Goal: Transaction & Acquisition: Obtain resource

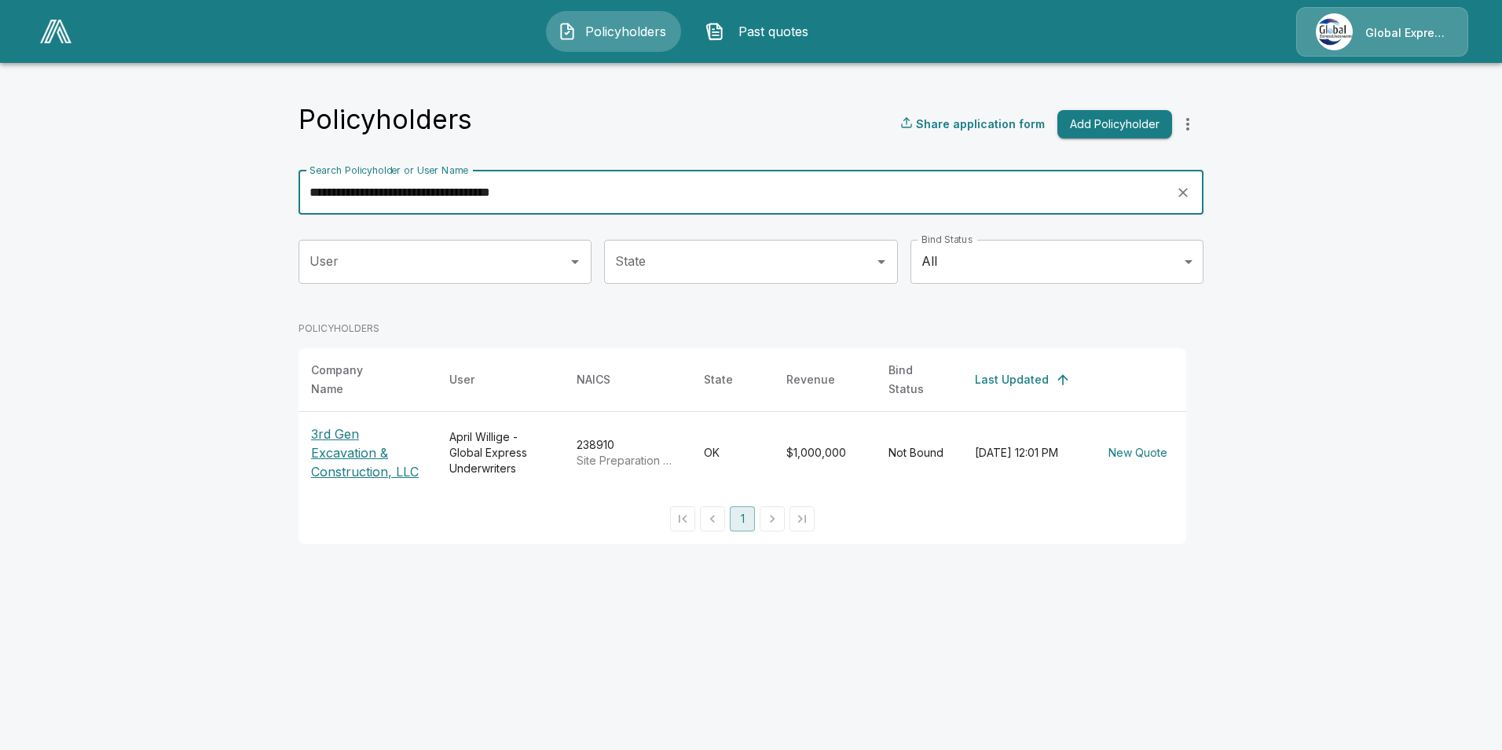
drag, startPoint x: 601, startPoint y: 194, endPoint x: 71, endPoint y: 233, distance: 530.9
click at [70, 229] on main "**********" at bounding box center [751, 281] width 1502 height 563
paste input "text"
type input "**********"
click at [357, 429] on p "Apexx Lawn Service" at bounding box center [367, 448] width 113 height 38
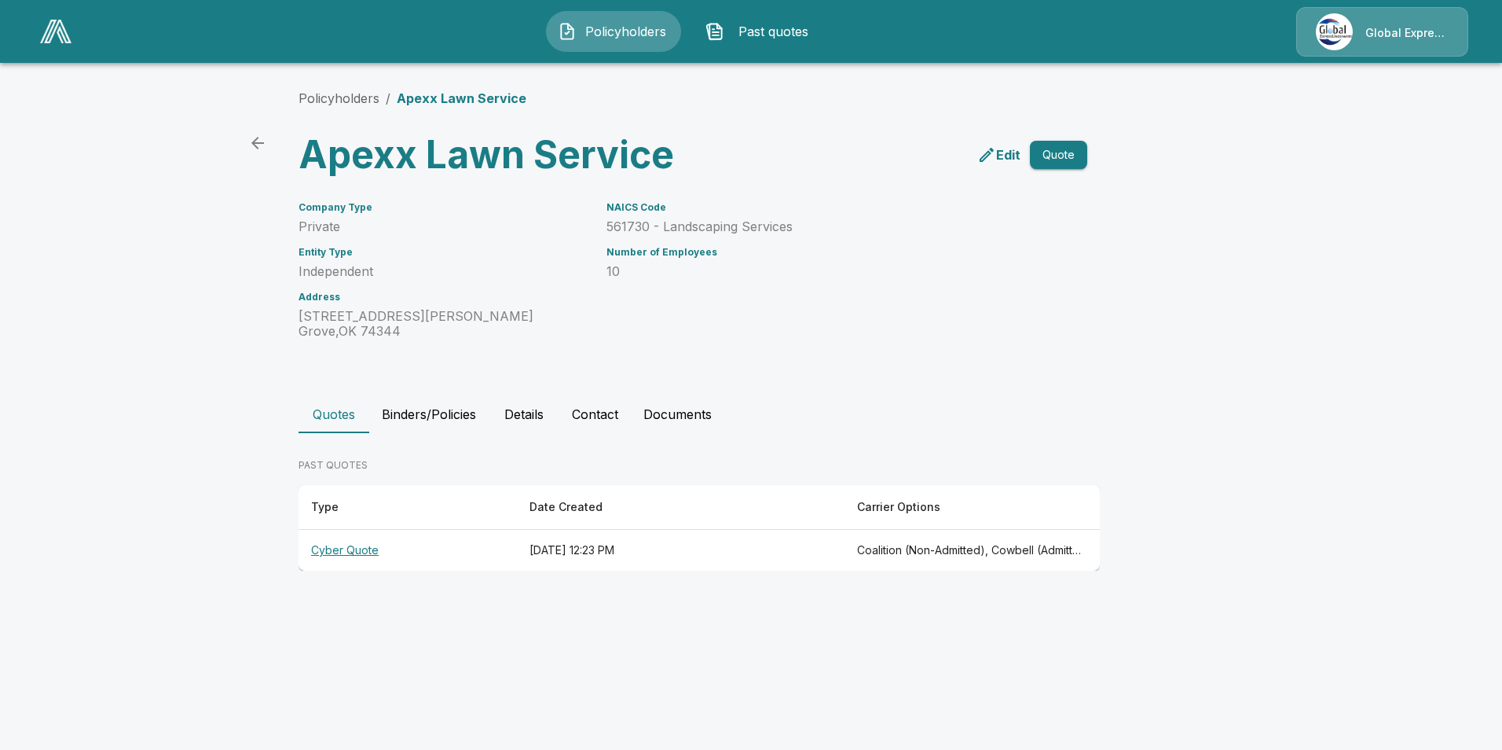
click at [363, 551] on th "Cyber Quote" at bounding box center [408, 551] width 218 height 42
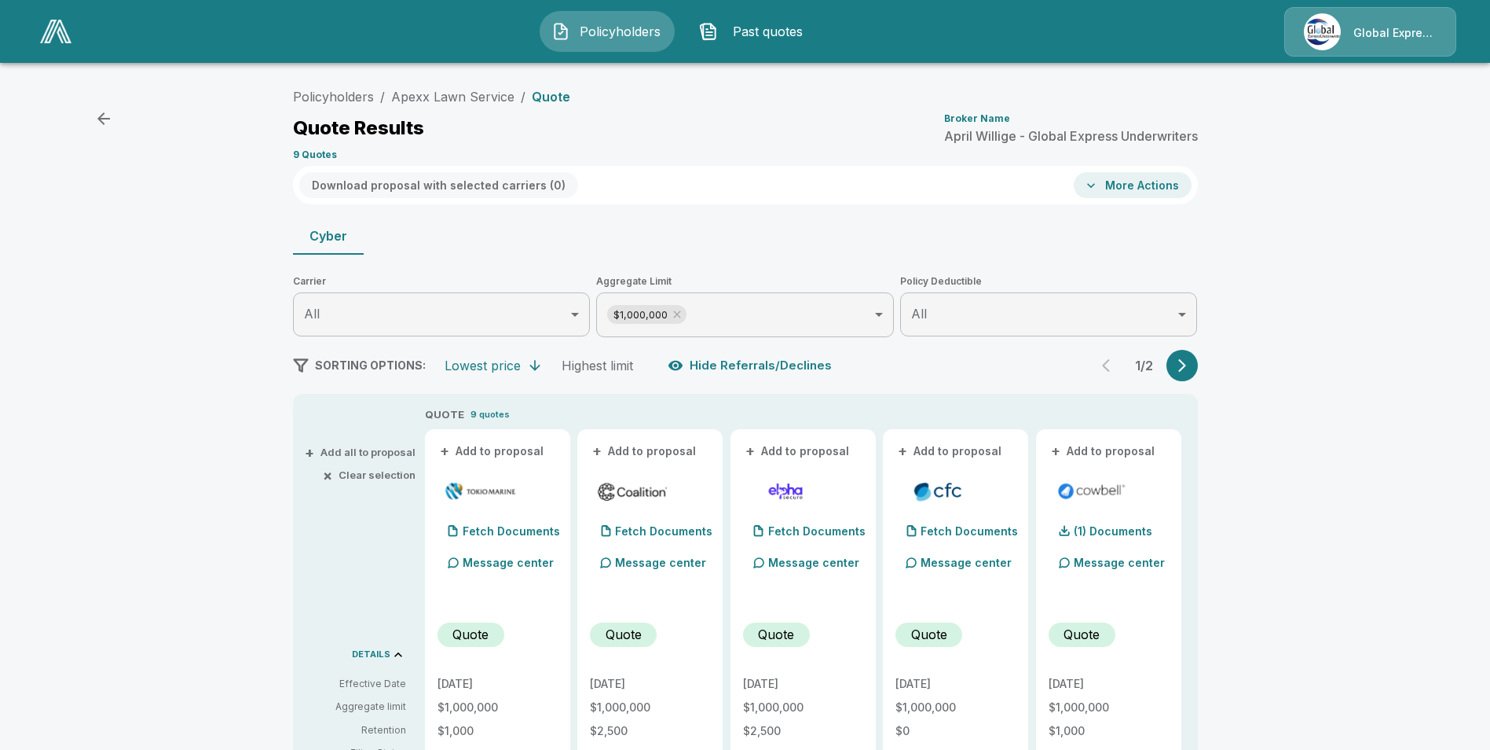
scroll to position [79, 0]
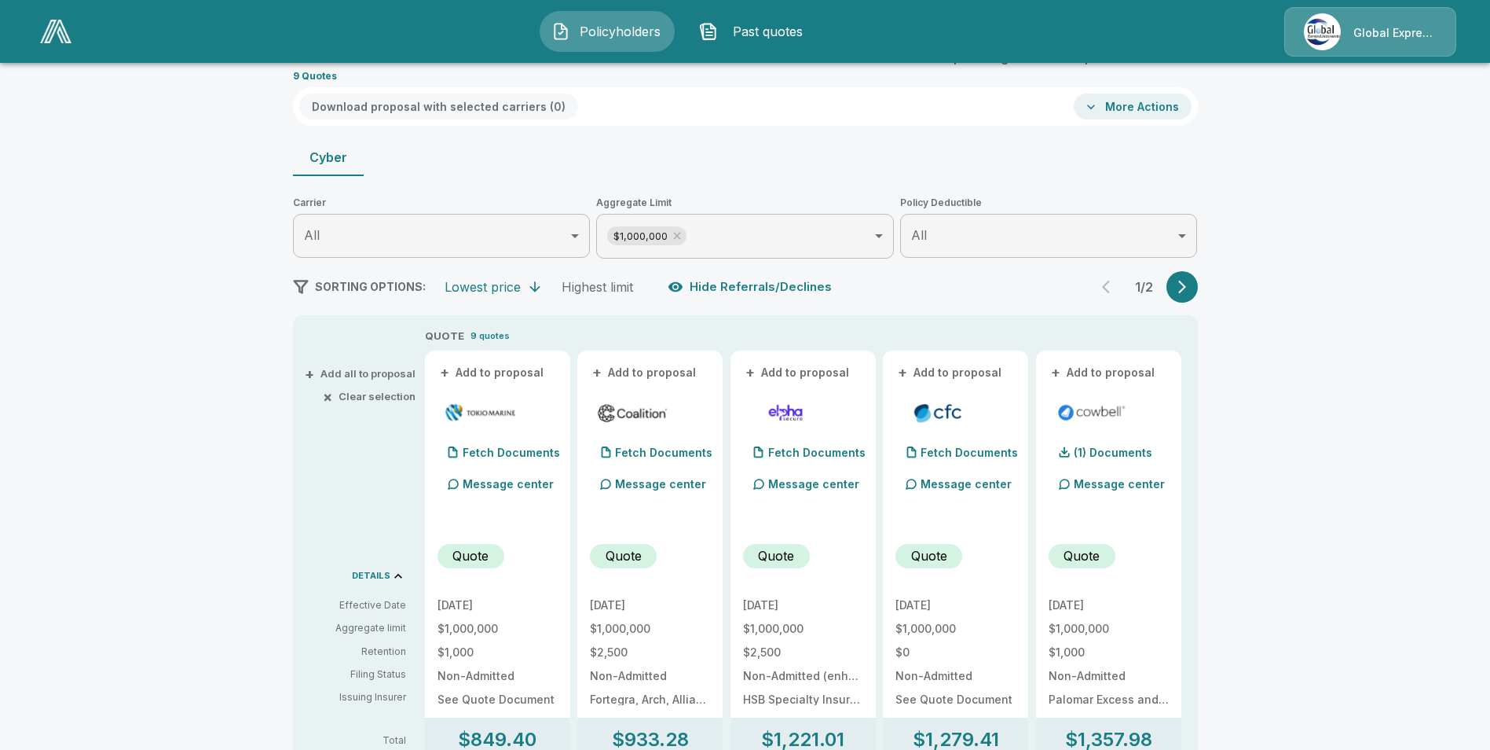
click at [540, 376] on button "+ Add to proposal" at bounding box center [493, 372] width 110 height 17
click at [635, 368] on button "+ Add to proposal" at bounding box center [645, 372] width 110 height 17
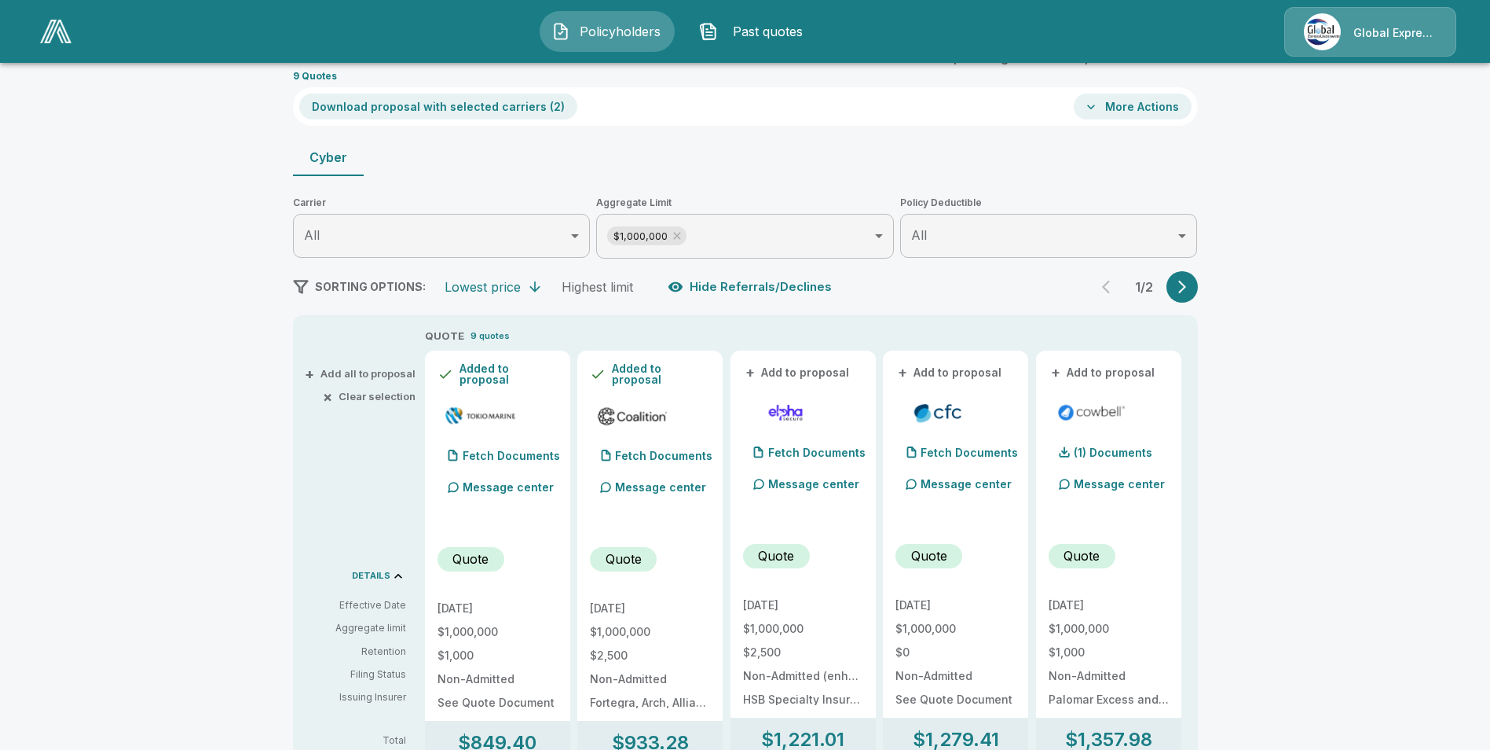
click at [804, 368] on button "+ Add to proposal" at bounding box center [798, 372] width 110 height 17
click at [944, 373] on button "+ Add to proposal" at bounding box center [951, 372] width 110 height 17
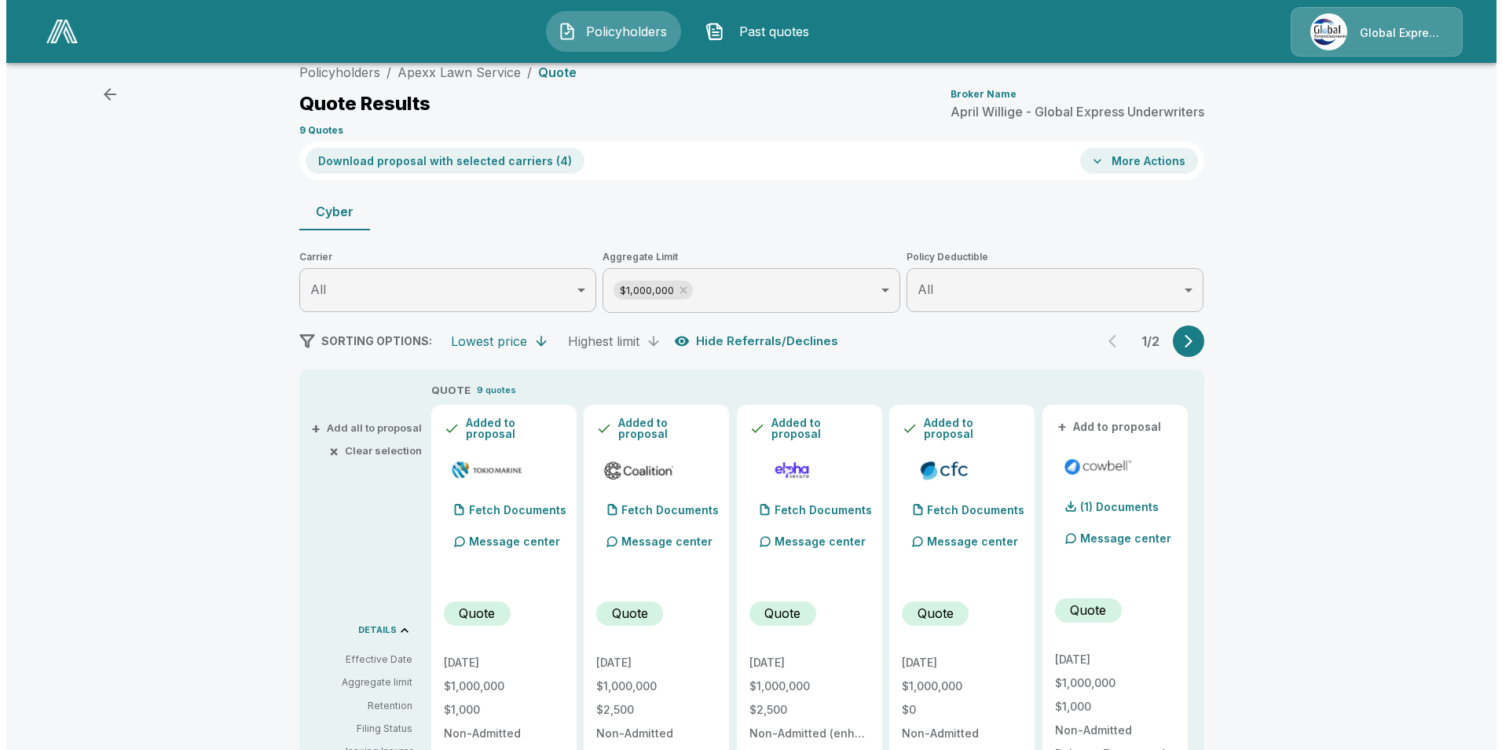
scroll to position [0, 0]
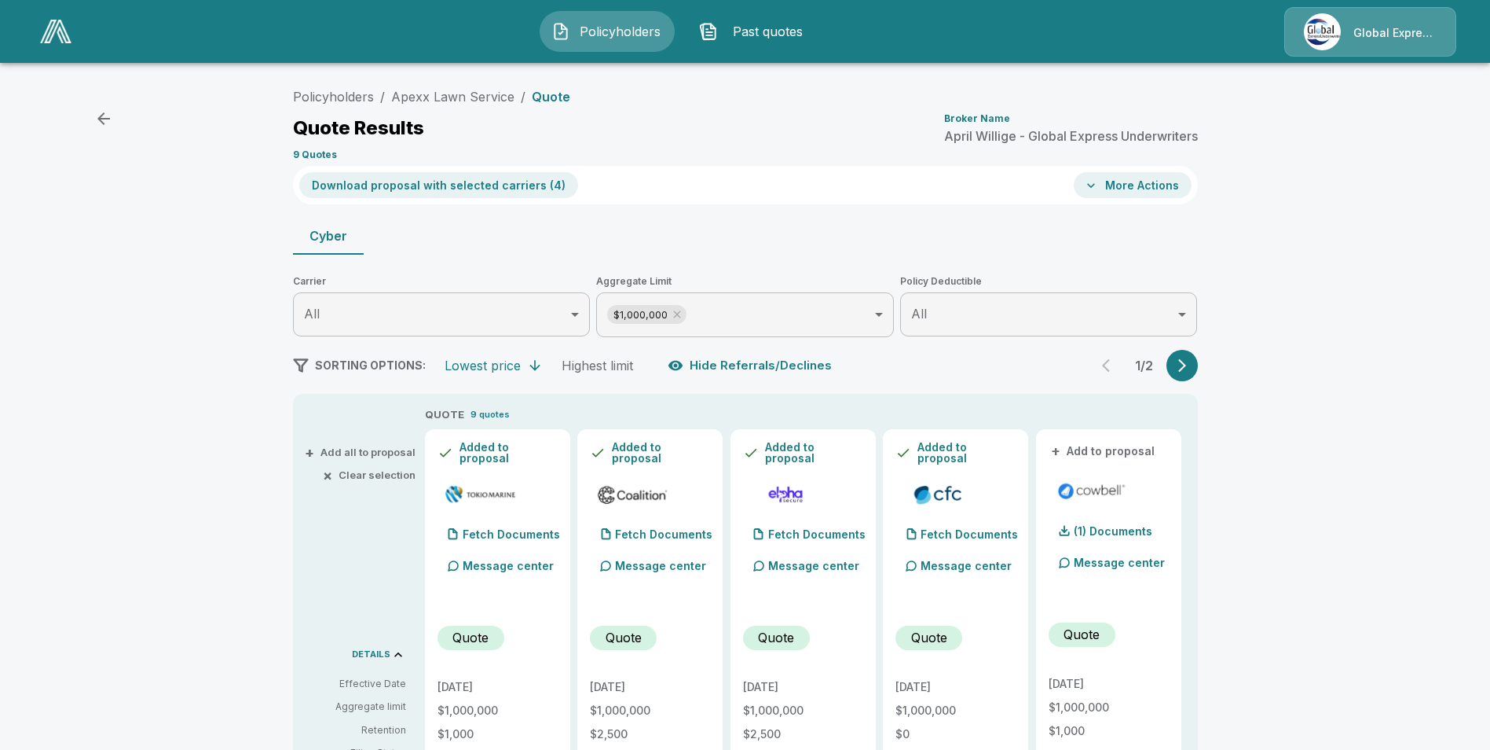
click at [506, 179] on button "Download proposal with selected carriers ( 4 )" at bounding box center [438, 185] width 279 height 26
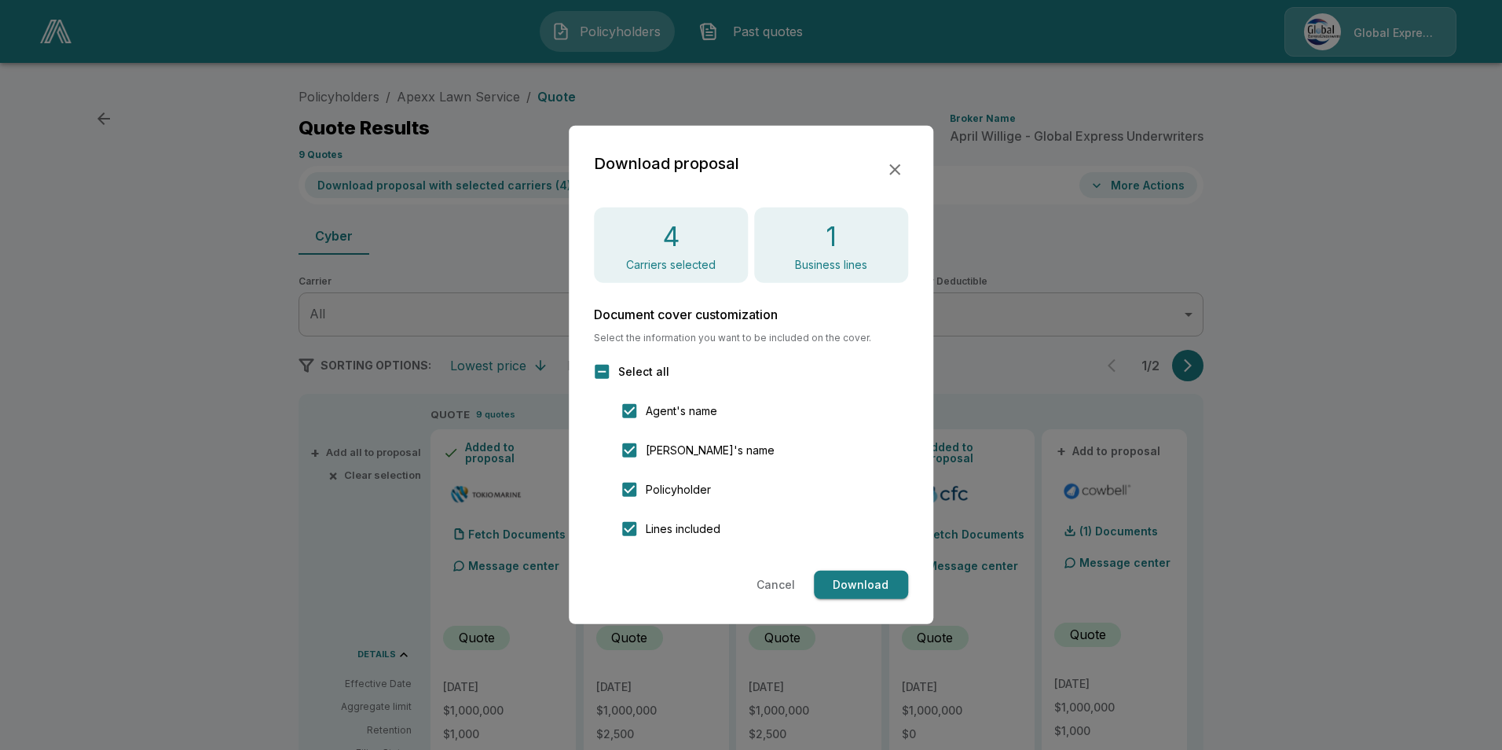
click at [859, 588] on button "Download" at bounding box center [861, 584] width 94 height 29
drag, startPoint x: 894, startPoint y: 179, endPoint x: 894, endPoint y: 190, distance: 11.0
click at [894, 190] on div "Download proposal 4 Carriers selected 1 Business lines Document cover customiza…" at bounding box center [751, 375] width 365 height 498
click at [891, 156] on button "button" at bounding box center [894, 169] width 27 height 27
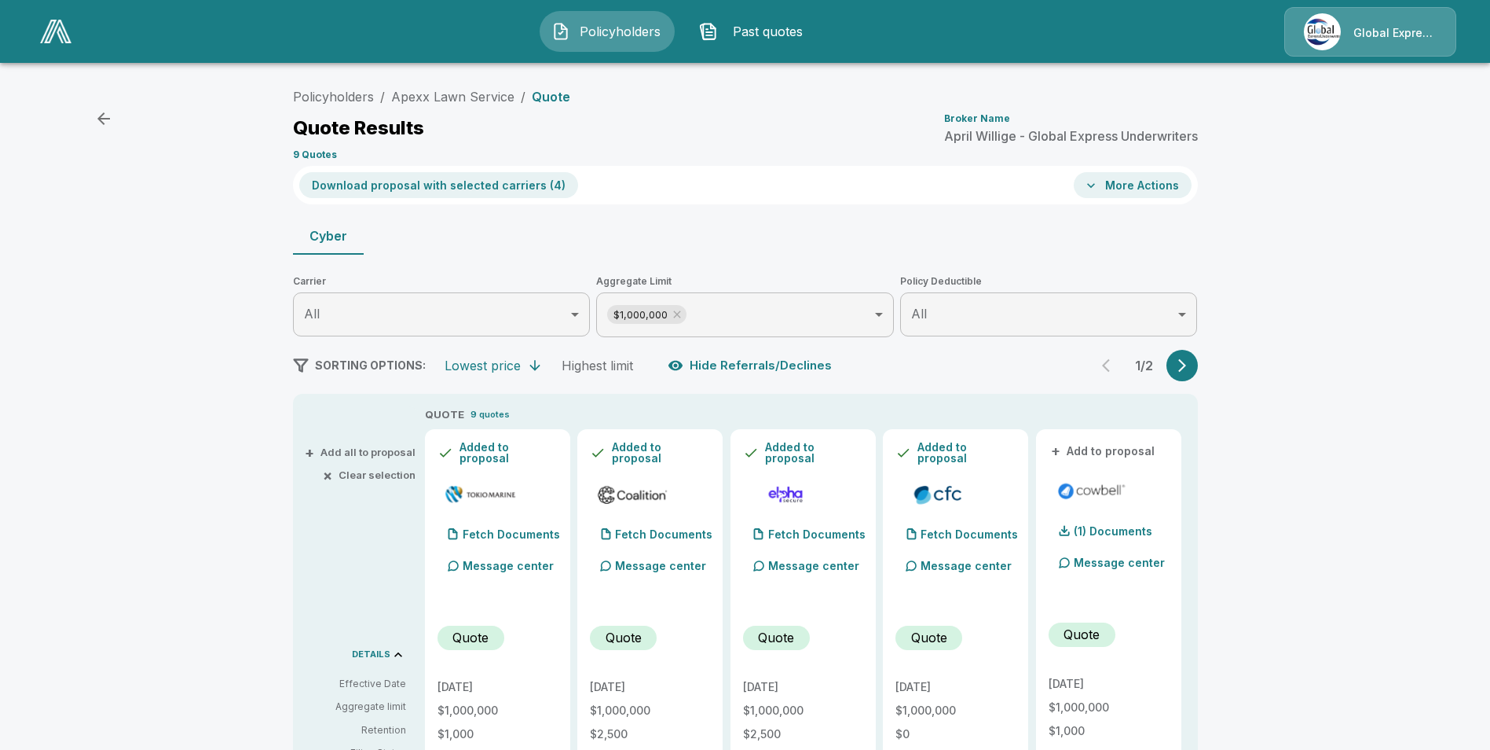
click at [1149, 183] on button "More Actions" at bounding box center [1133, 185] width 118 height 26
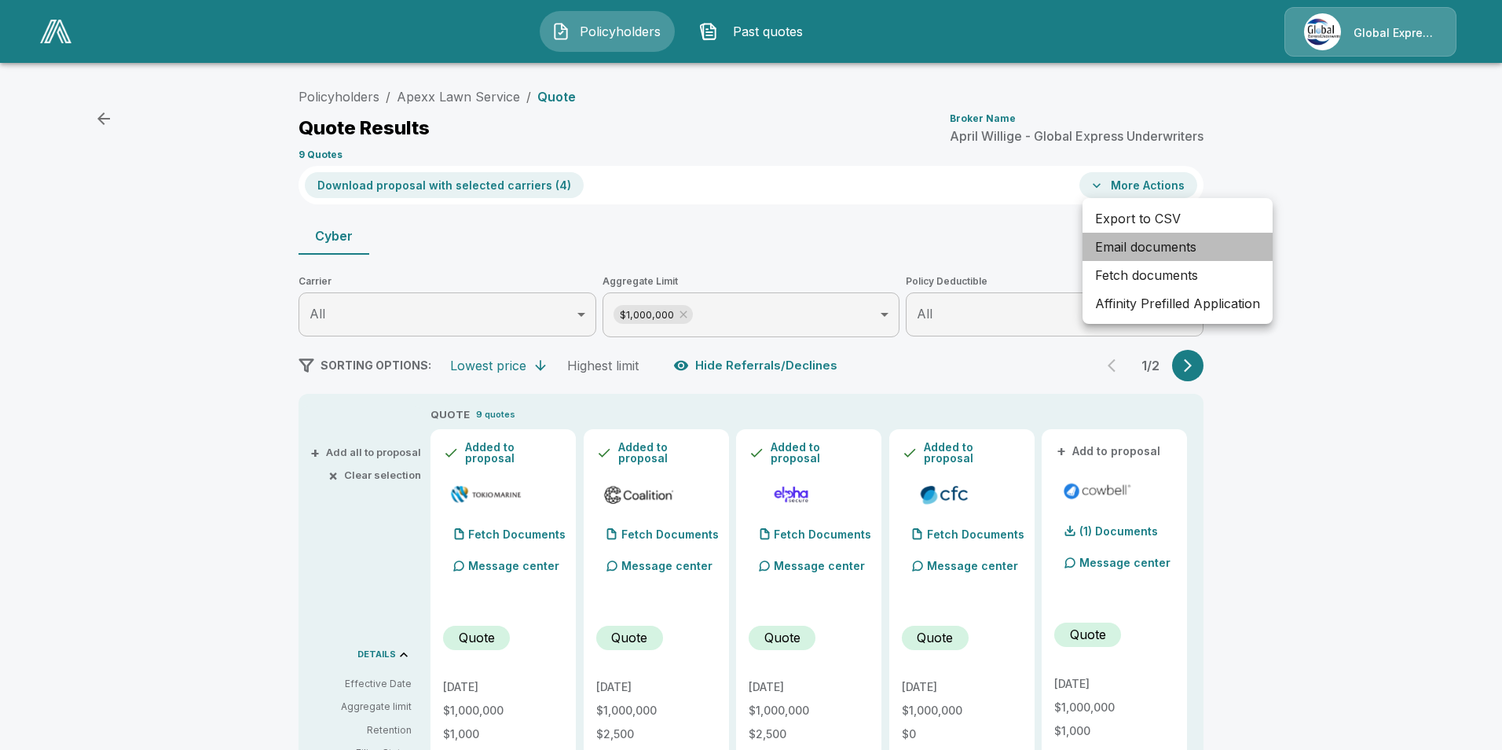
click at [1166, 243] on li "Email documents" at bounding box center [1178, 247] width 190 height 28
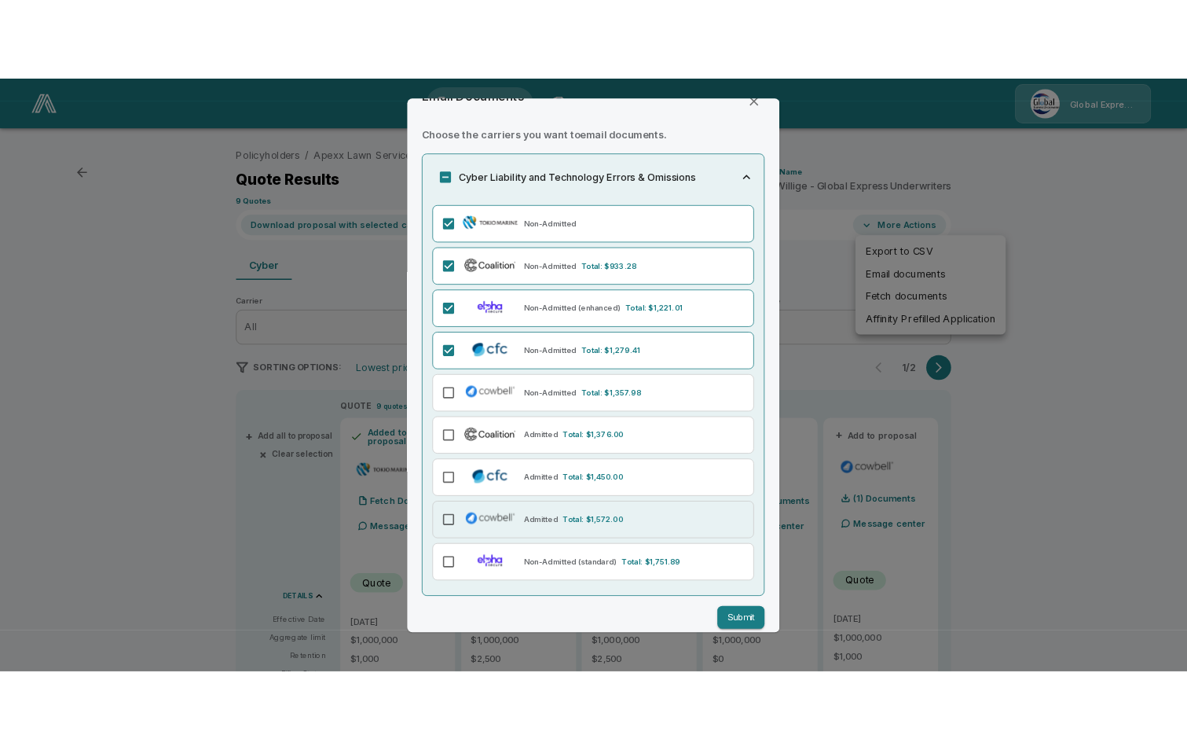
scroll to position [49, 0]
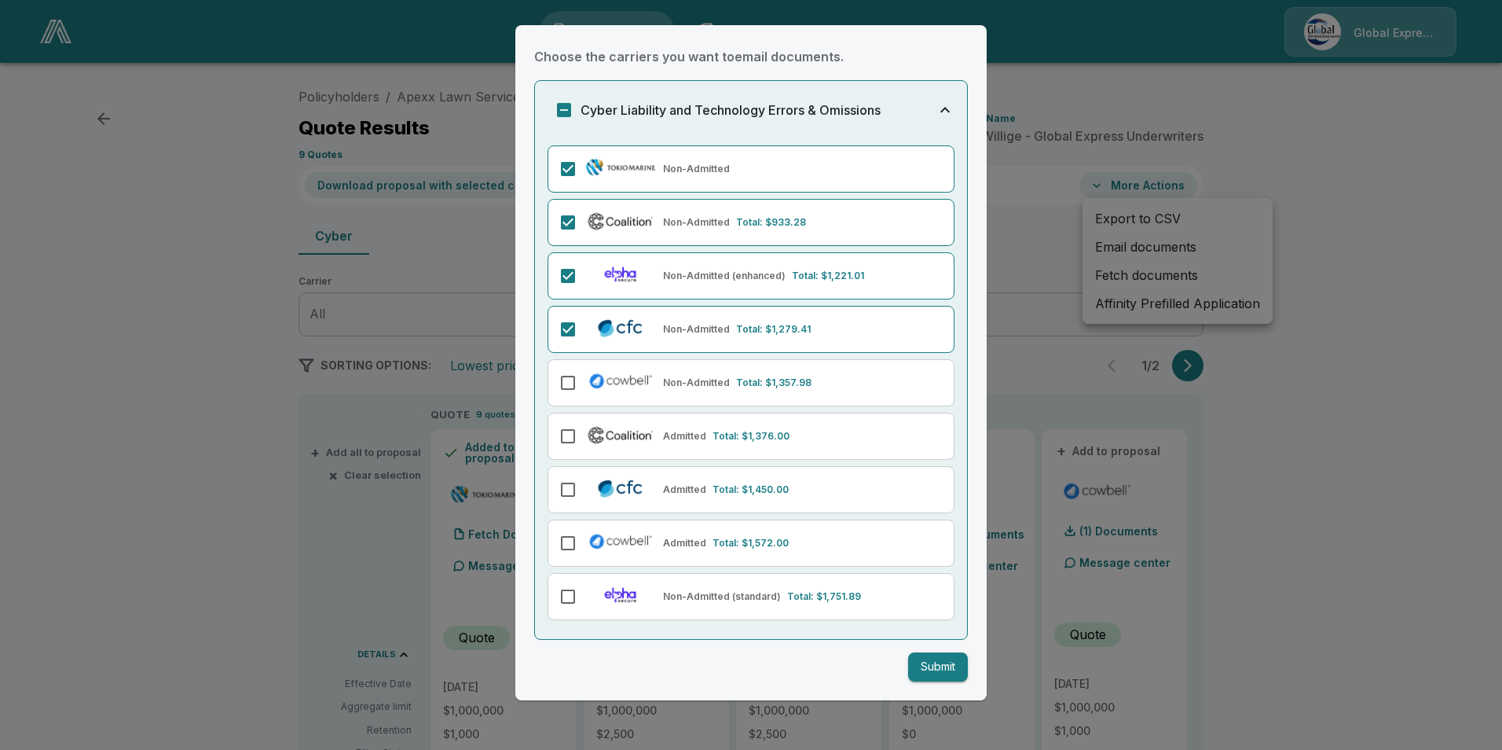
click at [918, 662] on button "Submit" at bounding box center [938, 666] width 60 height 29
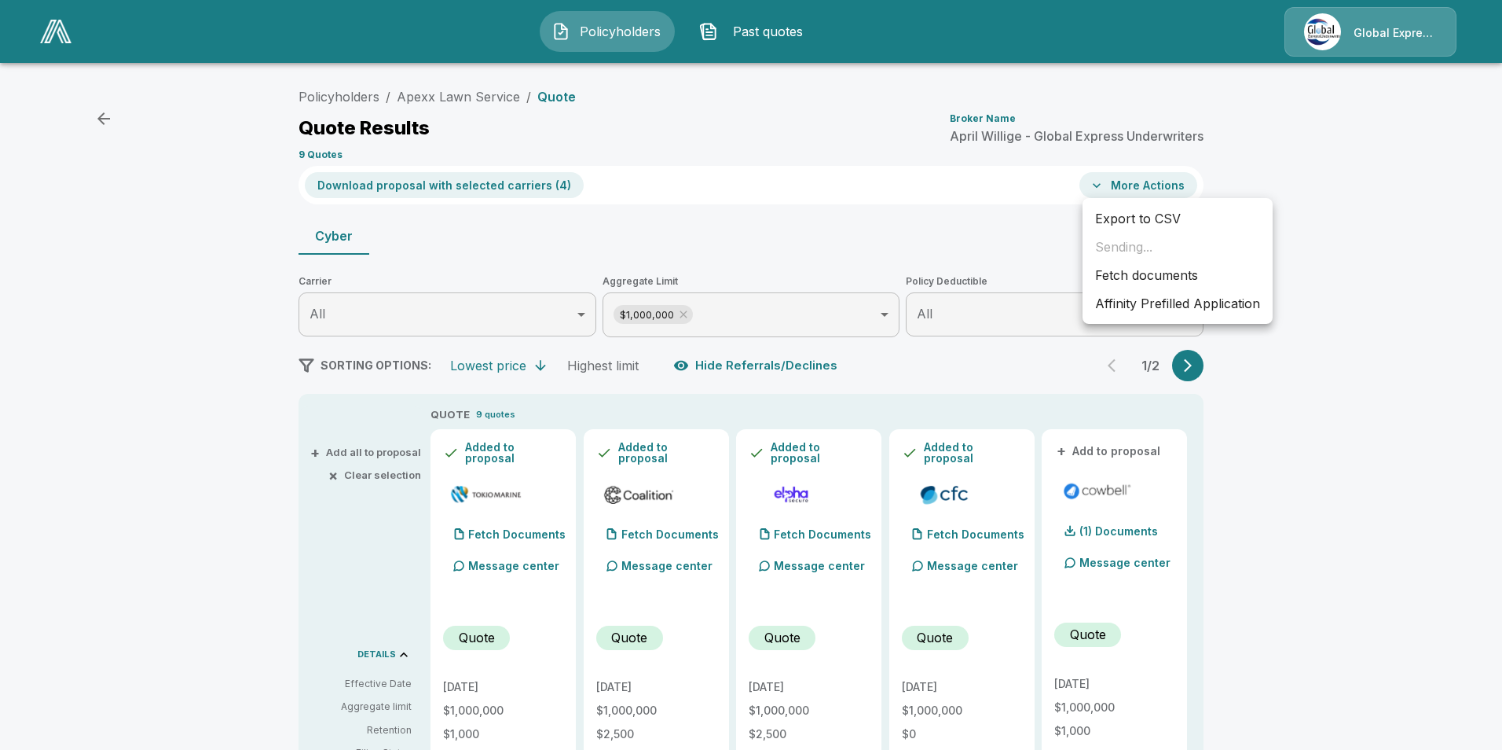
click at [1181, 302] on li "Affinity Prefilled Application" at bounding box center [1178, 303] width 190 height 28
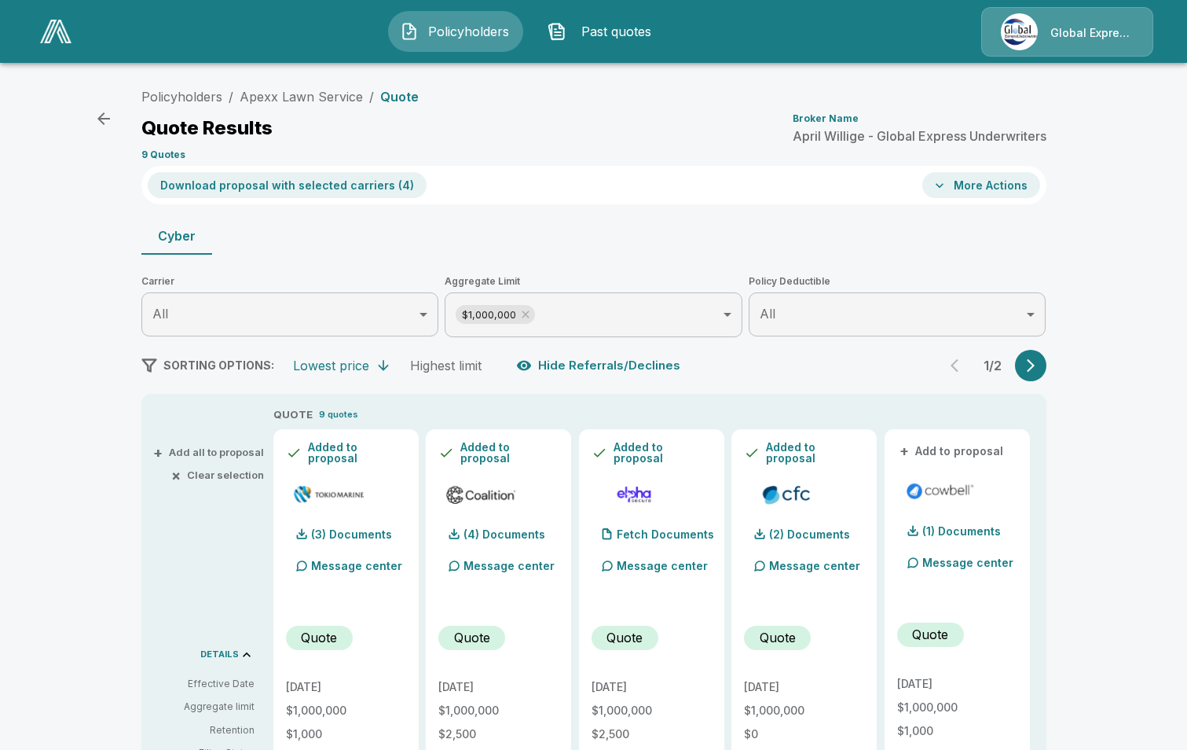
click at [997, 189] on button "More Actions" at bounding box center [981, 185] width 118 height 26
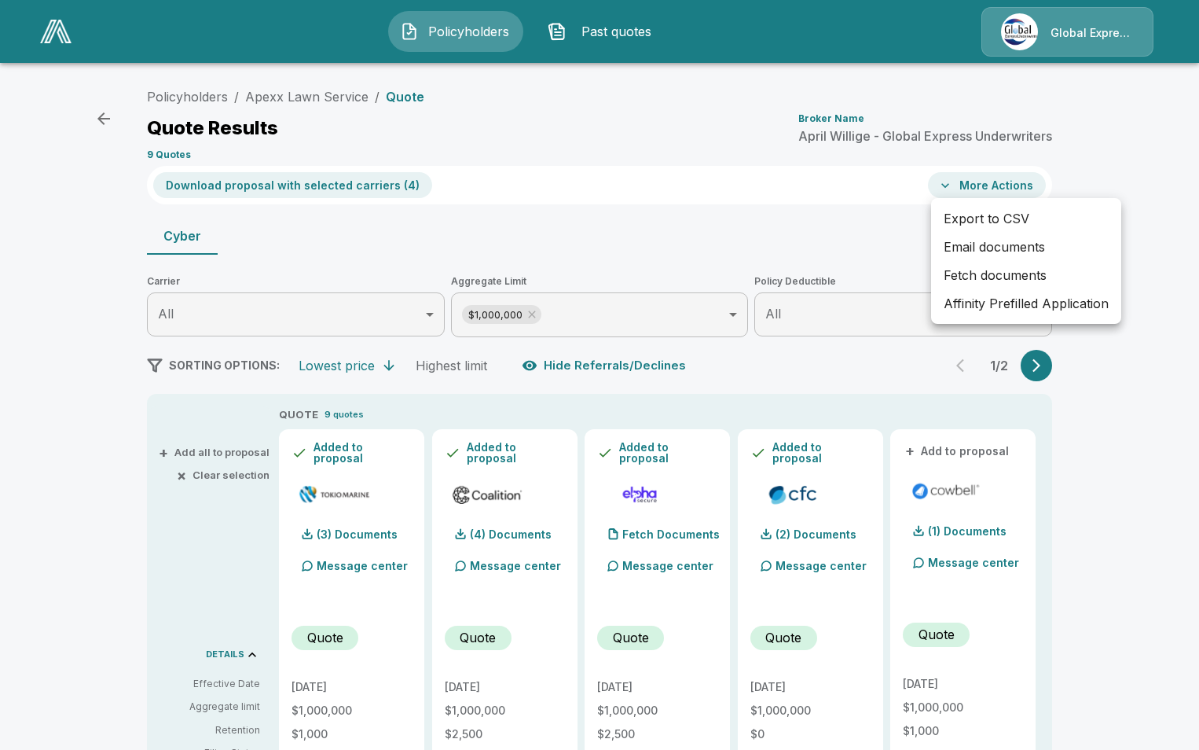
click at [1135, 375] on div at bounding box center [599, 375] width 1199 height 750
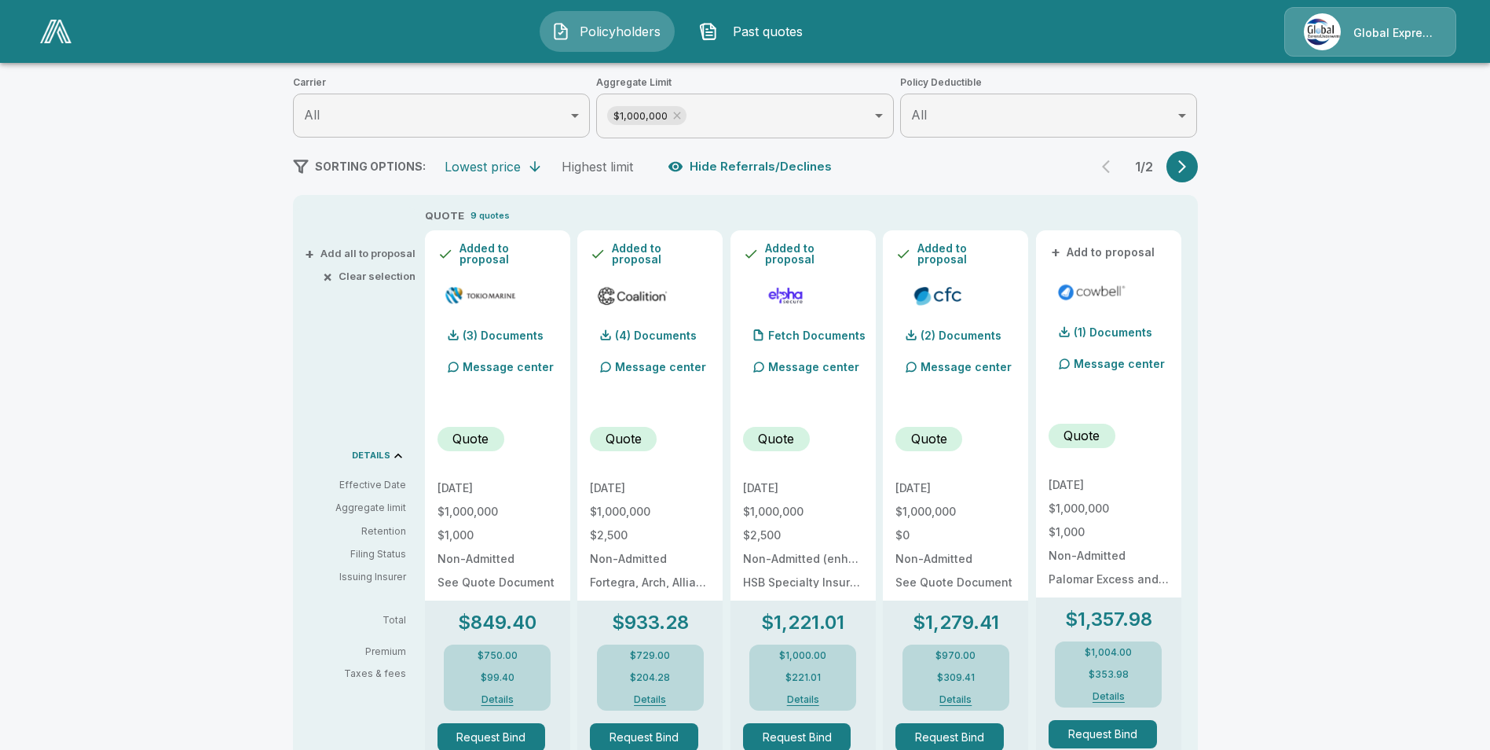
scroll to position [236, 0]
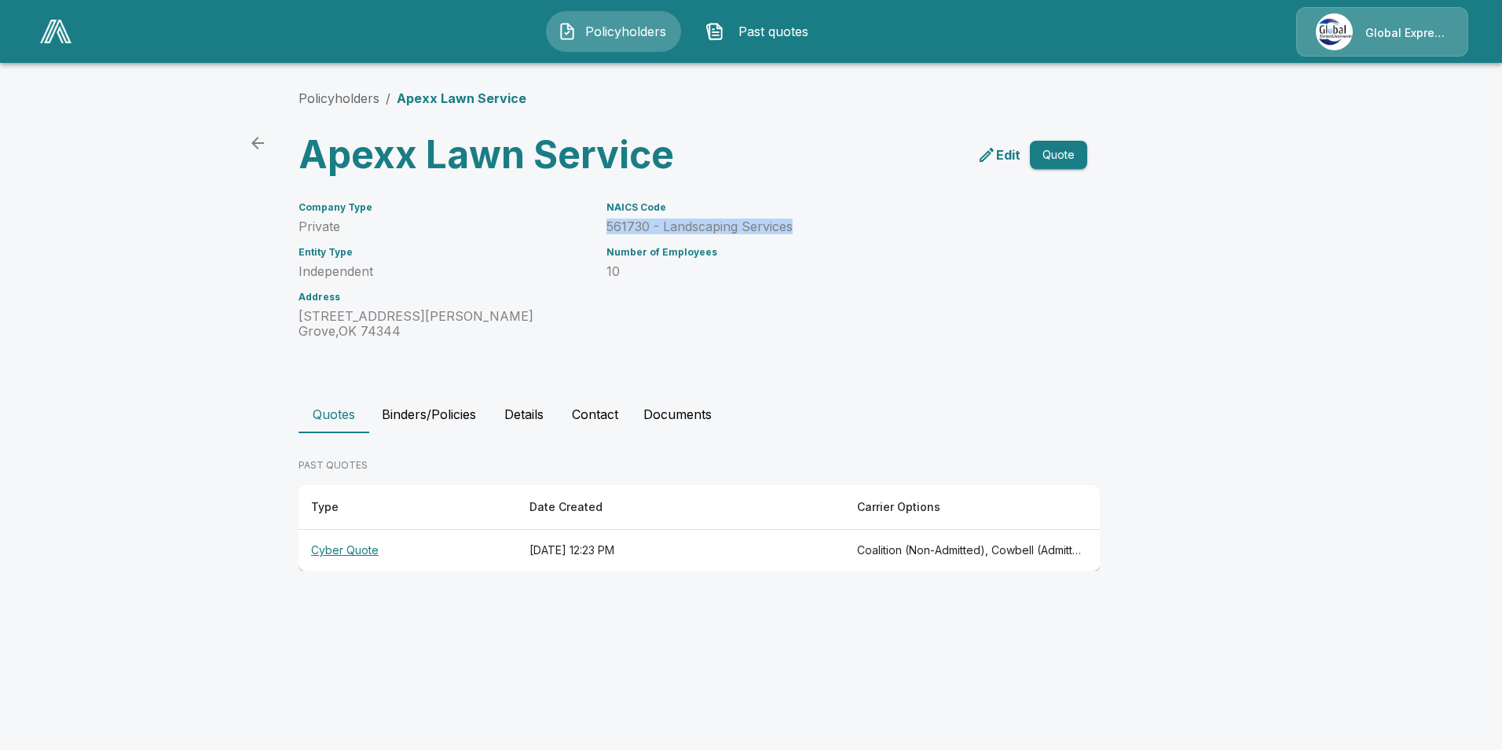
drag, startPoint x: 607, startPoint y: 225, endPoint x: 797, endPoint y: 229, distance: 191.0
click at [797, 229] on p "561730 - Landscaping Services" at bounding box center [828, 226] width 443 height 15
drag, startPoint x: 797, startPoint y: 229, endPoint x: 780, endPoint y: 226, distance: 17.6
copy p "561730 - Landscaping Services"
click at [255, 147] on icon "back" at bounding box center [257, 143] width 13 height 13
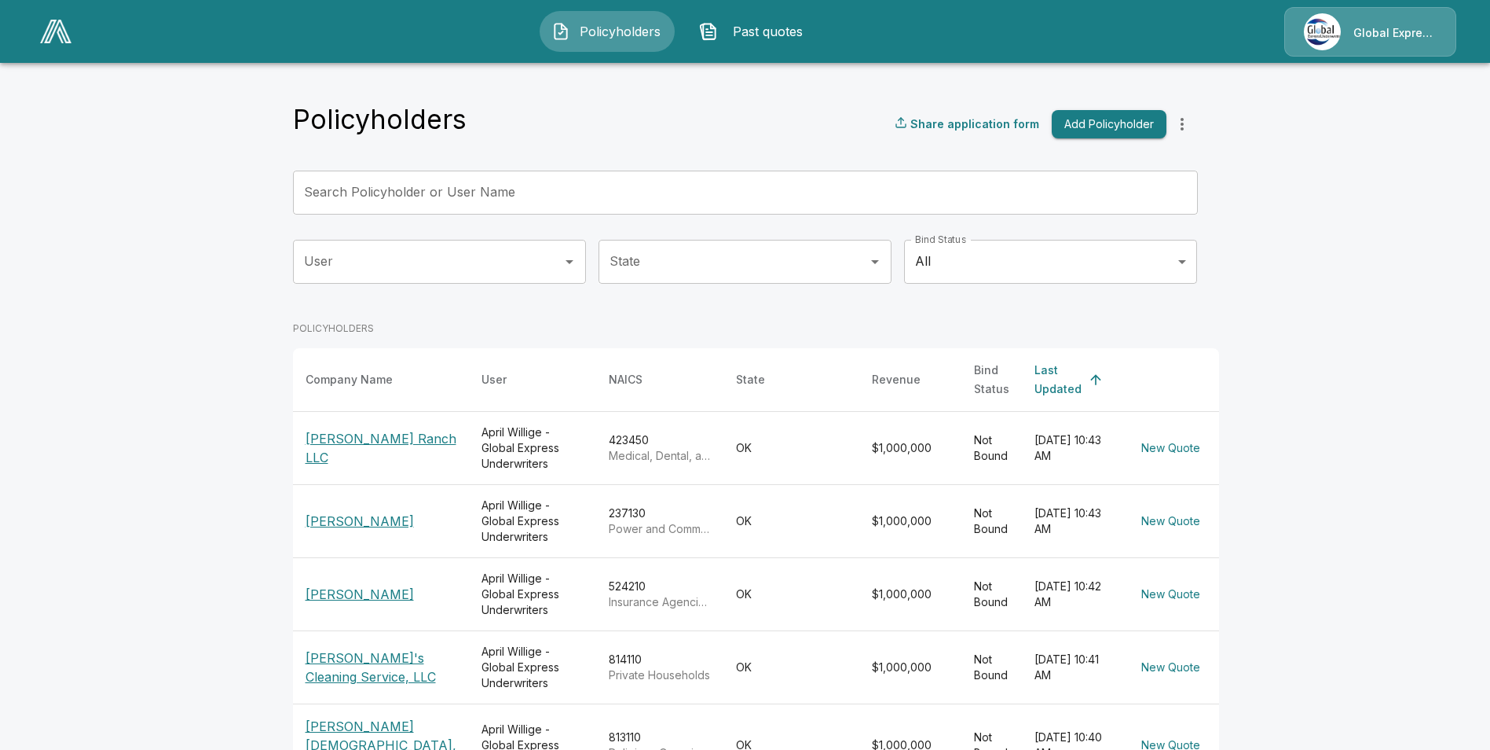
click at [477, 198] on input "Search Policyholder or User Name" at bounding box center [737, 192] width 888 height 44
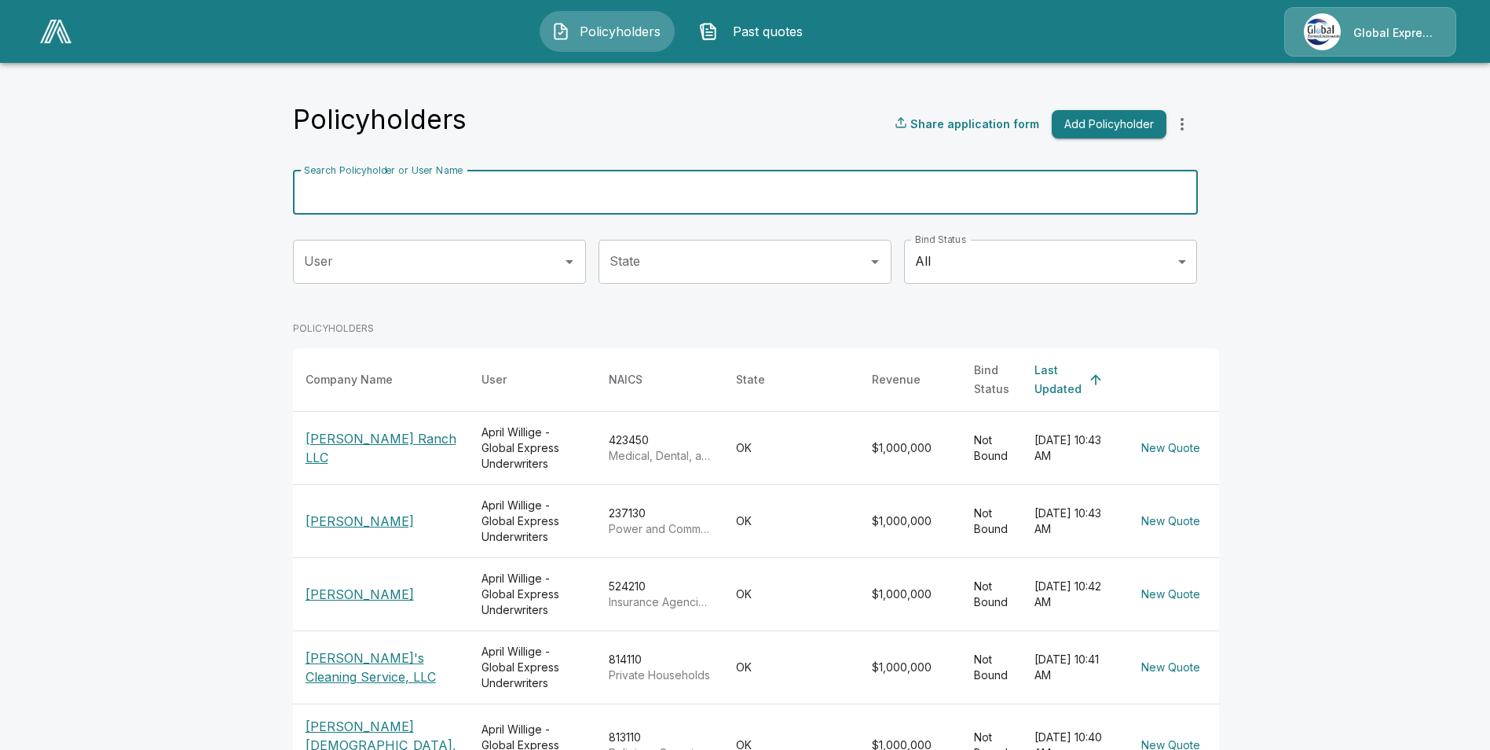
paste input "**********"
type input "**********"
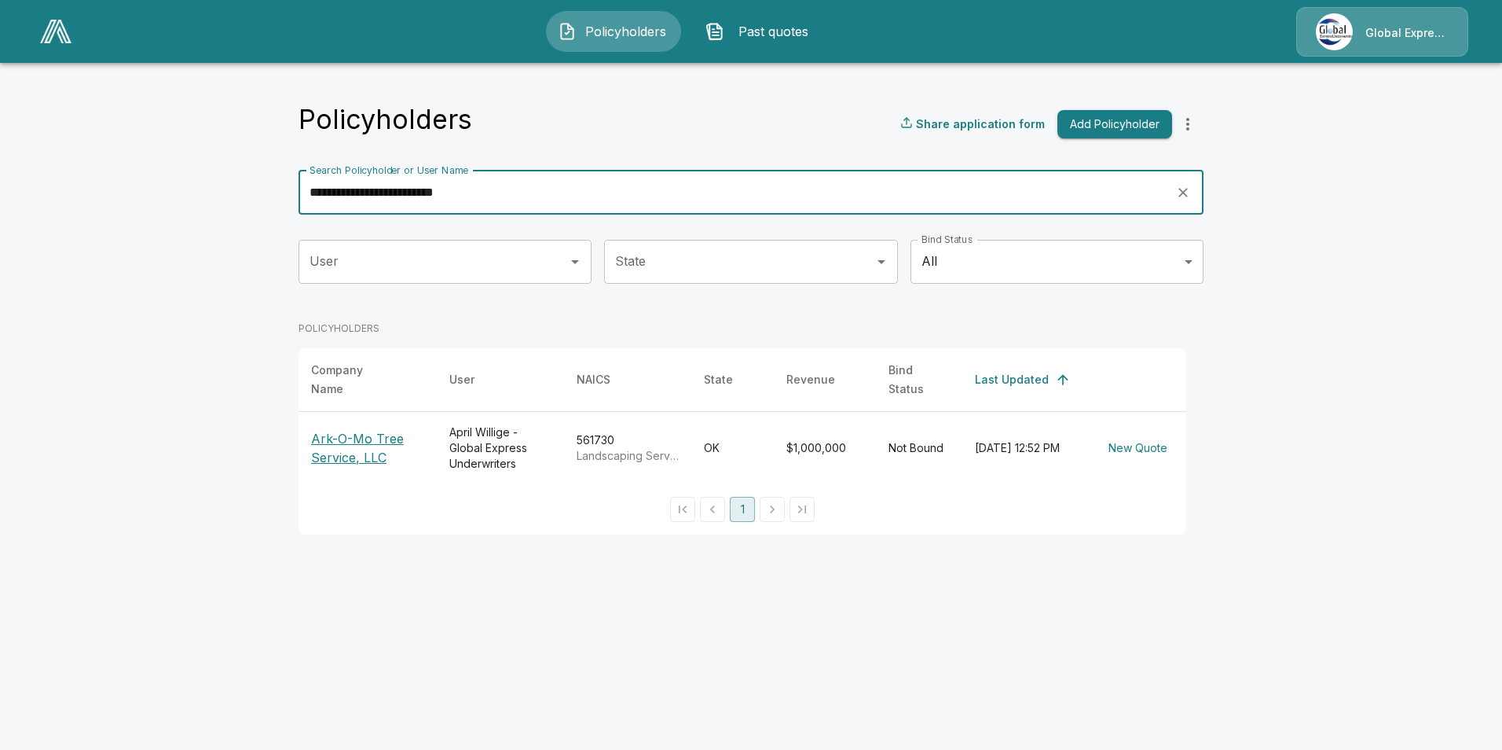
click at [346, 447] on p "Ark-O-Mo Tree Service, LLC" at bounding box center [367, 448] width 113 height 38
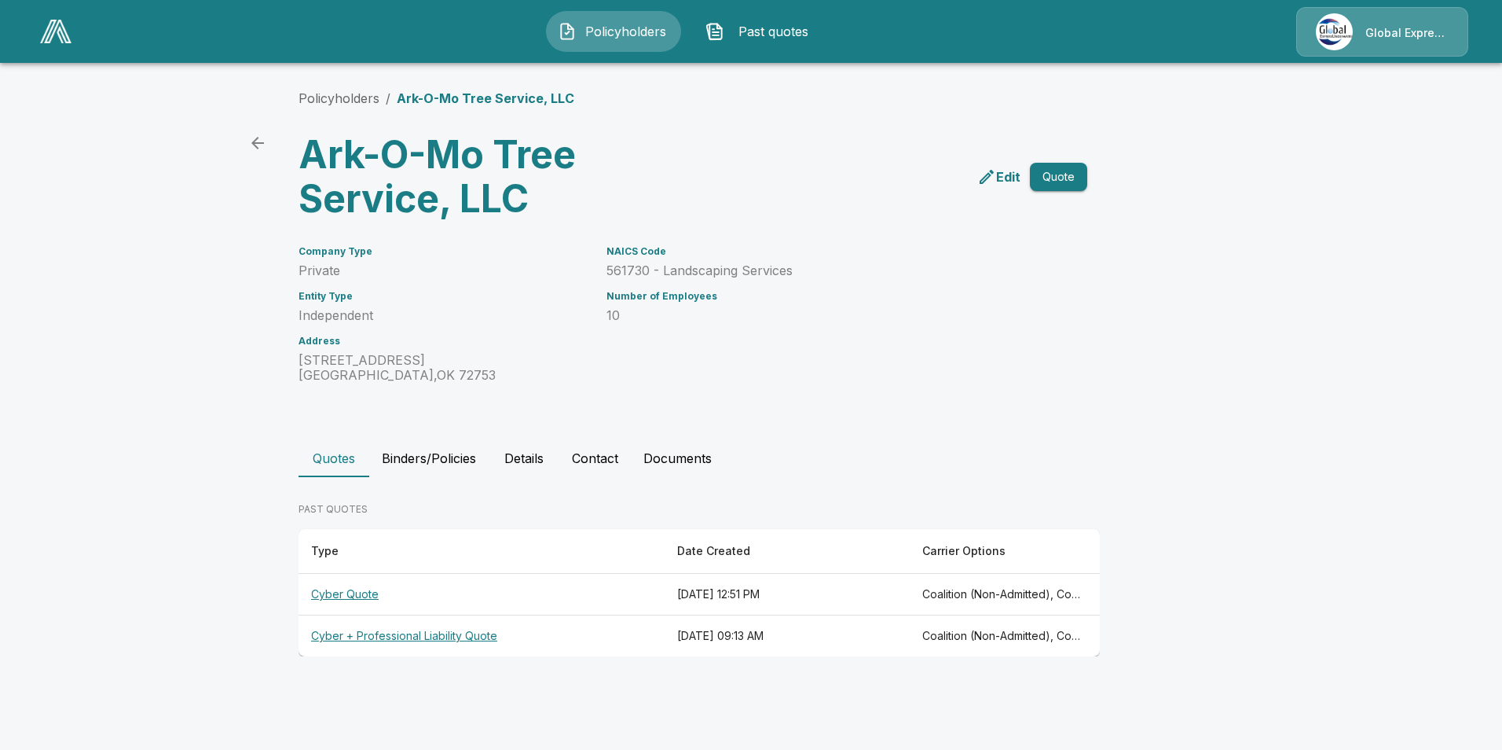
click at [347, 595] on th "Cyber Quote" at bounding box center [482, 595] width 366 height 42
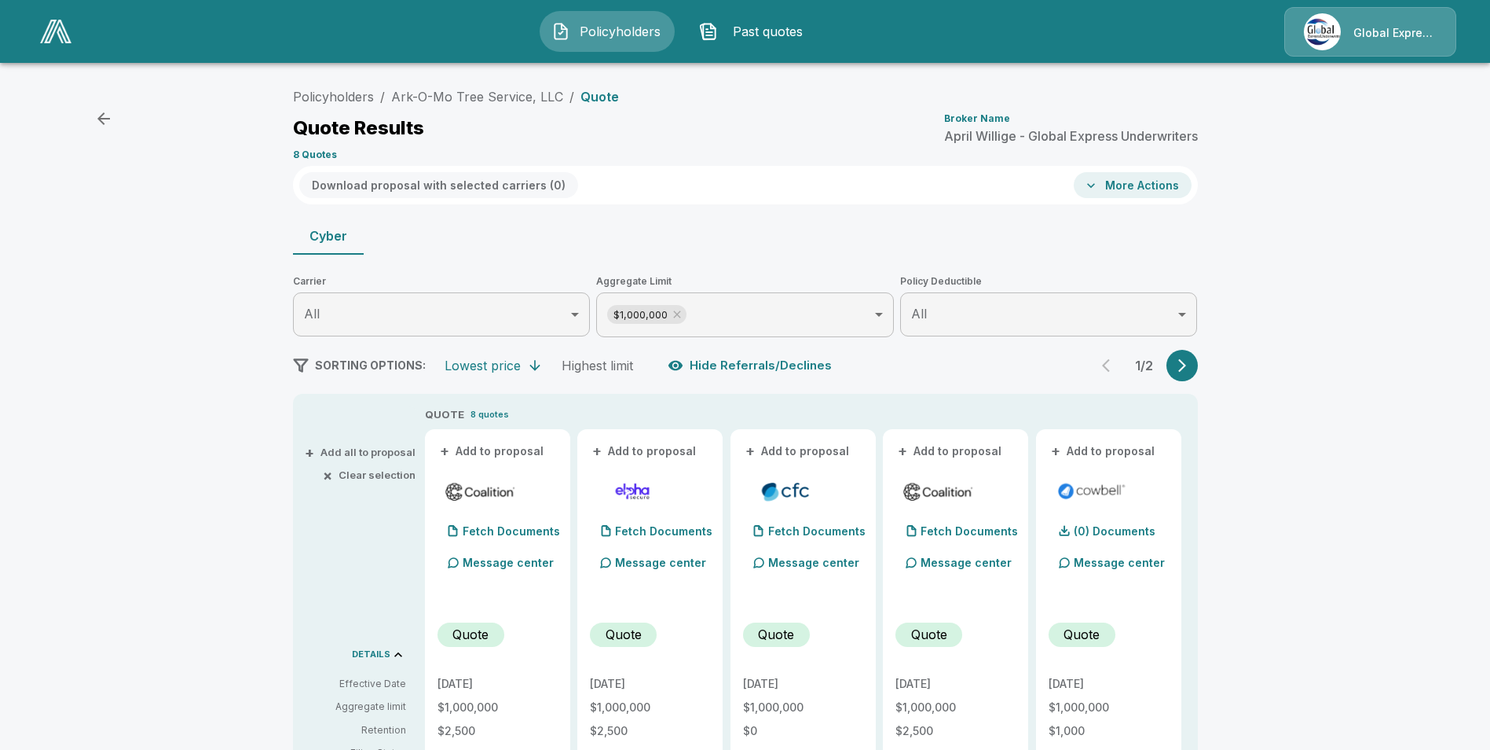
click at [515, 450] on button "+ Add to proposal" at bounding box center [493, 450] width 110 height 17
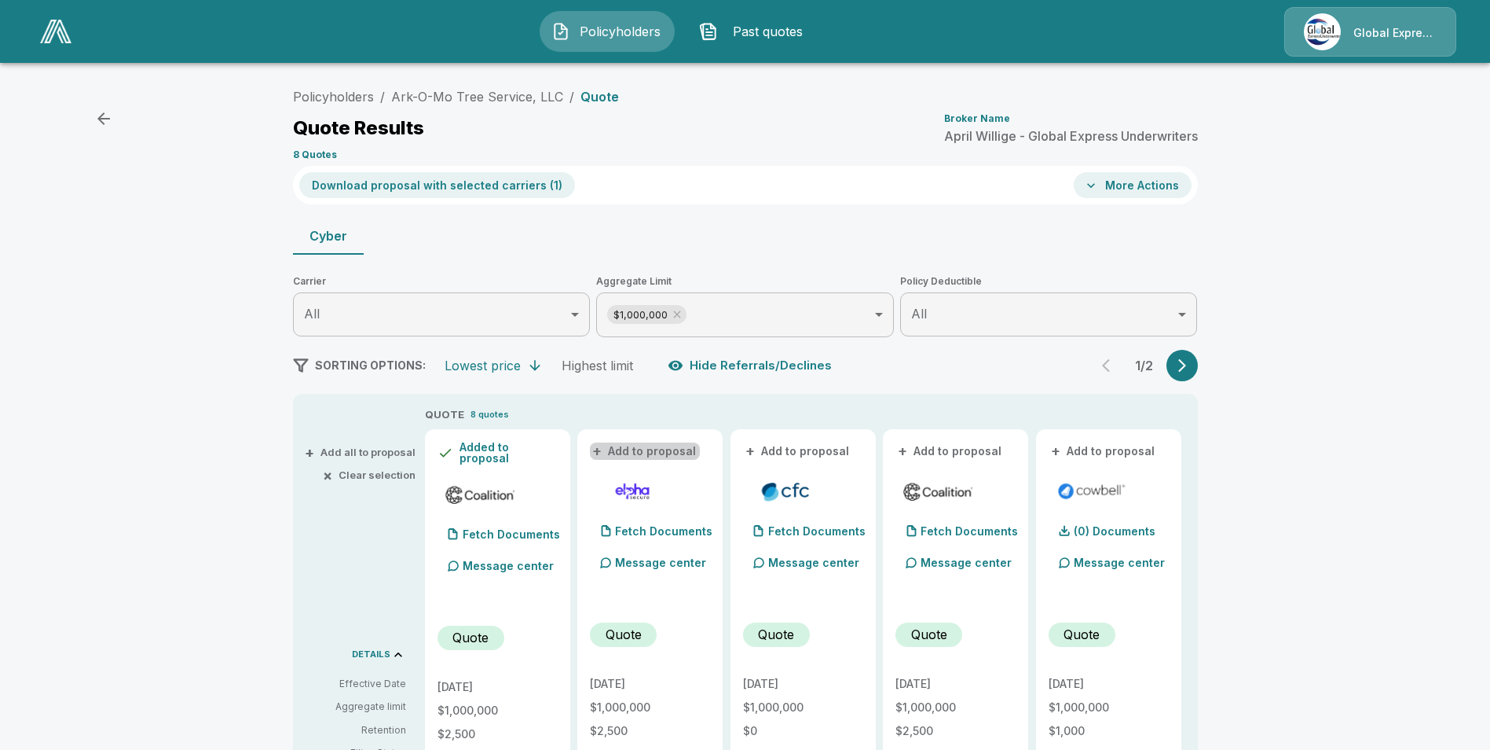
click at [679, 450] on button "+ Add to proposal" at bounding box center [645, 450] width 110 height 17
click at [783, 449] on button "+ Add to proposal" at bounding box center [798, 450] width 110 height 17
click at [947, 451] on button "+ Add to proposal" at bounding box center [951, 450] width 110 height 17
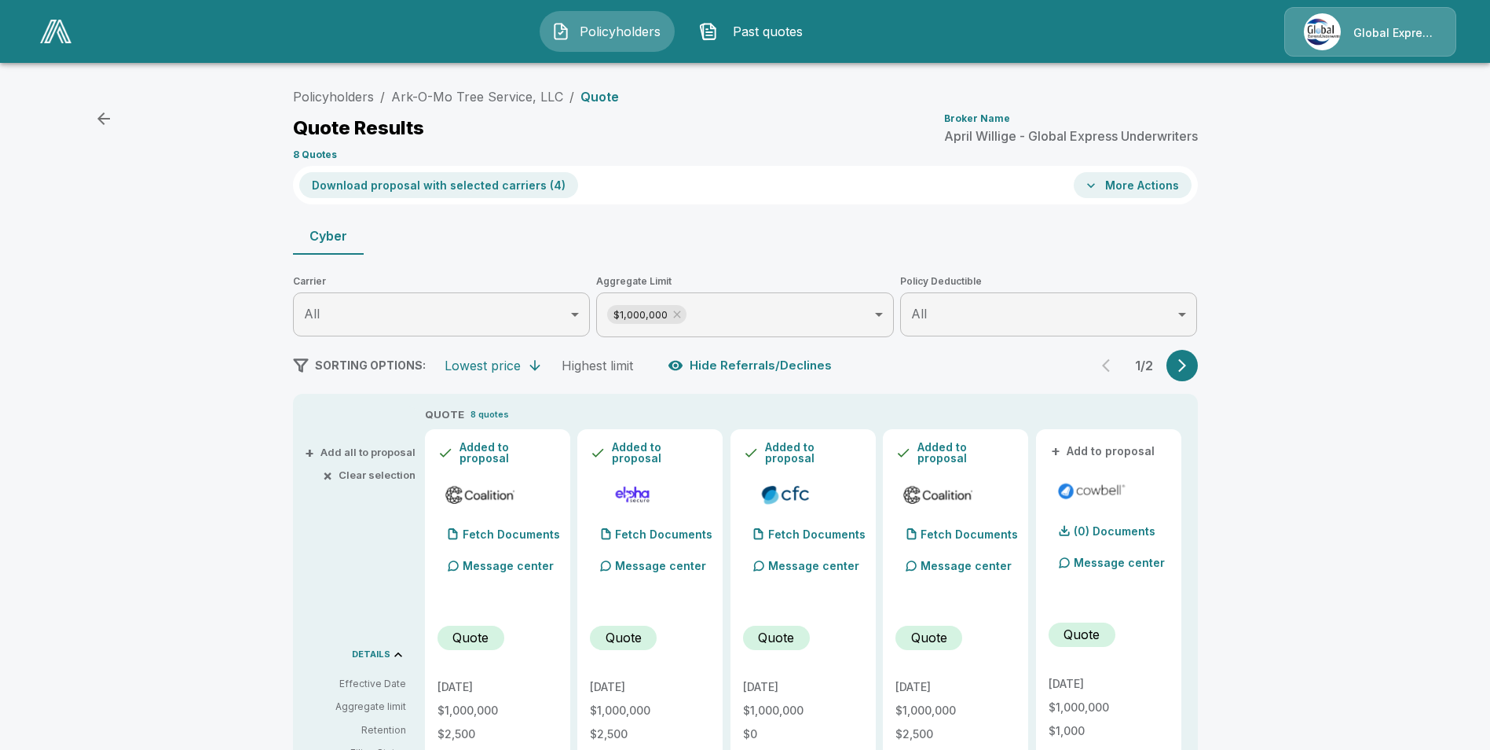
click at [526, 185] on button "Download proposal with selected carriers ( 4 )" at bounding box center [438, 185] width 279 height 26
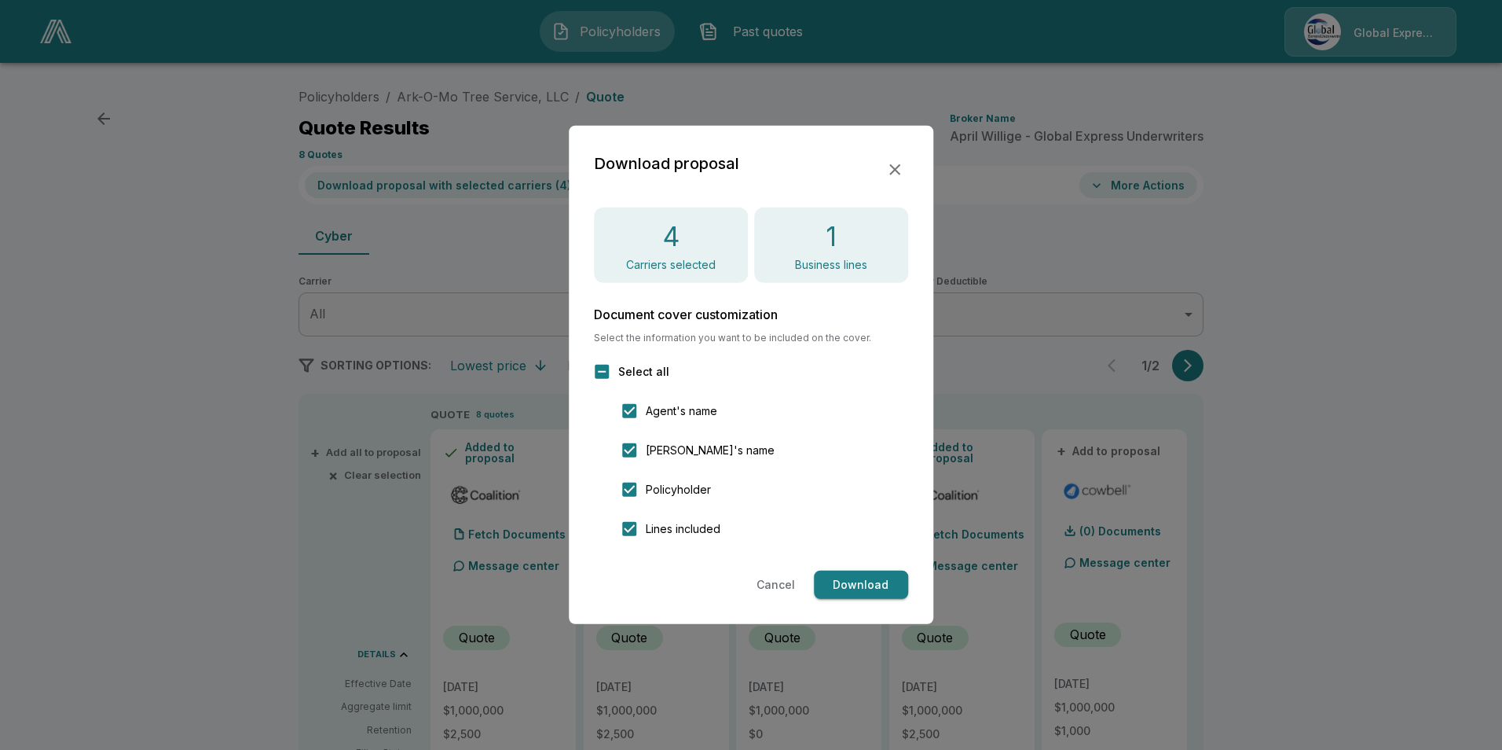
click at [863, 577] on button "Download" at bounding box center [861, 584] width 94 height 29
click at [895, 167] on icon "button" at bounding box center [894, 169] width 19 height 19
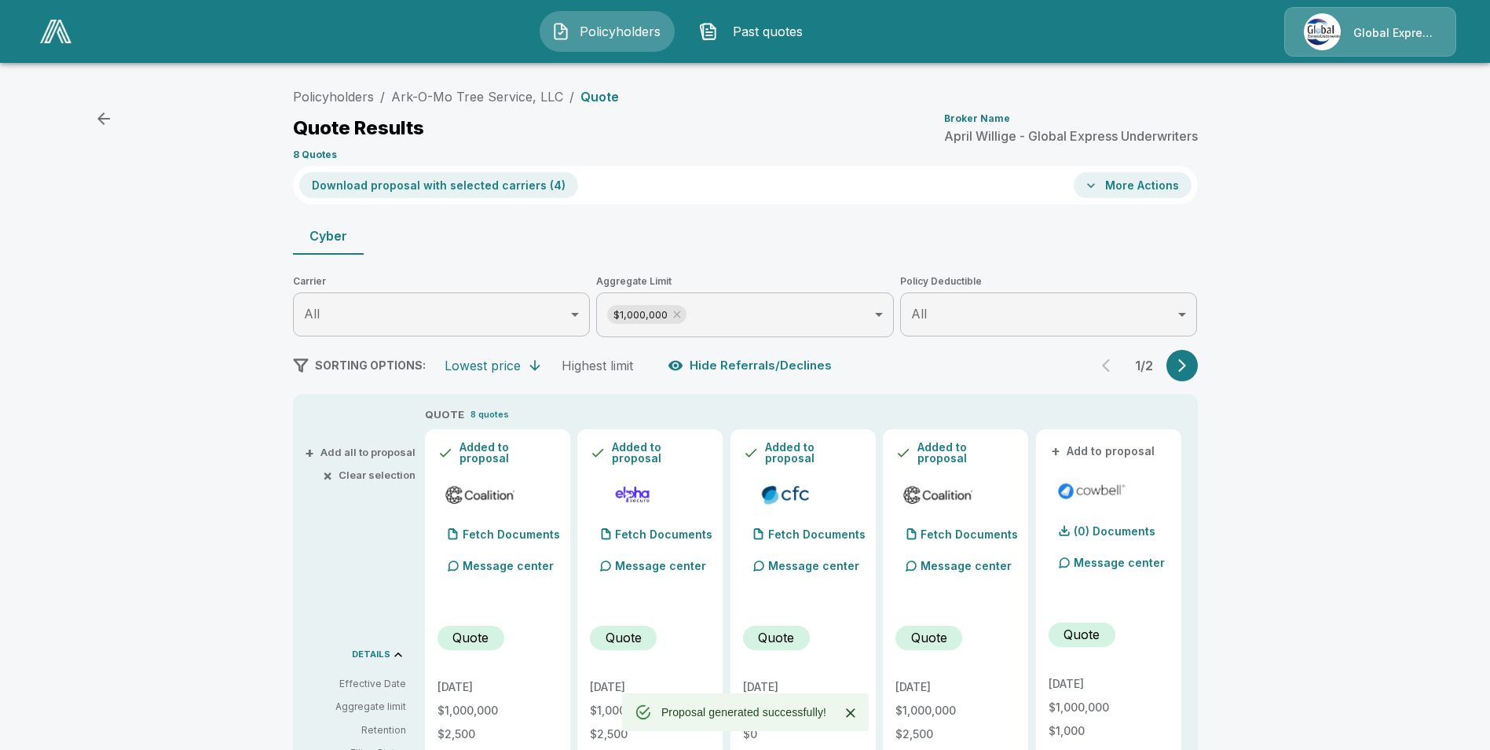
click at [1149, 188] on button "More Actions" at bounding box center [1133, 185] width 118 height 26
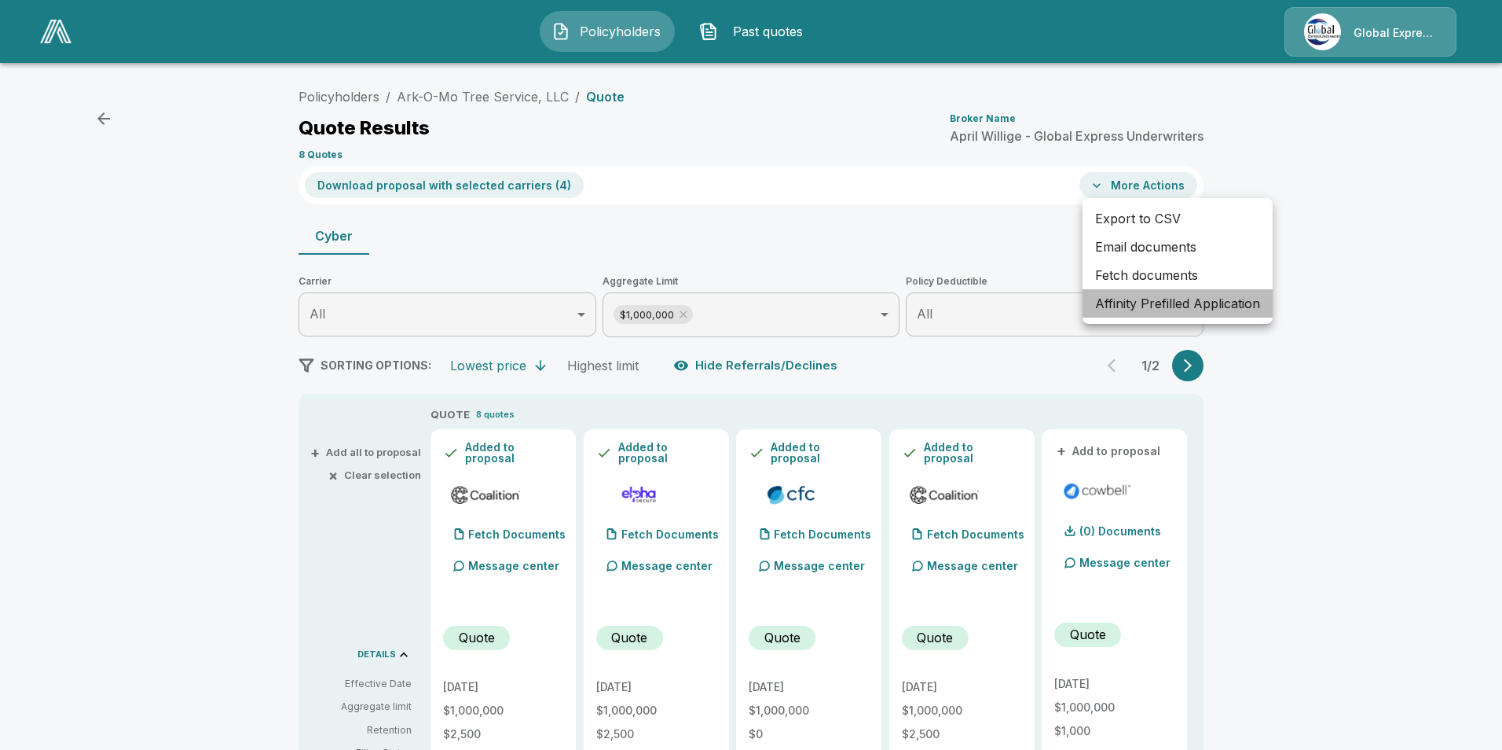
click at [1183, 304] on li "Affinity Prefilled Application" at bounding box center [1178, 303] width 190 height 28
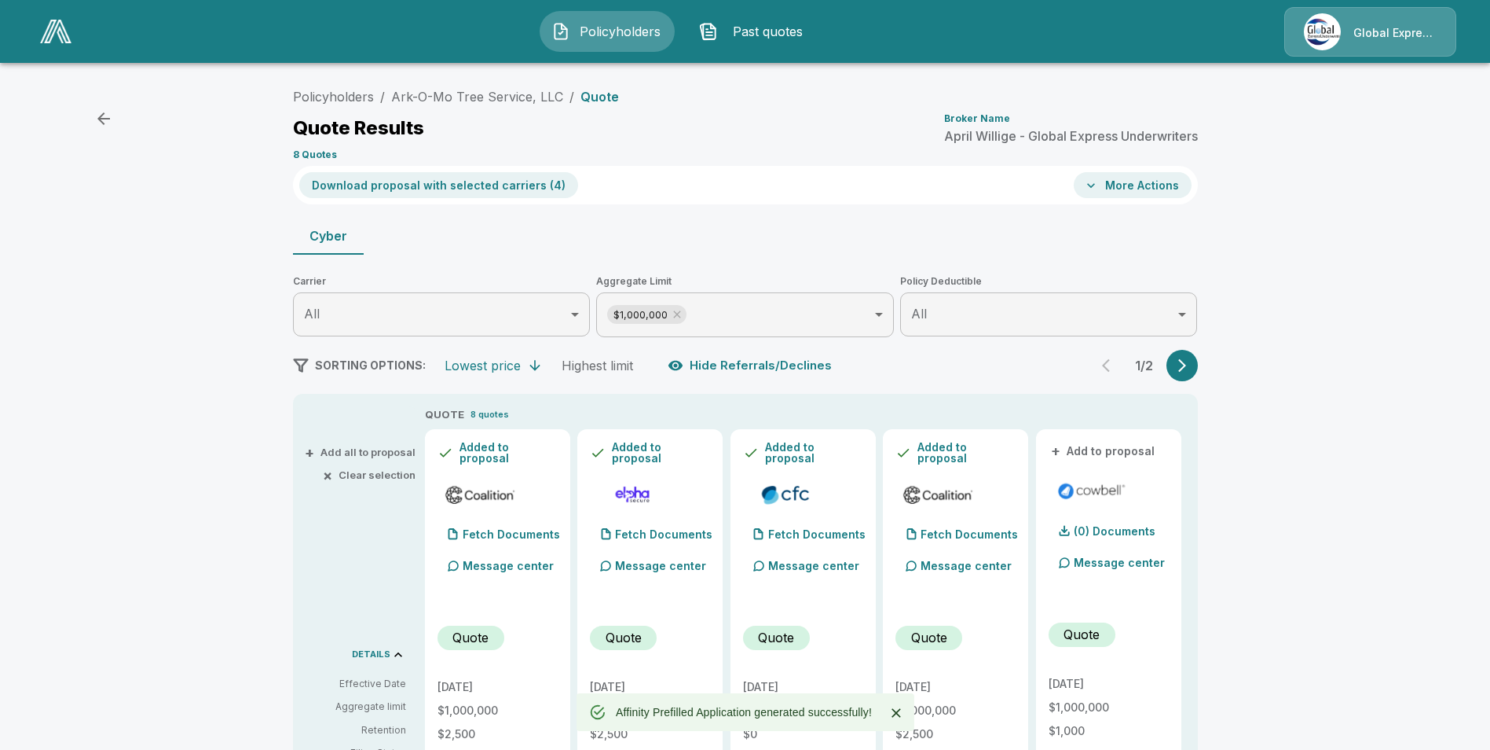
click at [1135, 190] on button "More Actions" at bounding box center [1133, 185] width 118 height 26
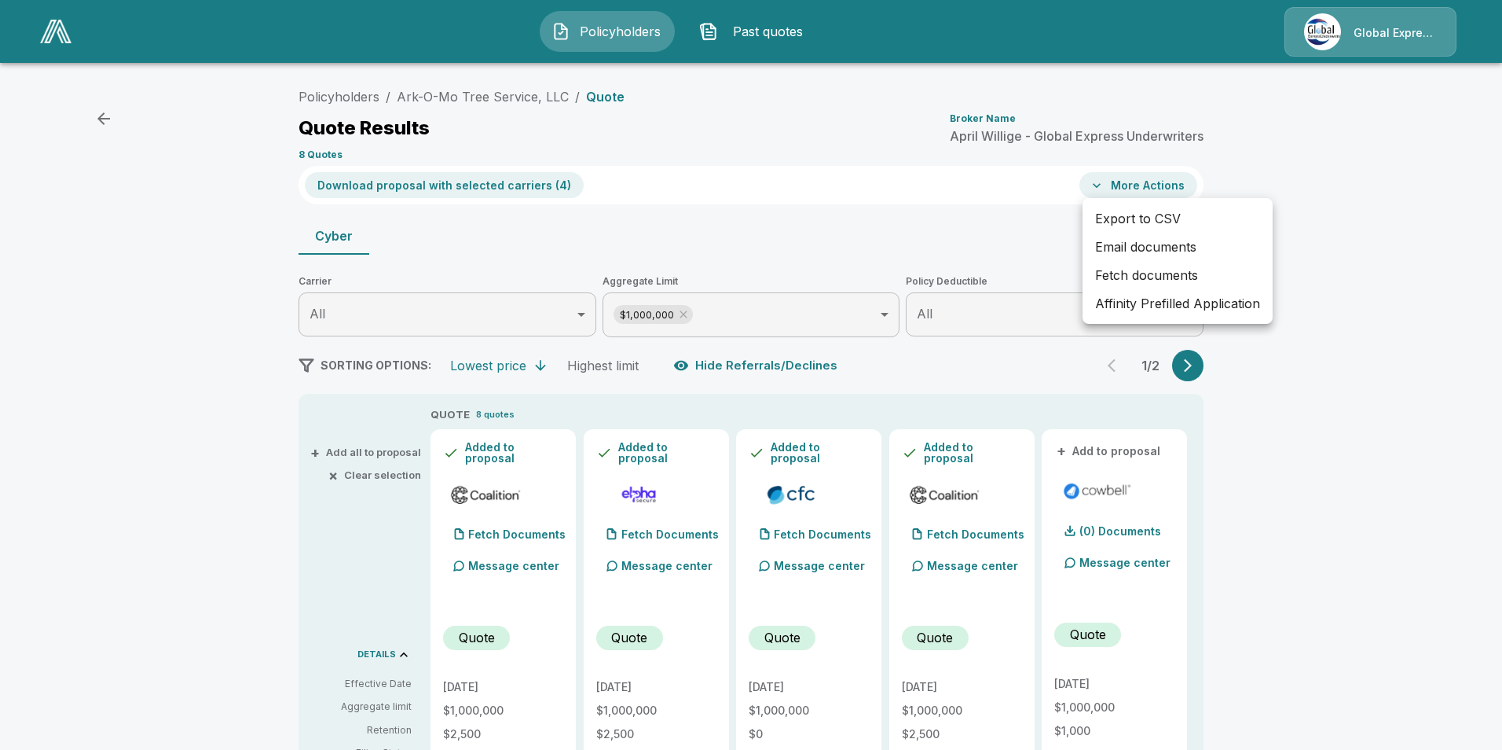
click at [1140, 245] on li "Email documents" at bounding box center [1178, 247] width 190 height 28
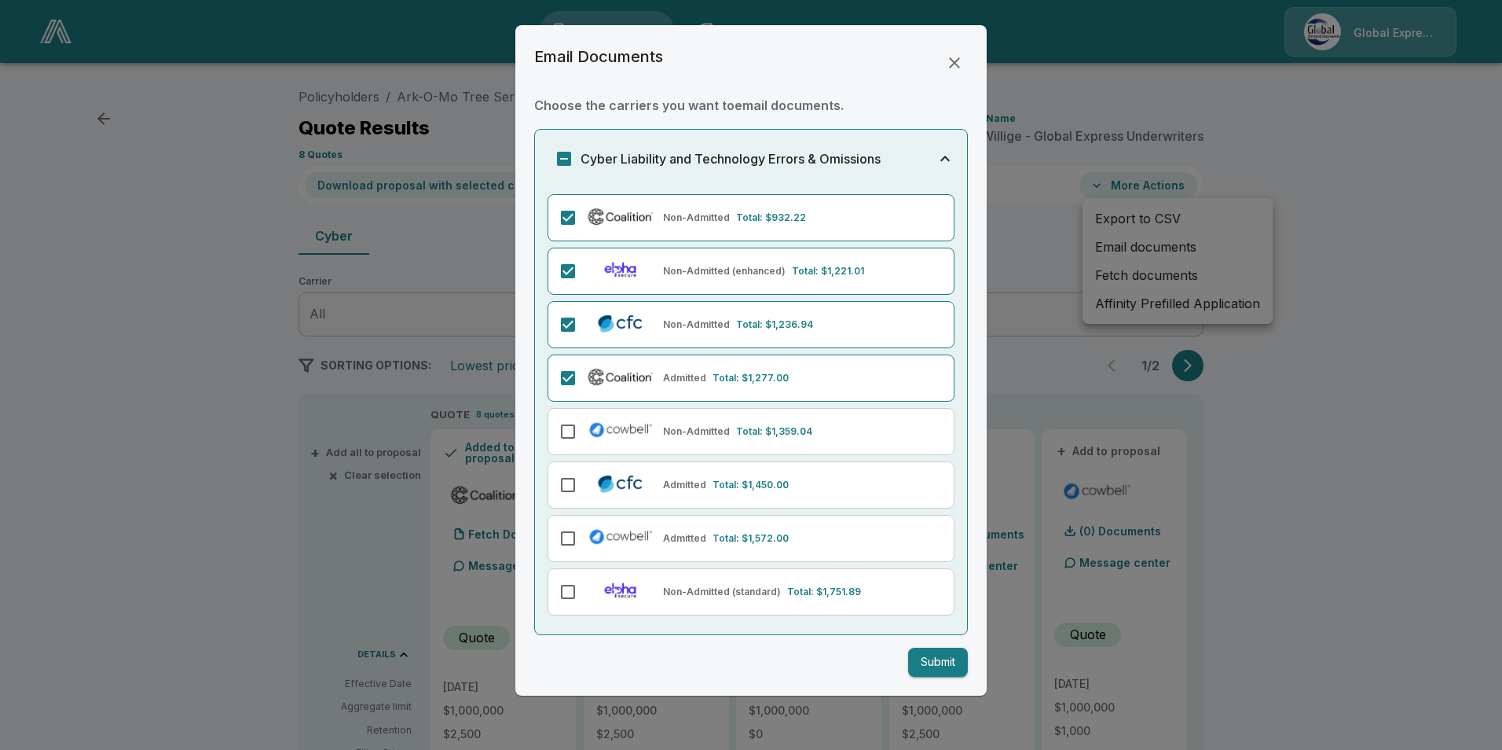
click at [942, 673] on button "Submit" at bounding box center [938, 661] width 60 height 29
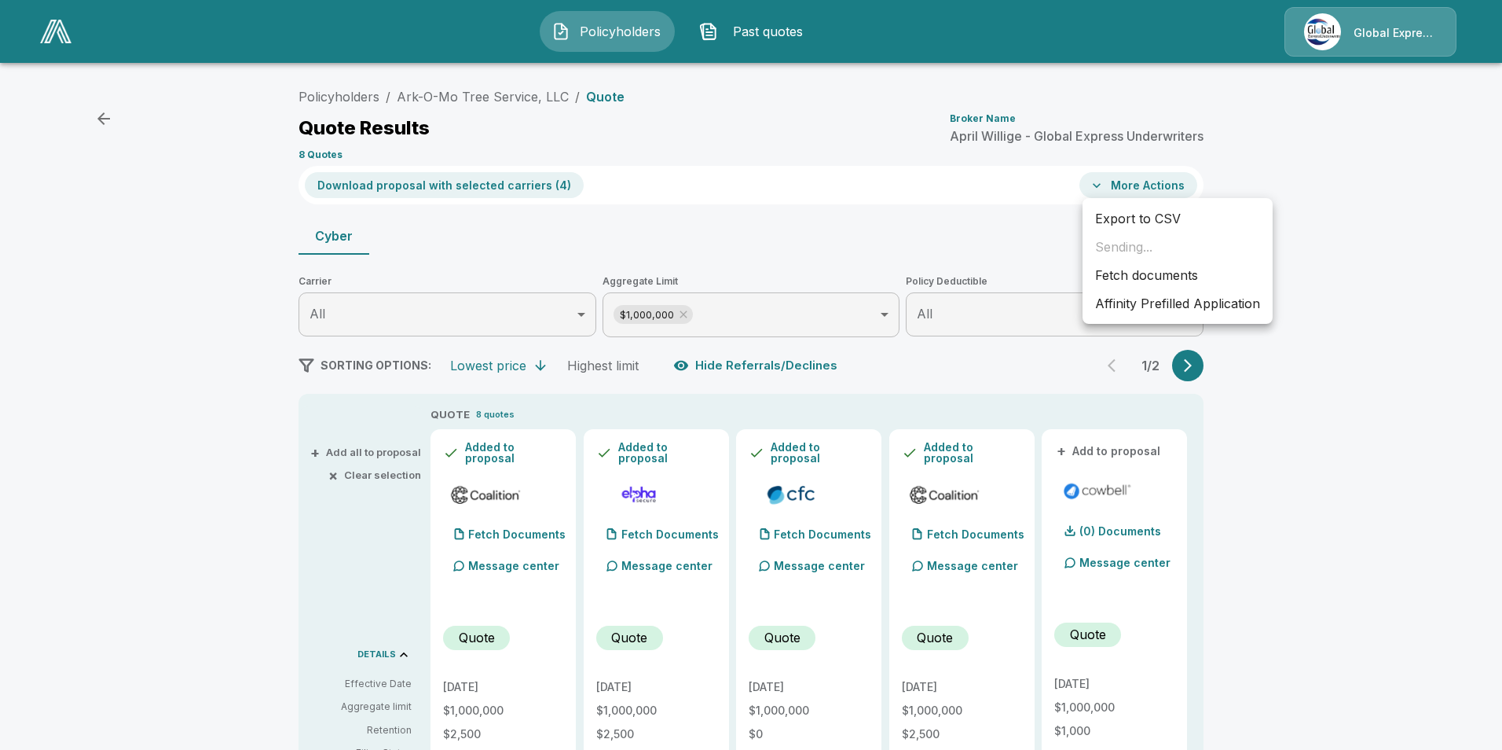
drag, startPoint x: 838, startPoint y: 195, endPoint x: 1083, endPoint y: 306, distance: 268.6
click at [838, 195] on div at bounding box center [751, 375] width 1502 height 750
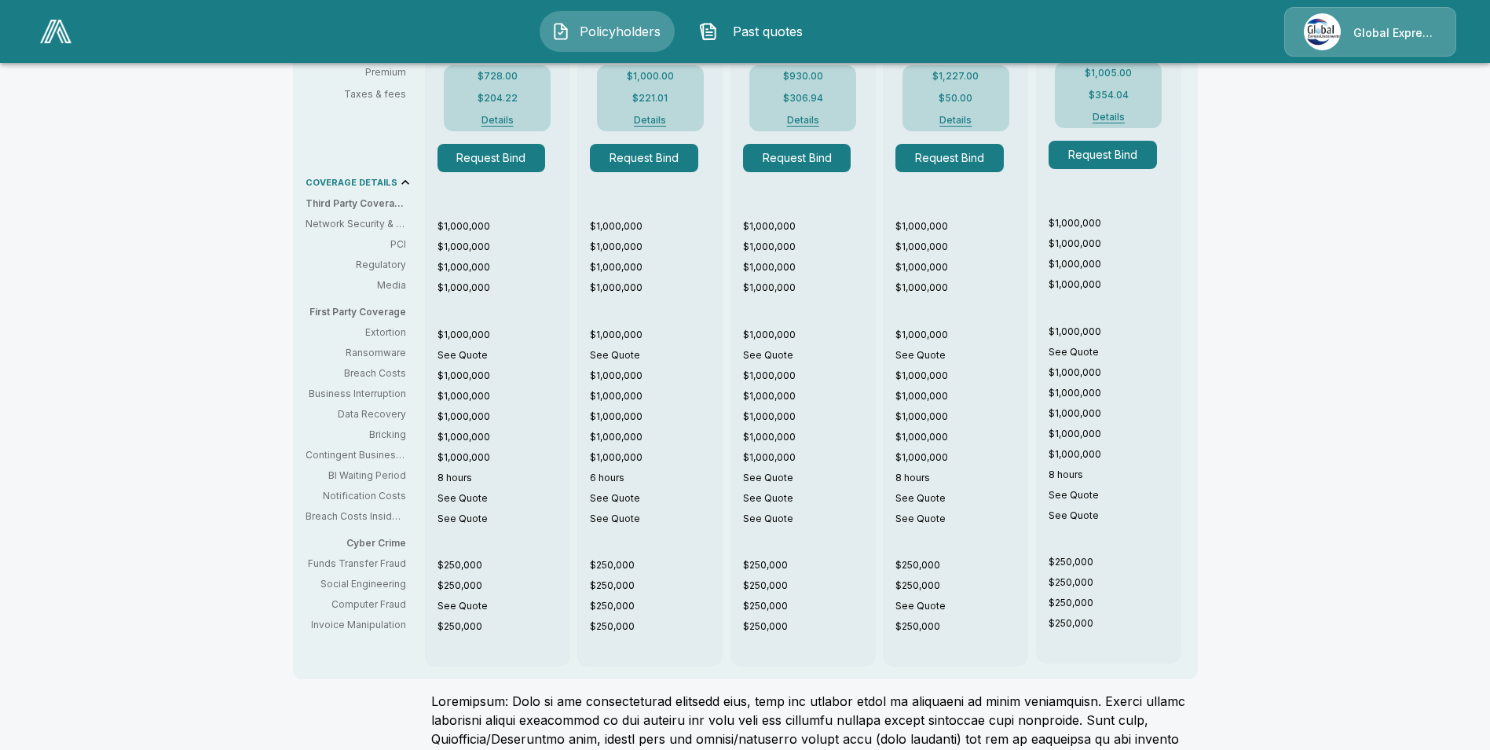
scroll to position [864, 0]
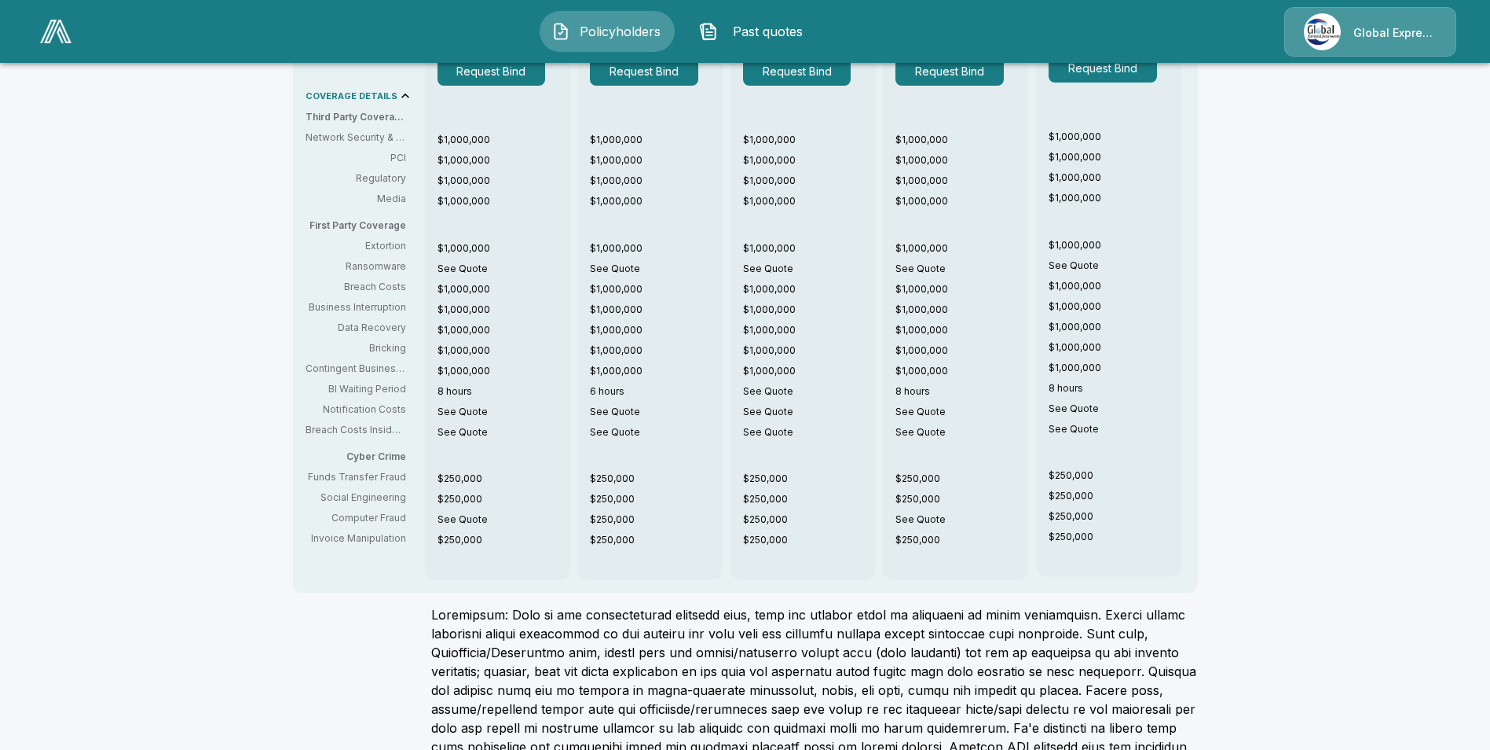
click at [1240, 354] on div "Policyholders / Ark-O-Mo Tree Service, LLC / Quote Quote Results Broker Name Ap…" at bounding box center [745, 20] width 1490 height 1621
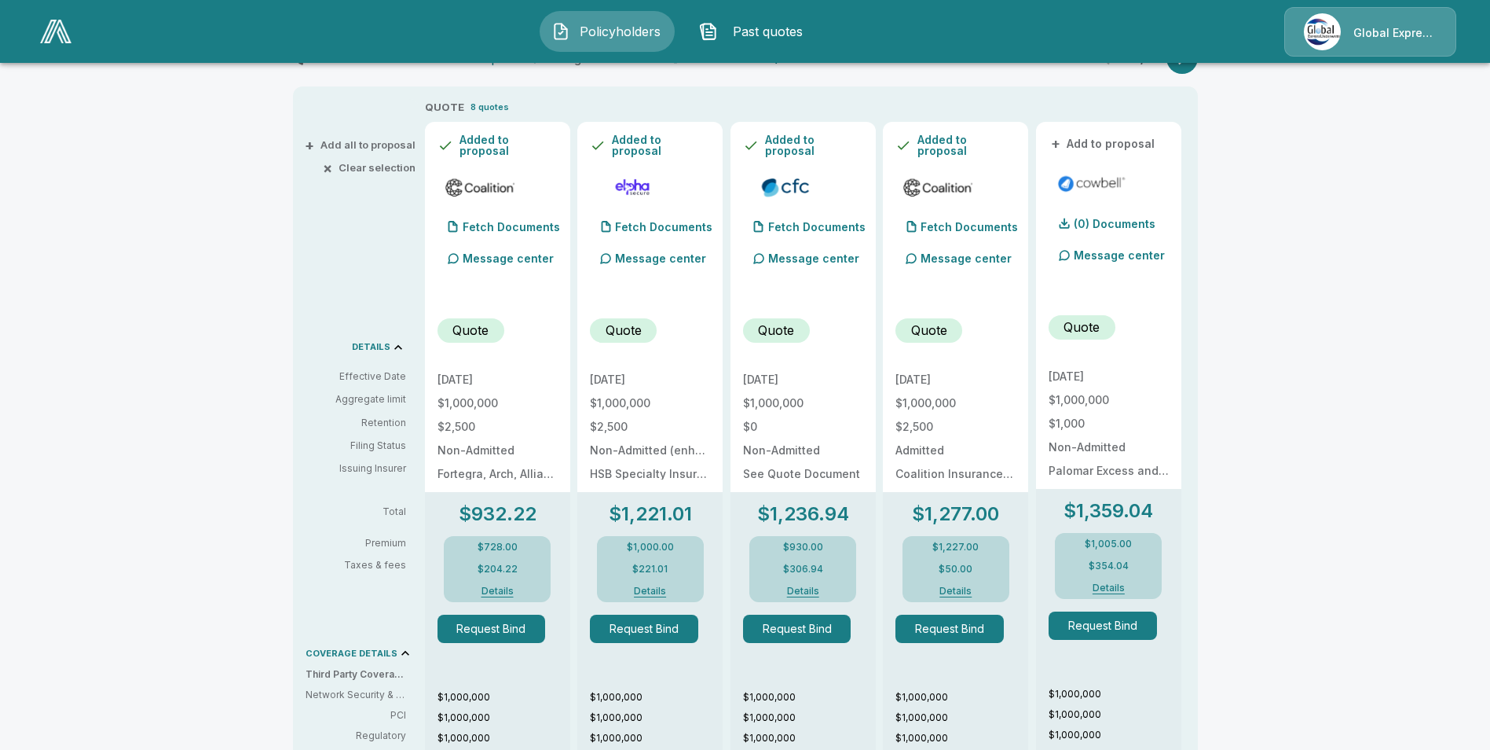
scroll to position [236, 0]
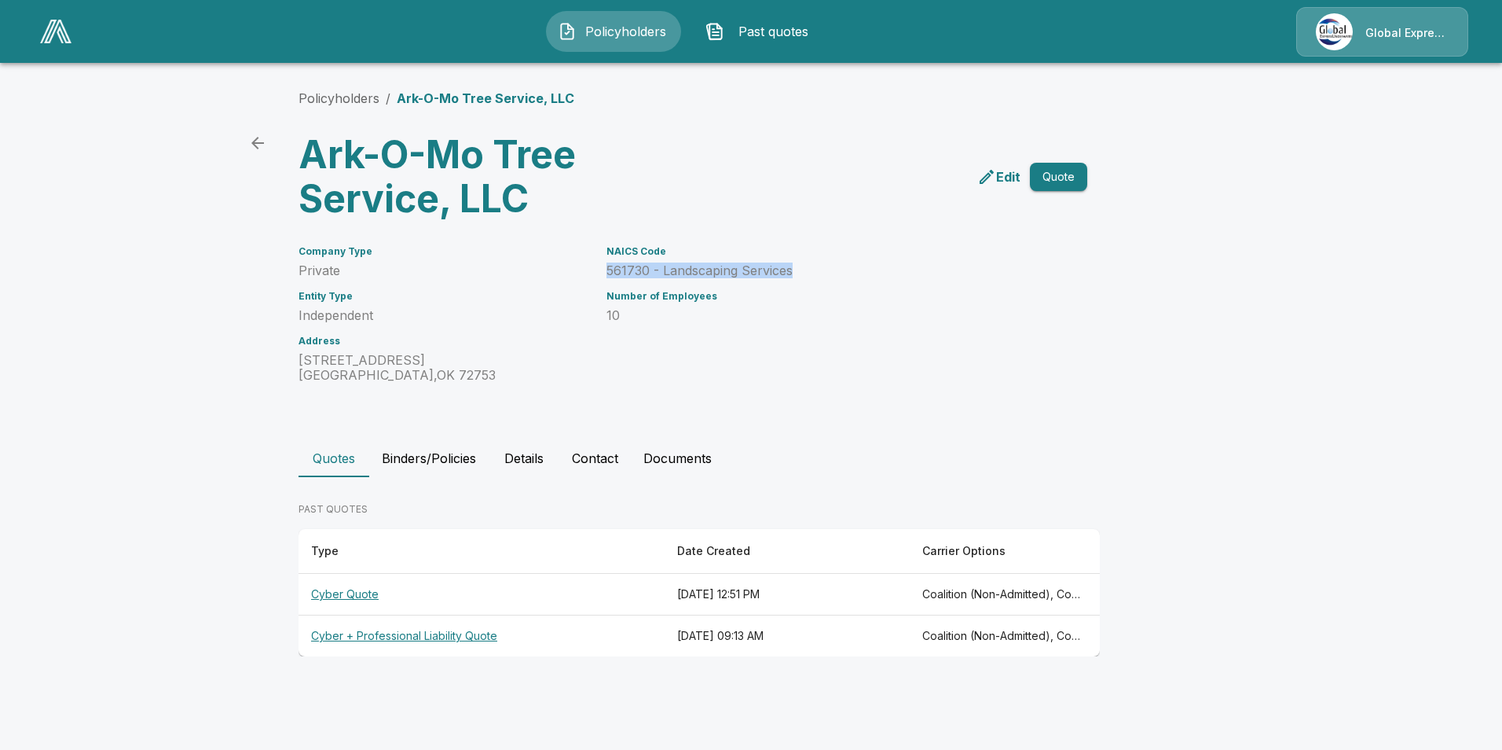
drag, startPoint x: 606, startPoint y: 266, endPoint x: 797, endPoint y: 274, distance: 191.9
click at [797, 274] on div "NAICS Code 561730 - Landscaping Services Number of Employees 10" at bounding box center [819, 305] width 462 height 156
drag, startPoint x: 797, startPoint y: 274, endPoint x: 784, endPoint y: 272, distance: 13.6
copy p "561730 - Landscaping Services"
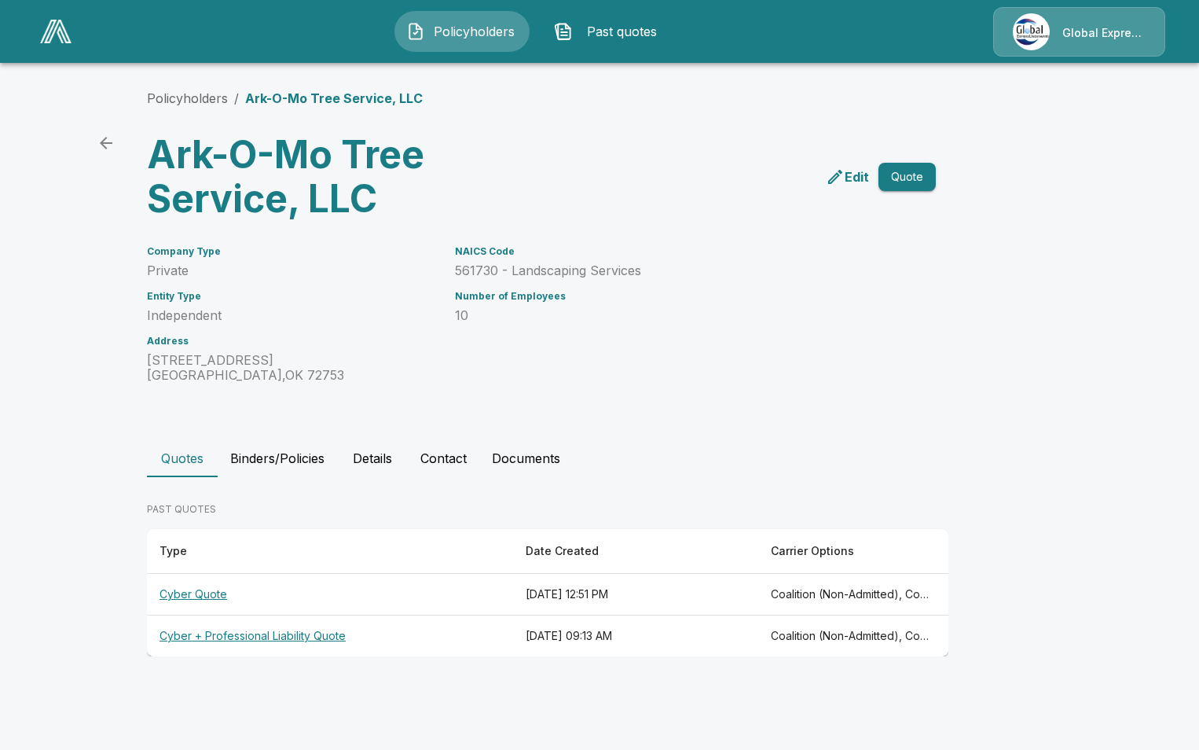
click at [194, 592] on th "Cyber Quote" at bounding box center [330, 595] width 366 height 42
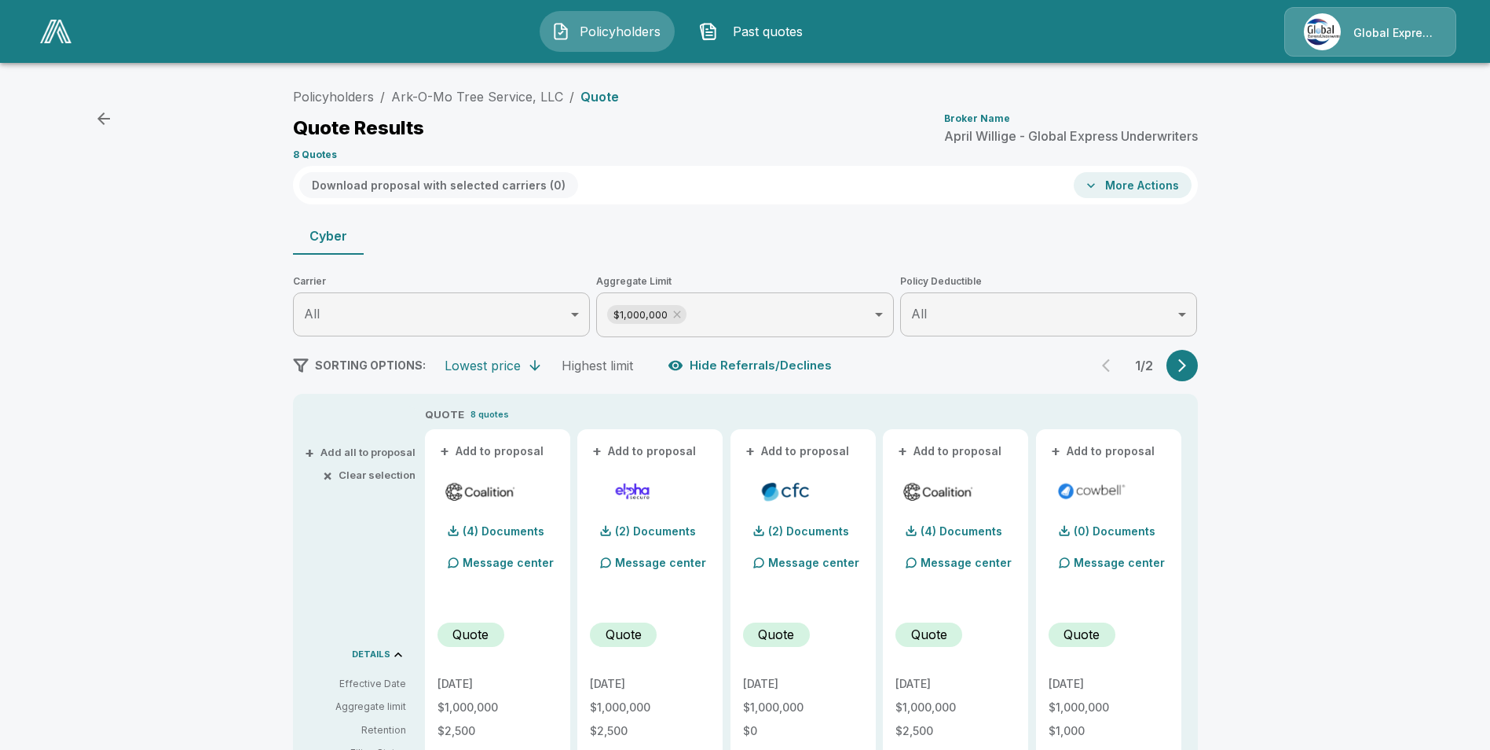
click at [521, 448] on button "+ Add to proposal" at bounding box center [493, 450] width 110 height 17
click at [634, 456] on button "+ Add to proposal" at bounding box center [645, 450] width 110 height 17
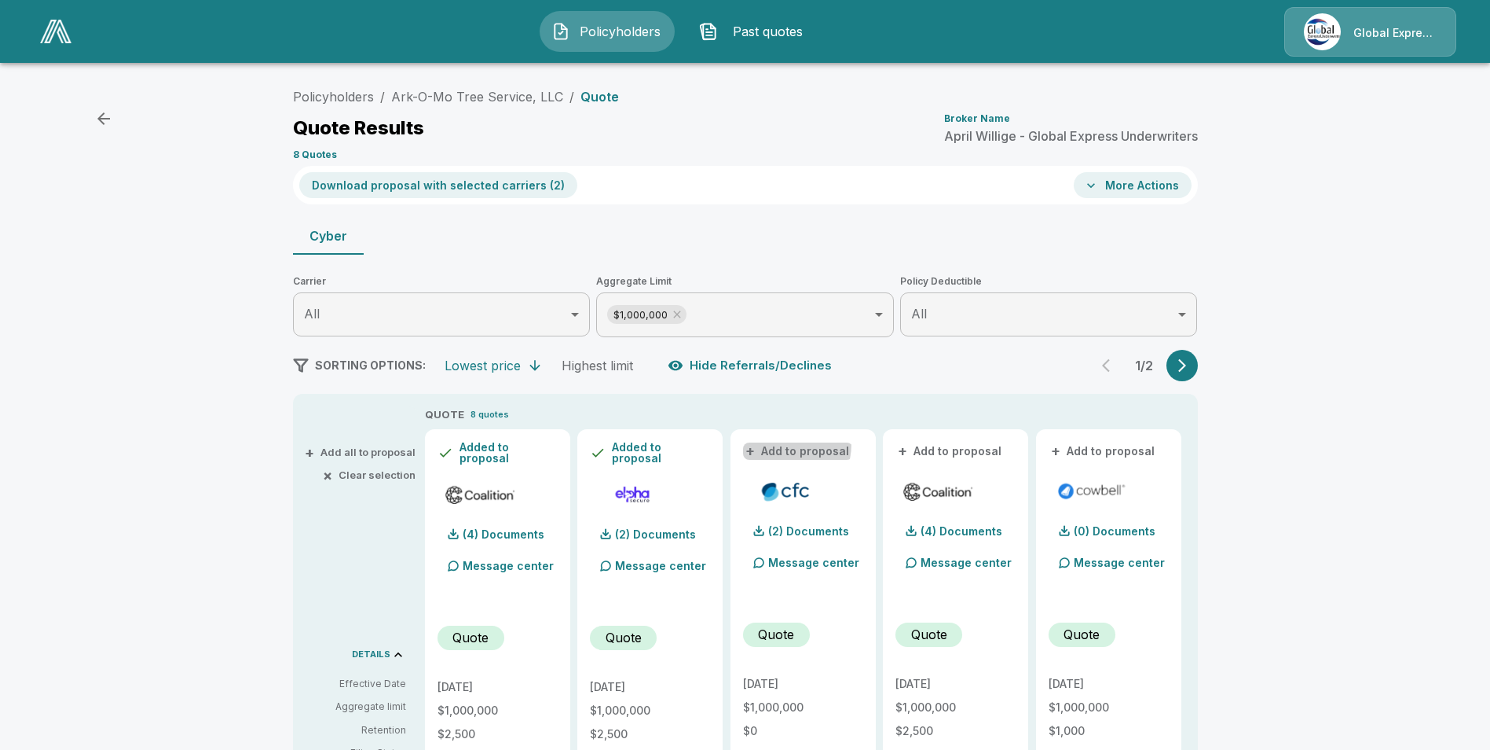
click at [785, 444] on button "+ Add to proposal" at bounding box center [798, 450] width 110 height 17
click at [949, 456] on button "+ Add to proposal" at bounding box center [951, 450] width 110 height 17
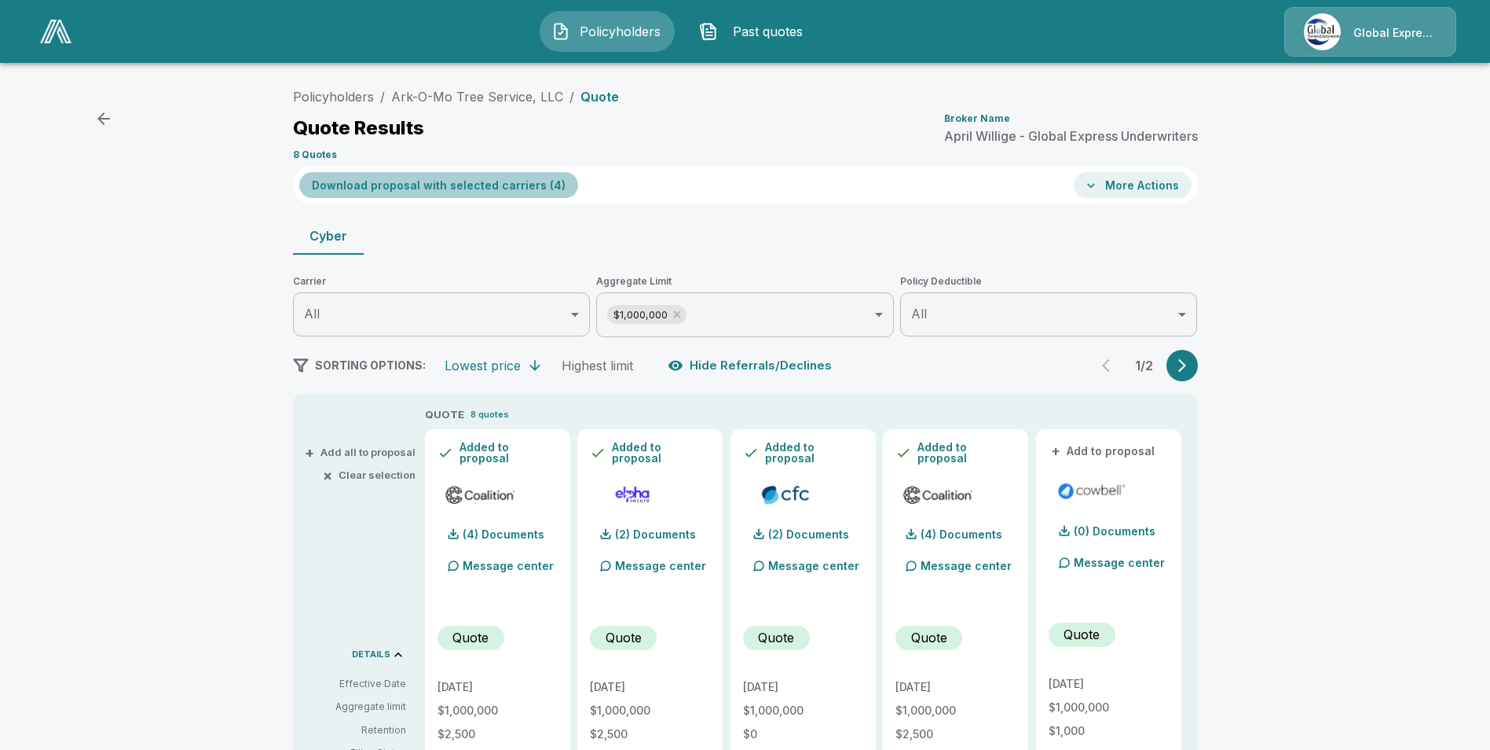
click at [519, 182] on button "Download proposal with selected carriers ( 4 )" at bounding box center [438, 185] width 279 height 26
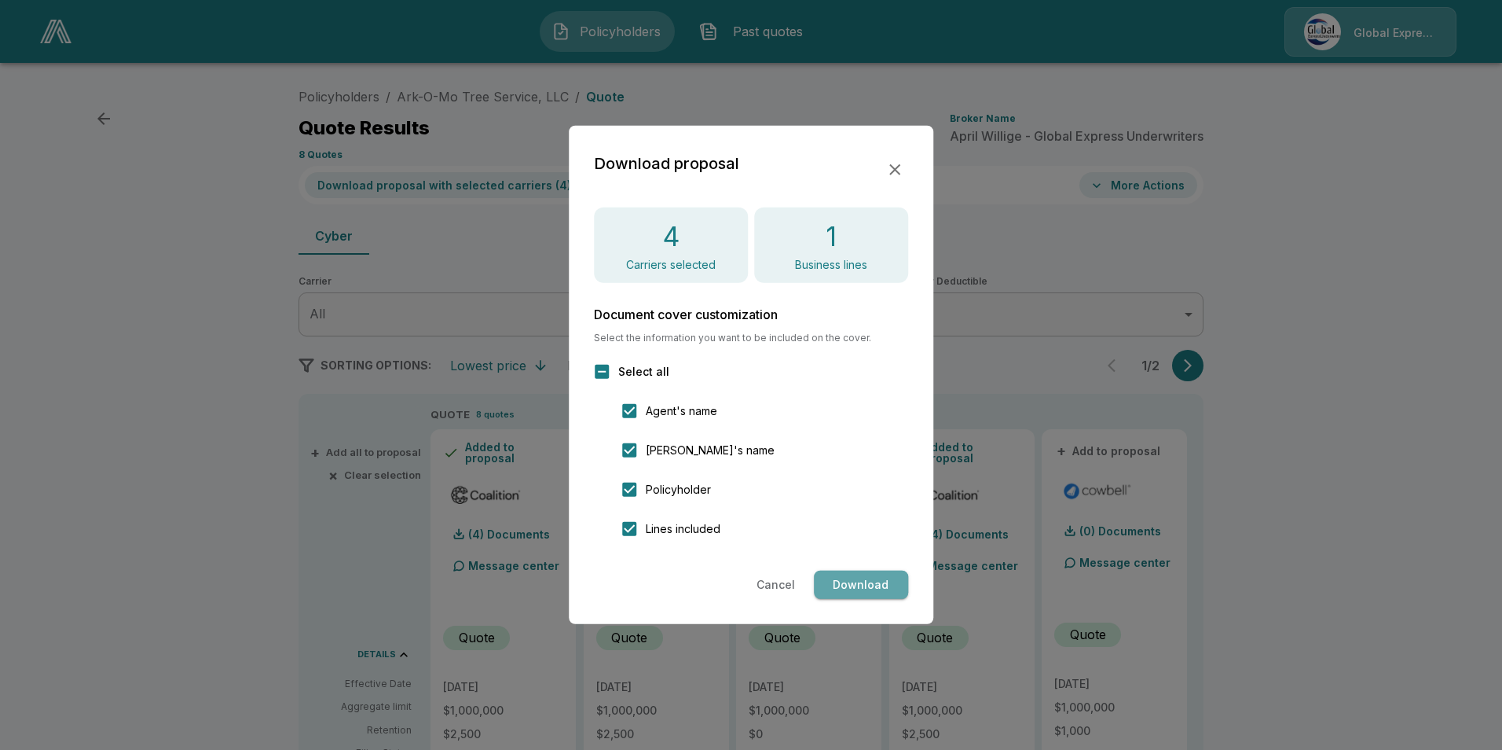
click at [868, 585] on button "Download" at bounding box center [861, 584] width 94 height 29
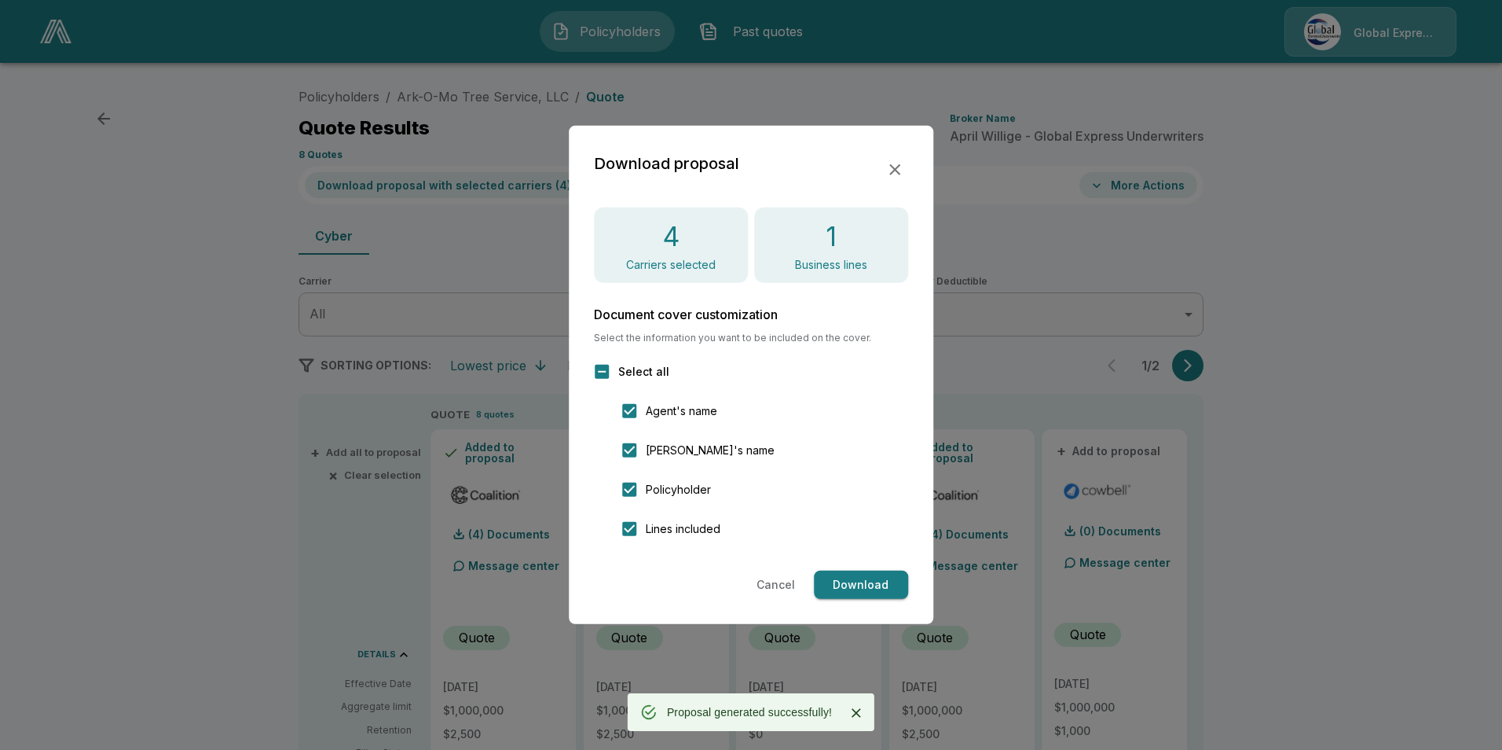
drag, startPoint x: 896, startPoint y: 168, endPoint x: 904, endPoint y: 167, distance: 8.8
click at [896, 167] on icon "button" at bounding box center [894, 169] width 19 height 19
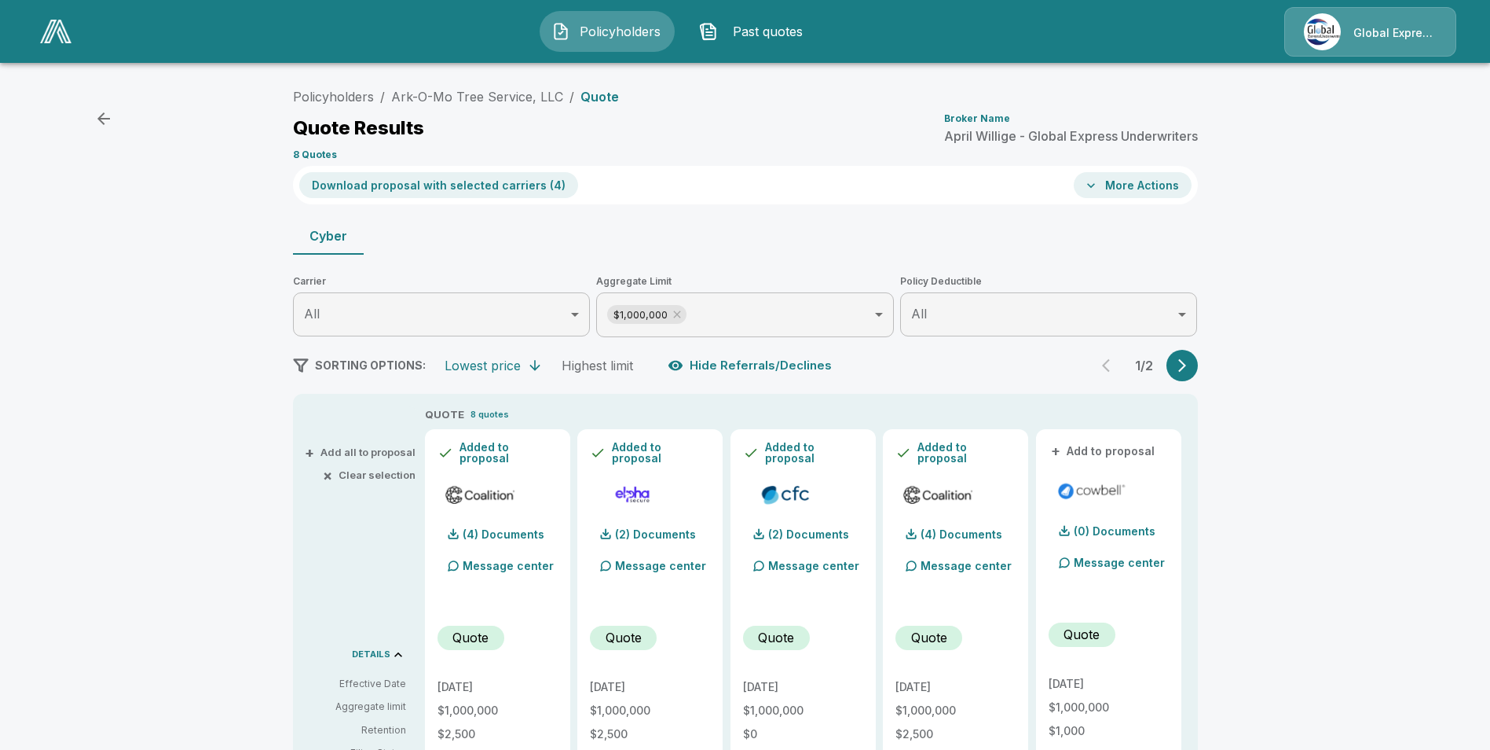
click at [1153, 192] on button "More Actions" at bounding box center [1133, 185] width 118 height 26
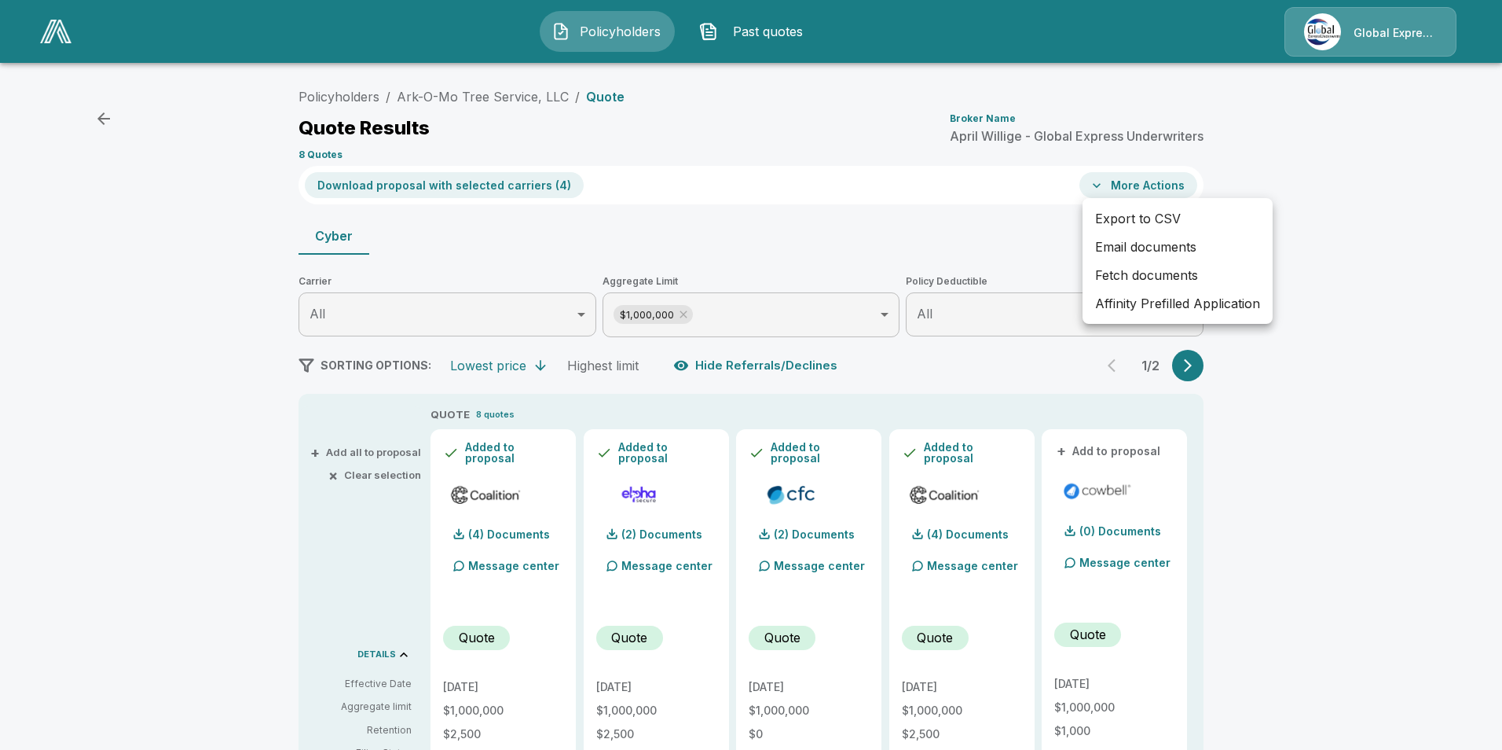
click at [1179, 306] on li "Affinity Prefilled Application" at bounding box center [1178, 303] width 190 height 28
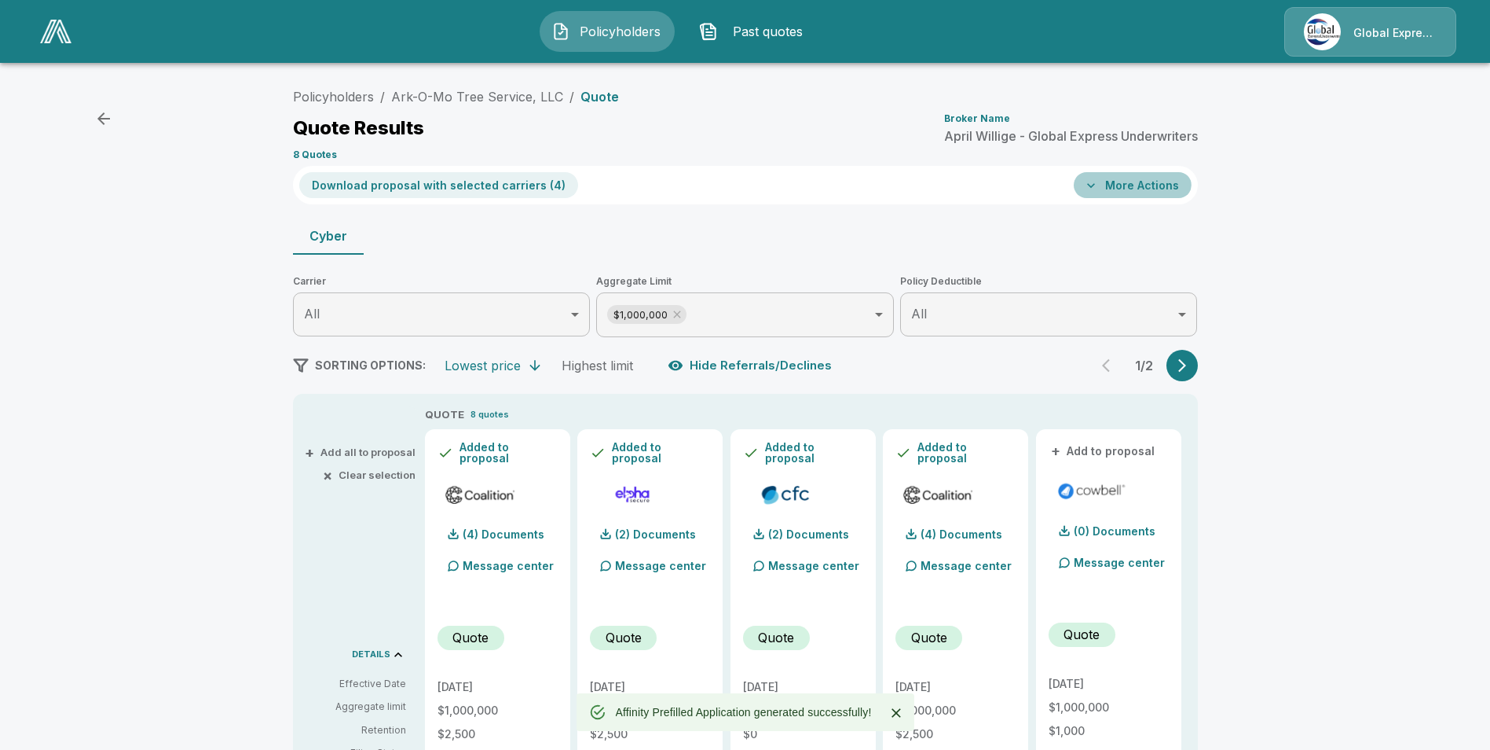
click at [1138, 180] on button "More Actions" at bounding box center [1133, 185] width 118 height 26
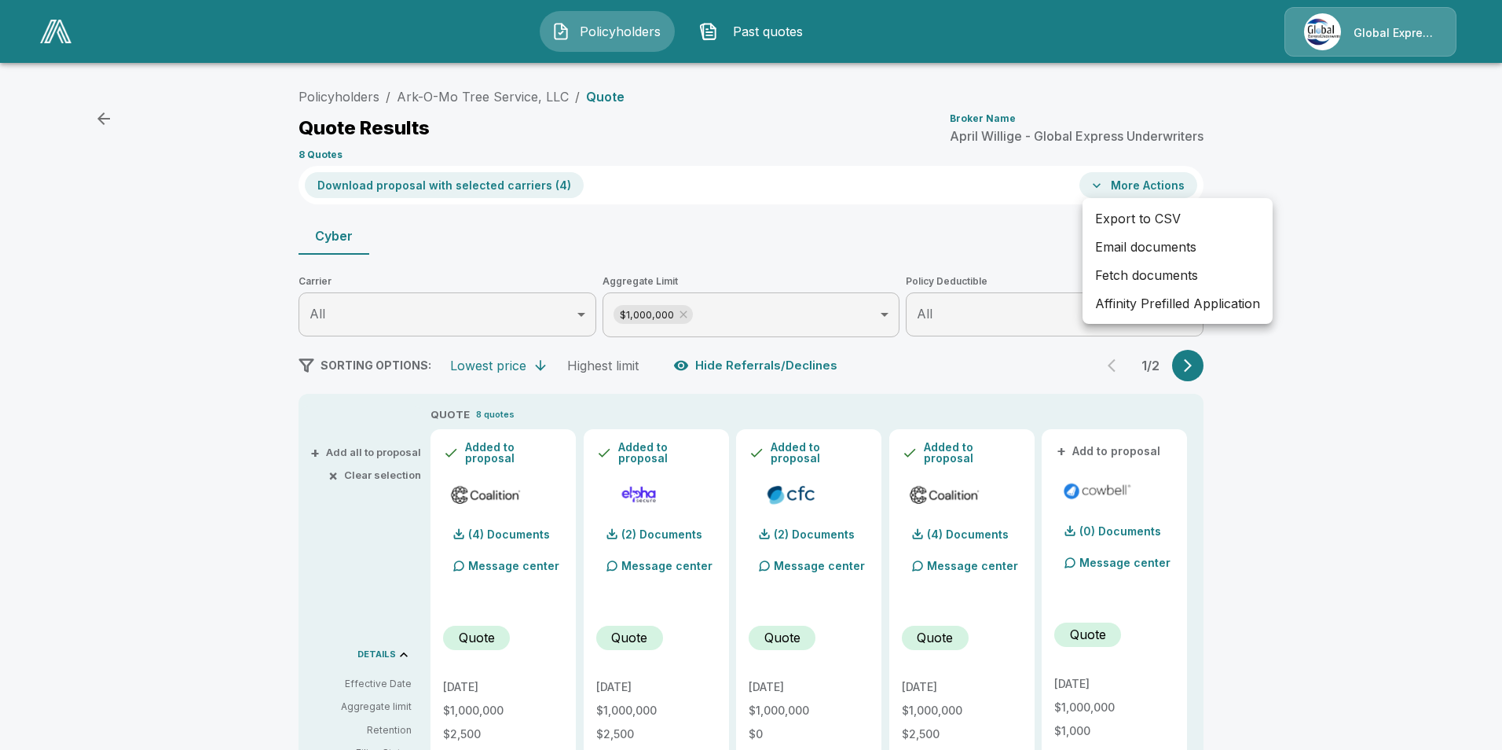
click at [1139, 240] on li "Email documents" at bounding box center [1178, 247] width 190 height 28
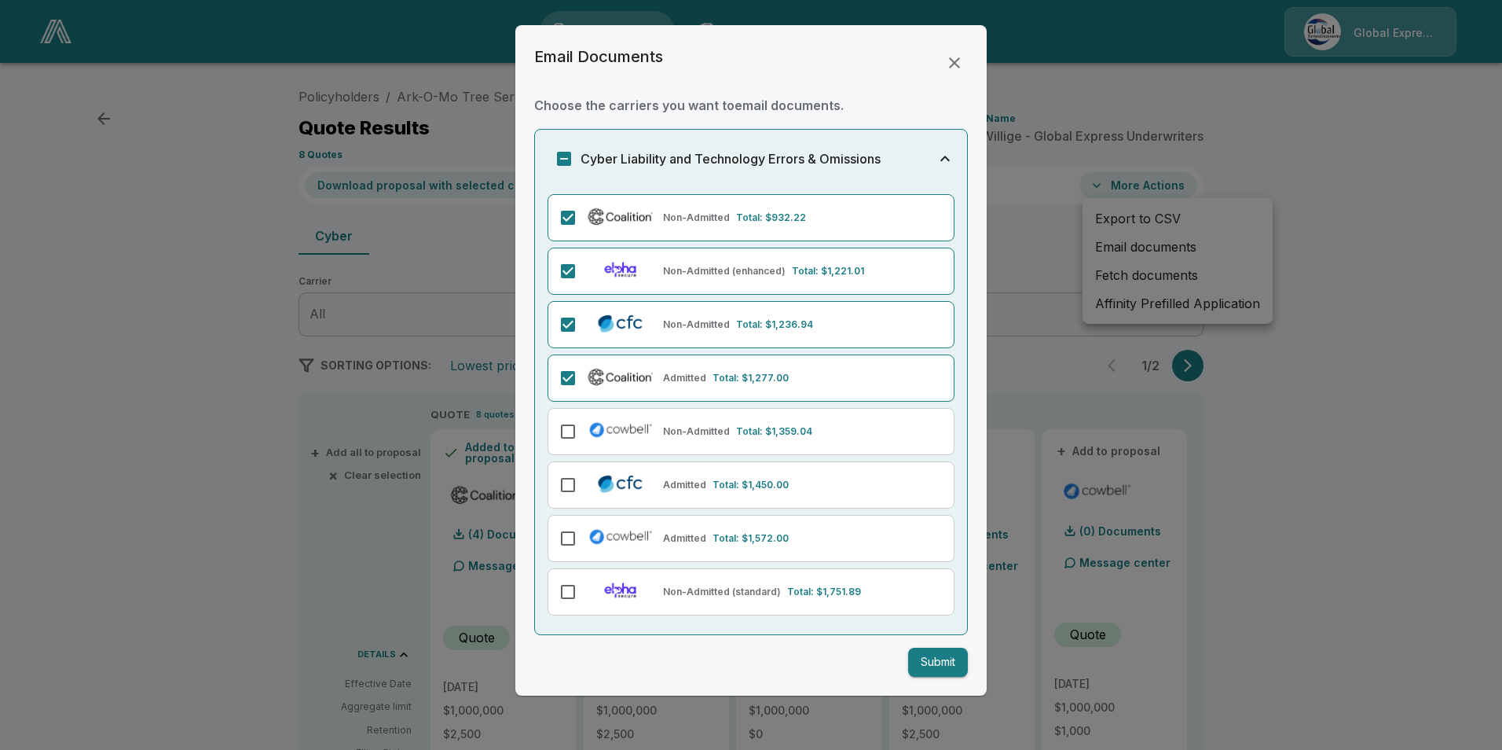
click at [952, 662] on button "Submit" at bounding box center [938, 661] width 60 height 29
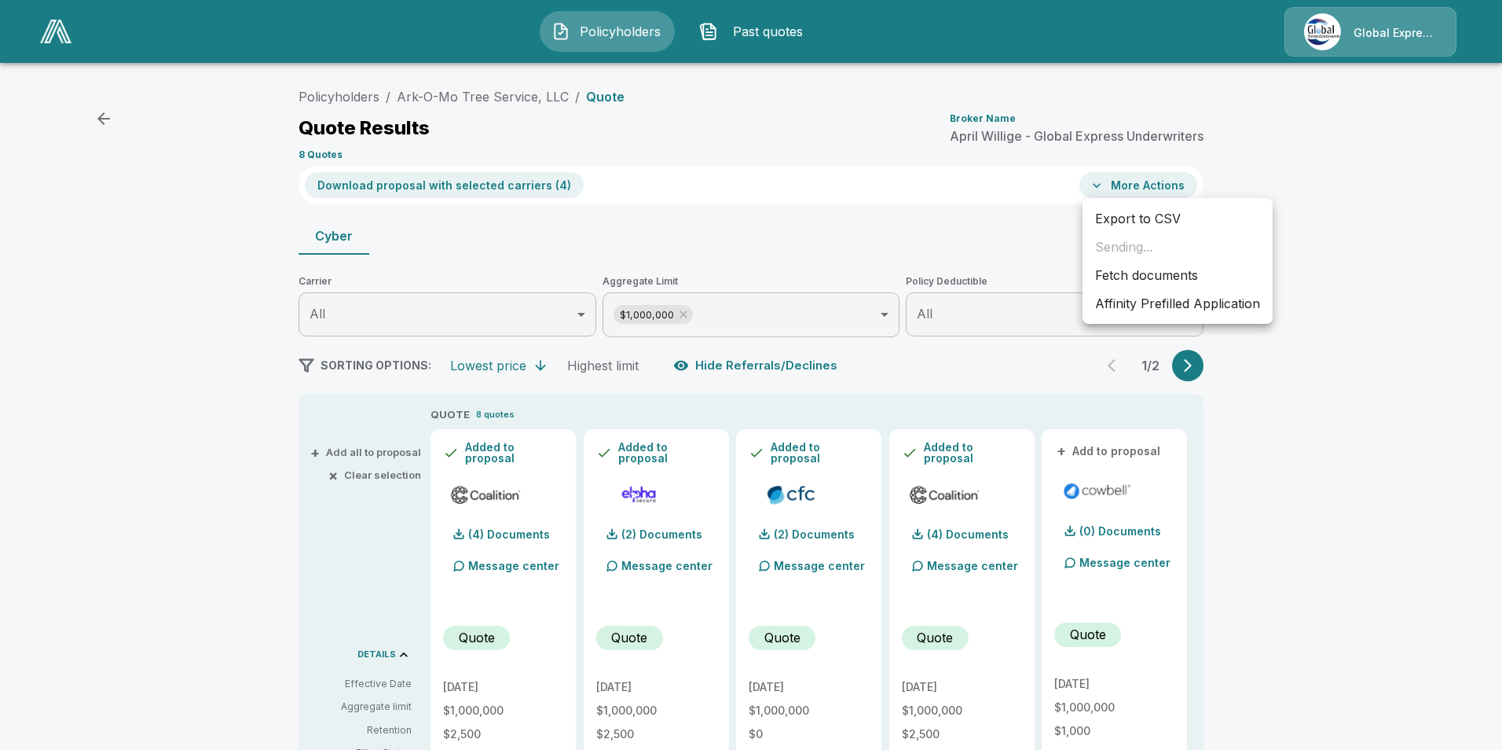
click at [1409, 475] on div at bounding box center [751, 375] width 1502 height 750
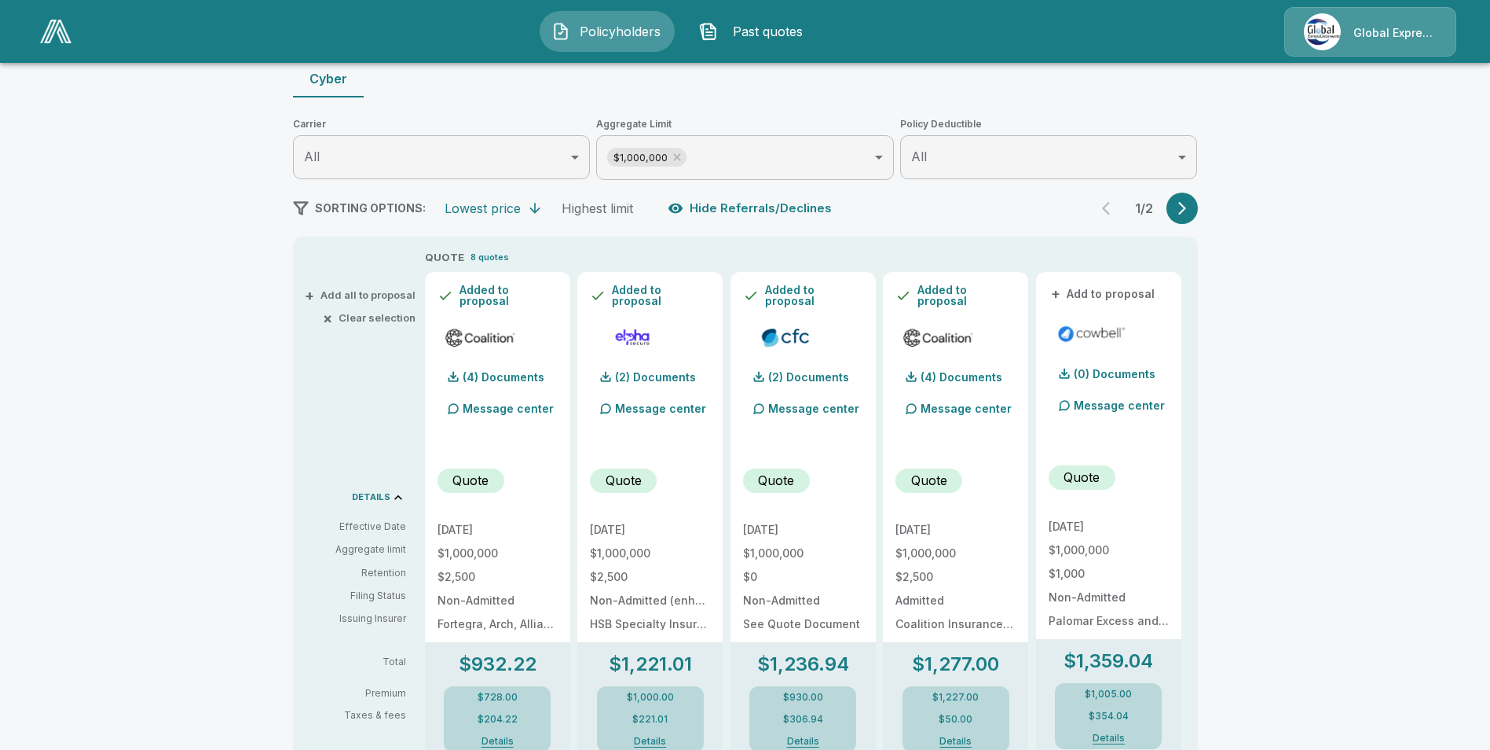
scroll to position [236, 0]
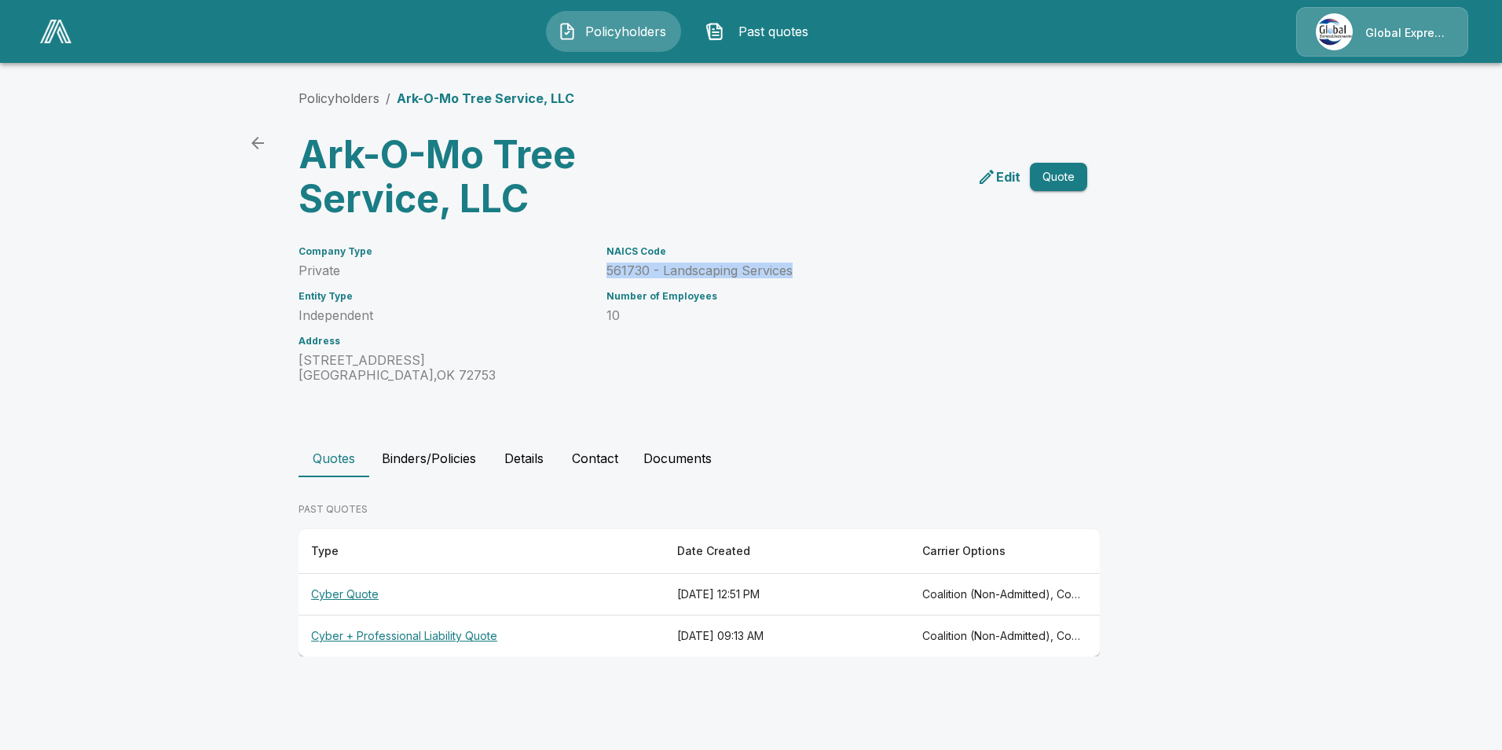
drag, startPoint x: 607, startPoint y: 269, endPoint x: 806, endPoint y: 269, distance: 198.8
click at [806, 269] on p "561730 - Landscaping Services" at bounding box center [828, 270] width 443 height 15
drag, startPoint x: 806, startPoint y: 269, endPoint x: 750, endPoint y: 269, distance: 56.6
copy p "561730 - Landscaping Services"
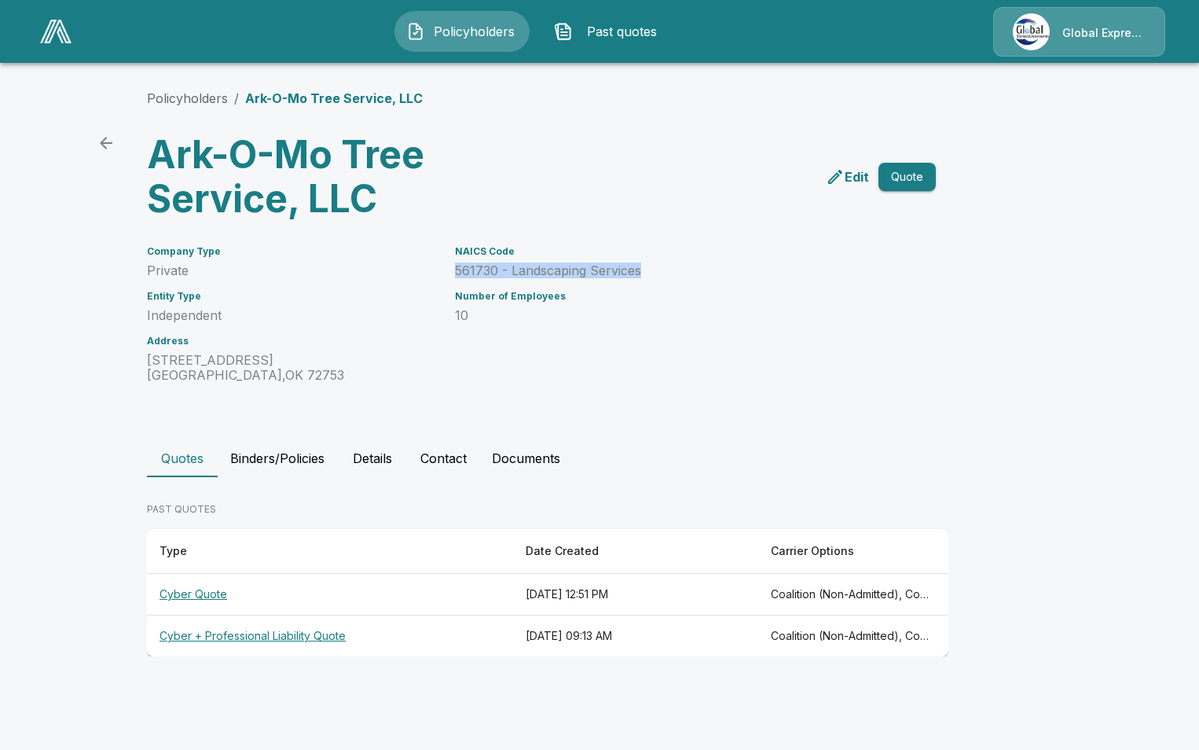
click at [102, 138] on icon "back" at bounding box center [106, 143] width 19 height 19
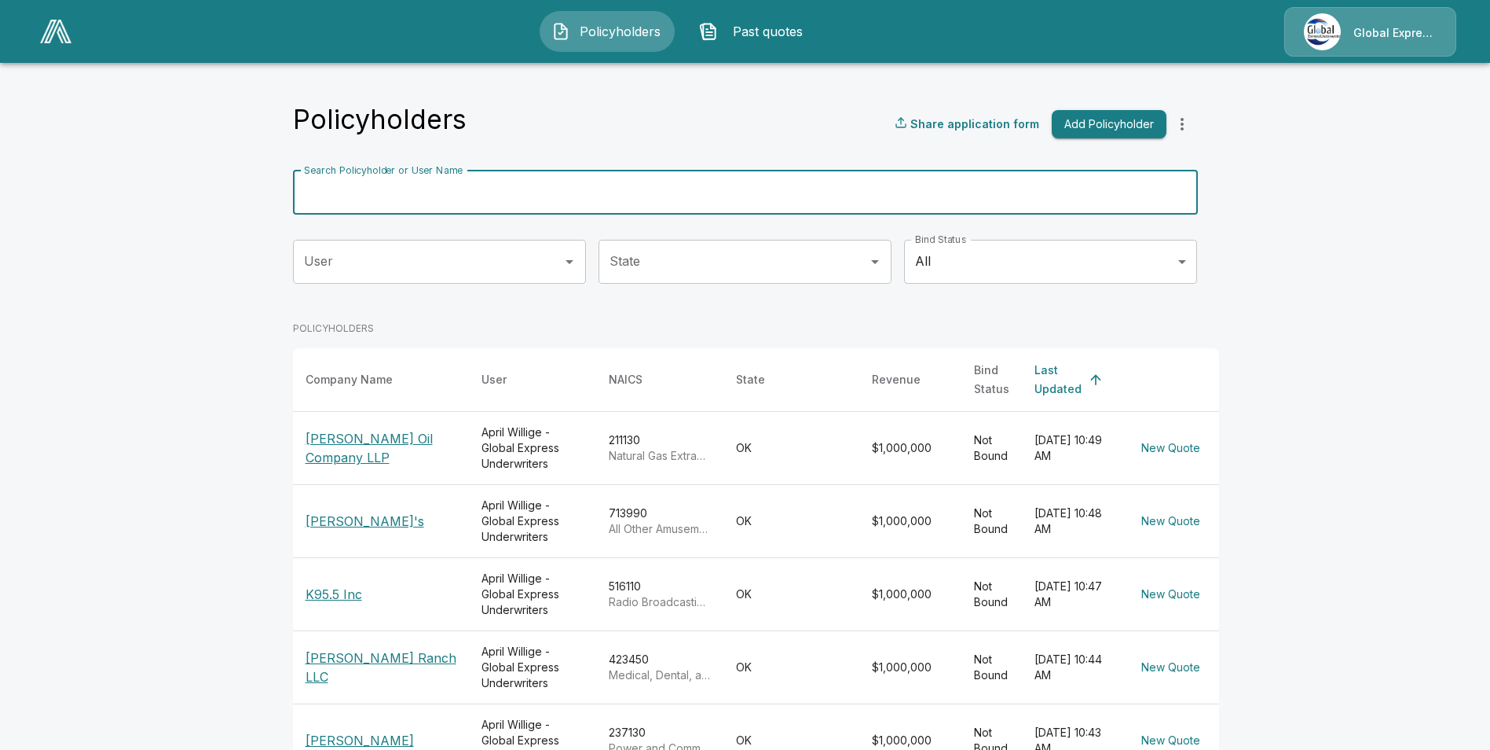
click at [441, 187] on input "Search Policyholder or User Name" at bounding box center [737, 192] width 888 height 44
paste input "**********"
type input "**********"
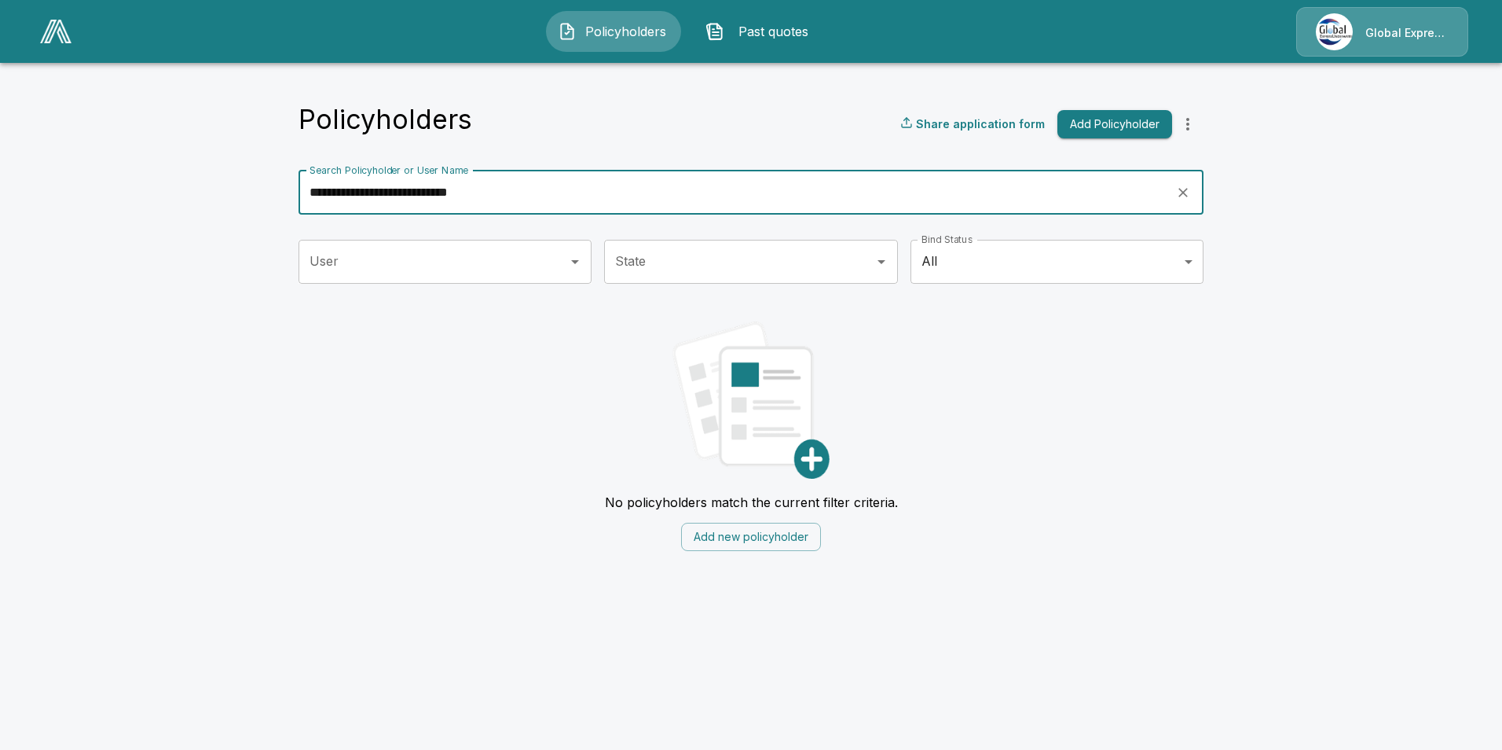
drag, startPoint x: 515, startPoint y: 192, endPoint x: 152, endPoint y: 184, distance: 363.1
click at [152, 184] on main "**********" at bounding box center [751, 285] width 1502 height 570
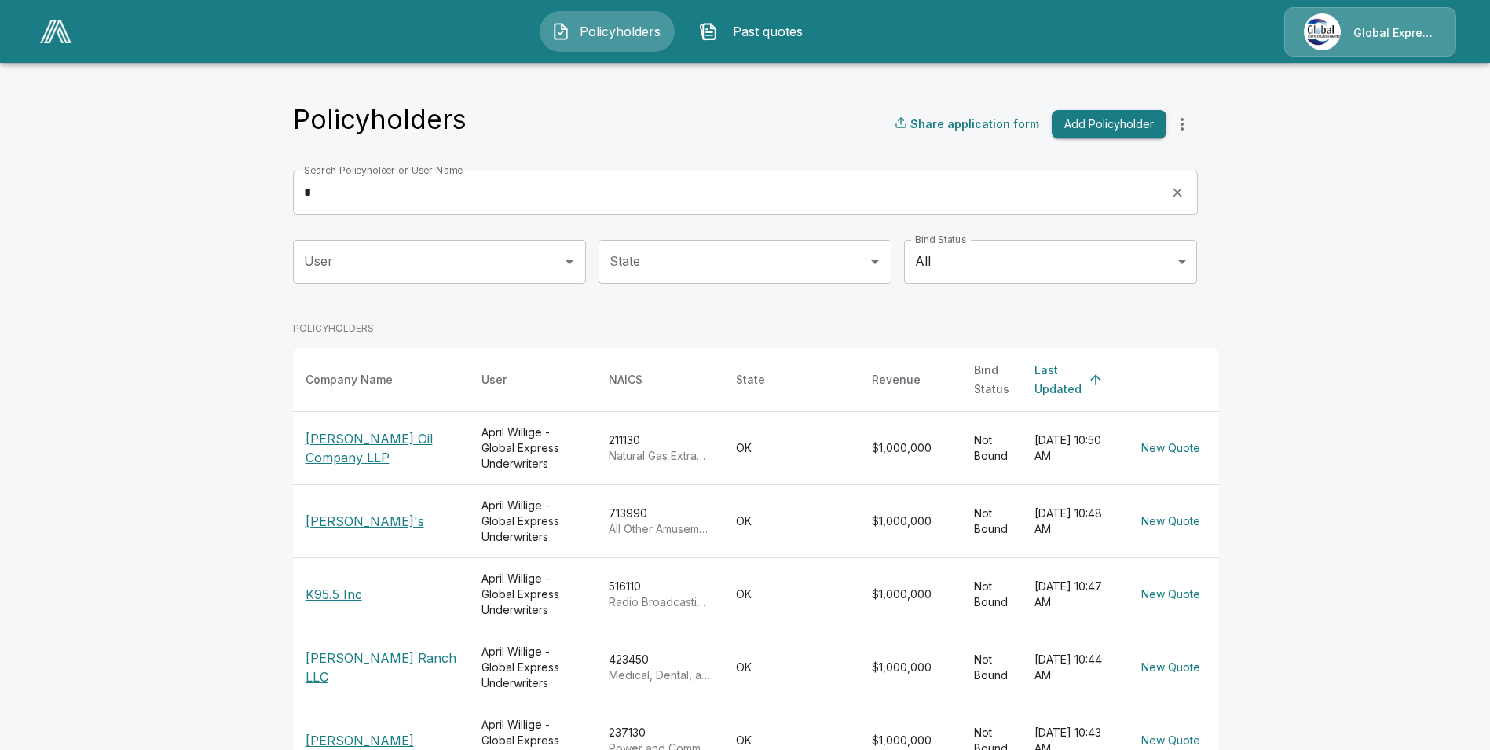
click at [449, 191] on input "Search Policyholder or User Name" at bounding box center [726, 192] width 867 height 44
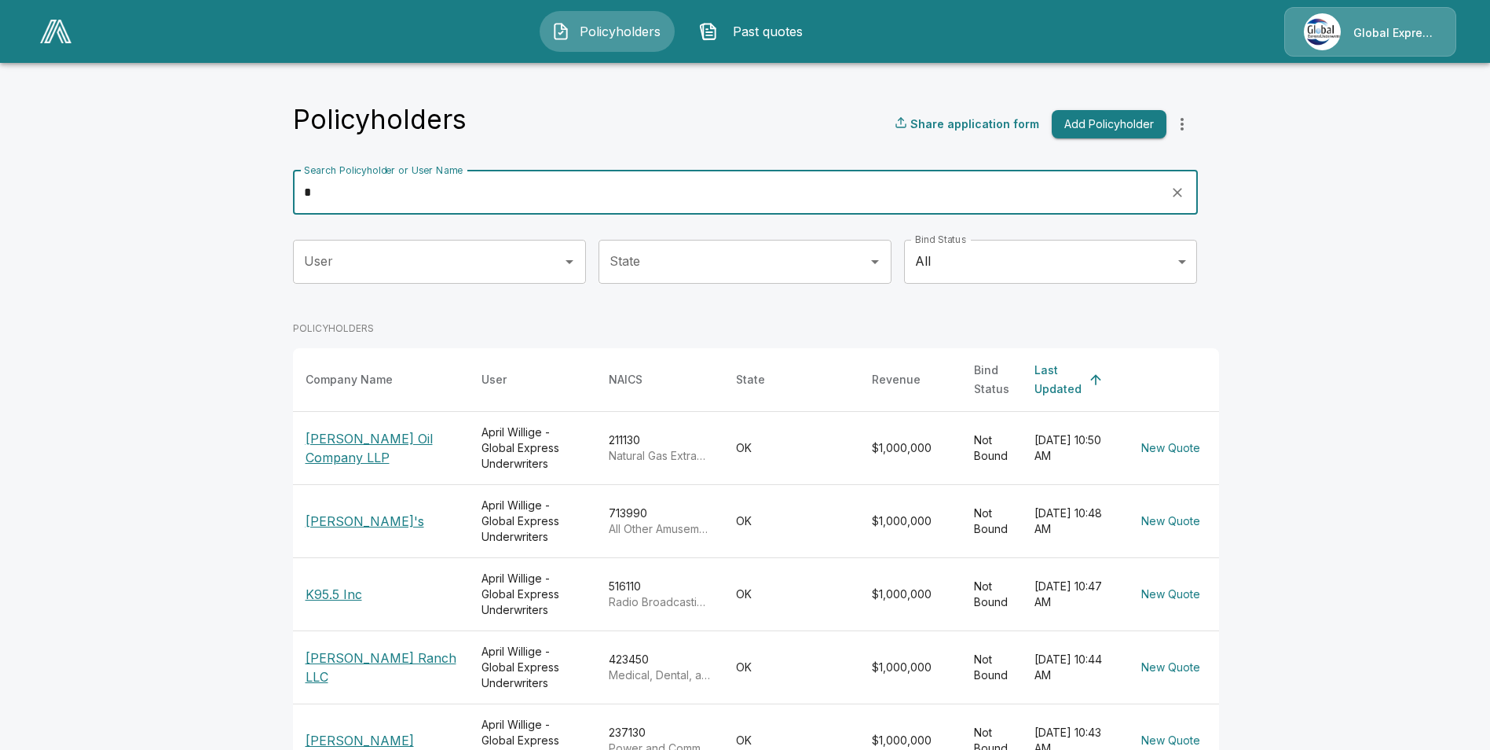
paste input "**********"
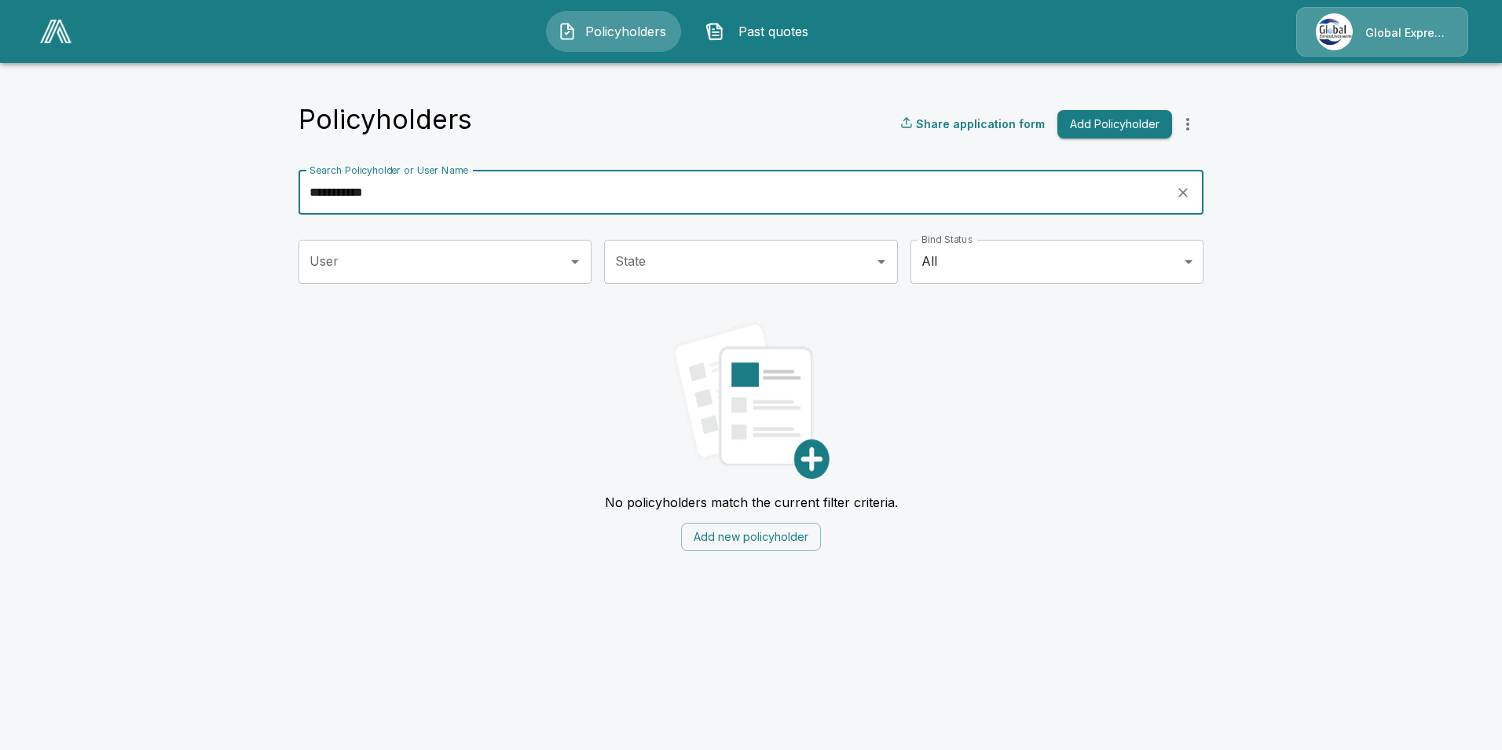
drag, startPoint x: 399, startPoint y: 193, endPoint x: 211, endPoint y: 173, distance: 188.9
click at [211, 173] on main "**********" at bounding box center [751, 285] width 1502 height 570
paste input "text"
type input "*********"
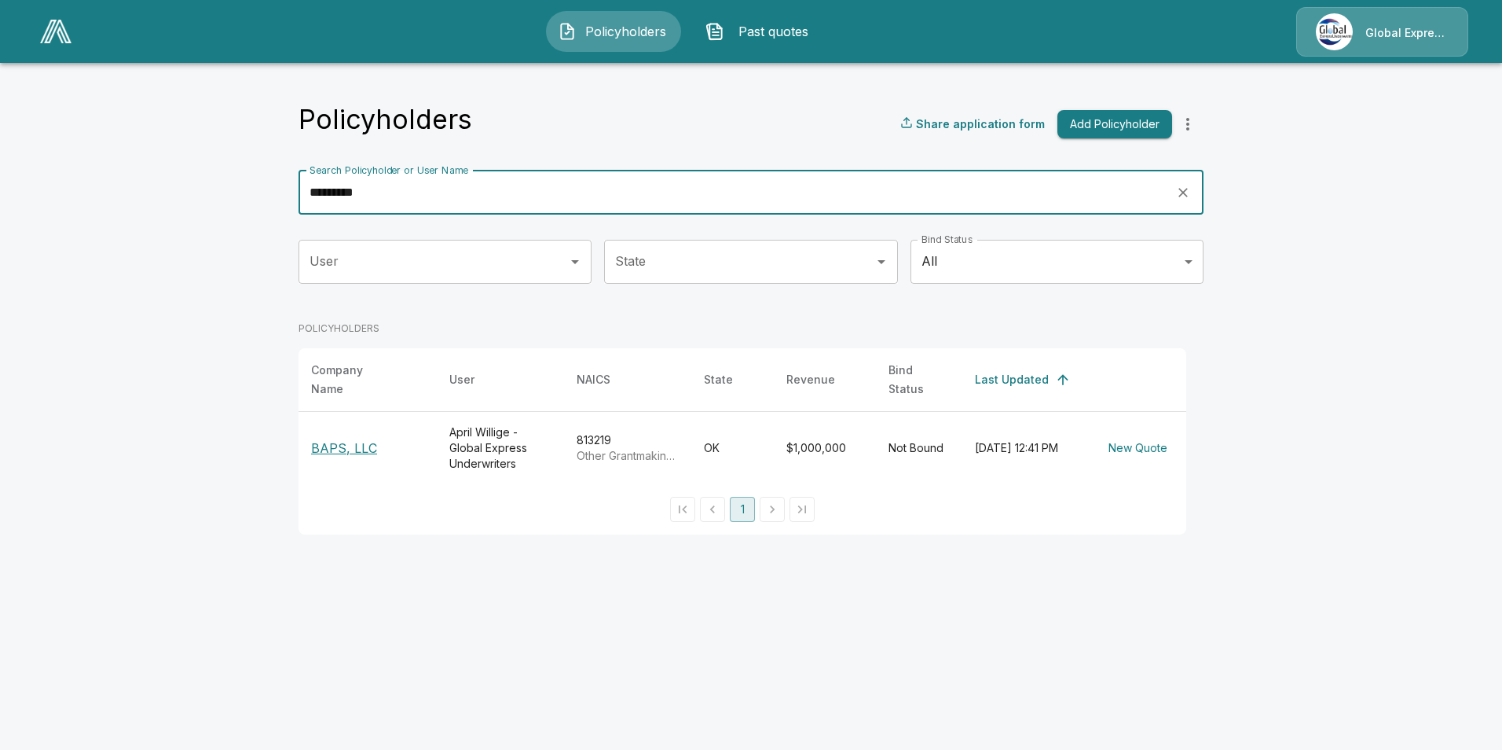
click at [346, 445] on p "BAPS, LLC" at bounding box center [367, 447] width 113 height 19
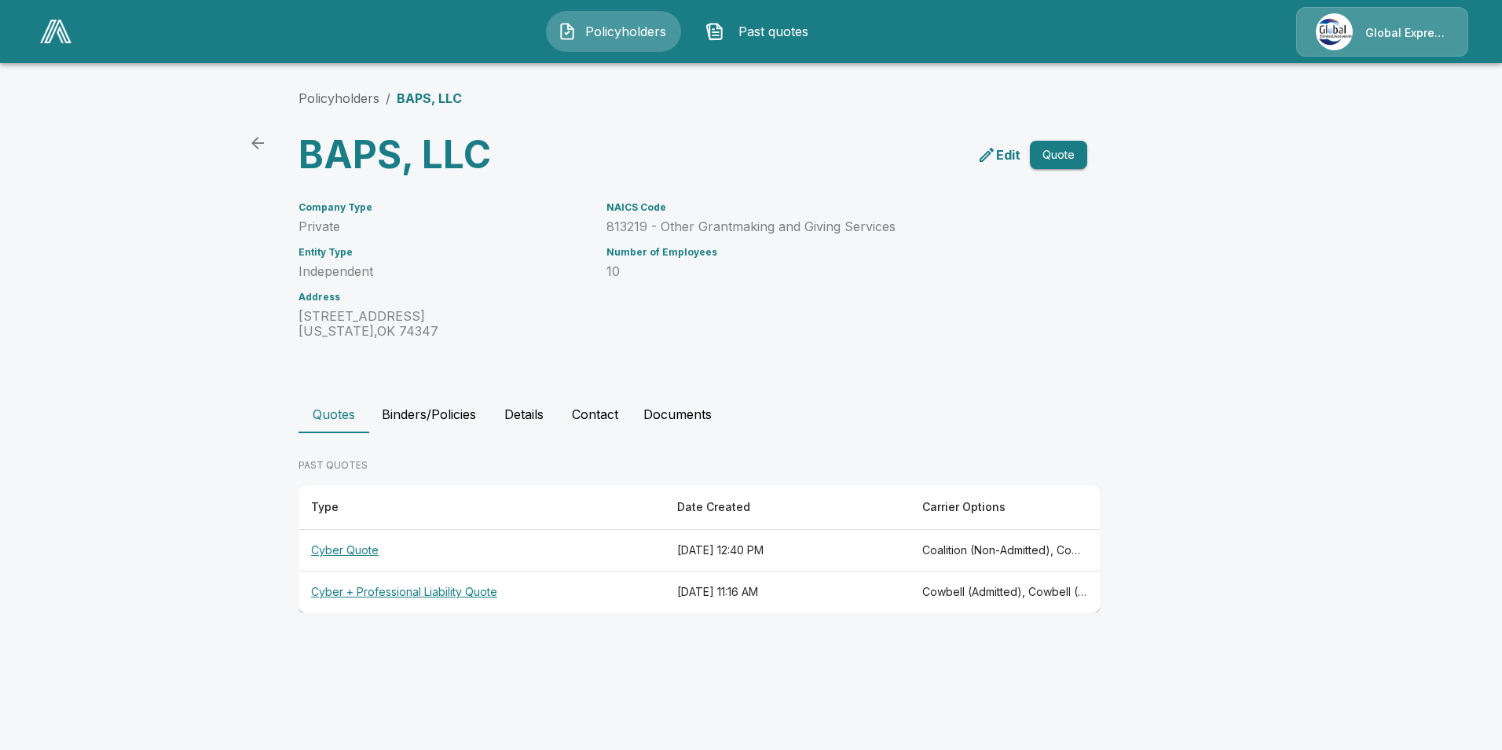
click at [341, 556] on th "Cyber Quote" at bounding box center [482, 551] width 366 height 42
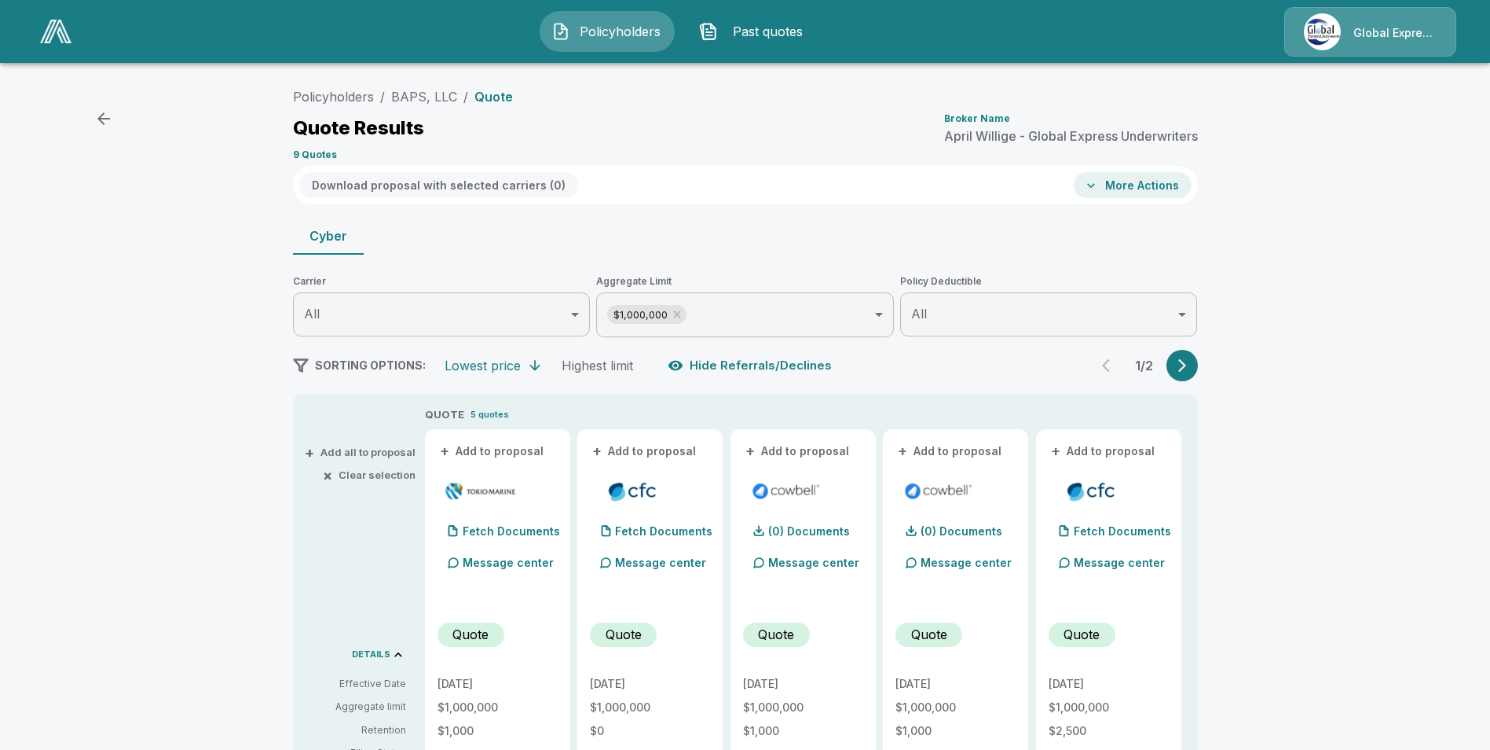
click at [496, 452] on button "+ Add to proposal" at bounding box center [493, 450] width 110 height 17
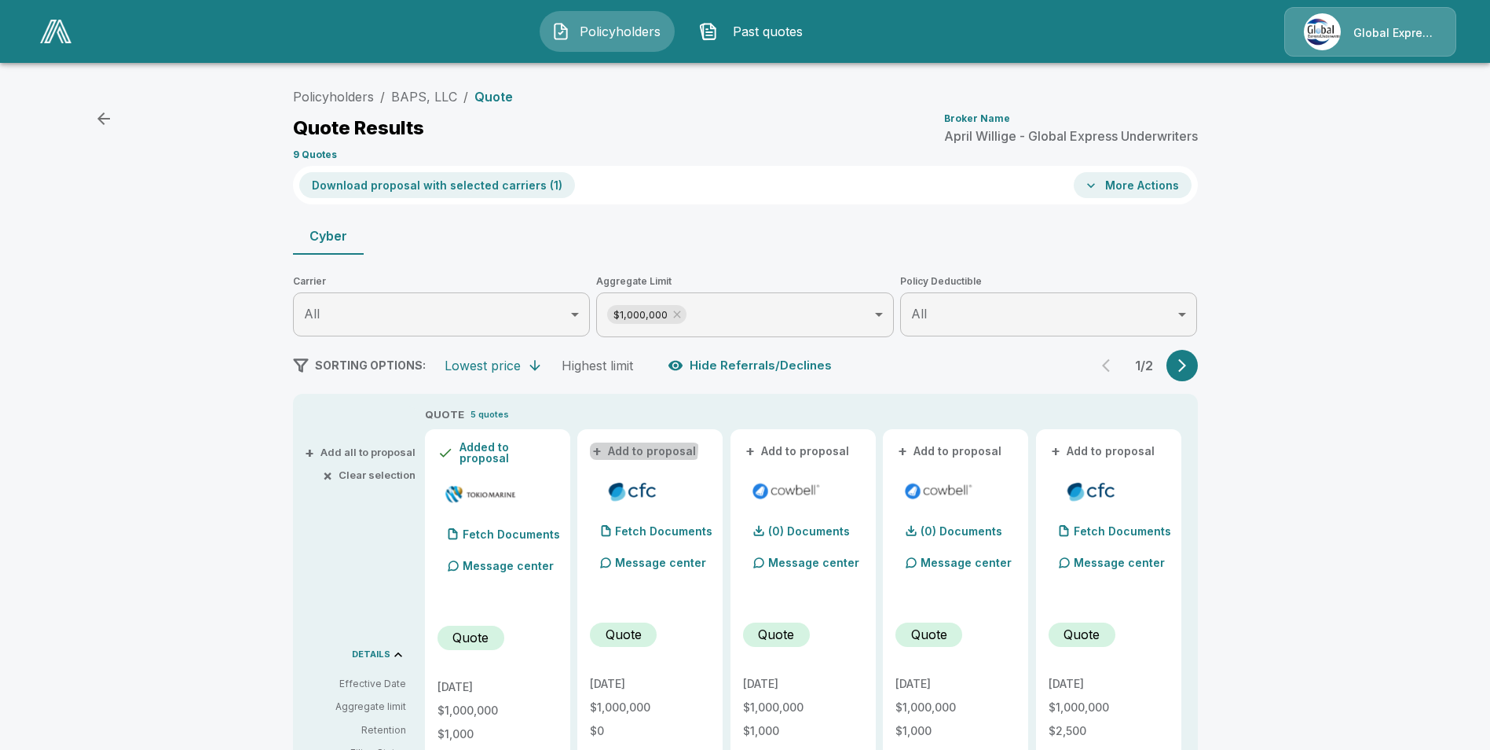
click at [636, 447] on button "+ Add to proposal" at bounding box center [645, 450] width 110 height 17
click at [831, 442] on button "+ Add to proposal" at bounding box center [798, 450] width 110 height 17
click at [956, 453] on button "+ Add to proposal" at bounding box center [951, 450] width 110 height 17
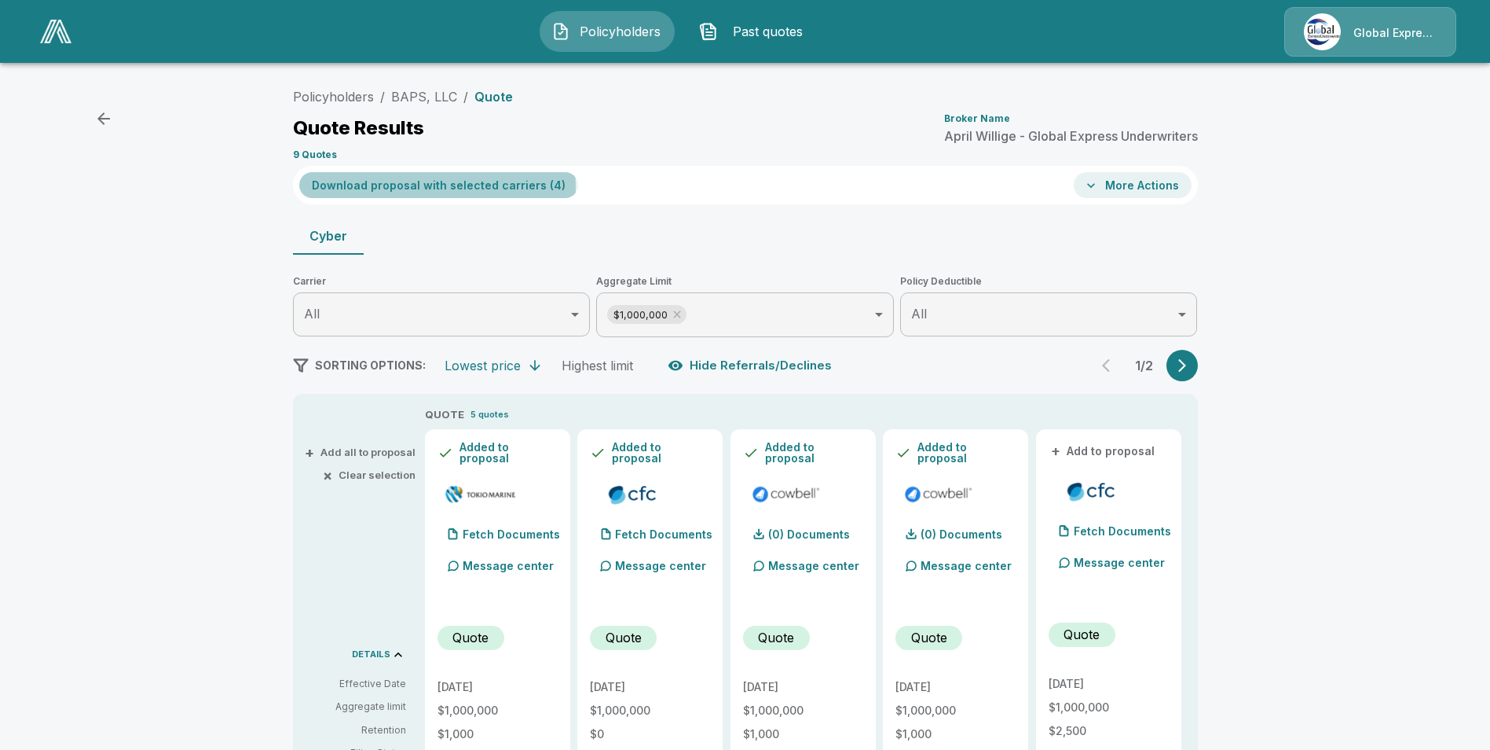
click at [442, 186] on button "Download proposal with selected carriers ( 4 )" at bounding box center [438, 185] width 279 height 26
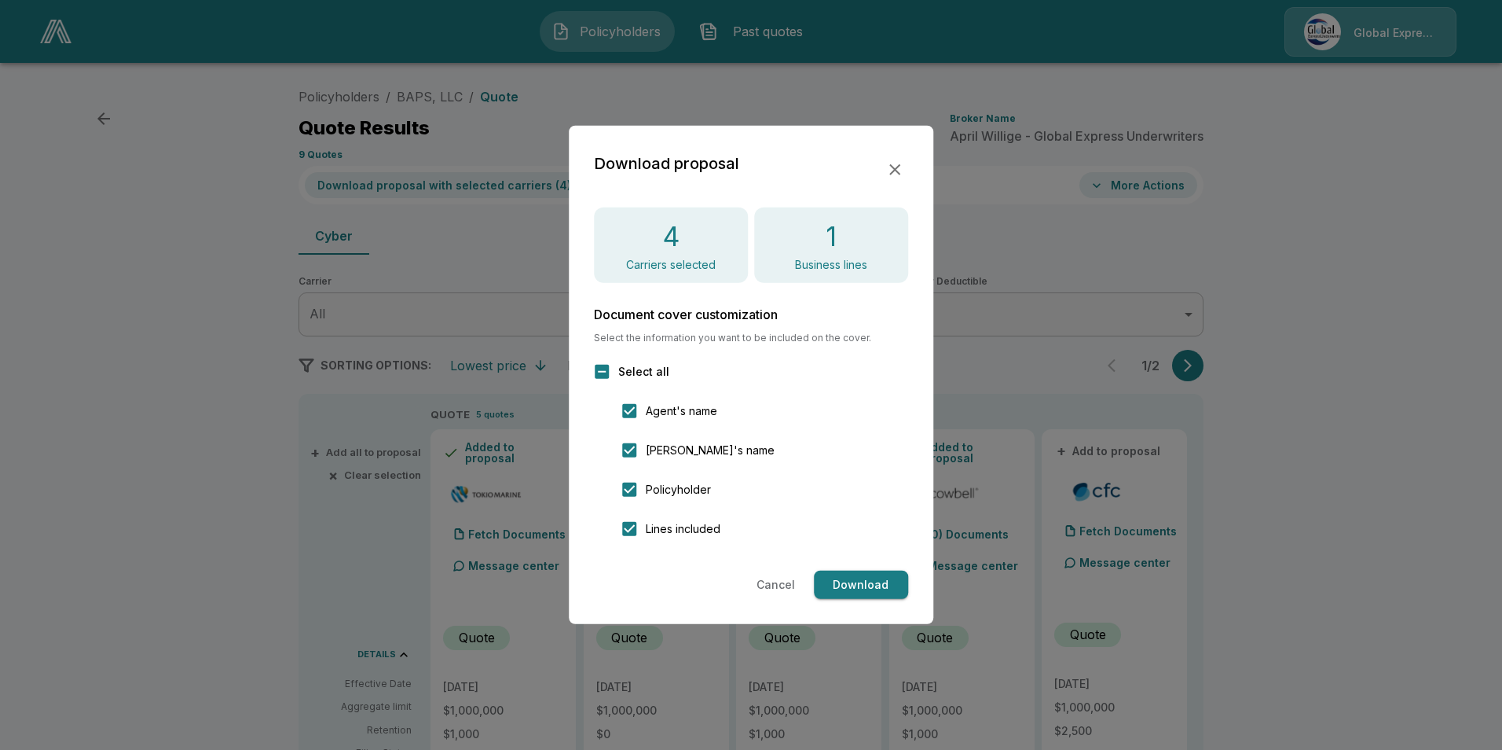
click at [843, 587] on button "Download" at bounding box center [861, 584] width 94 height 29
click at [890, 167] on icon "button" at bounding box center [894, 169] width 19 height 19
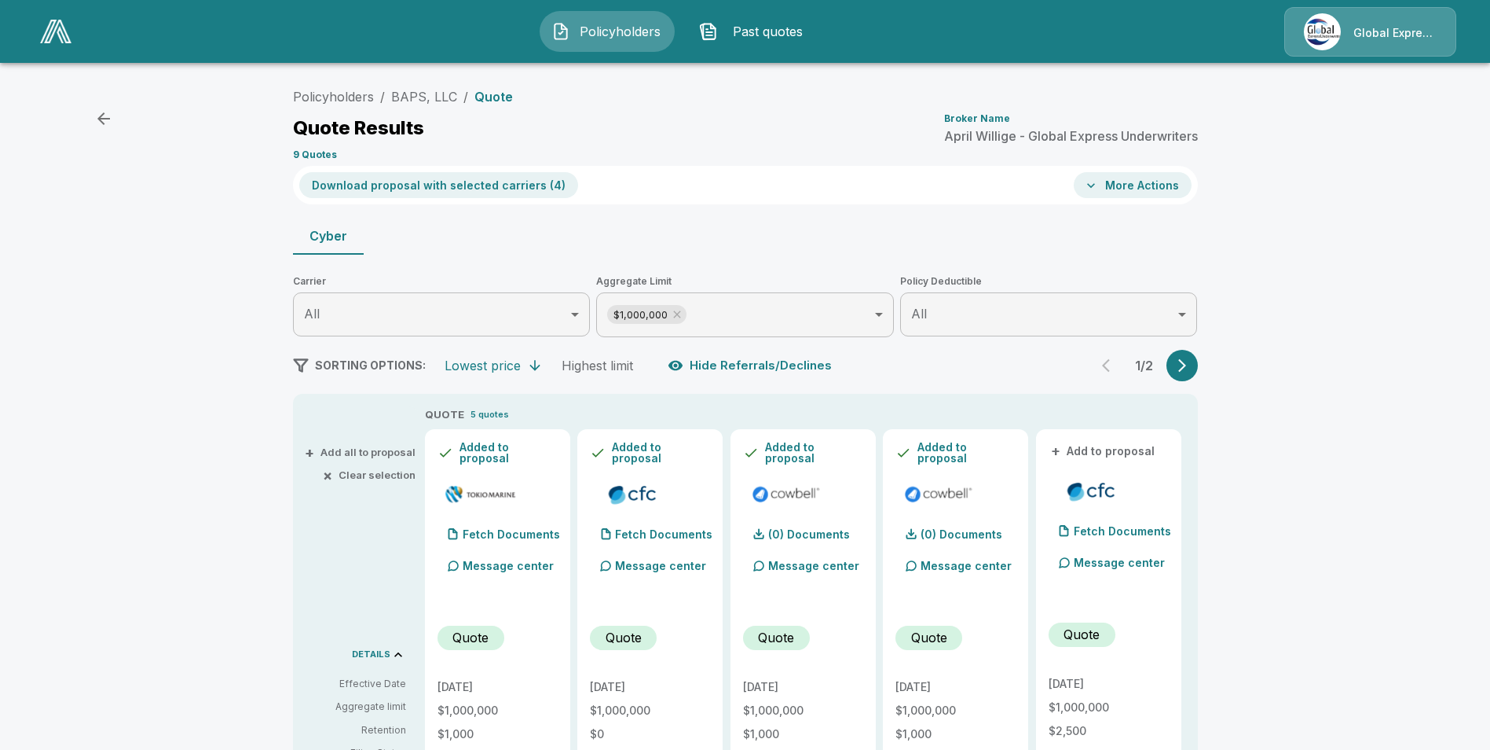
click at [1145, 184] on button "More Actions" at bounding box center [1133, 185] width 118 height 26
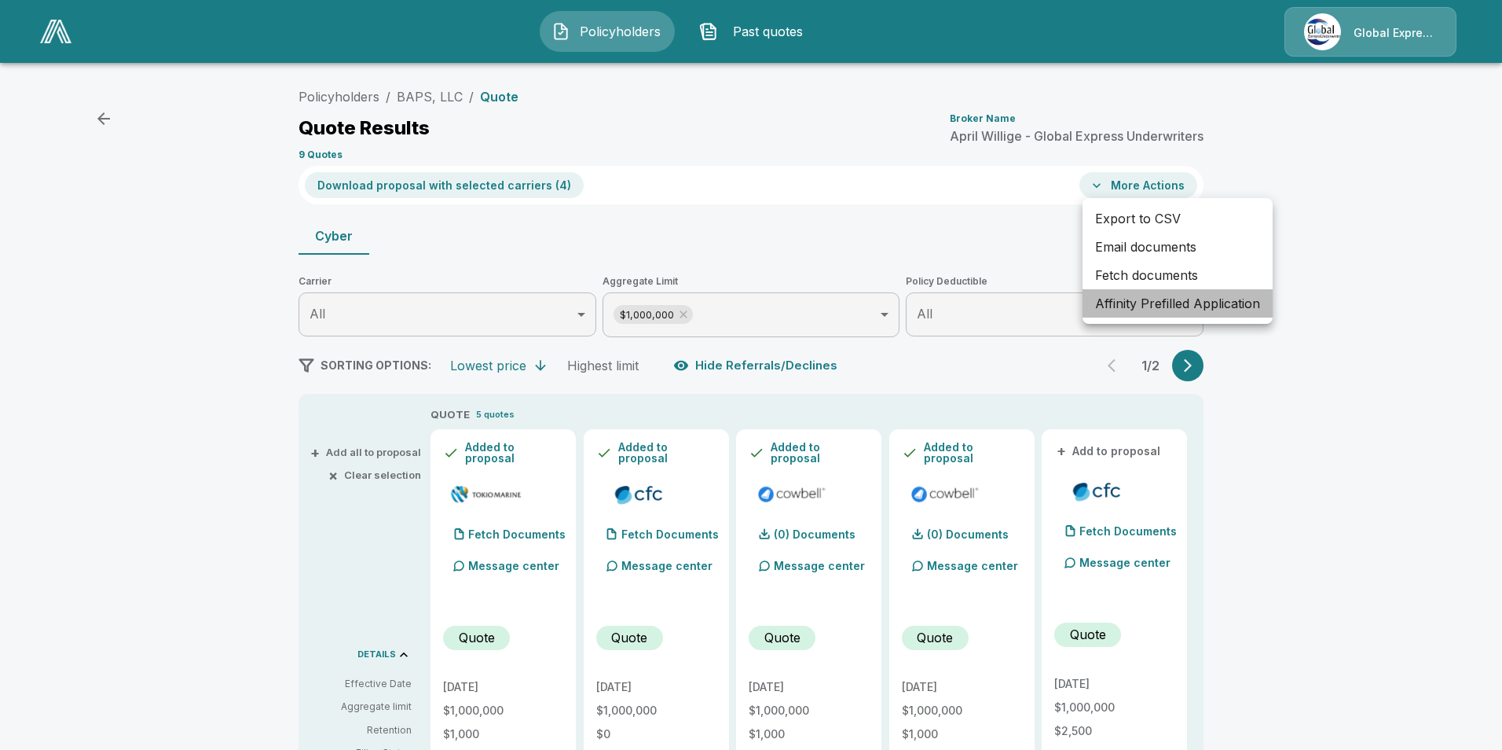
click at [1172, 303] on li "Affinity Prefilled Application" at bounding box center [1178, 303] width 190 height 28
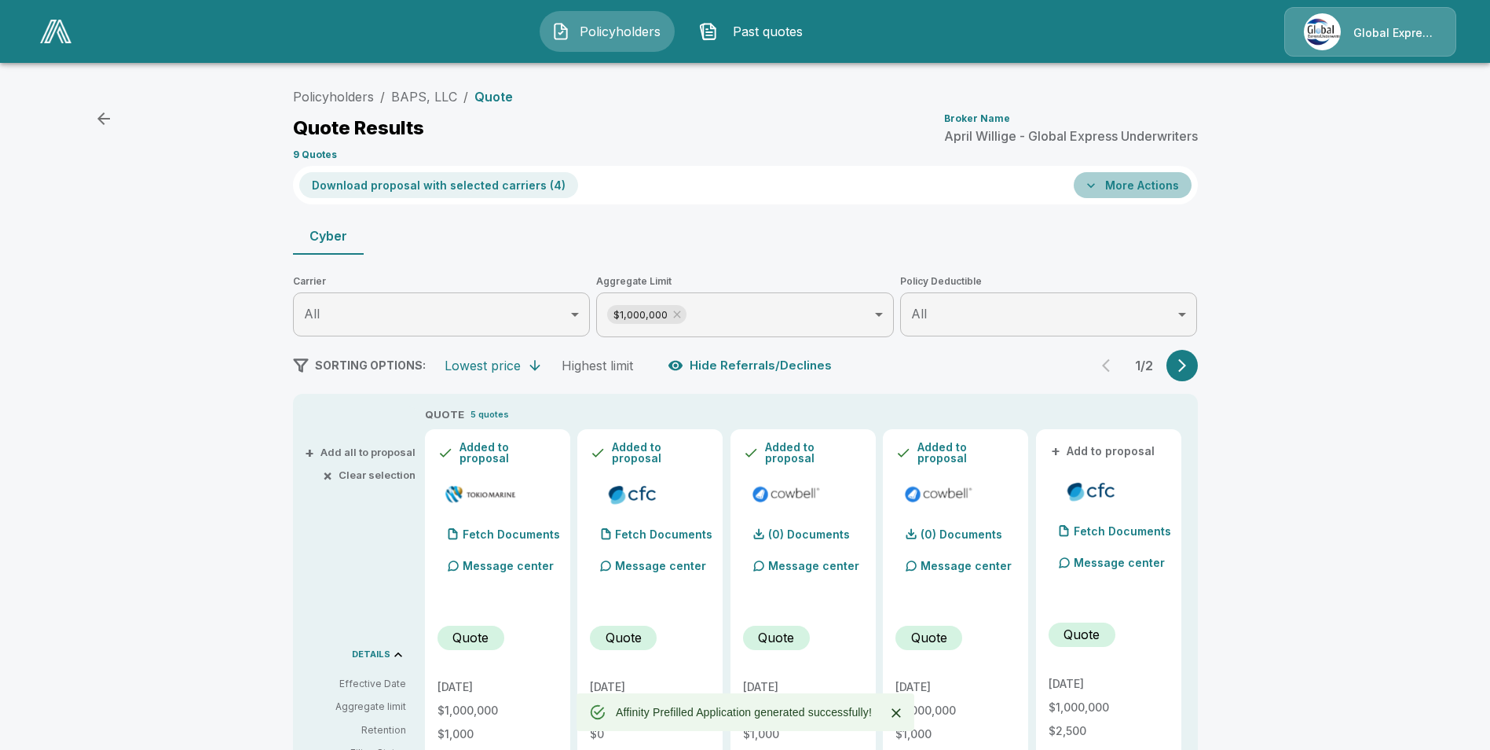
click at [1153, 187] on button "More Actions" at bounding box center [1133, 185] width 118 height 26
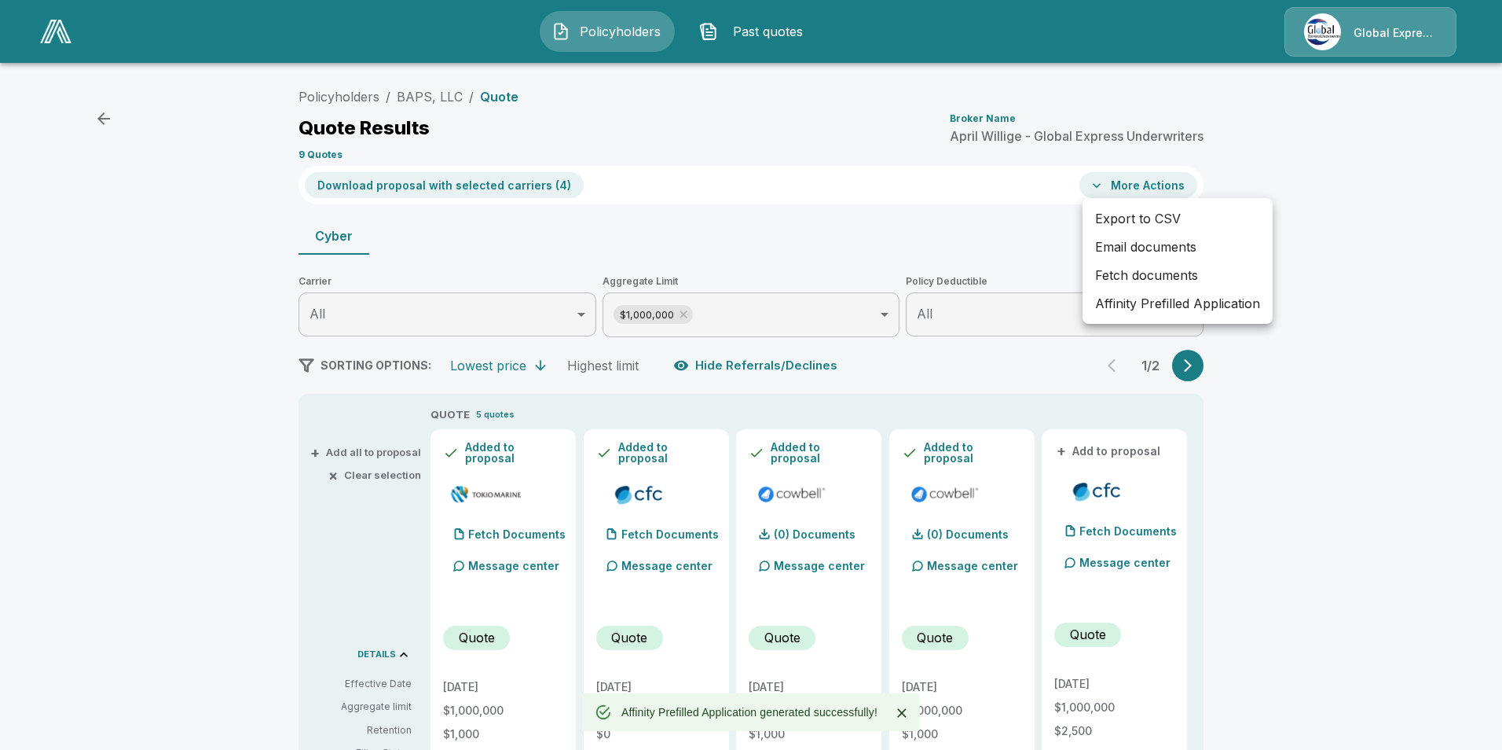
click at [1142, 240] on li "Email documents" at bounding box center [1178, 247] width 190 height 28
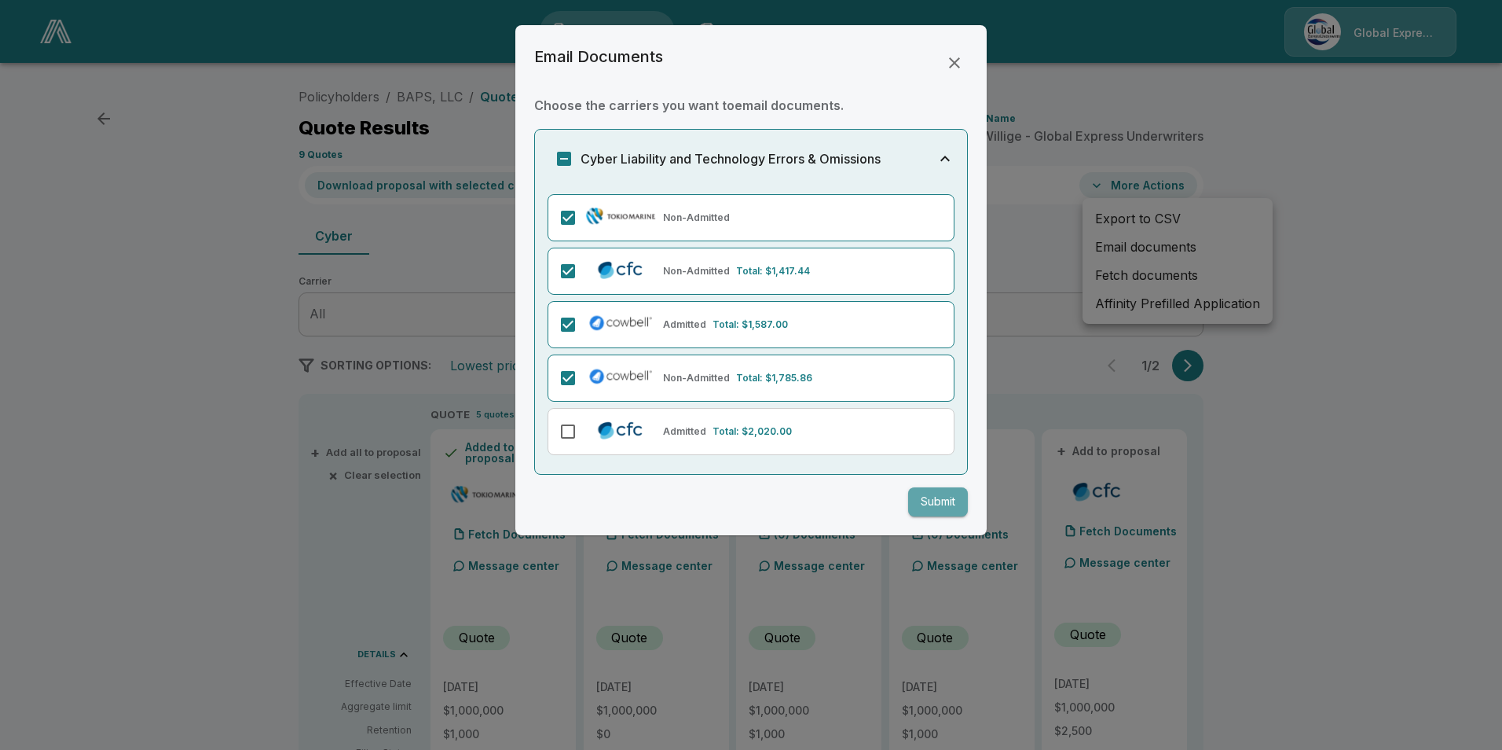
click at [936, 498] on button "Submit" at bounding box center [938, 501] width 60 height 29
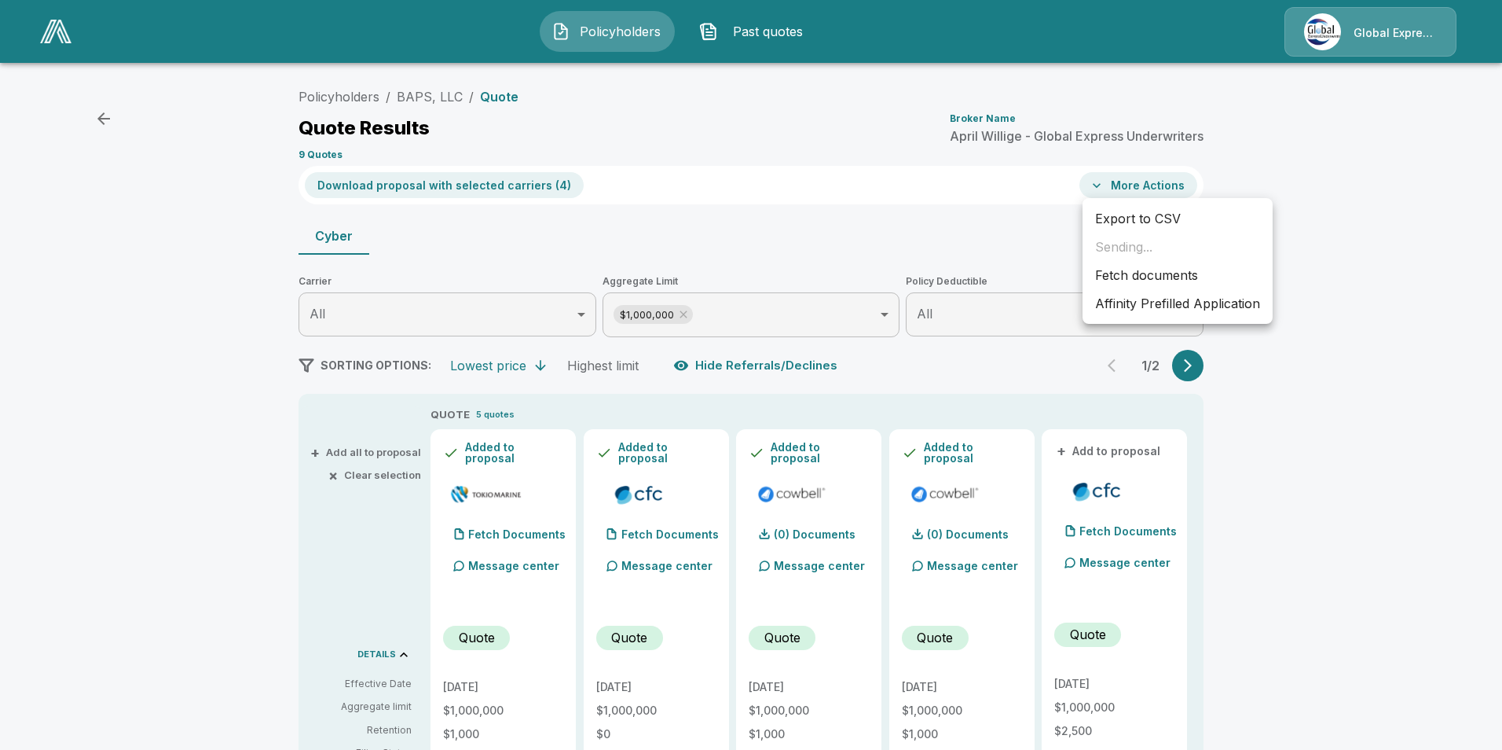
click at [760, 195] on div at bounding box center [751, 375] width 1502 height 750
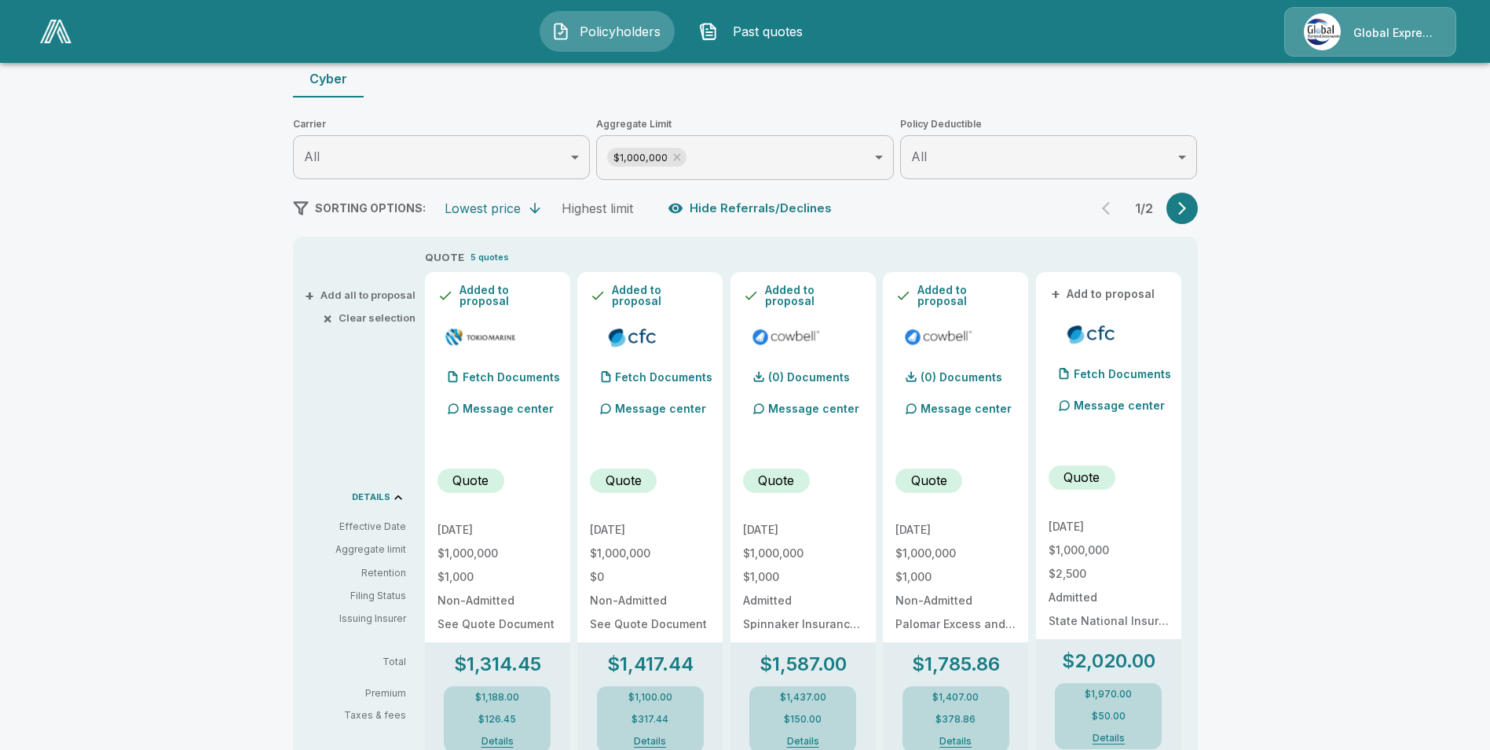
scroll to position [236, 0]
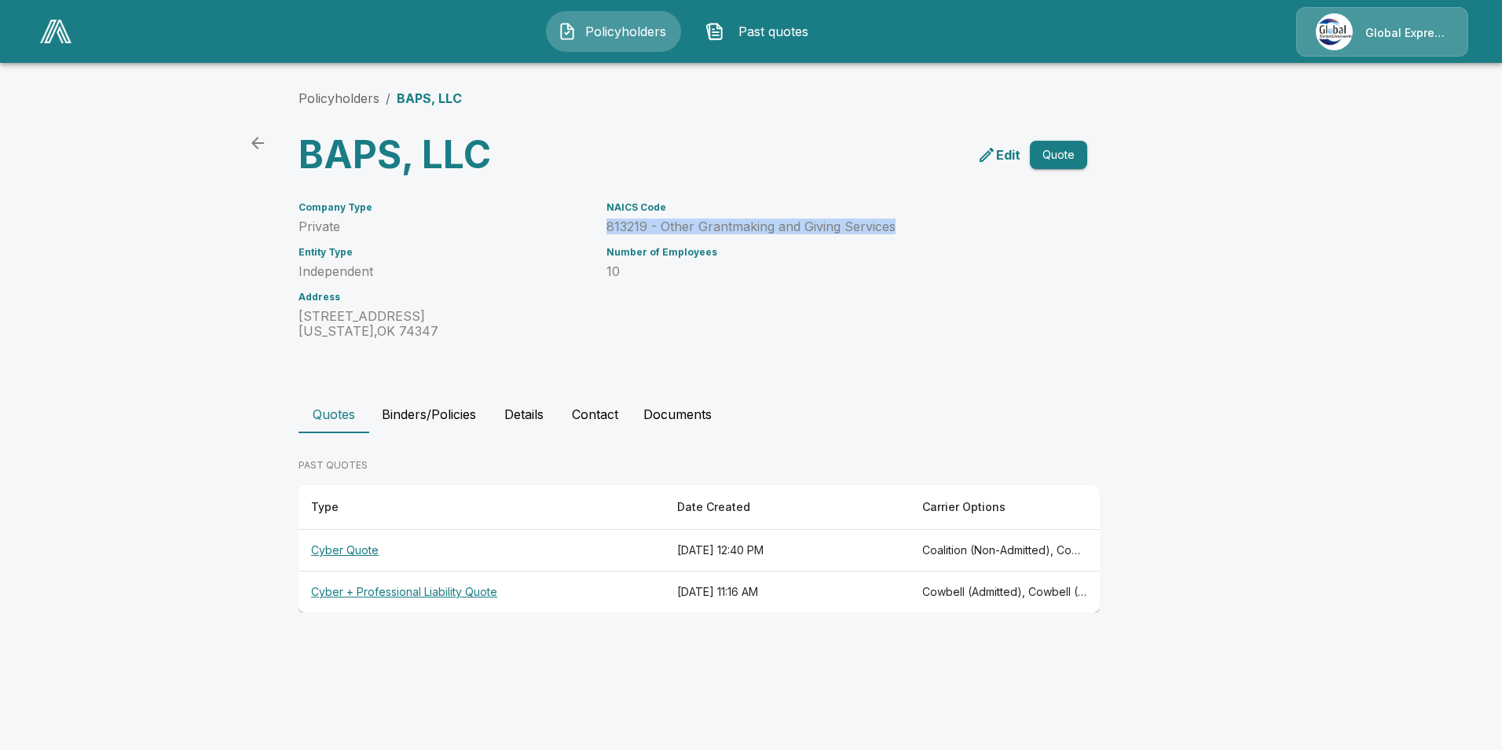
drag, startPoint x: 609, startPoint y: 229, endPoint x: 920, endPoint y: 229, distance: 311.1
click at [920, 229] on p "813219 - Other Grantmaking and Giving Services" at bounding box center [828, 226] width 443 height 15
drag, startPoint x: 920, startPoint y: 229, endPoint x: 861, endPoint y: 219, distance: 59.8
copy p "813219 - Other Grantmaking and Giving Services"
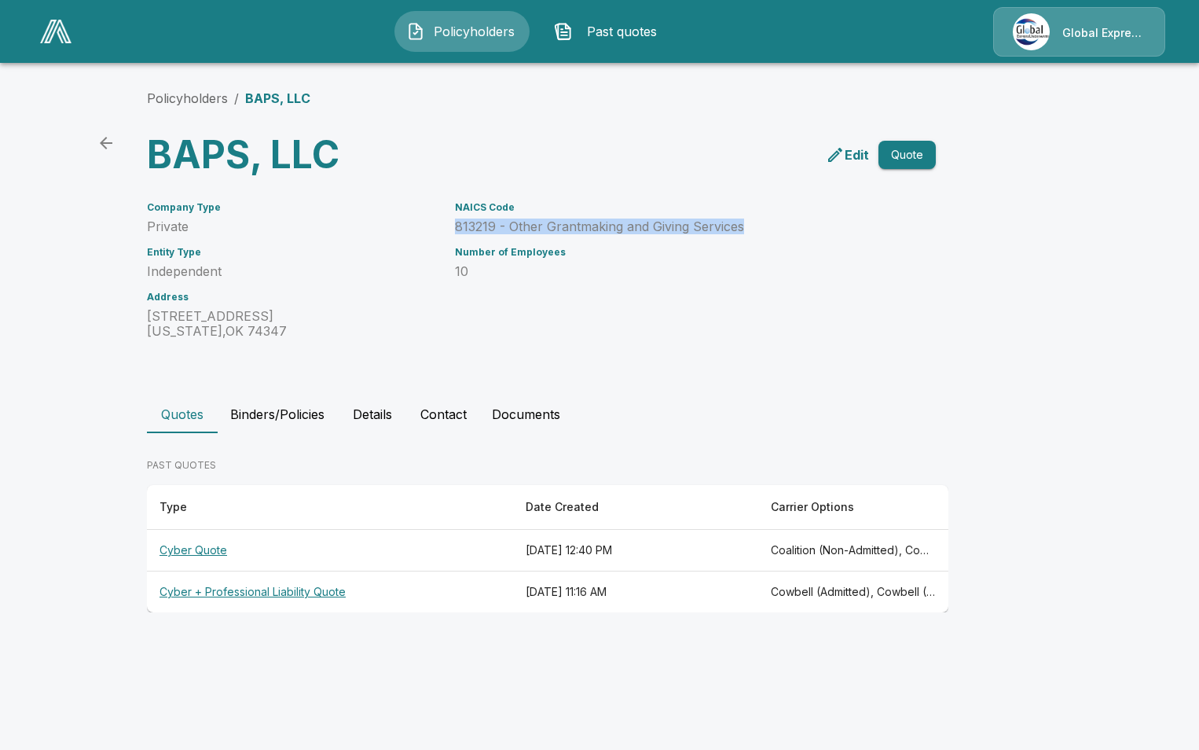
click at [113, 135] on icon "back" at bounding box center [106, 143] width 19 height 19
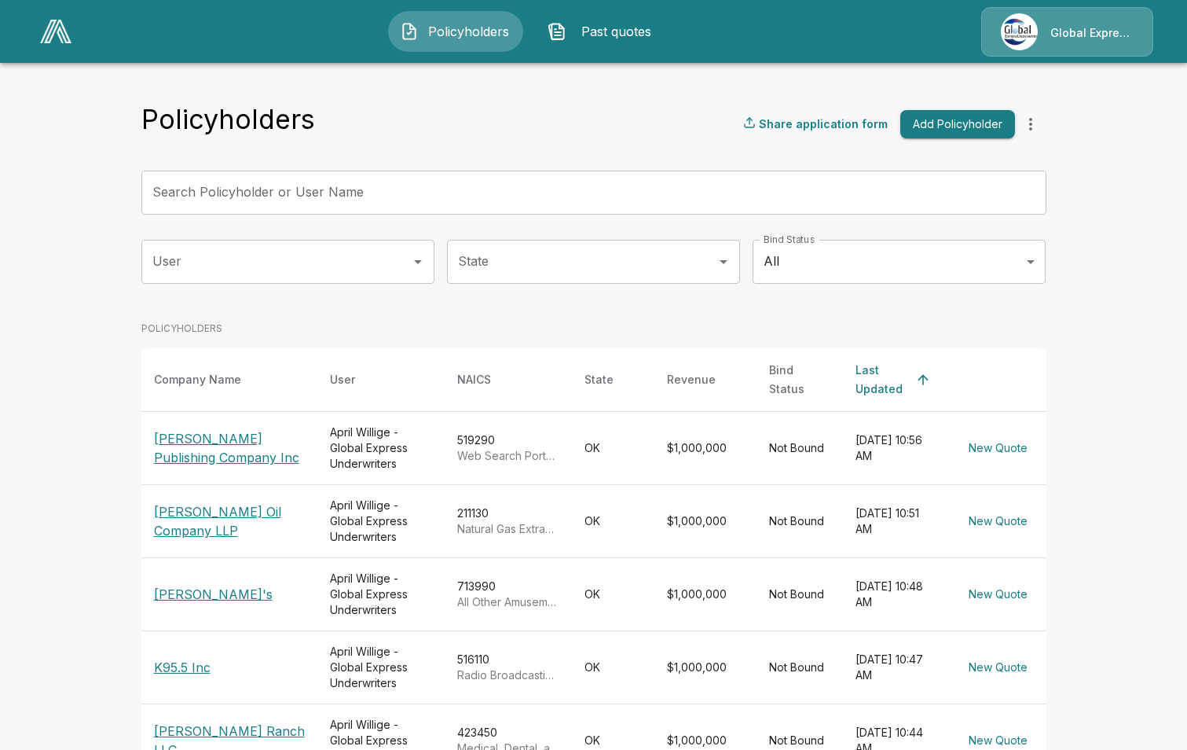
click at [442, 190] on input "Search Policyholder or User Name" at bounding box center [585, 192] width 888 height 44
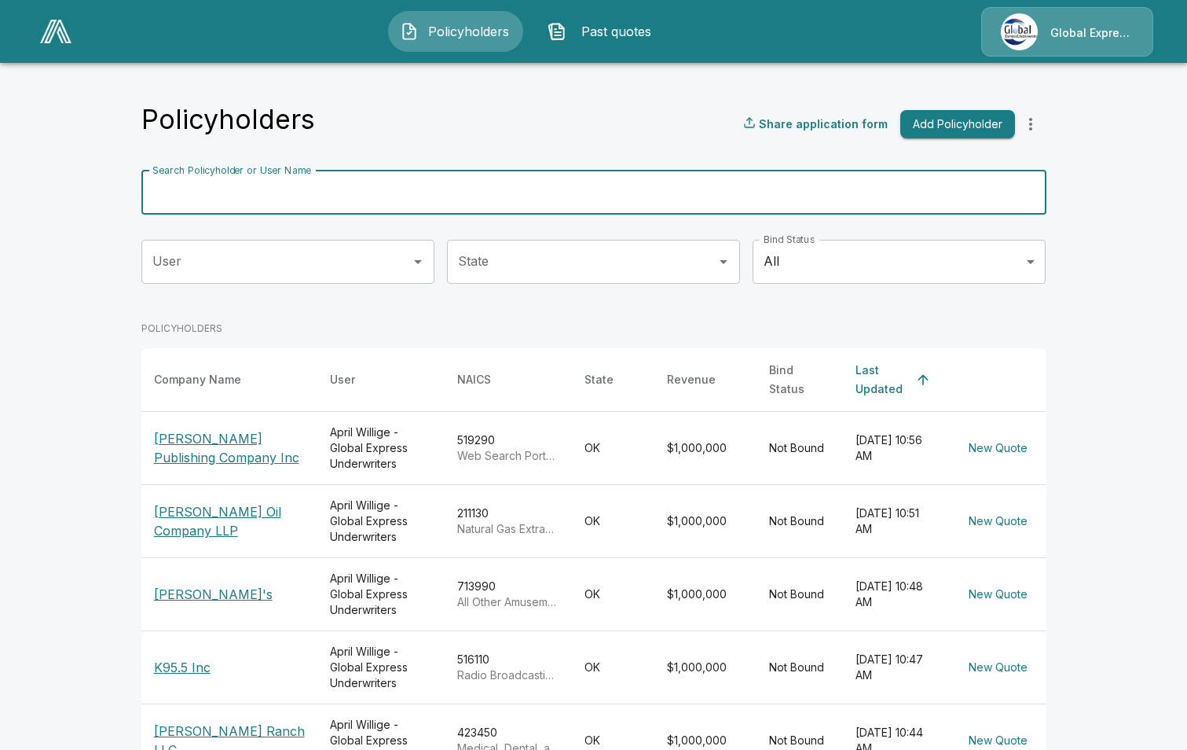
paste input "**********"
type input "**********"
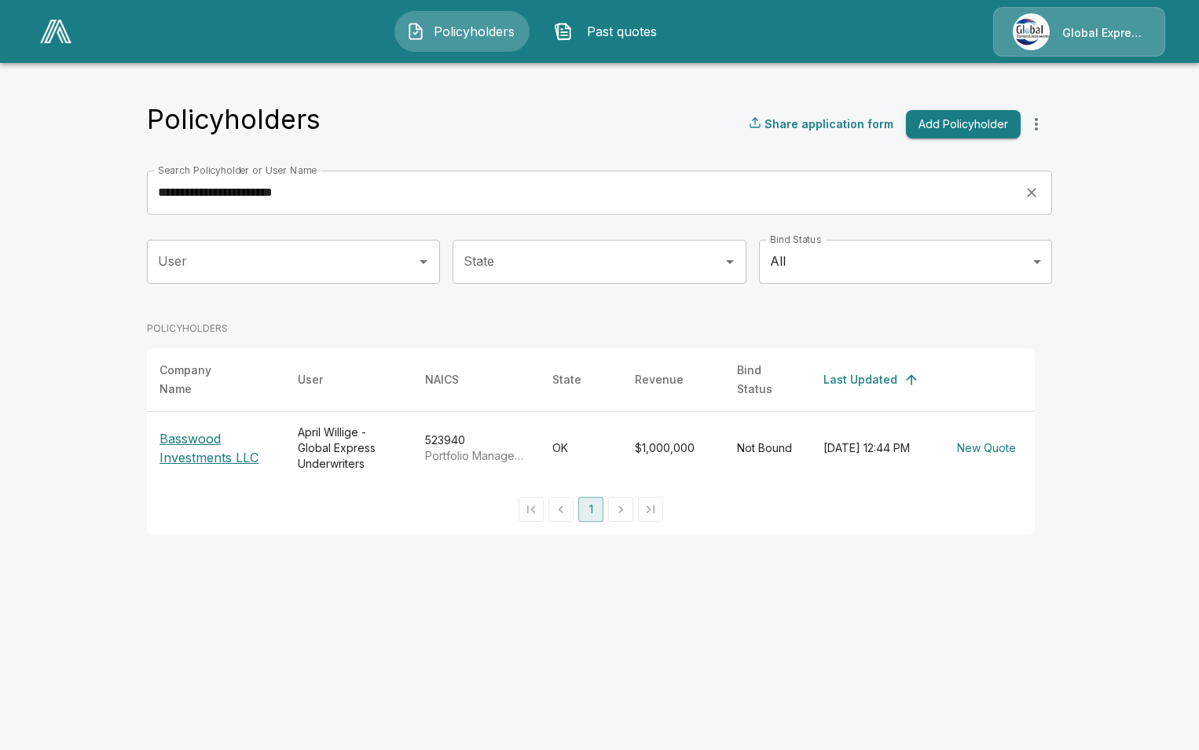
click at [182, 432] on p "Basswood Investments LLC" at bounding box center [215, 448] width 113 height 38
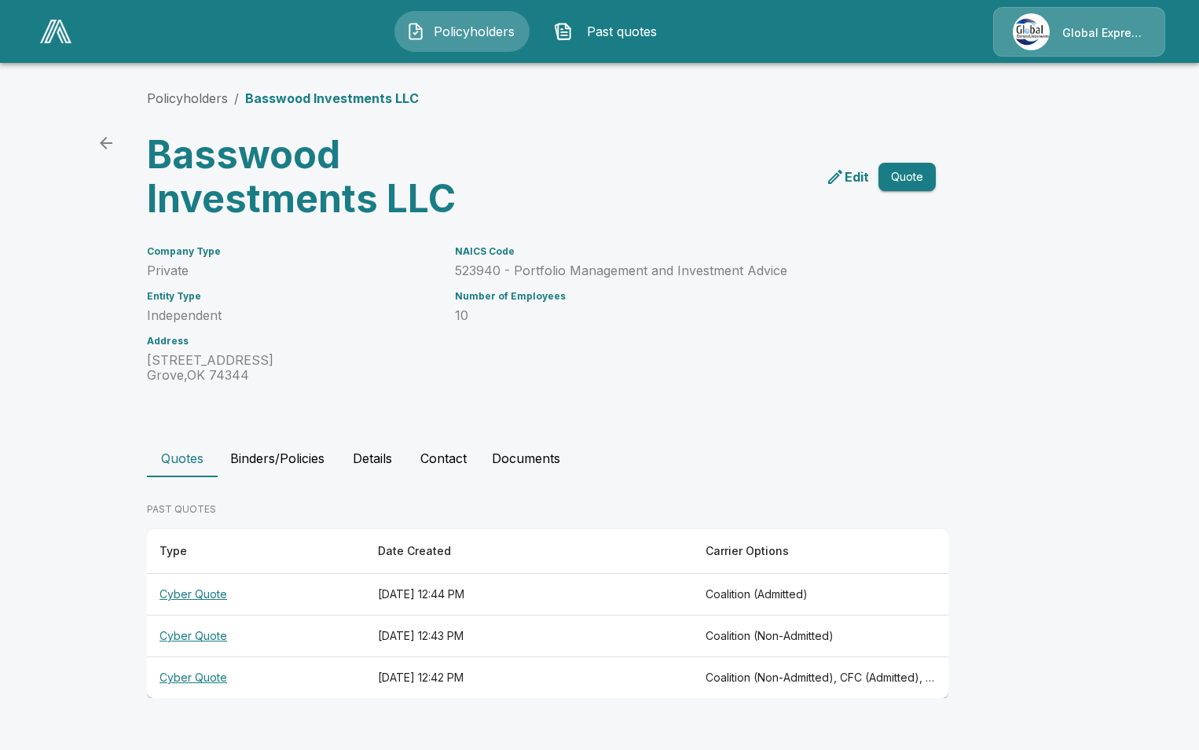
drag, startPoint x: 0, startPoint y: 0, endPoint x: 178, endPoint y: 592, distance: 617.9
click at [178, 592] on th "Cyber Quote" at bounding box center [256, 595] width 218 height 42
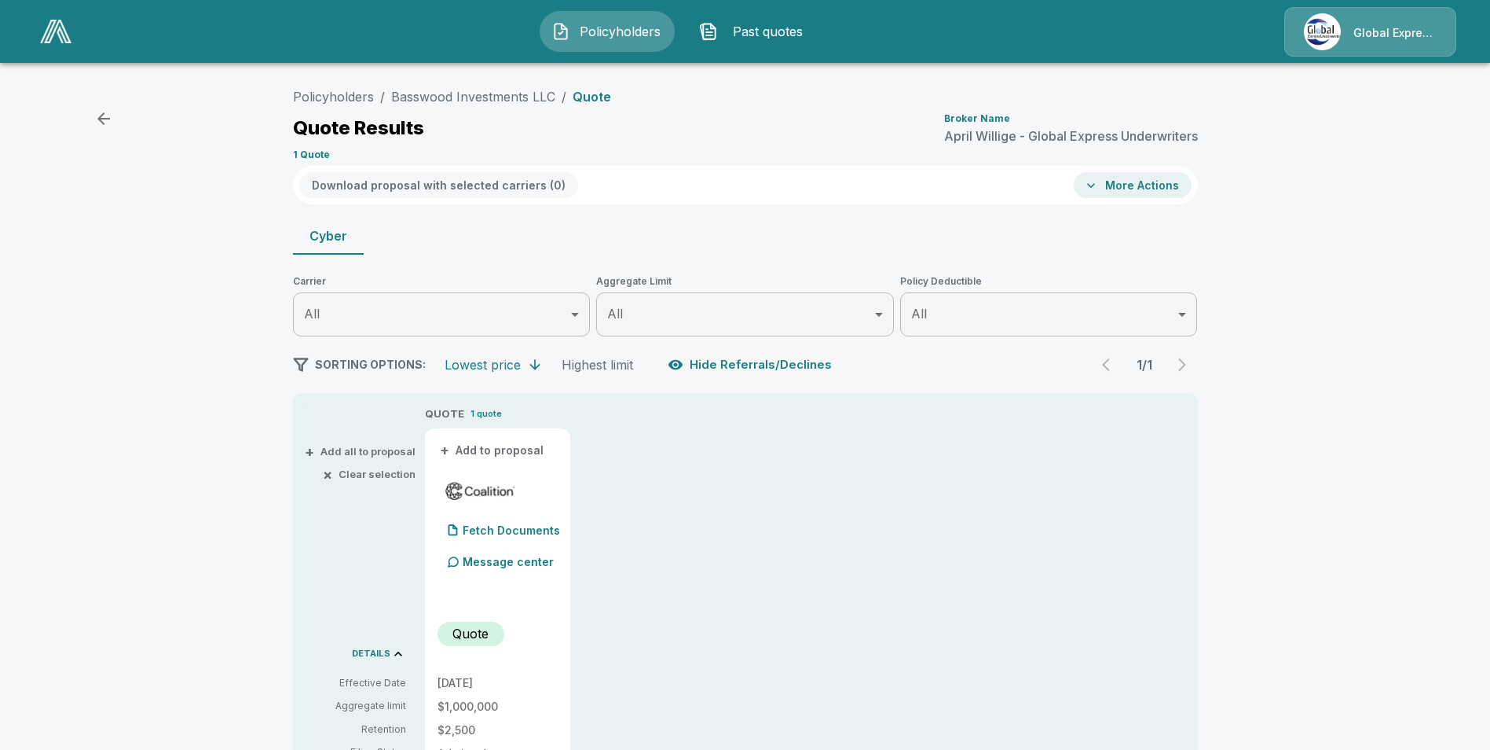
click at [504, 449] on button "+ Add to proposal" at bounding box center [493, 450] width 110 height 17
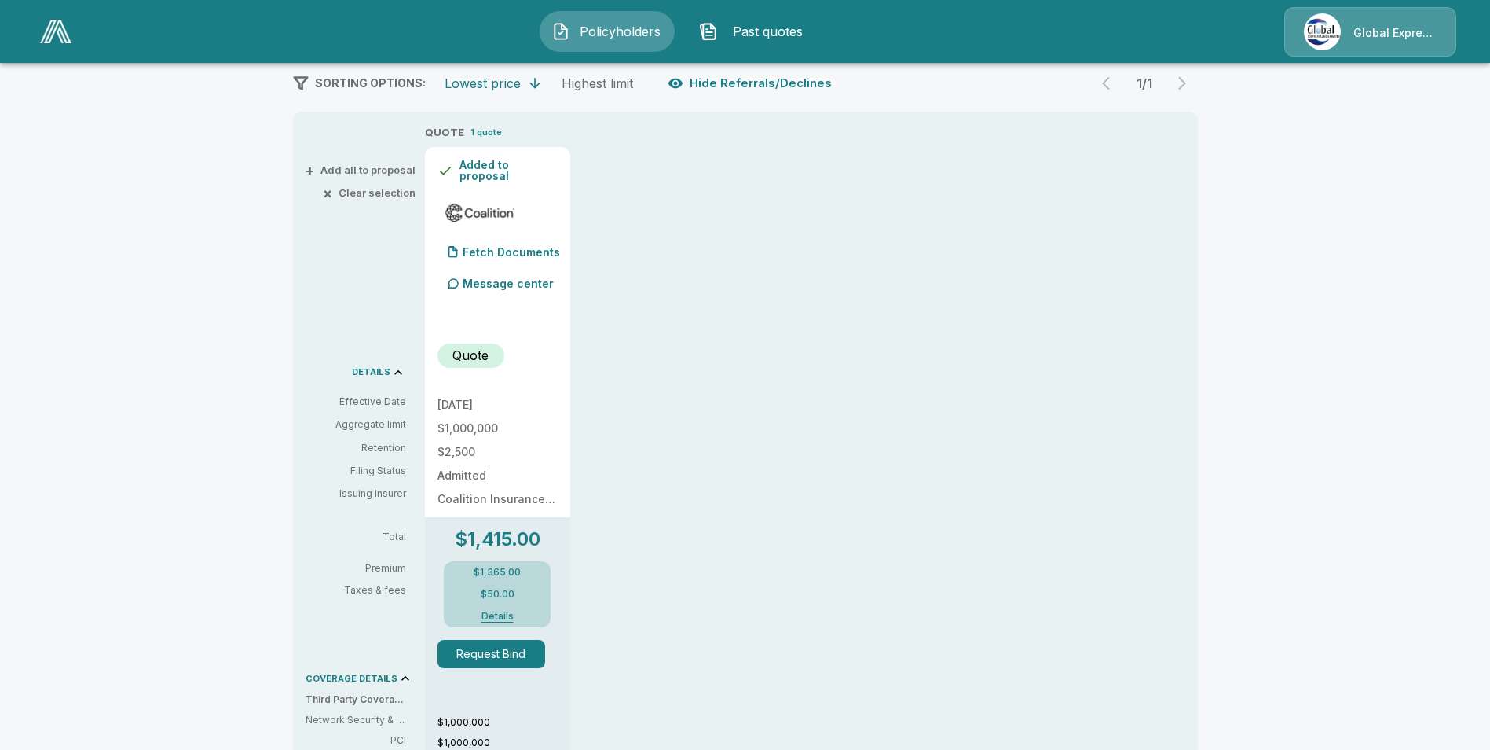
scroll to position [79, 0]
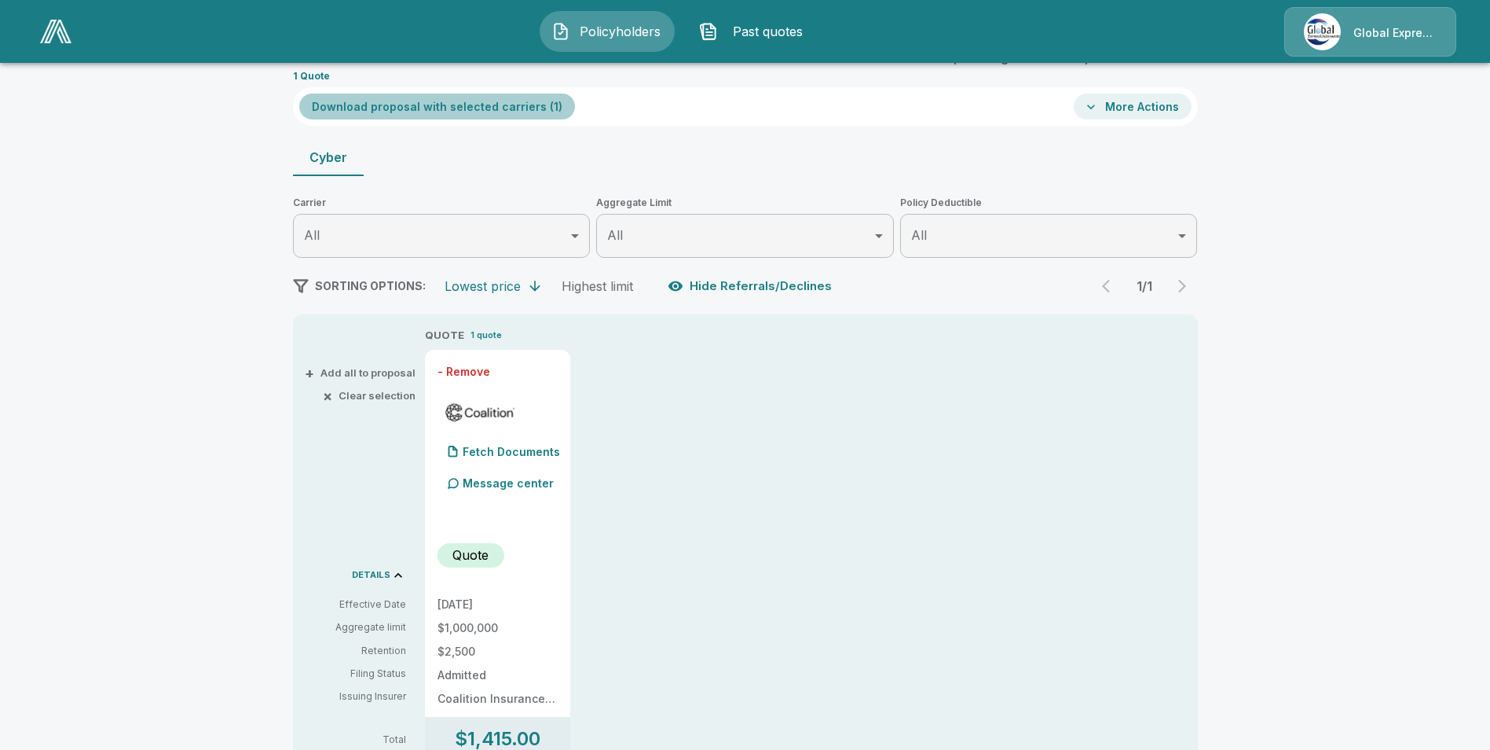
click at [528, 108] on button "Download proposal with selected carriers ( 1 )" at bounding box center [437, 106] width 276 height 26
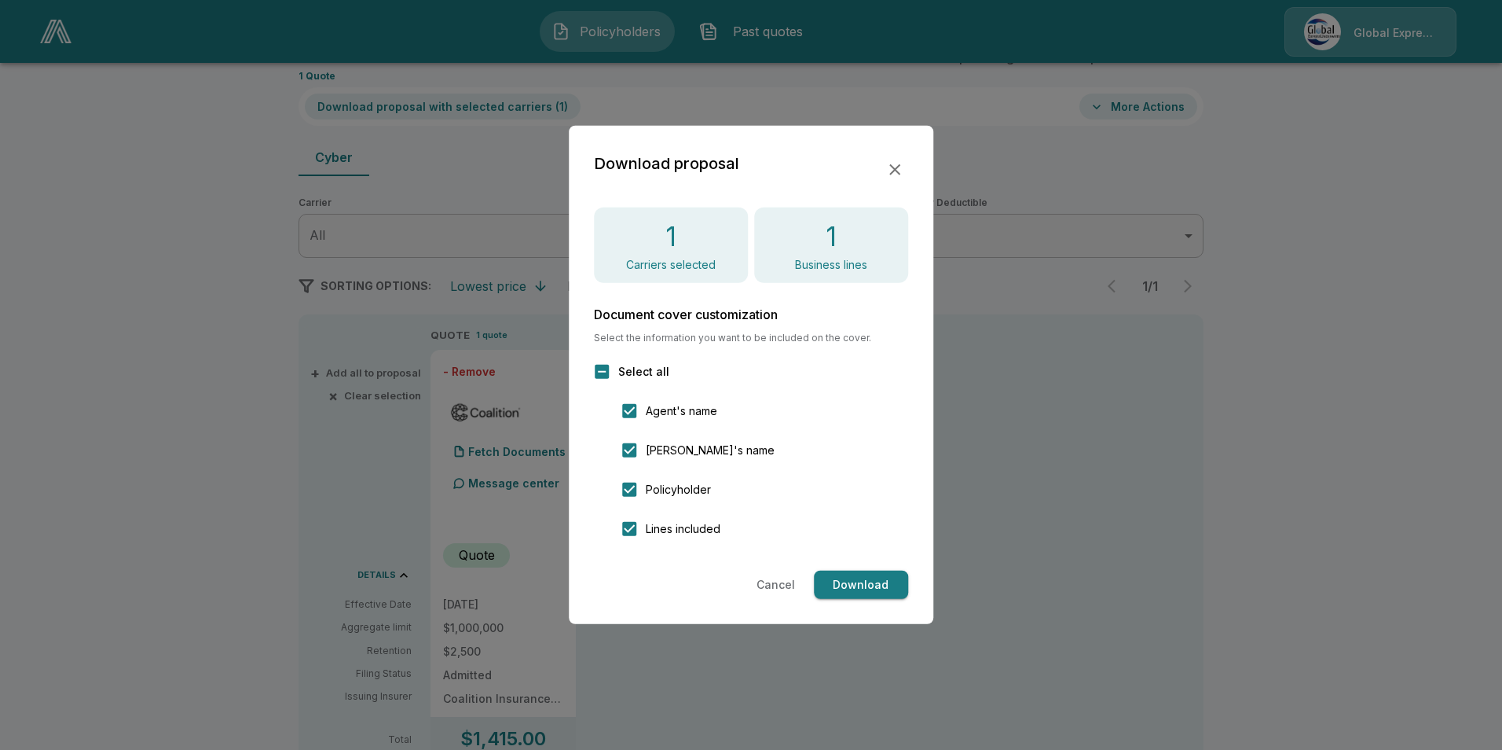
click at [854, 580] on button "Download" at bounding box center [861, 584] width 94 height 29
click at [899, 163] on icon "button" at bounding box center [894, 169] width 19 height 19
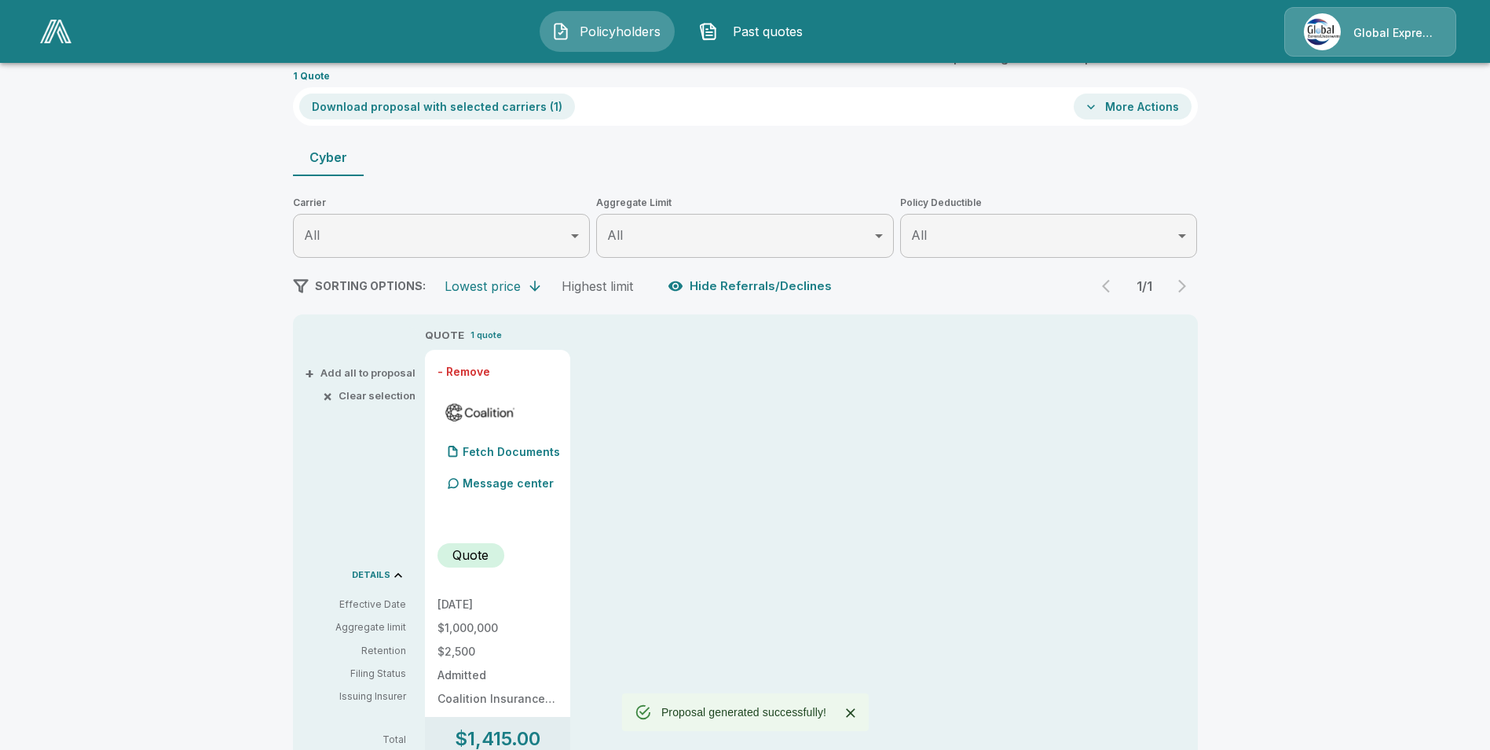
click at [1139, 112] on button "More Actions" at bounding box center [1133, 106] width 118 height 26
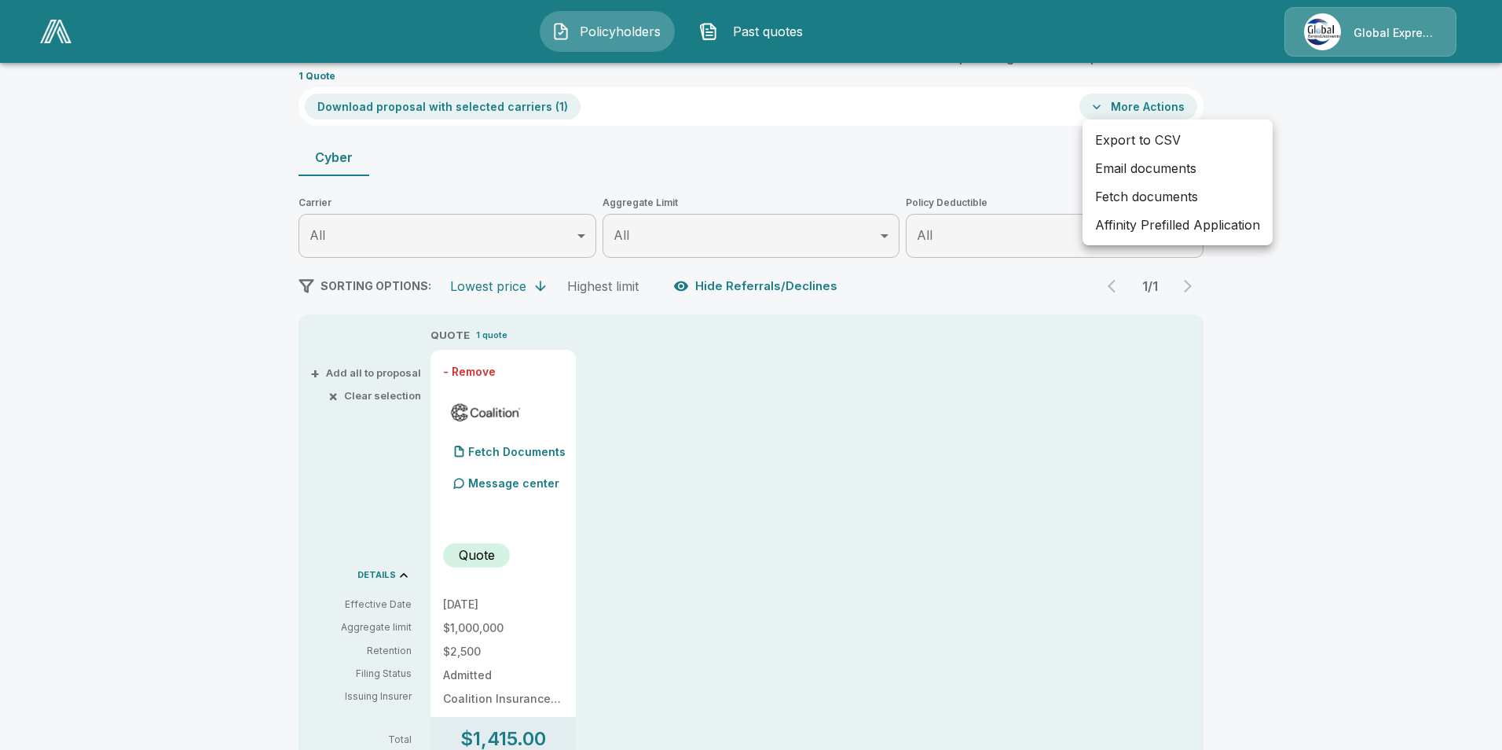
click at [1145, 170] on li "Email documents" at bounding box center [1178, 168] width 190 height 28
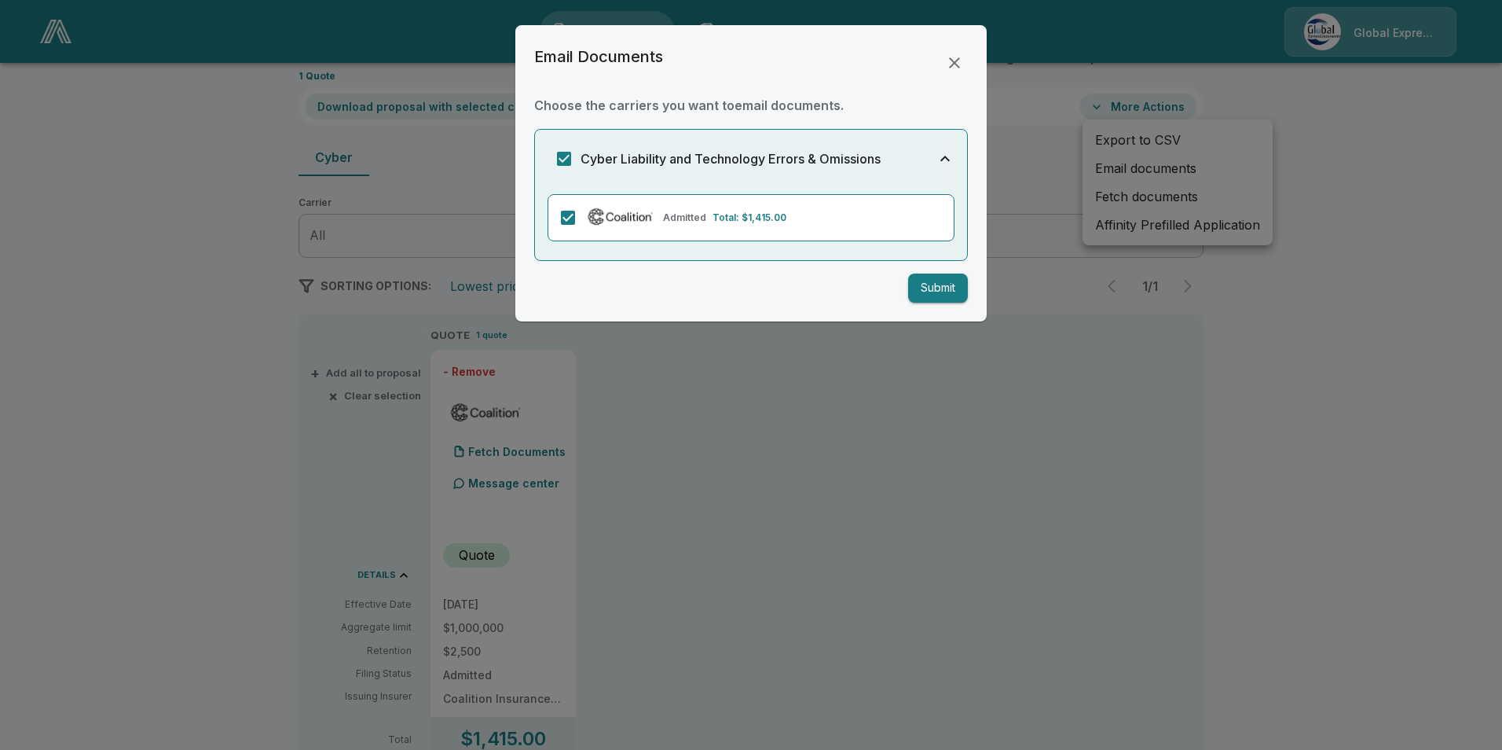
click at [939, 284] on button "Submit" at bounding box center [938, 287] width 60 height 29
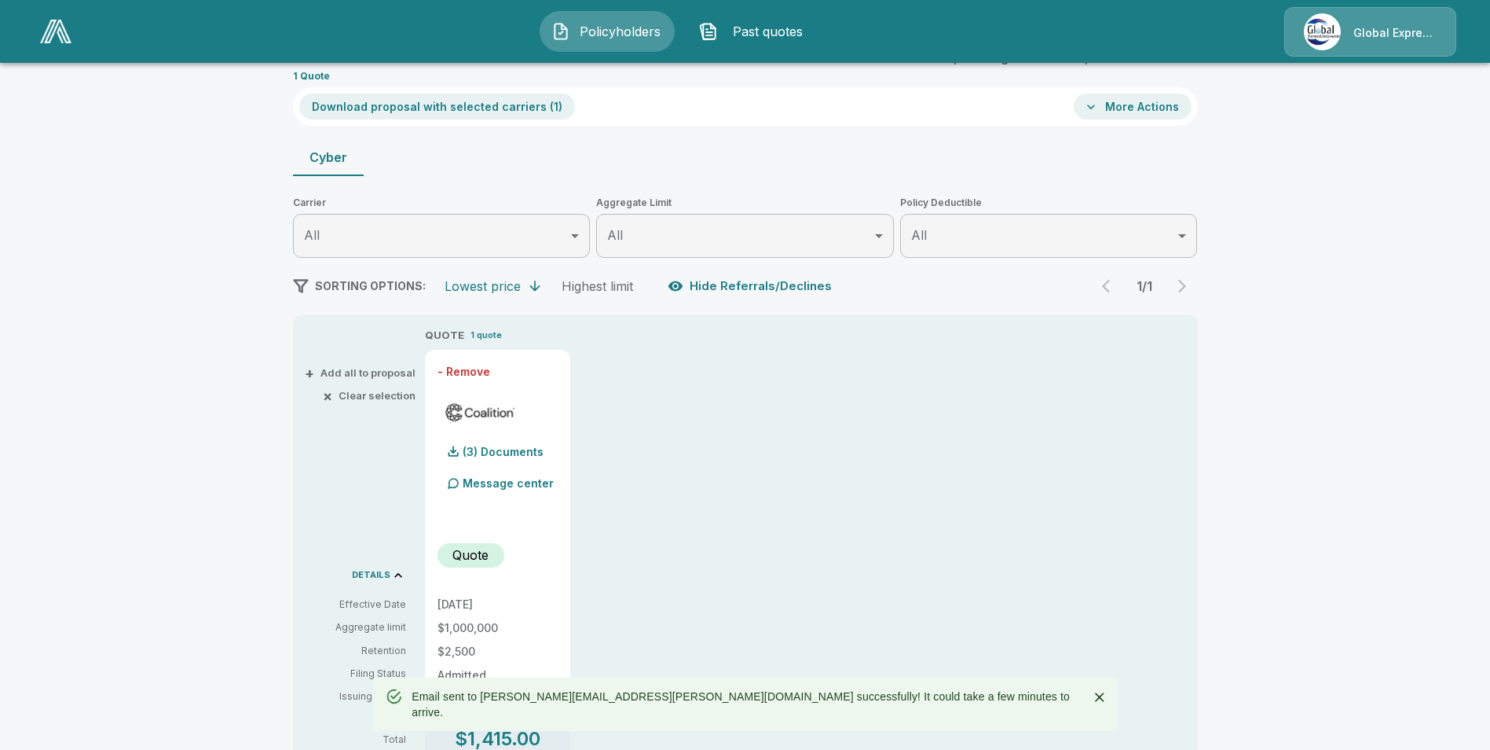
click at [1145, 109] on button "More Actions" at bounding box center [1133, 106] width 118 height 26
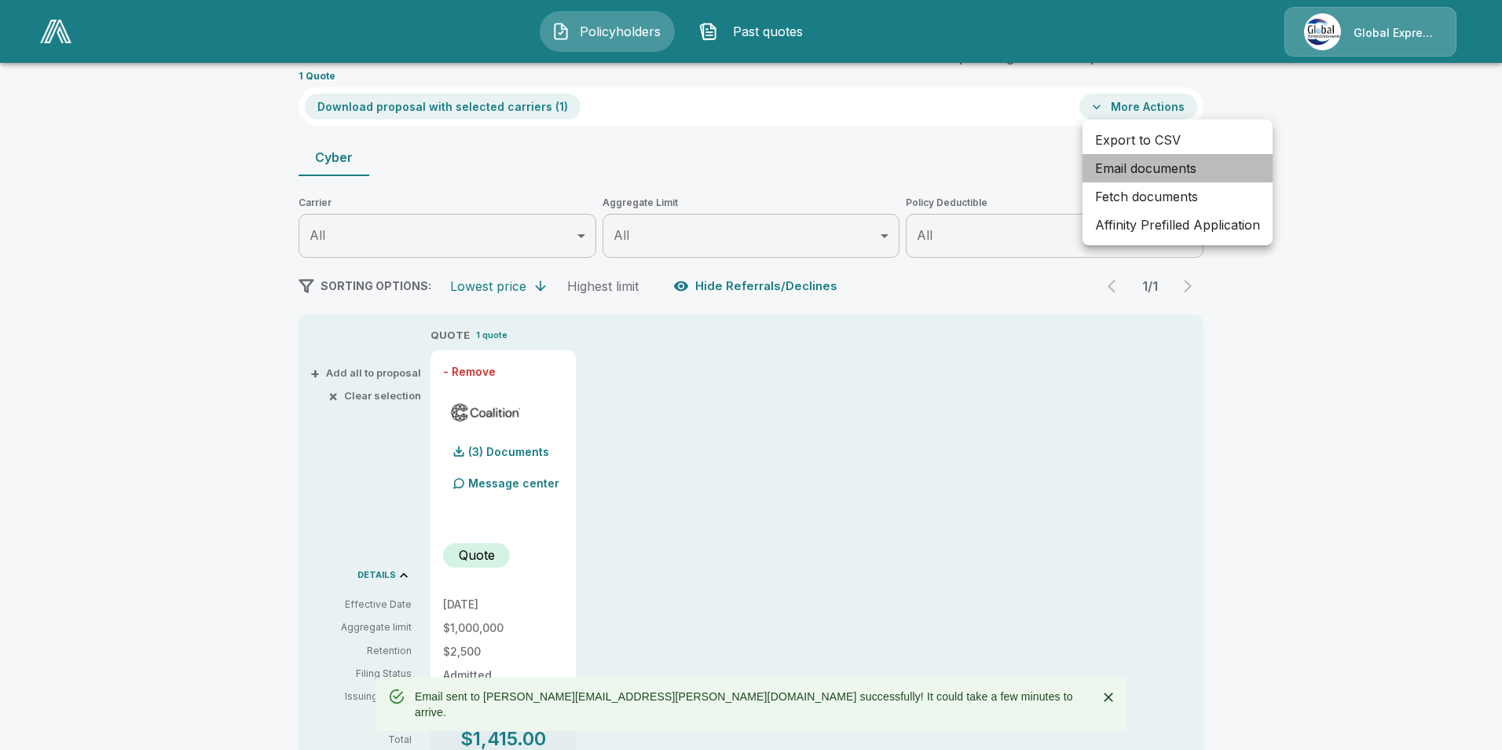
click at [1156, 165] on li "Email documents" at bounding box center [1178, 168] width 190 height 28
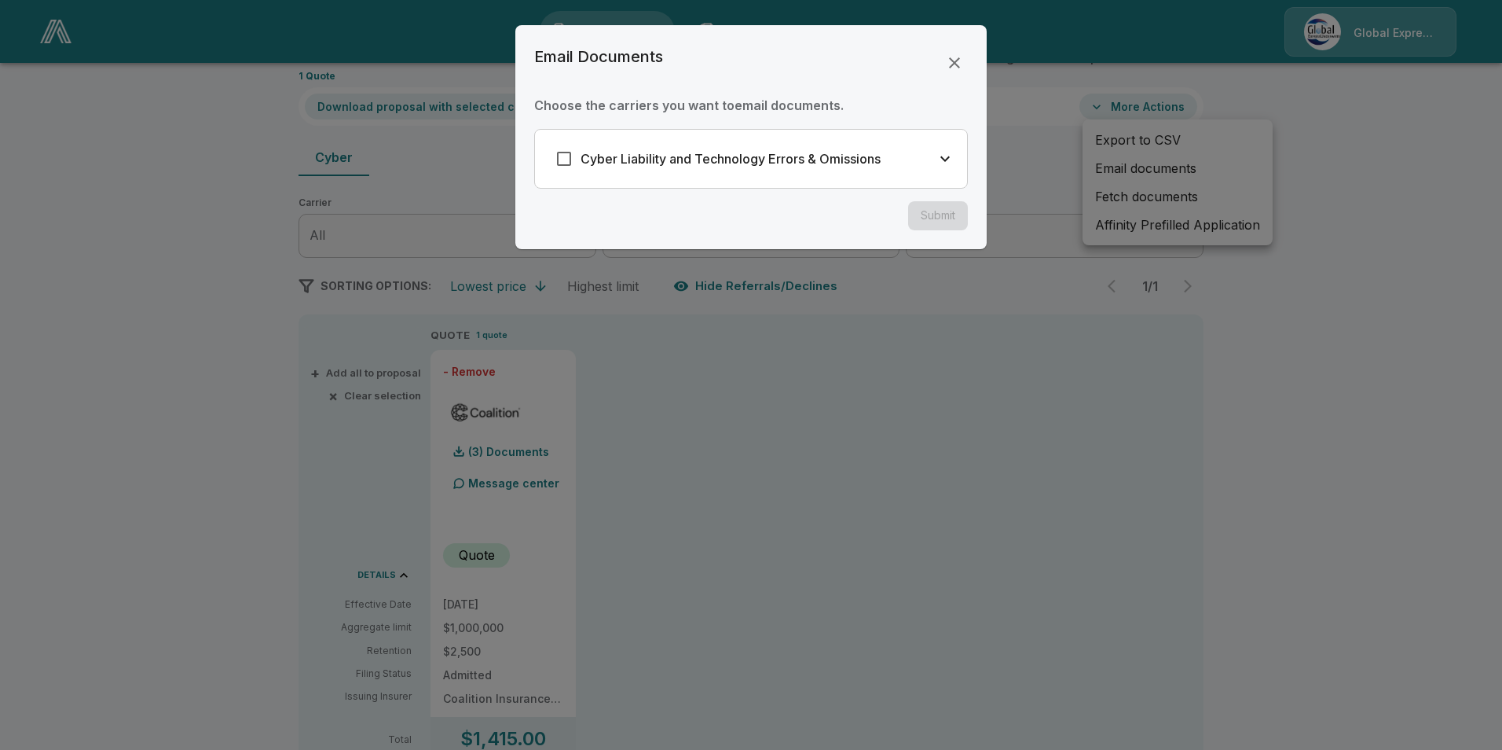
click at [955, 66] on icon "button" at bounding box center [954, 62] width 19 height 19
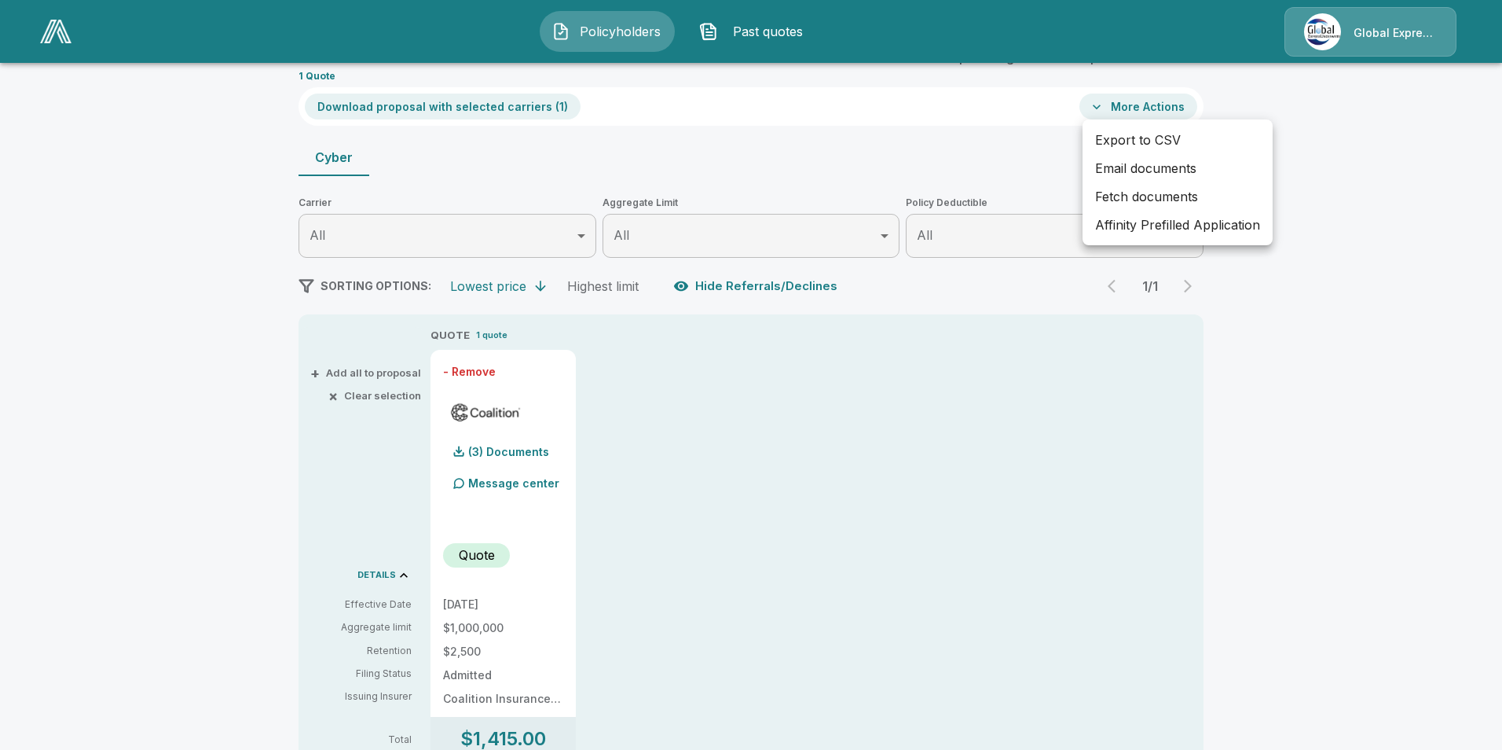
click at [1186, 232] on li "Affinity Prefilled Application" at bounding box center [1178, 225] width 190 height 28
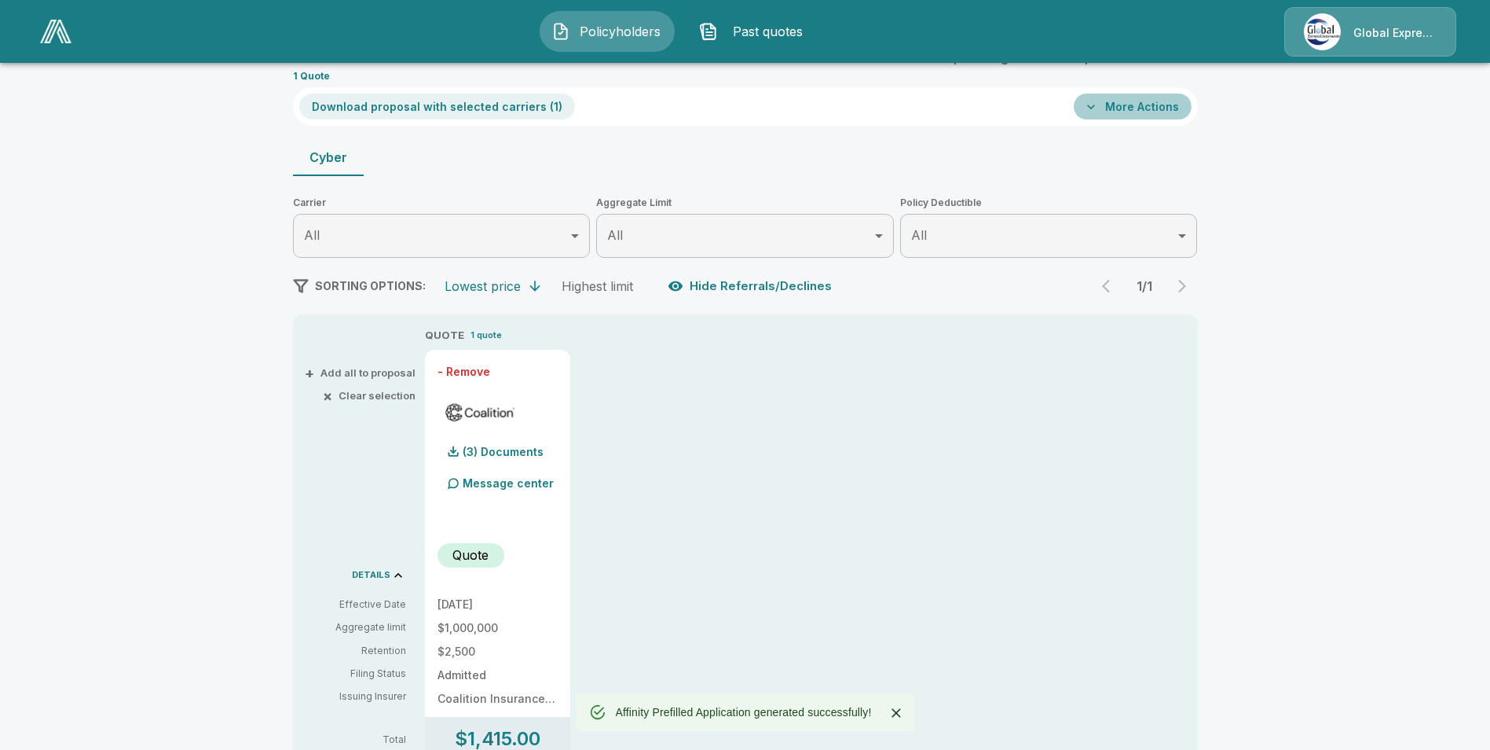
click at [1130, 112] on button "More Actions" at bounding box center [1133, 106] width 118 height 26
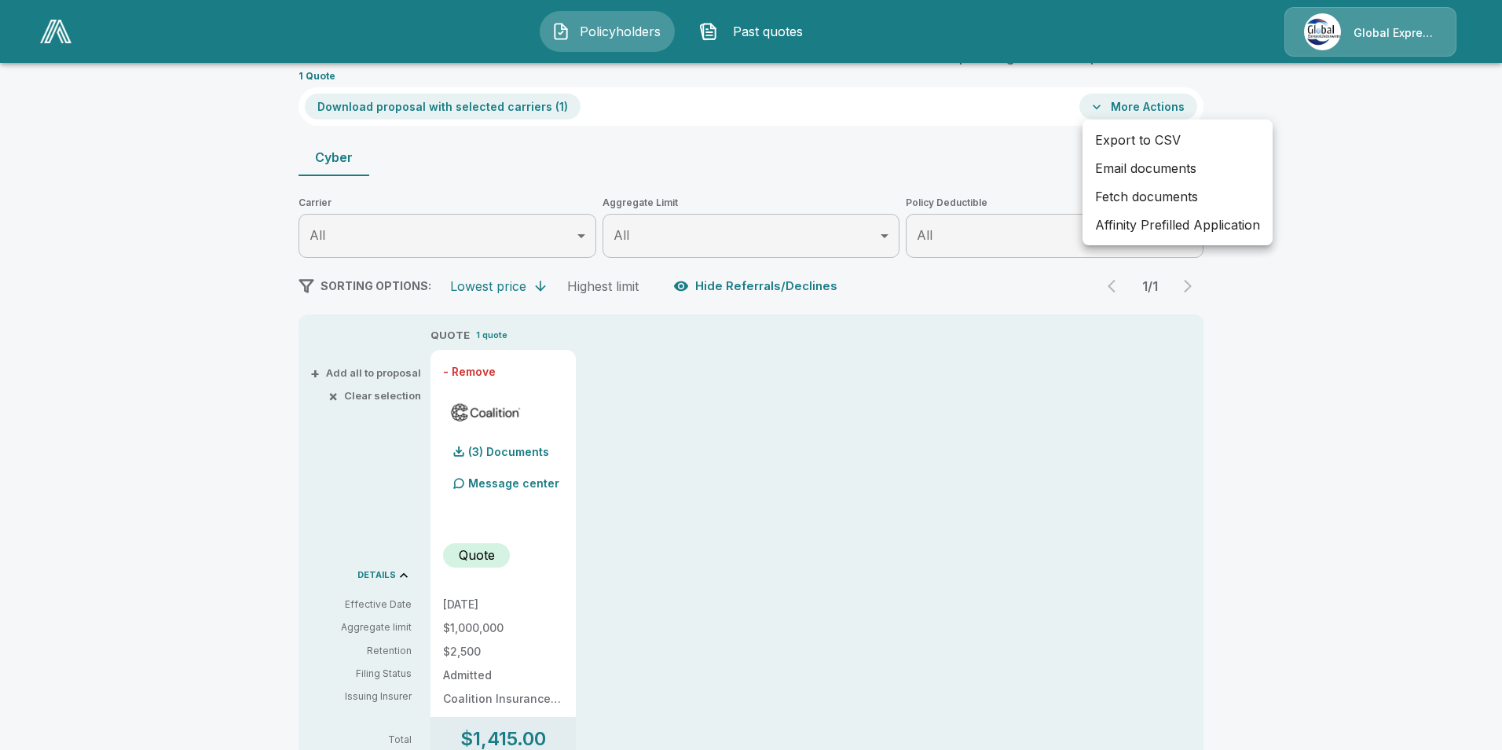
click at [1143, 228] on li "Affinity Prefilled Application" at bounding box center [1178, 225] width 190 height 28
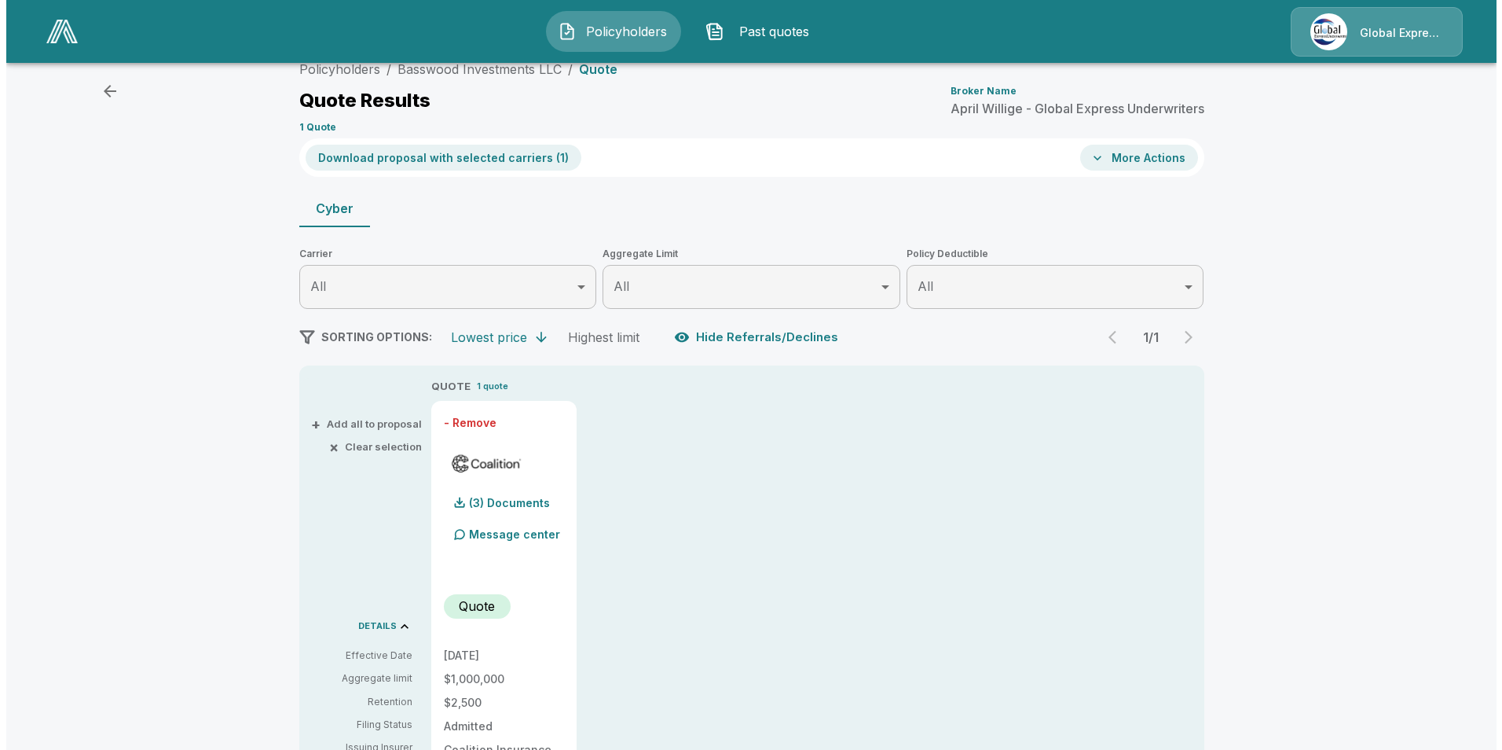
scroll to position [0, 0]
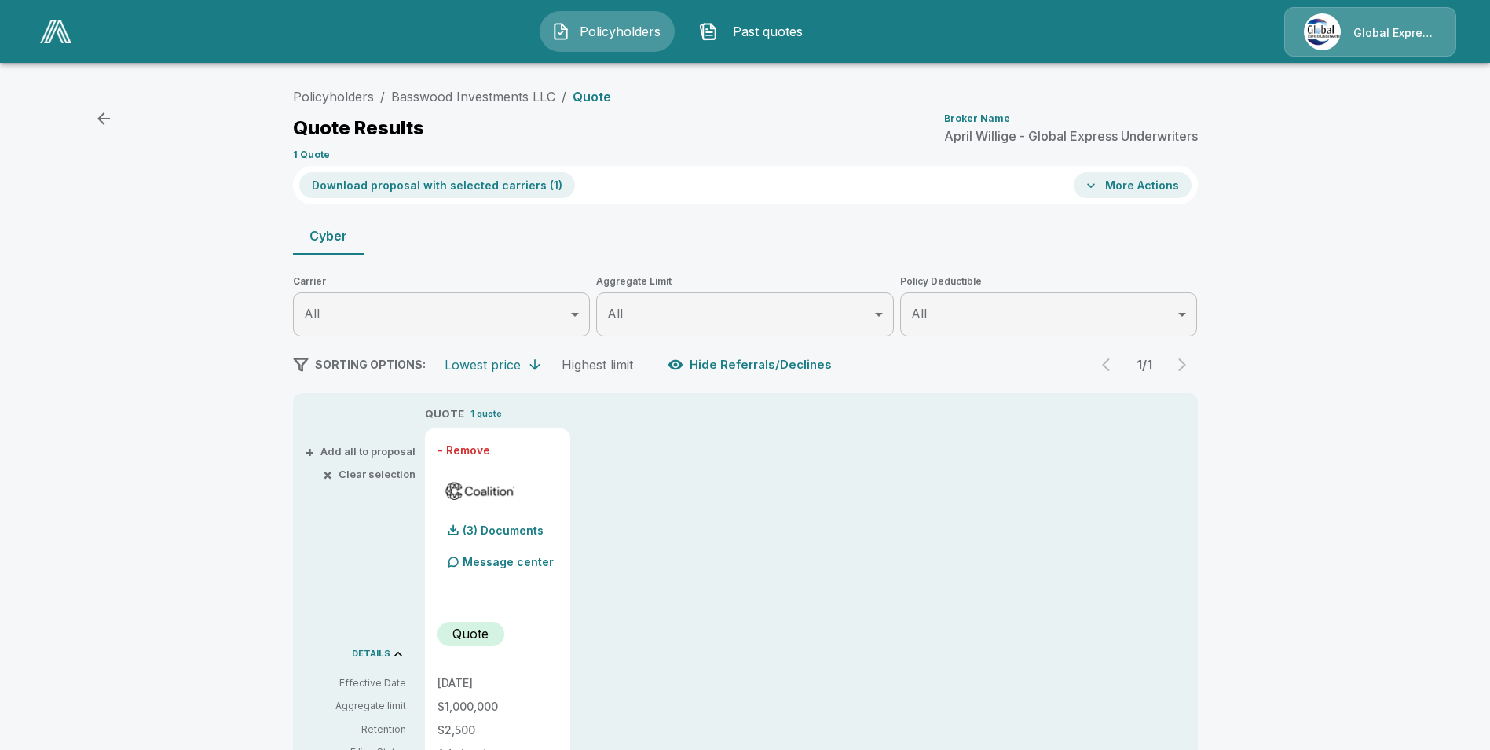
click at [104, 123] on icon "button" at bounding box center [103, 118] width 19 height 19
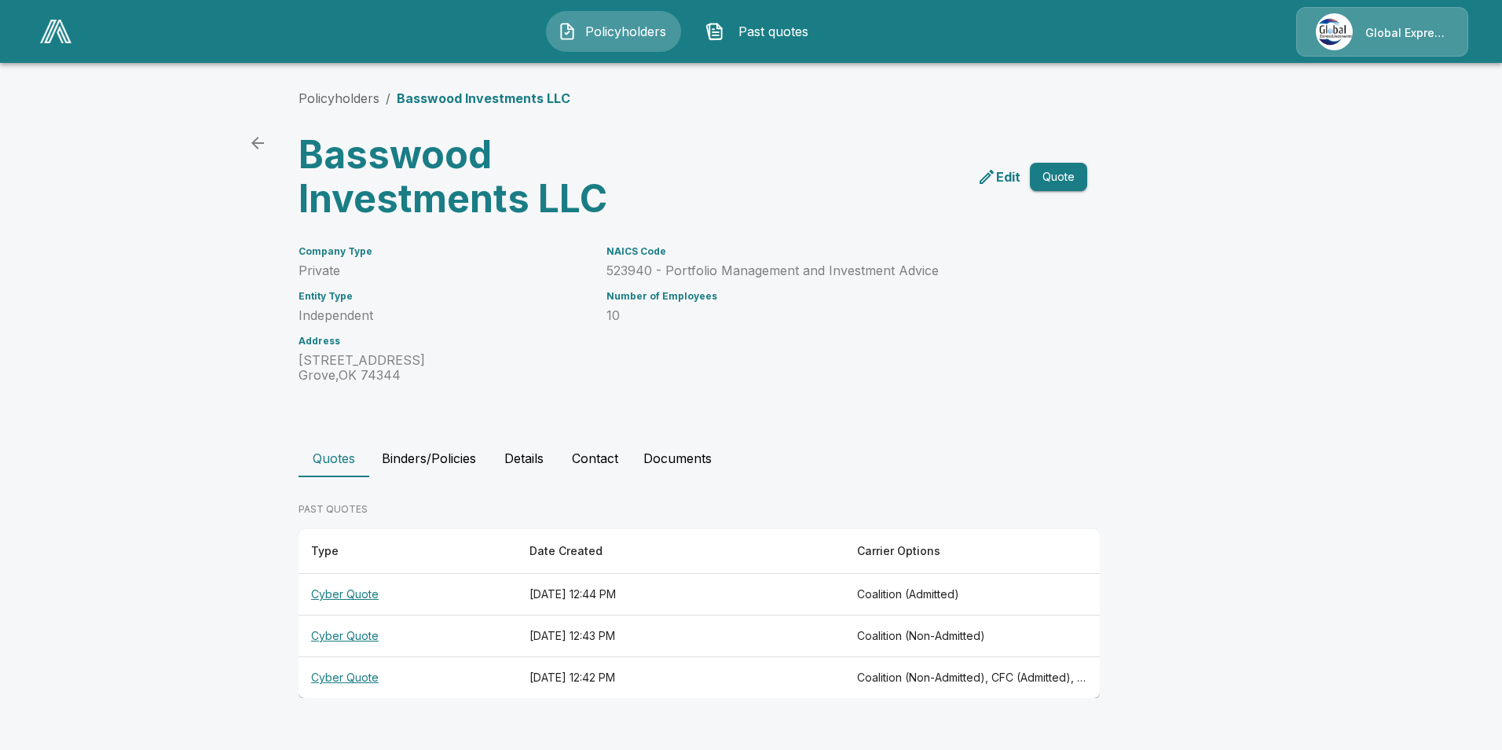
click at [51, 29] on img at bounding box center [55, 32] width 31 height 24
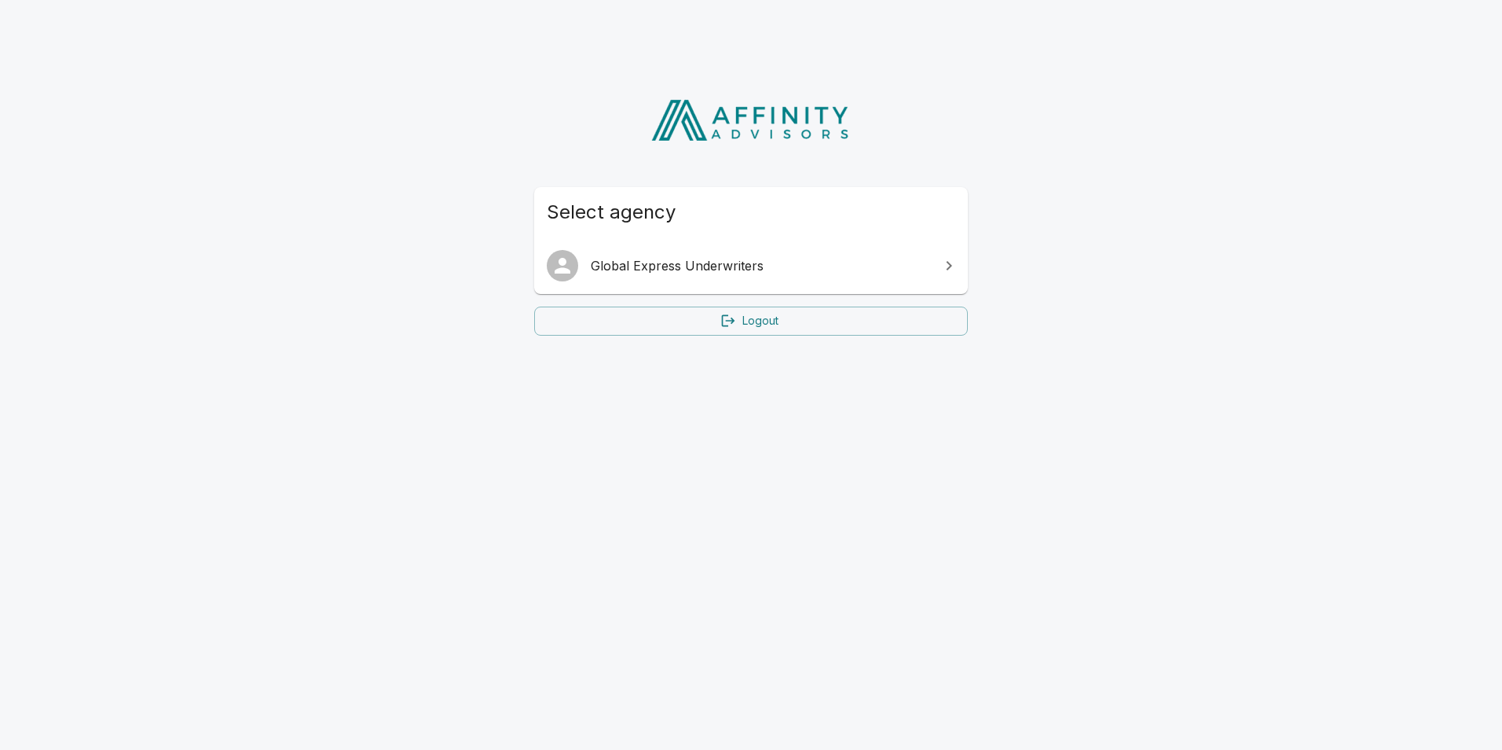
click at [691, 266] on span "Global Express Underwriters" at bounding box center [760, 265] width 339 height 19
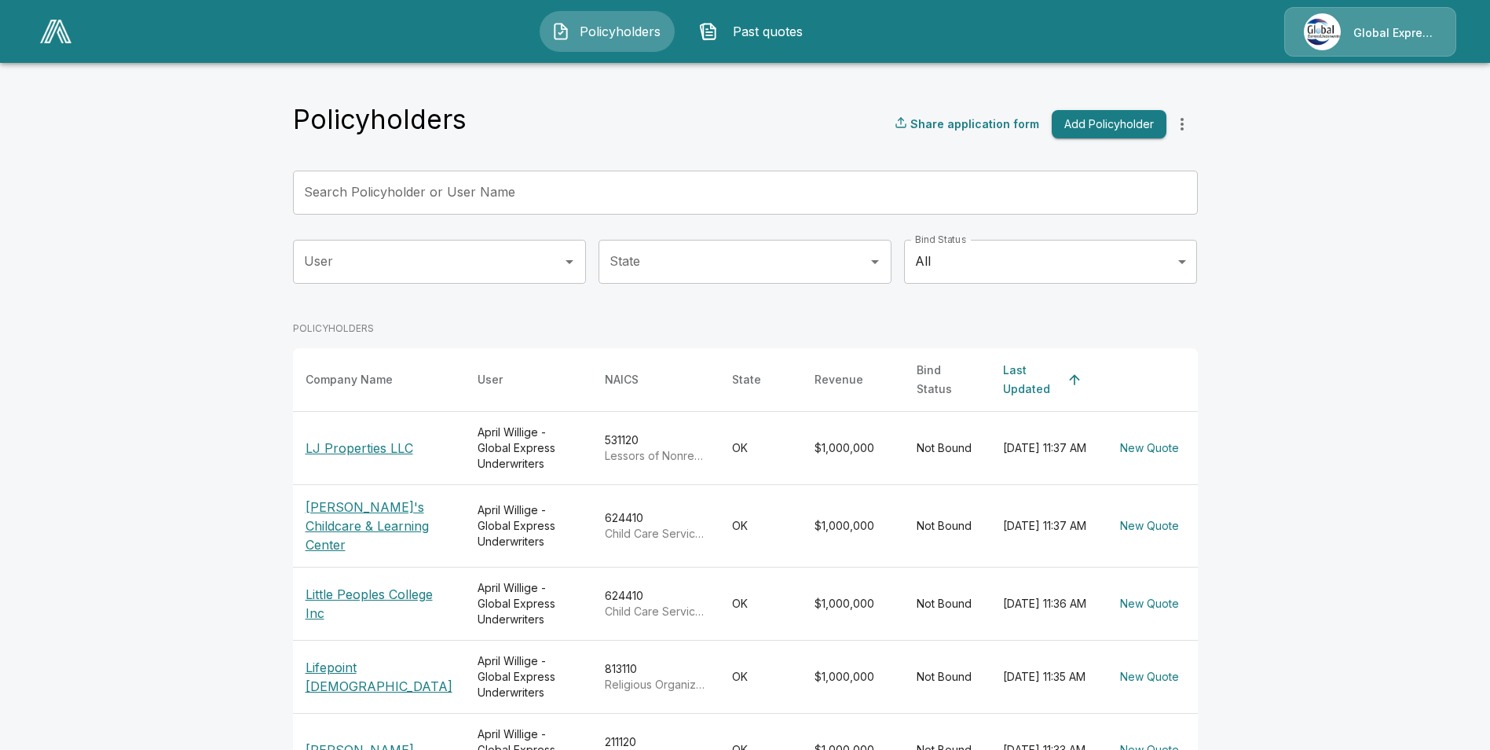
click at [669, 185] on input "Search Policyholder or User Name" at bounding box center [737, 192] width 888 height 44
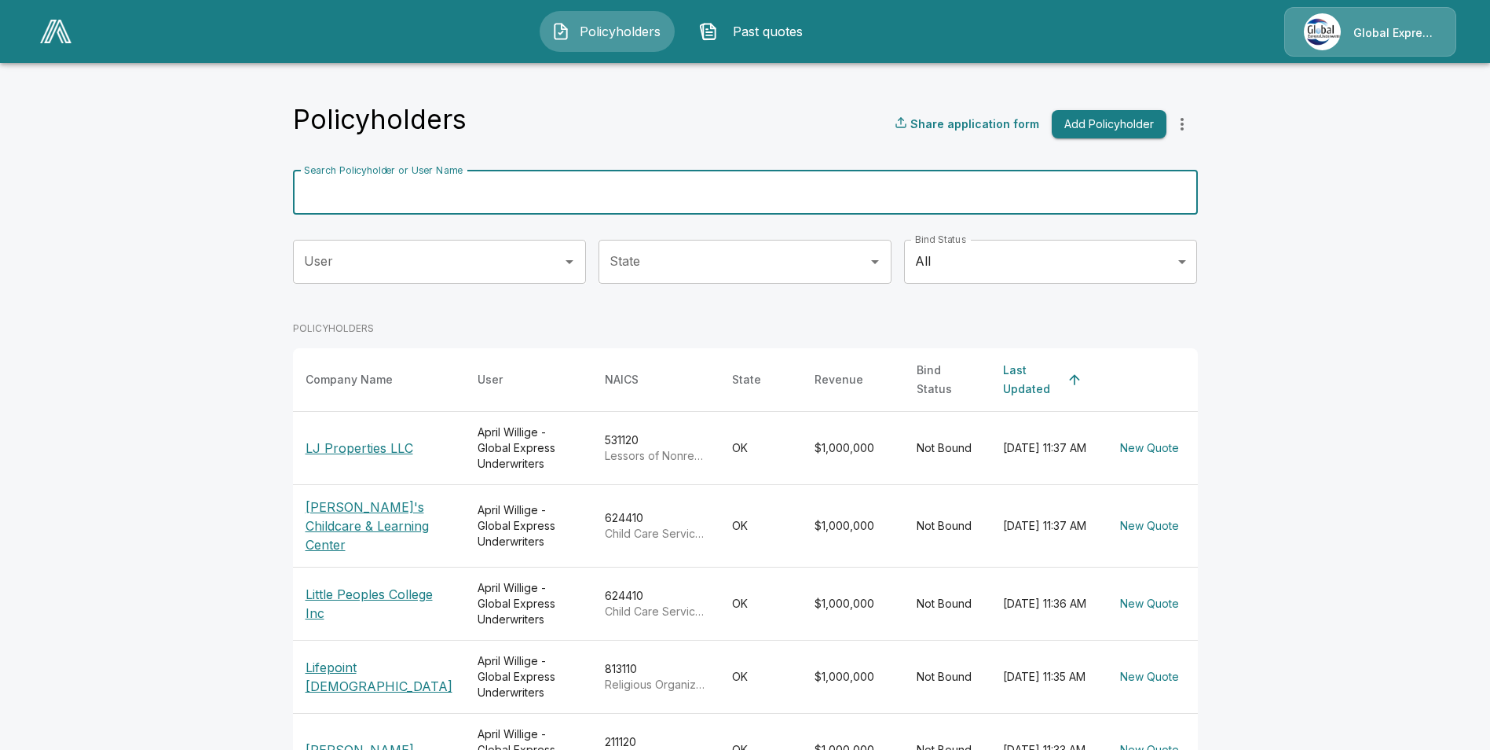
paste input "**********"
type input "**********"
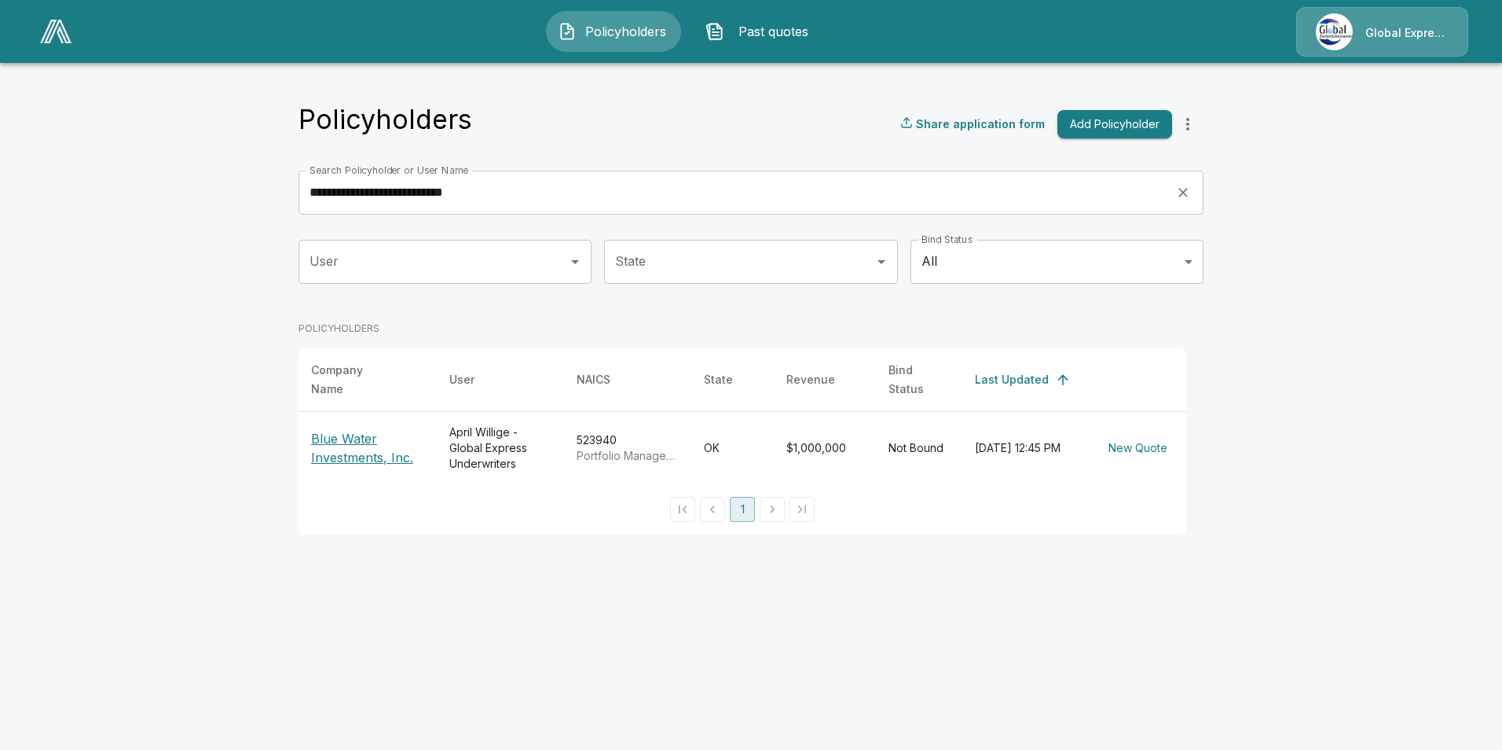
click at [367, 439] on p "Blue Water Investments, Inc." at bounding box center [367, 448] width 113 height 38
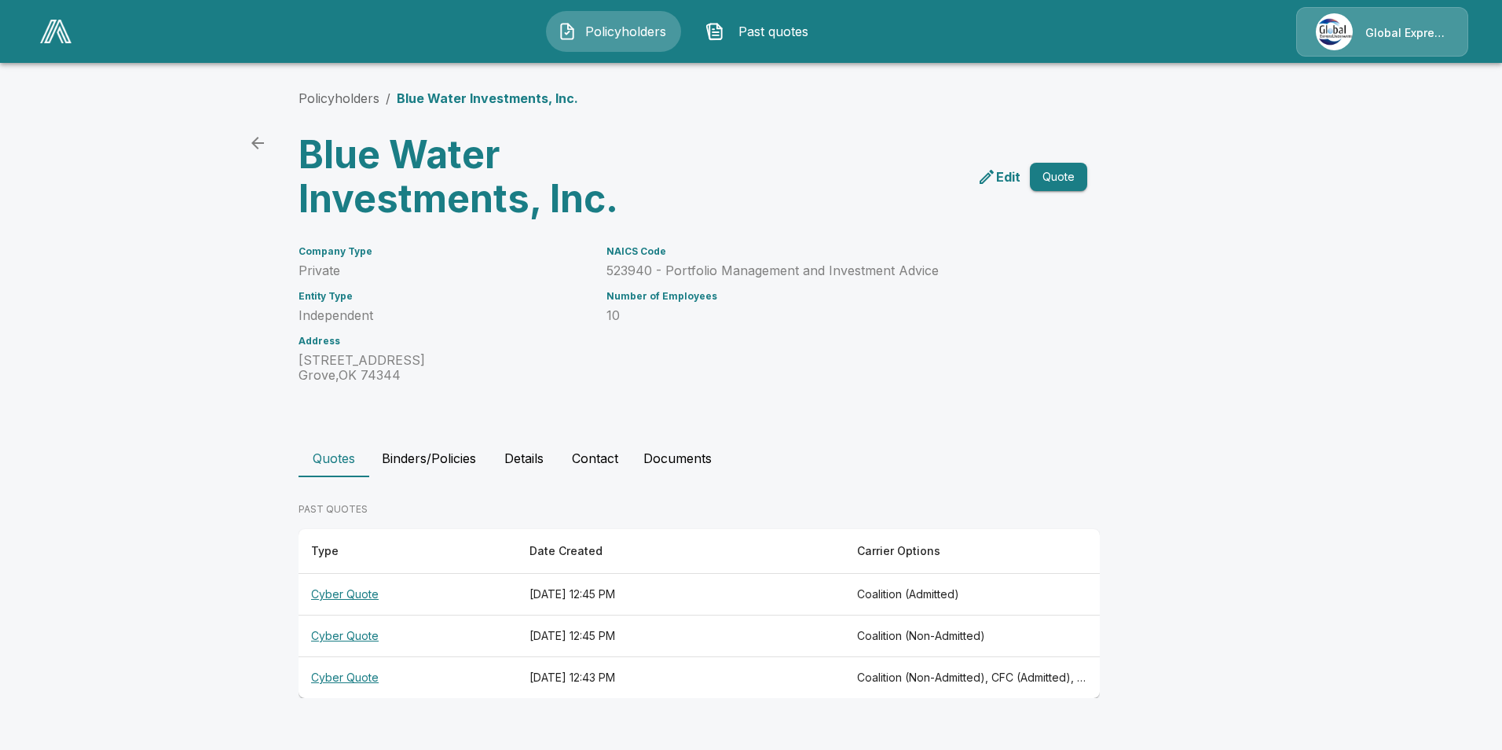
click at [351, 592] on th "Cyber Quote" at bounding box center [408, 595] width 218 height 42
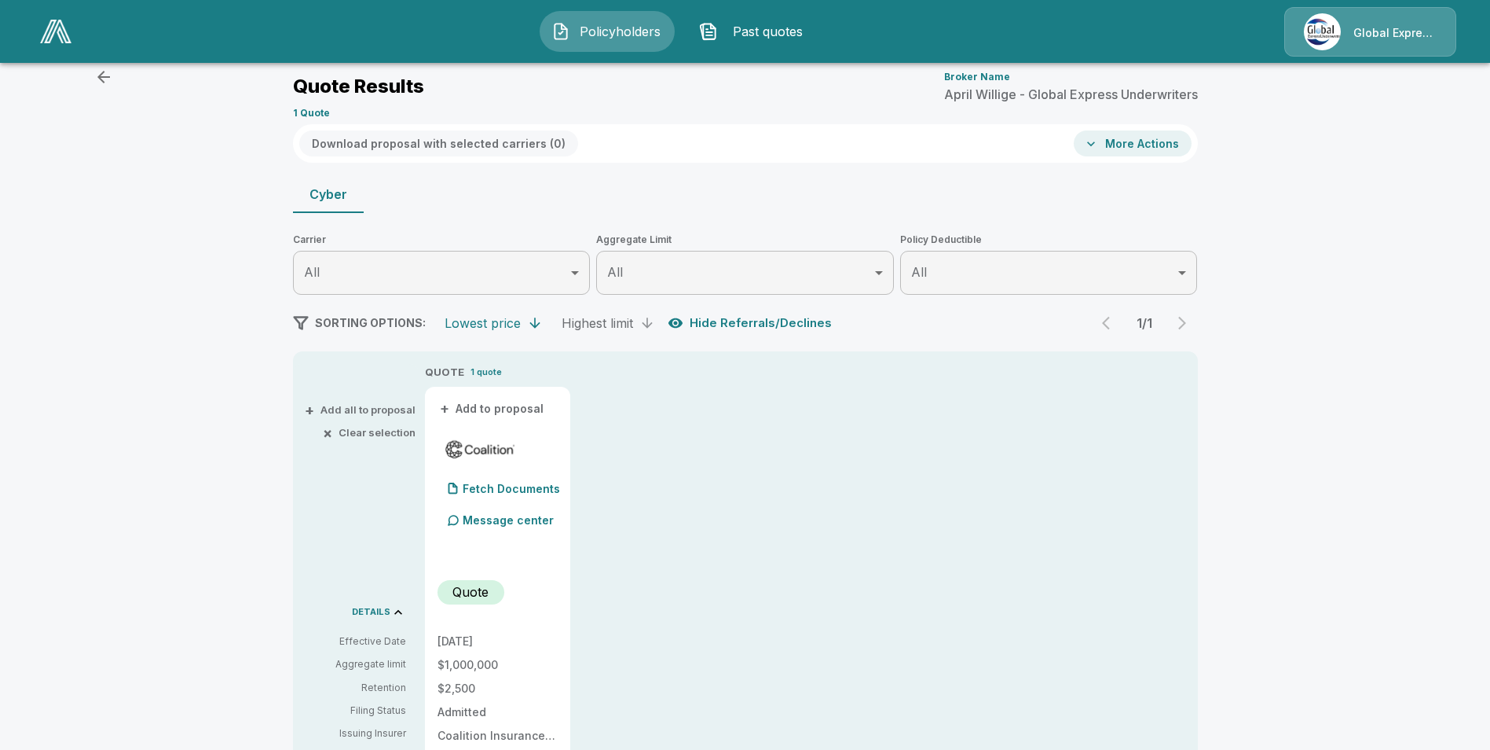
scroll to position [79, 0]
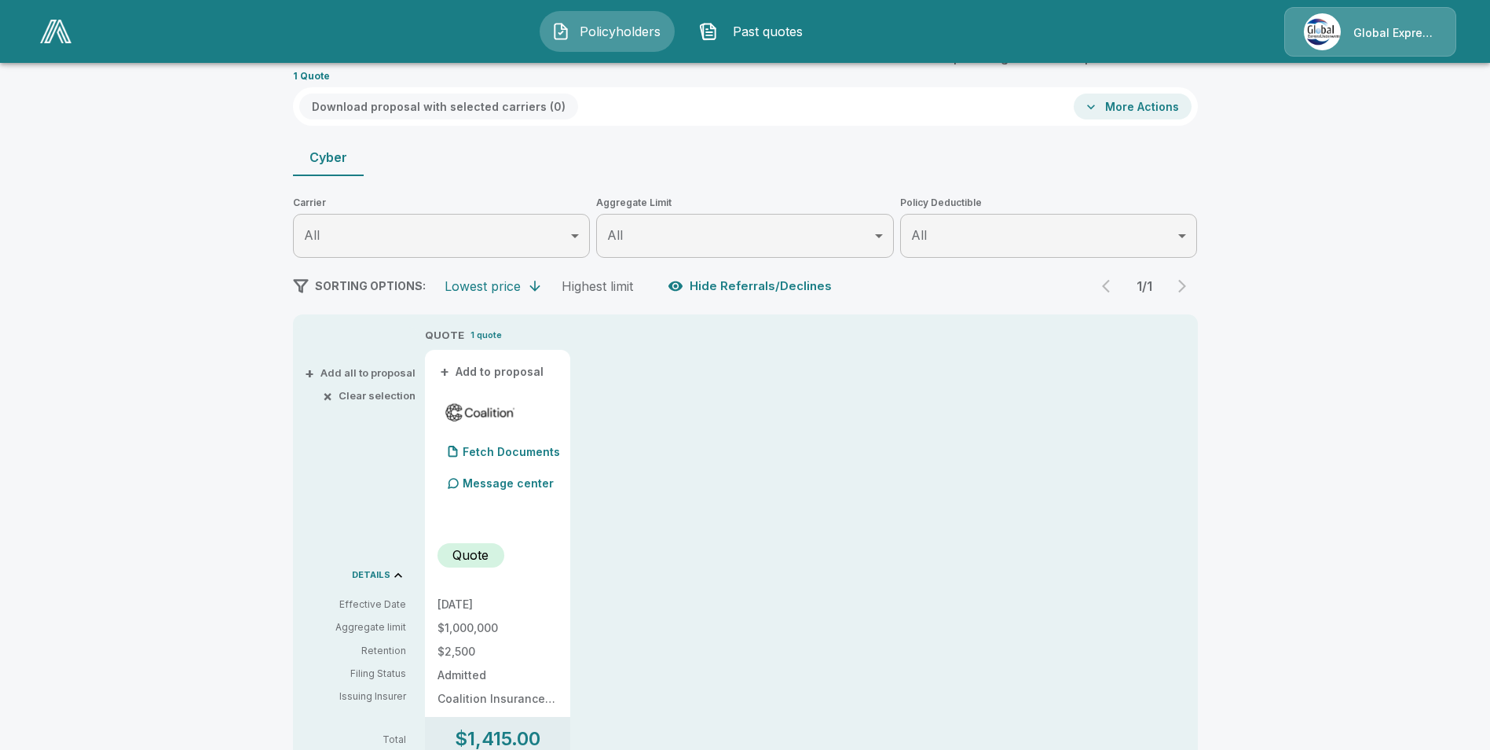
drag, startPoint x: 930, startPoint y: 415, endPoint x: 541, endPoint y: 16, distance: 557.8
click at [53, 37] on img at bounding box center [55, 32] width 31 height 24
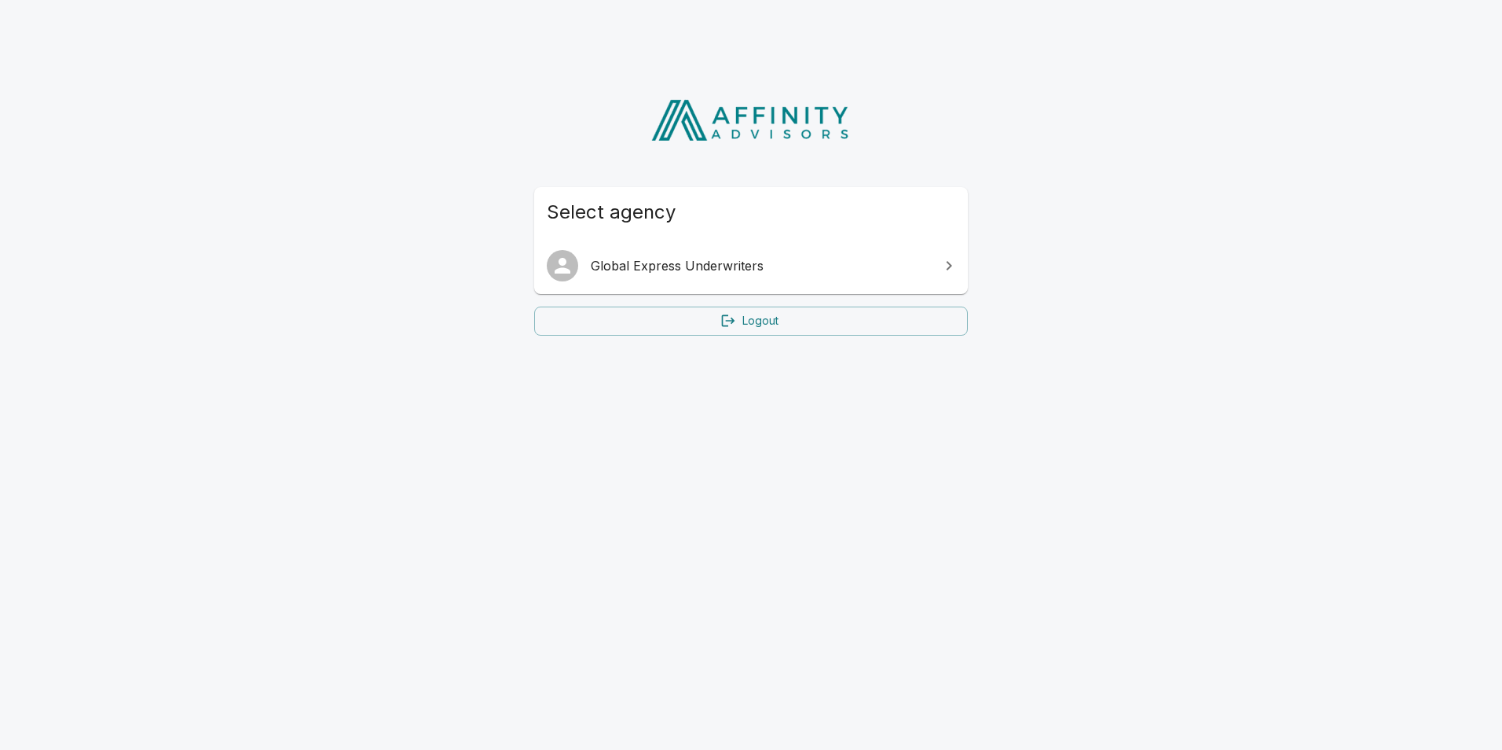
click at [721, 262] on span "Global Express Underwriters" at bounding box center [760, 265] width 339 height 19
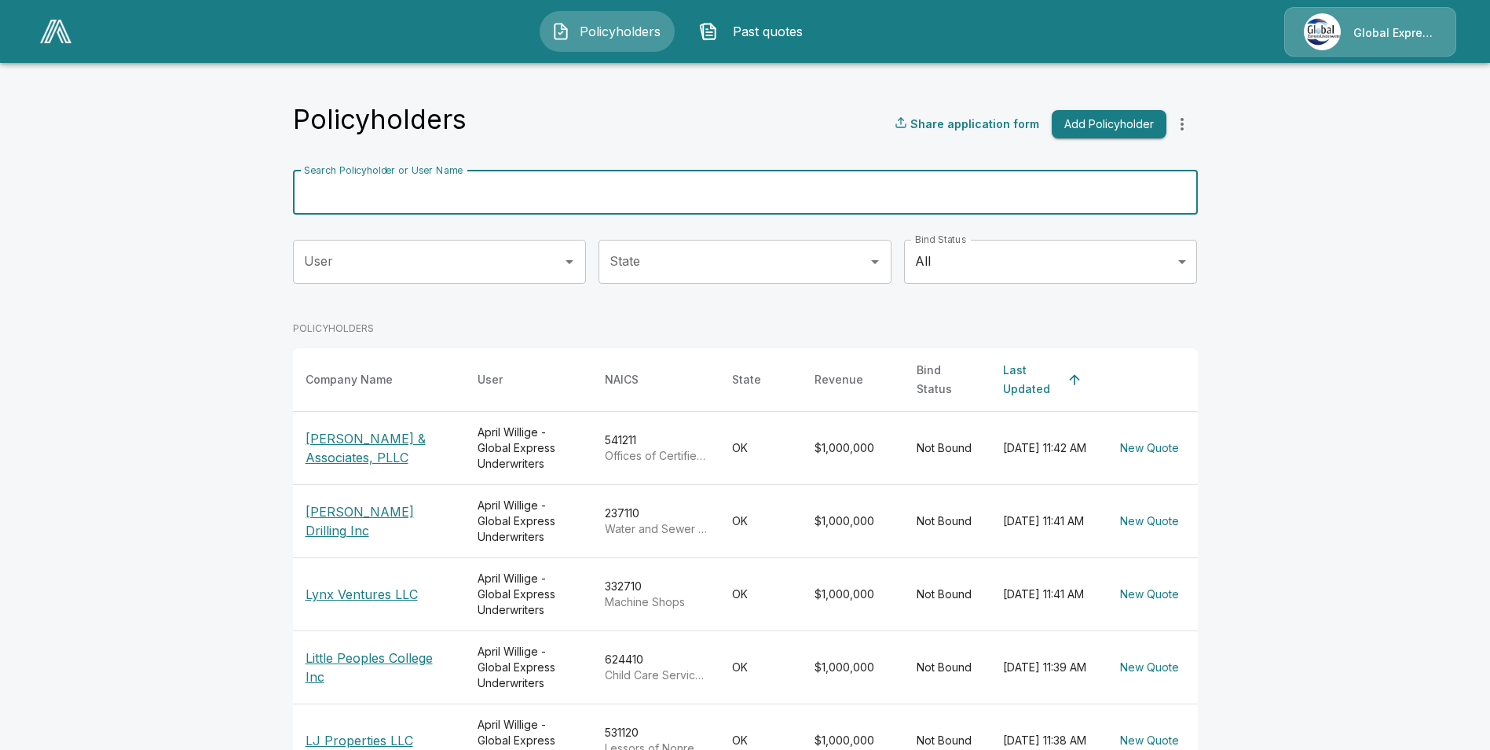
click at [555, 192] on input "Search Policyholder or User Name" at bounding box center [737, 192] width 888 height 44
paste input "**********"
type input "**********"
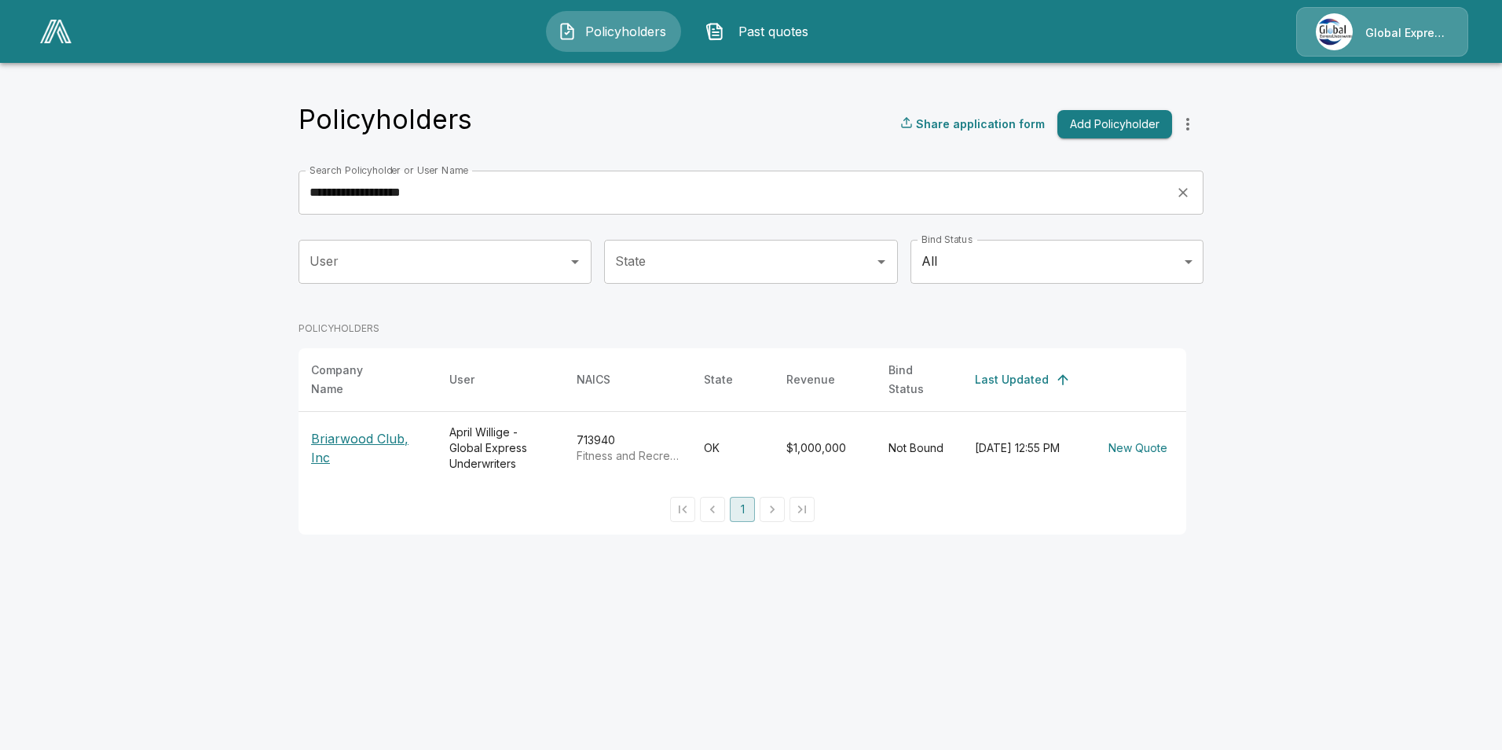
click at [368, 429] on p "Briarwood Club, Inc" at bounding box center [367, 448] width 113 height 38
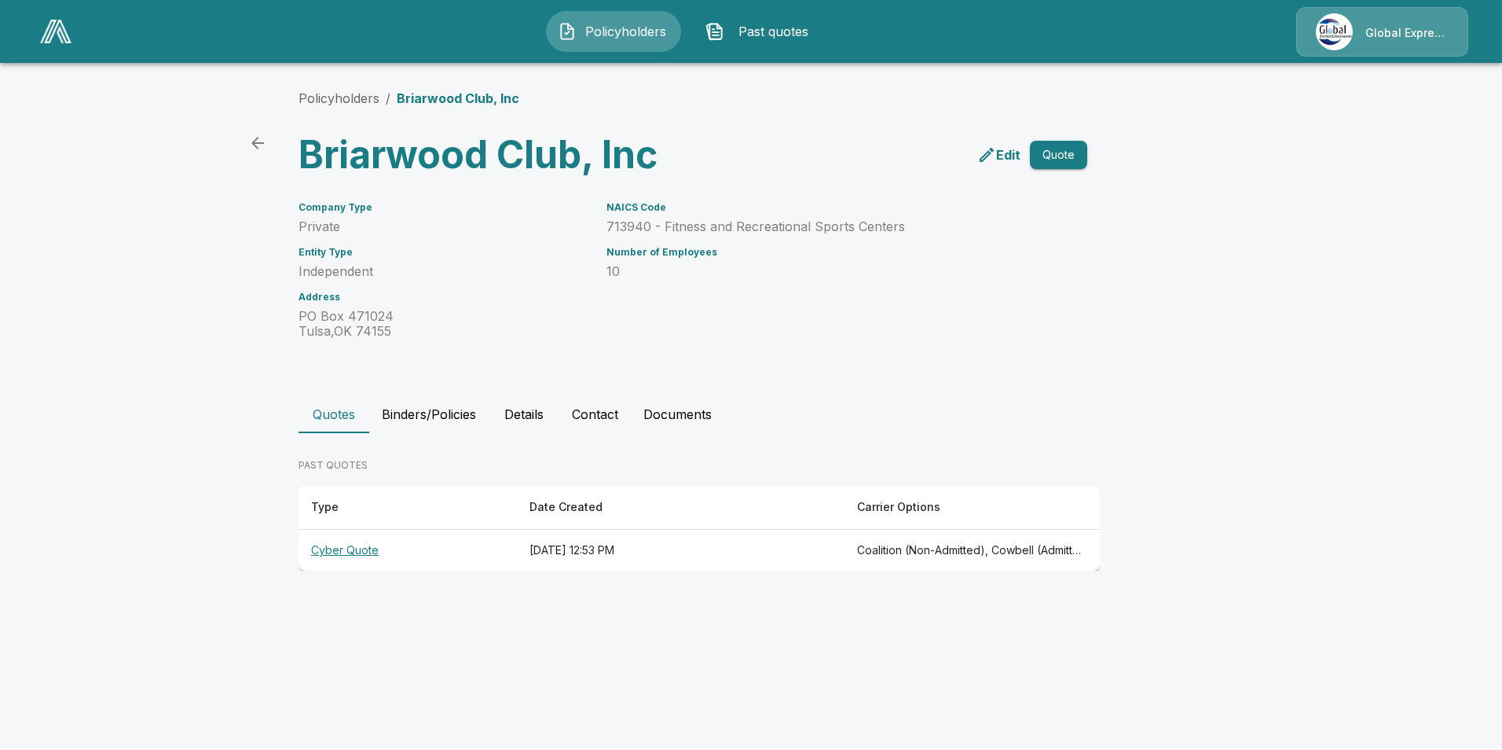
click at [334, 548] on th "Cyber Quote" at bounding box center [408, 551] width 218 height 42
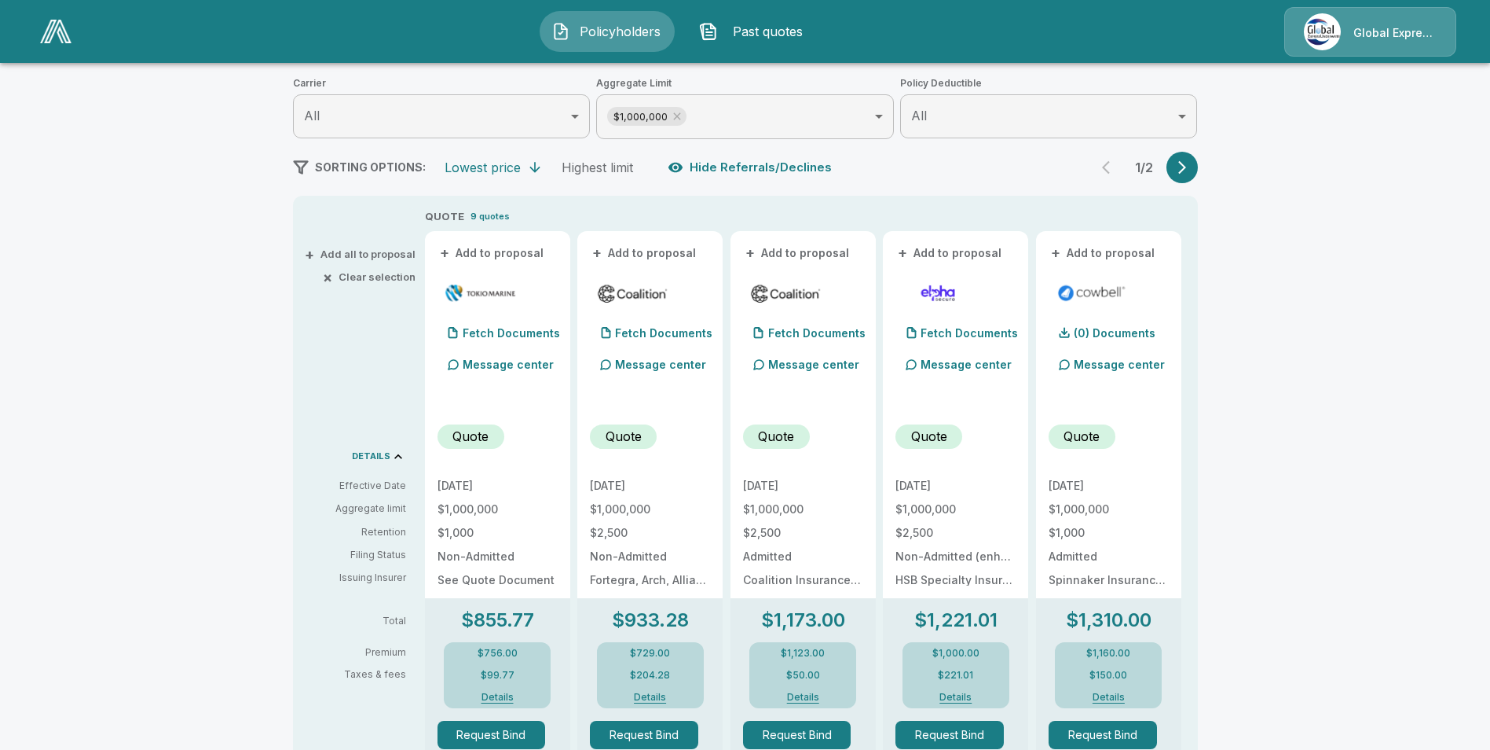
scroll to position [236, 0]
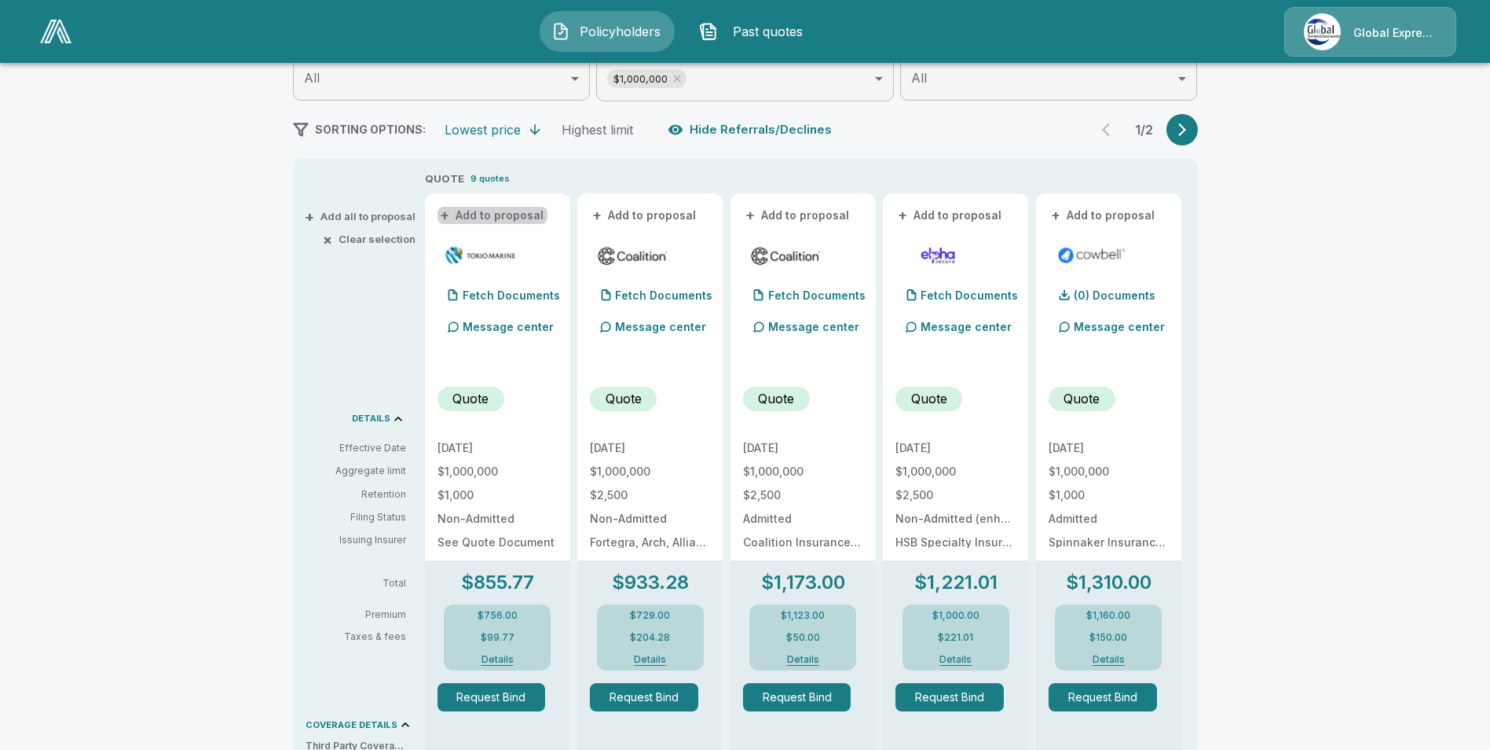
click at [515, 211] on button "+ Add to proposal" at bounding box center [493, 215] width 110 height 17
click at [637, 211] on button "+ Add to proposal" at bounding box center [645, 215] width 110 height 17
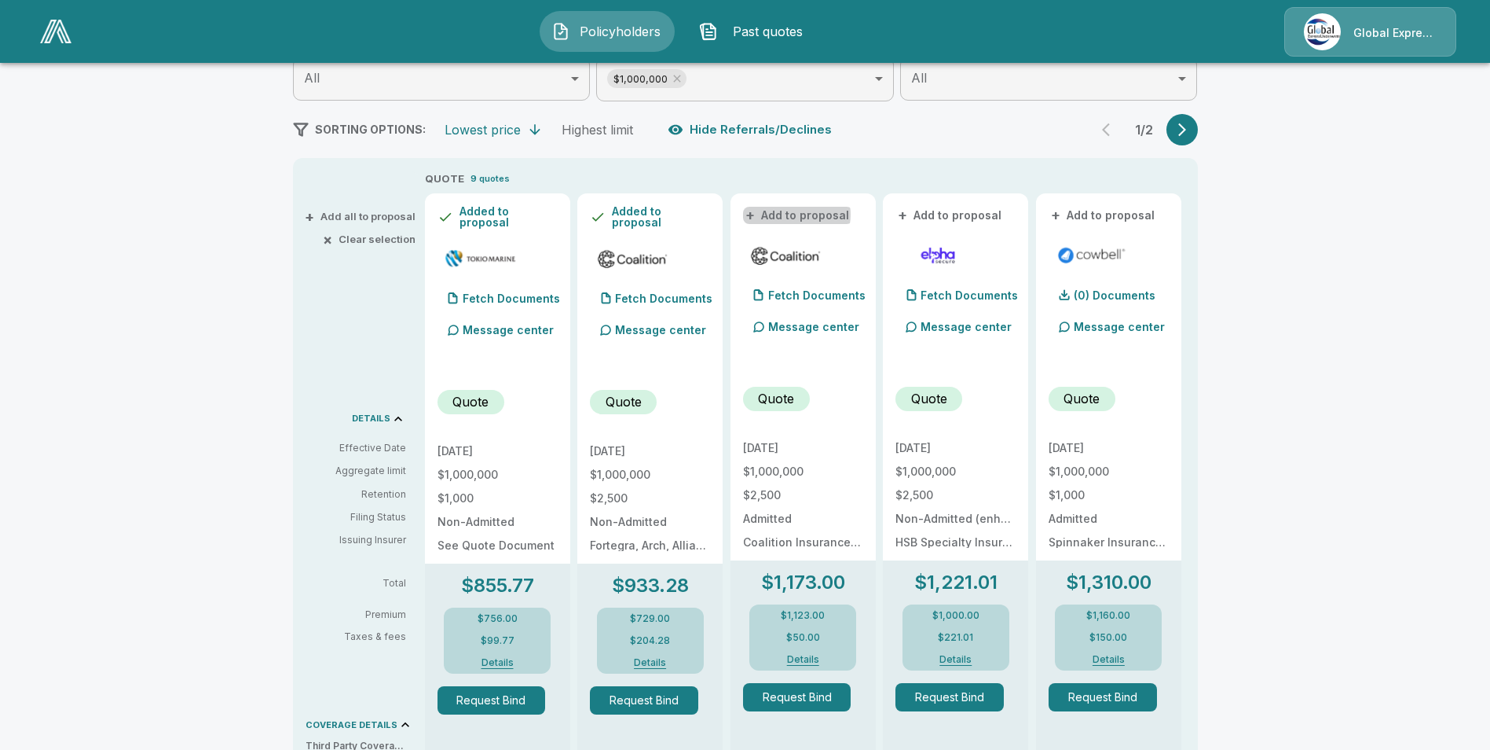
click at [800, 214] on button "+ Add to proposal" at bounding box center [798, 215] width 110 height 17
click at [936, 215] on button "+ Add to proposal" at bounding box center [951, 215] width 110 height 17
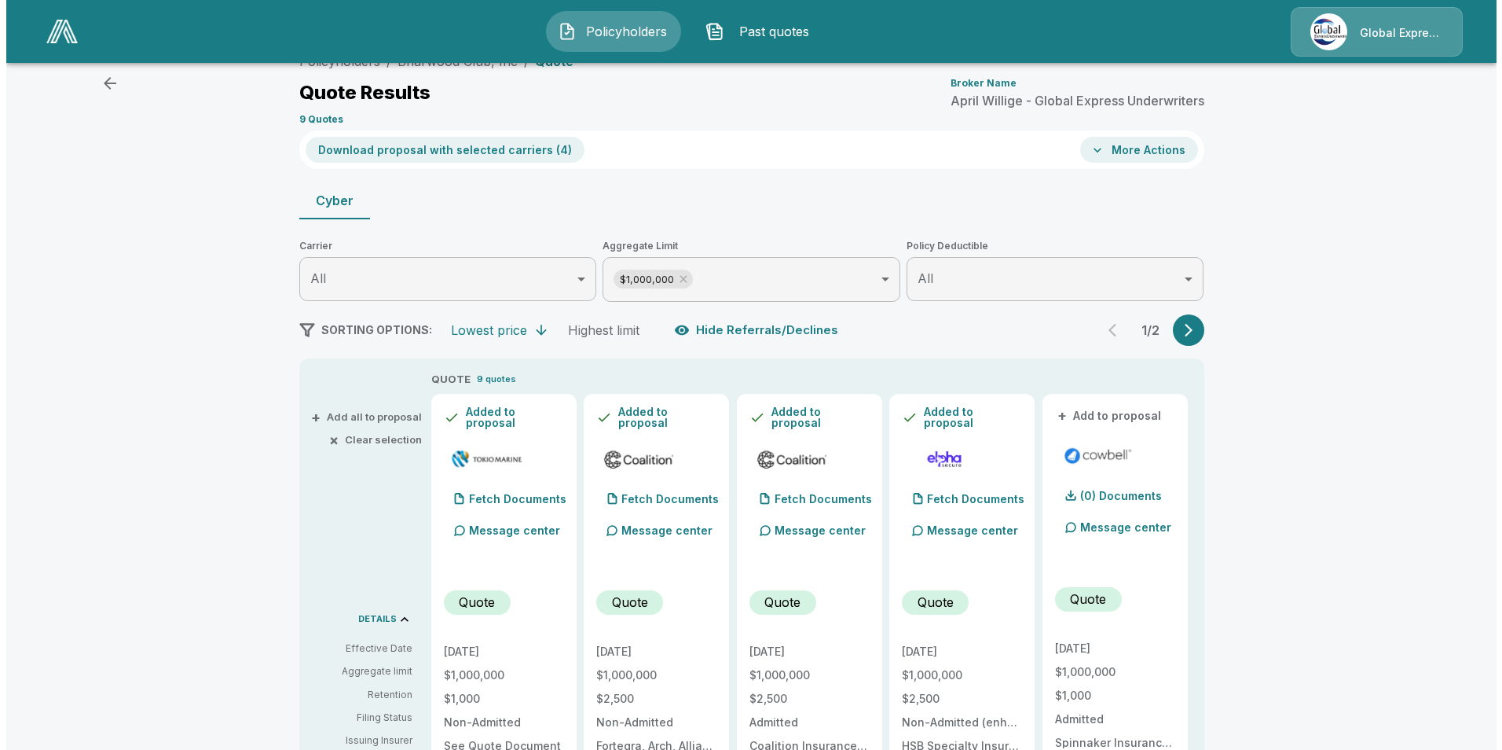
scroll to position [0, 0]
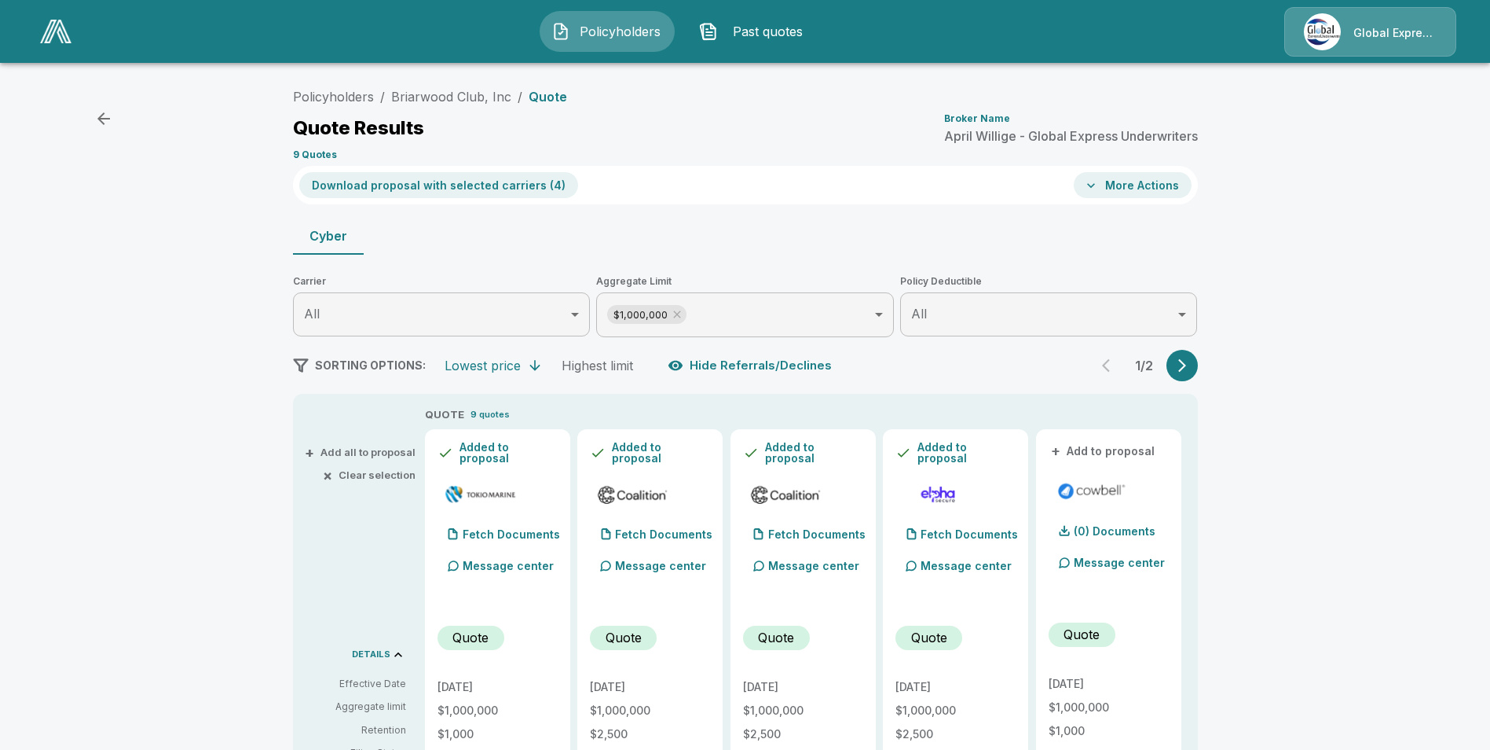
click at [464, 186] on button "Download proposal with selected carriers ( 4 )" at bounding box center [438, 185] width 279 height 26
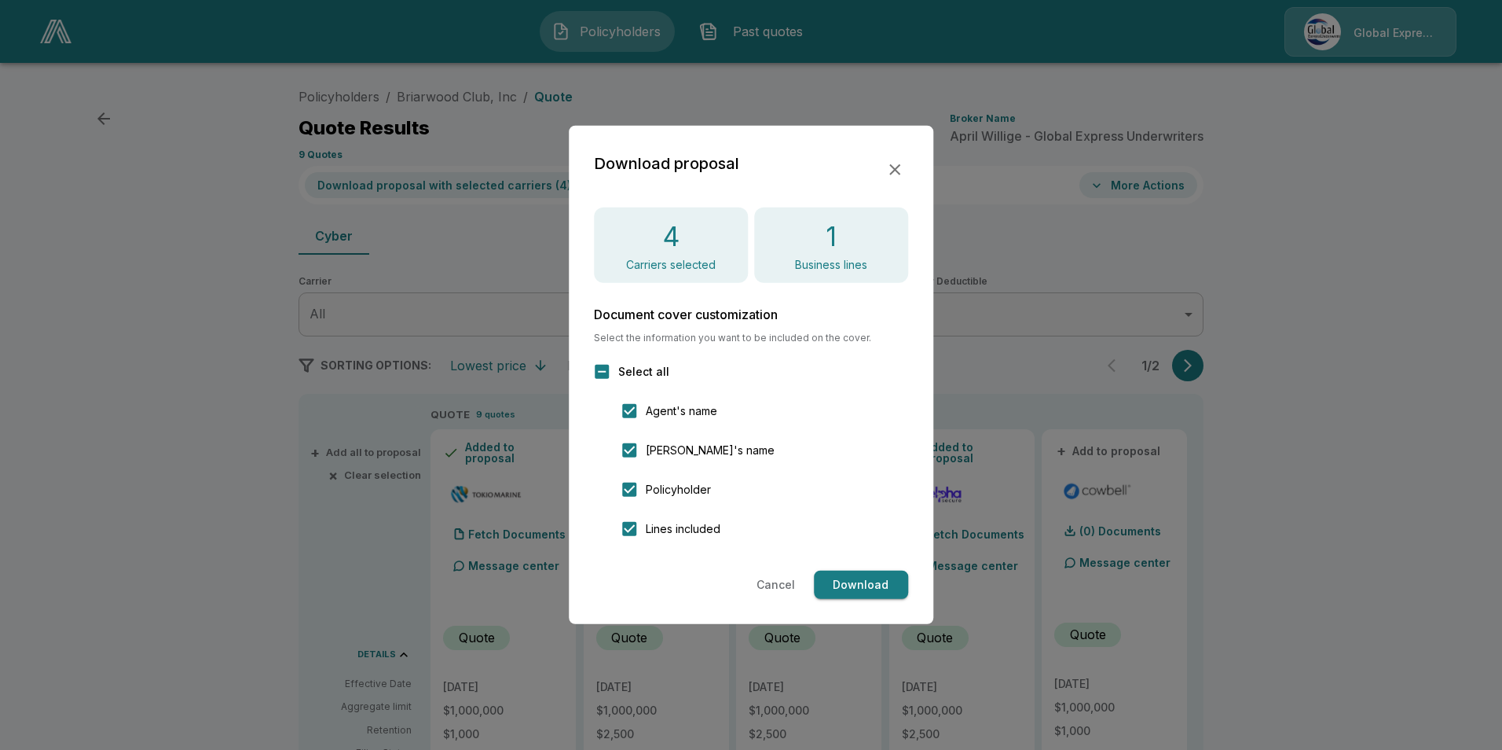
click at [867, 575] on button "Download" at bounding box center [861, 584] width 94 height 29
click at [896, 151] on div "Download proposal" at bounding box center [751, 170] width 314 height 38
click at [896, 161] on icon "button" at bounding box center [894, 169] width 19 height 19
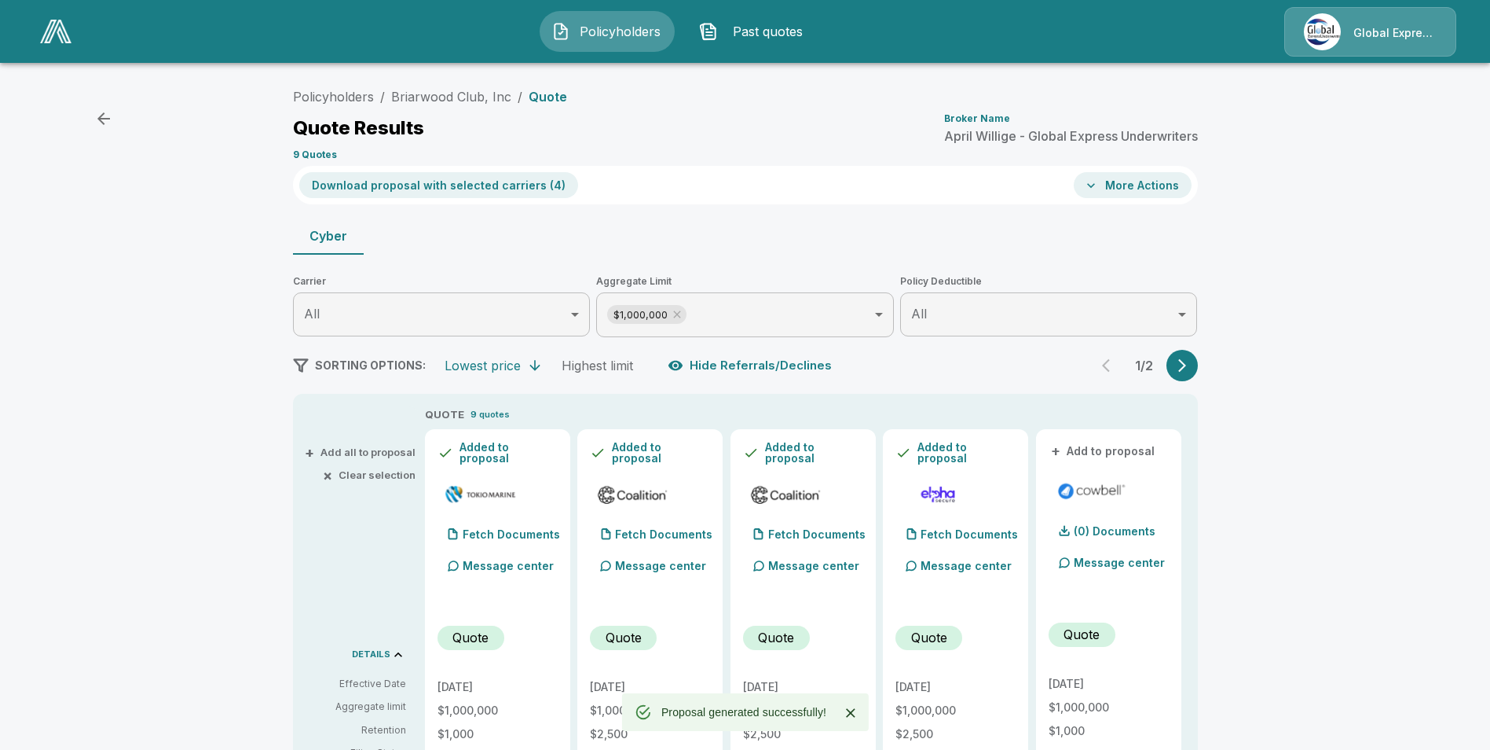
click at [1147, 187] on button "More Actions" at bounding box center [1133, 185] width 118 height 26
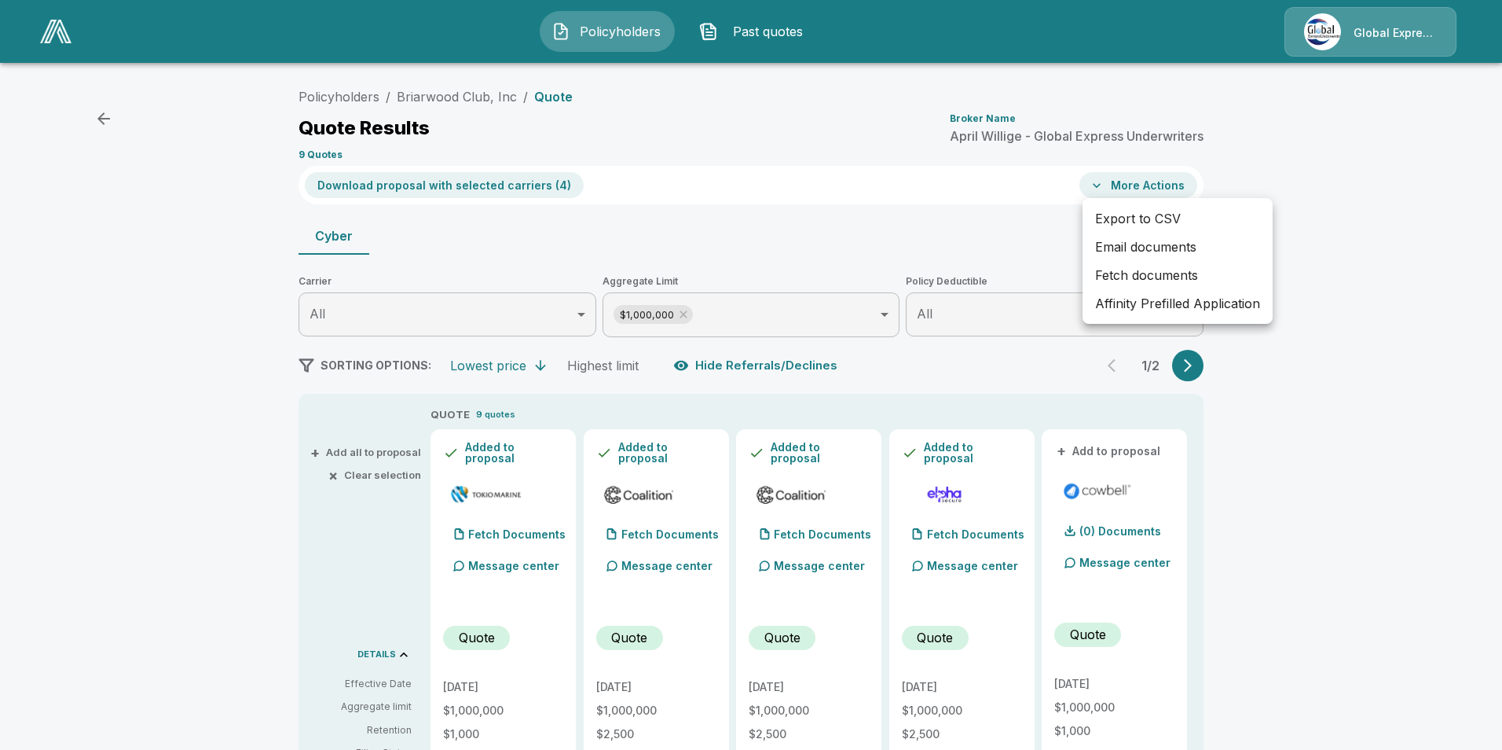
click at [1145, 244] on li "Email documents" at bounding box center [1178, 247] width 190 height 28
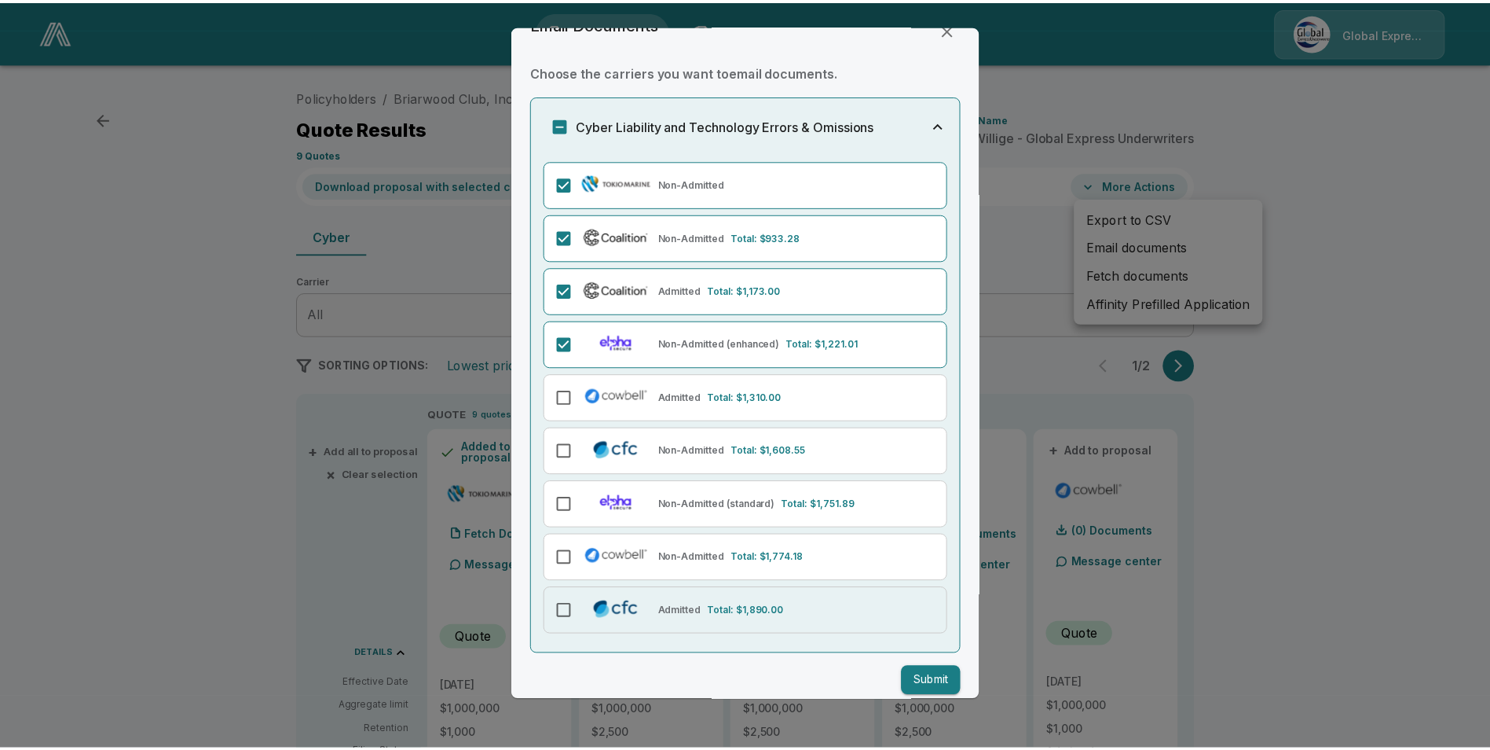
scroll to position [49, 0]
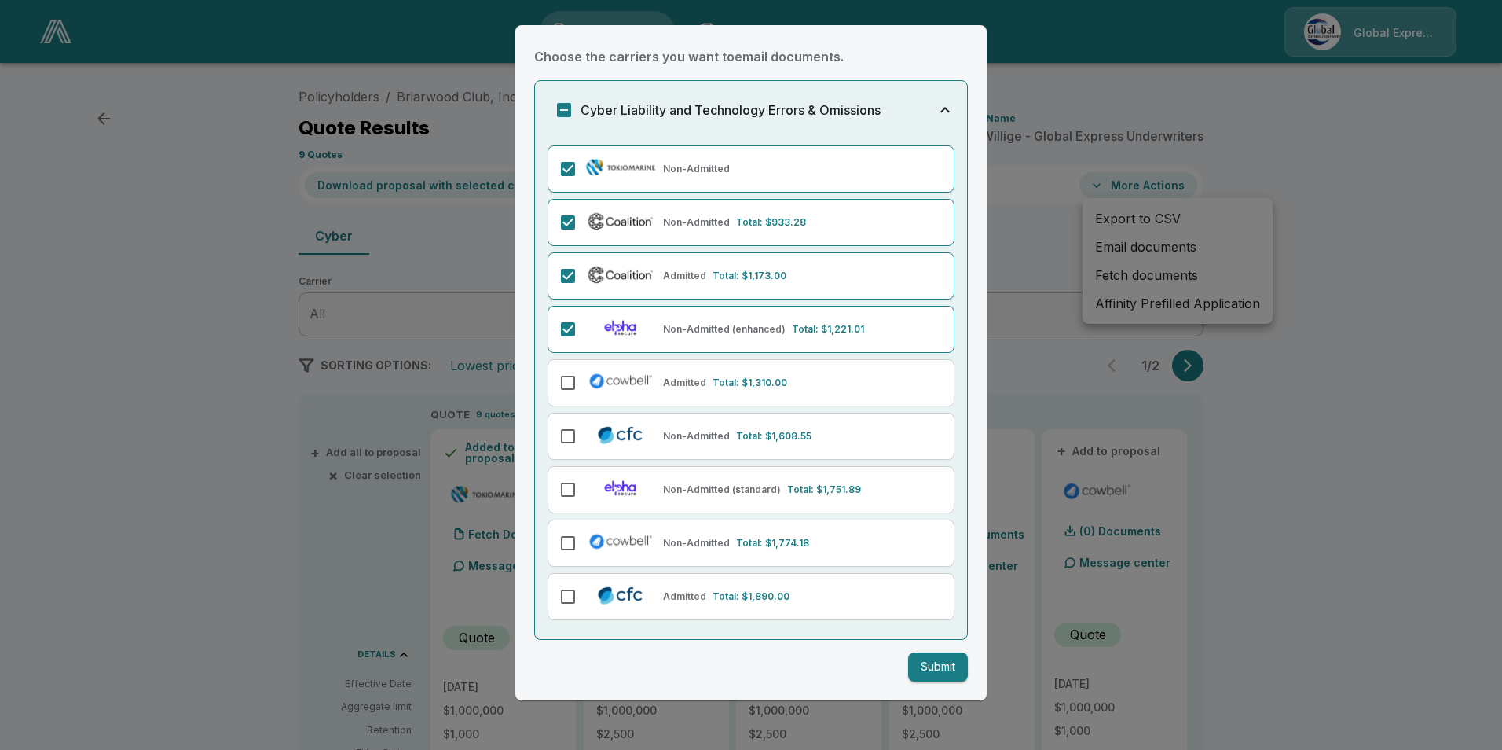
click at [921, 662] on button "Submit" at bounding box center [938, 666] width 60 height 29
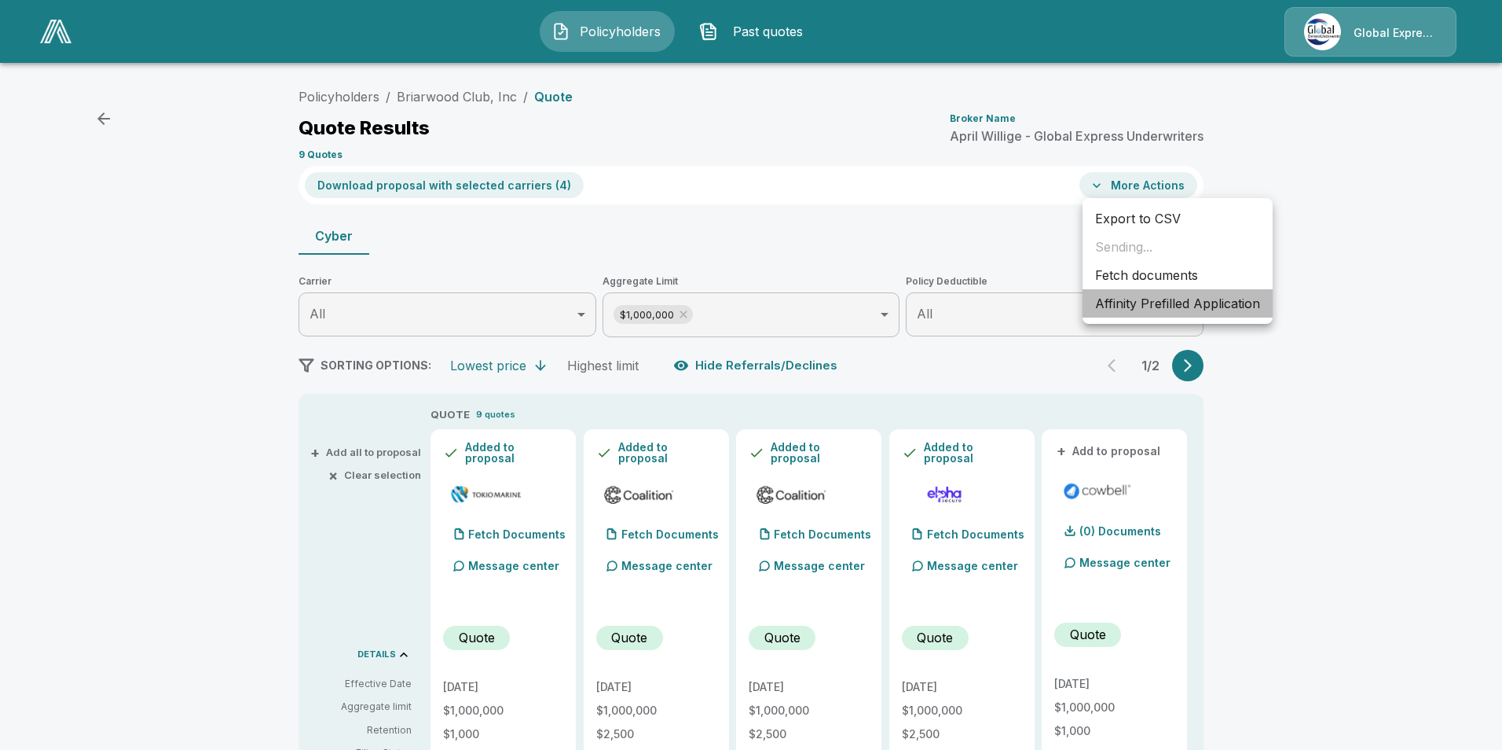
click at [1123, 308] on li "Affinity Prefilled Application" at bounding box center [1178, 303] width 190 height 28
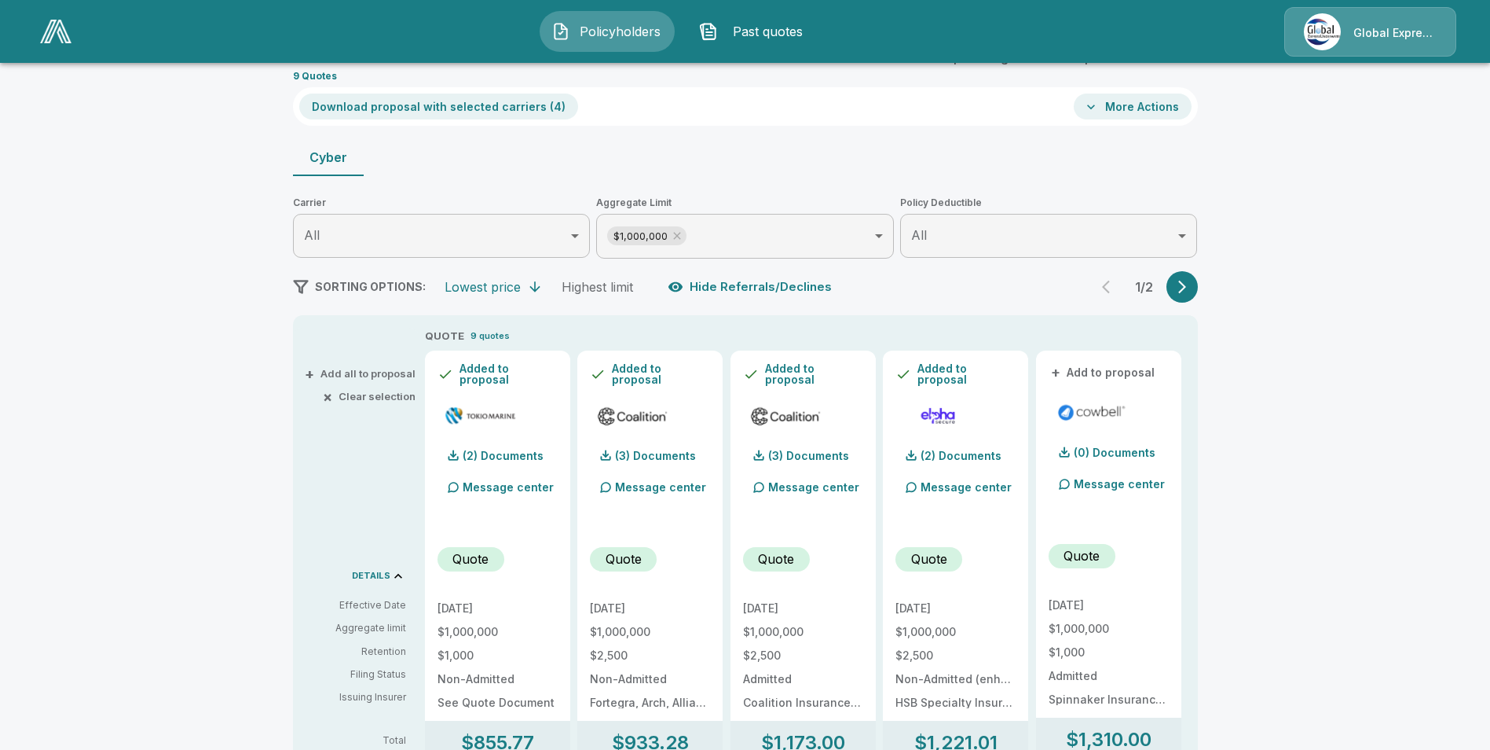
scroll to position [157, 0]
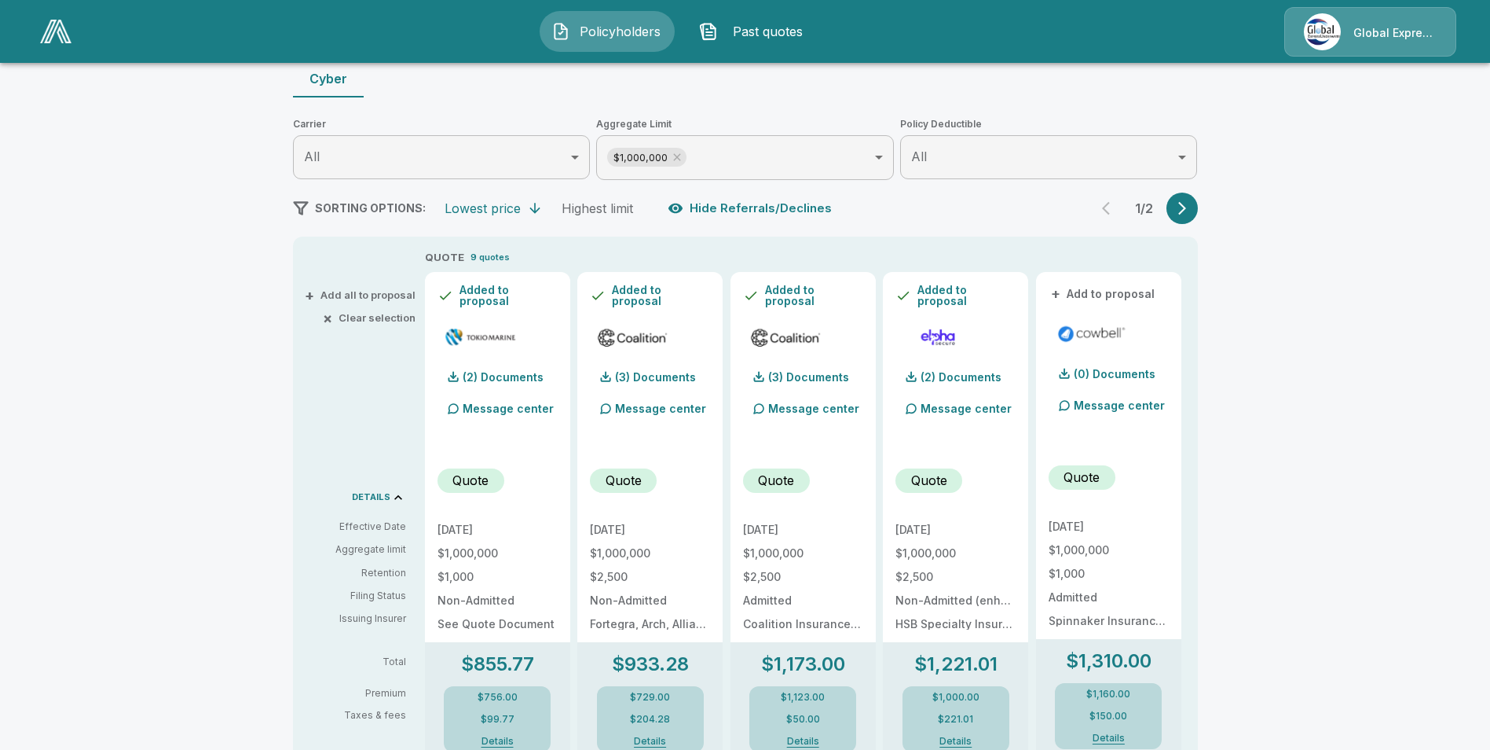
click at [197, 91] on div "Policyholders / Briarwood Club, Inc / Quote Quote Results Broker Name April Wil…" at bounding box center [745, 728] width 1490 height 1621
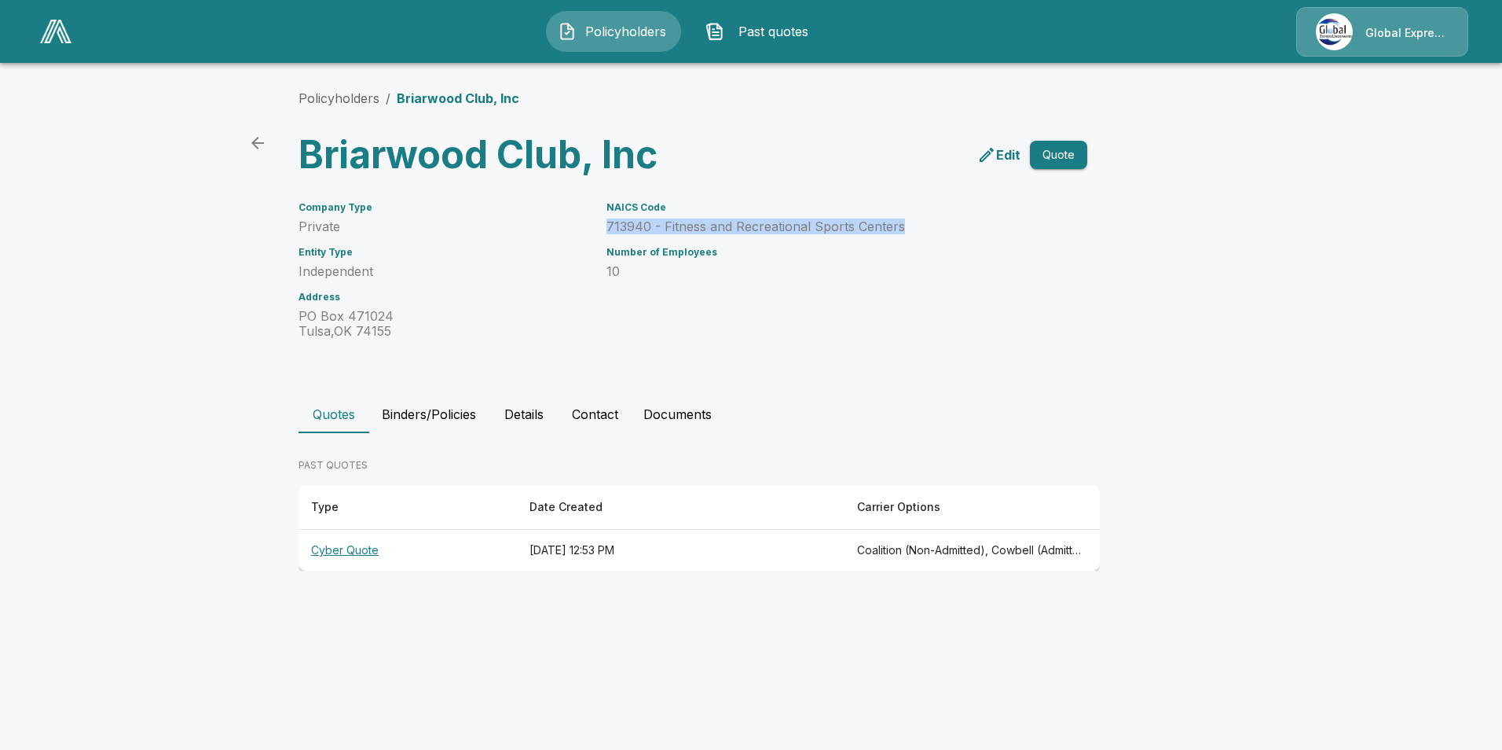
drag, startPoint x: 598, startPoint y: 220, endPoint x: 907, endPoint y: 226, distance: 309.6
click at [907, 226] on div "NAICS Code 713940 - Fitness and Recreational Sports Centers Number of Employees…" at bounding box center [819, 261] width 462 height 156
drag, startPoint x: 907, startPoint y: 226, endPoint x: 873, endPoint y: 229, distance: 34.6
copy p "713940 - Fitness and Recreational Sports Centers"
click at [361, 96] on link "Policyholders" at bounding box center [339, 98] width 81 height 16
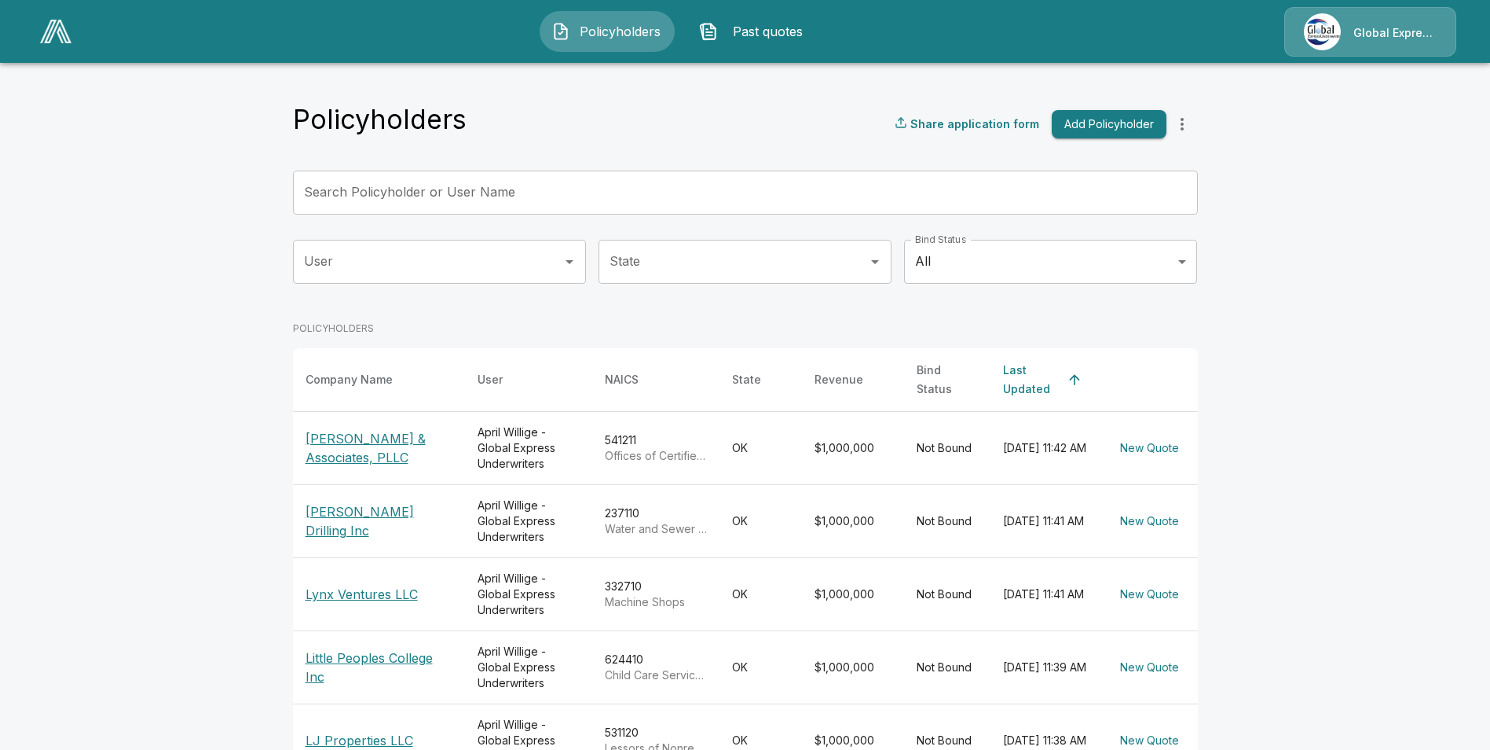
click at [544, 193] on input "Search Policyholder or User Name" at bounding box center [737, 192] width 888 height 44
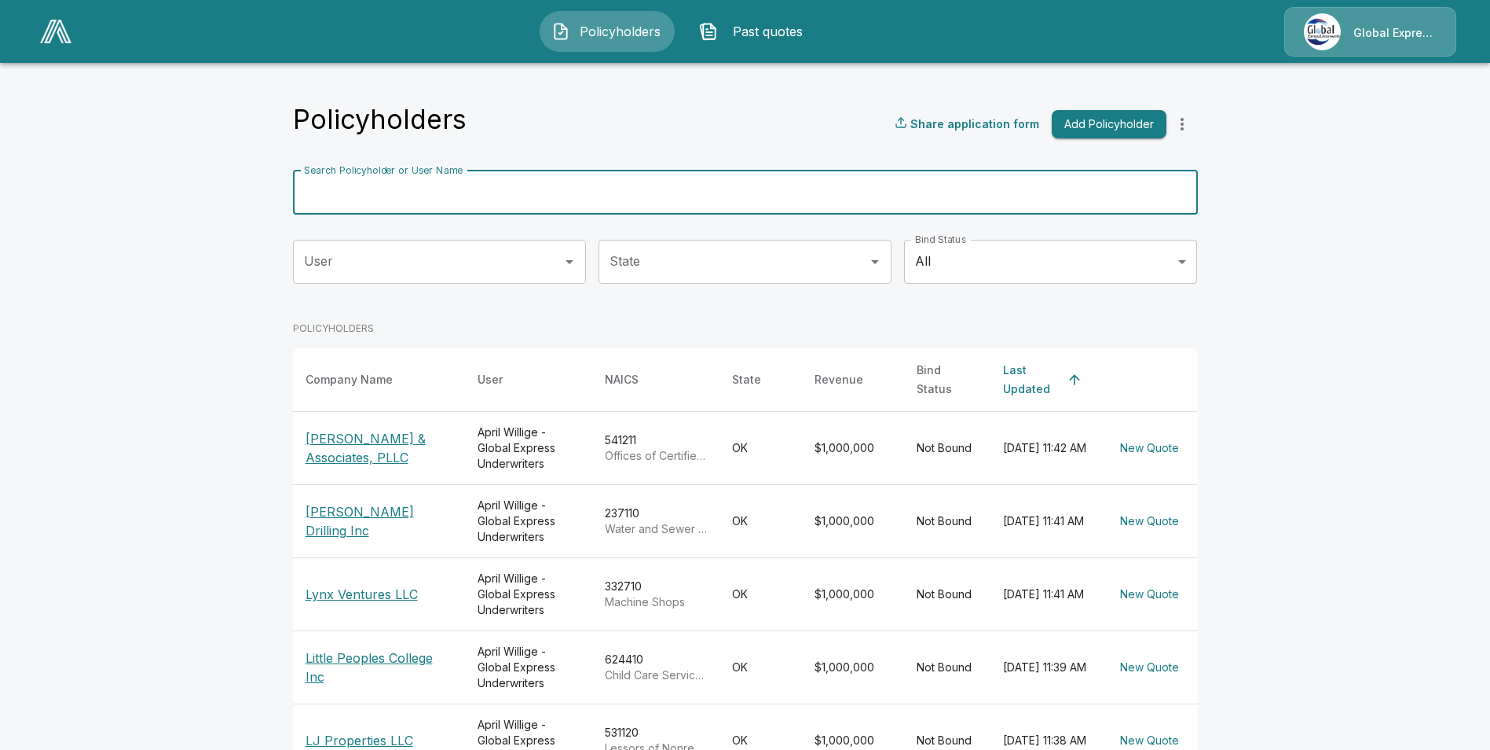
paste input "**********"
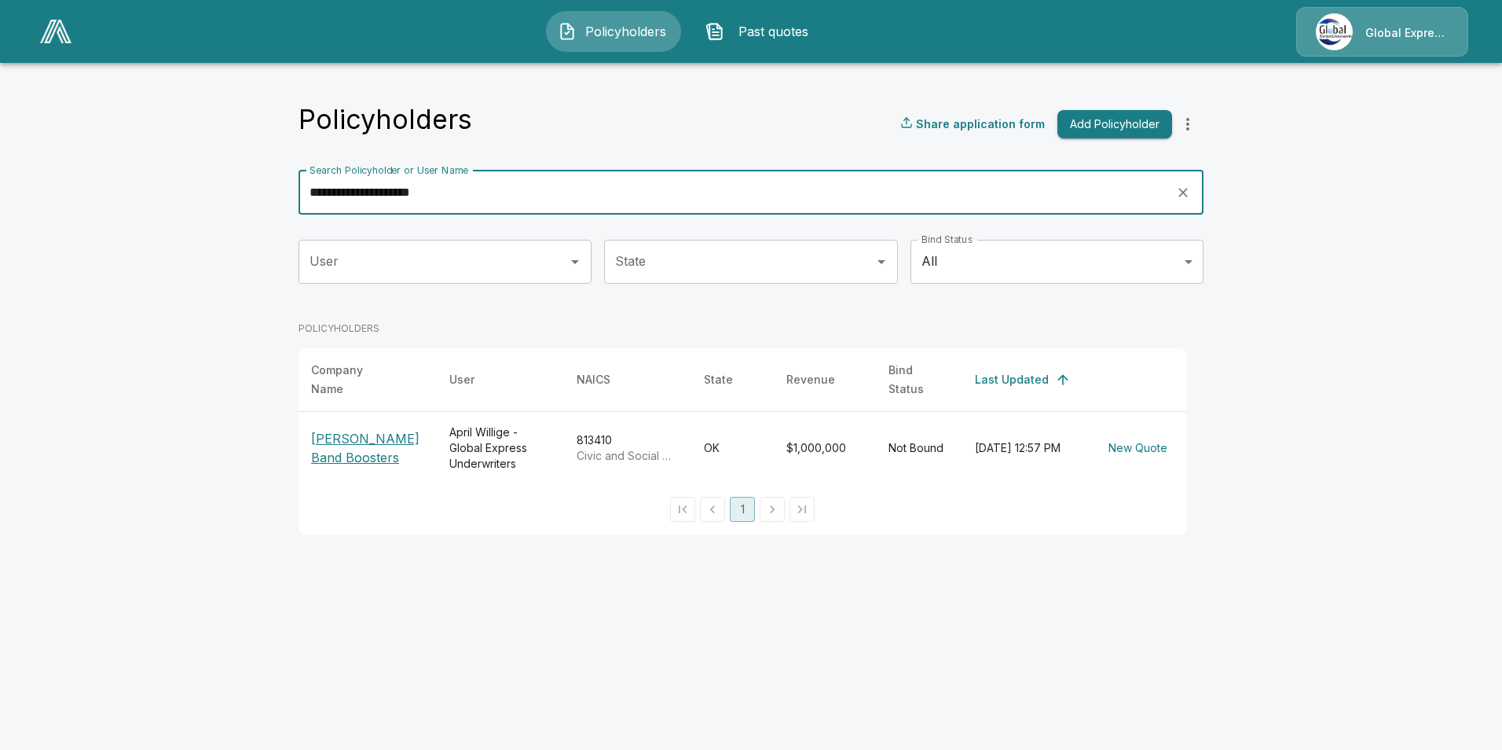
type input "**********"
click at [357, 432] on p "[PERSON_NAME] Band Boosters" at bounding box center [367, 448] width 113 height 38
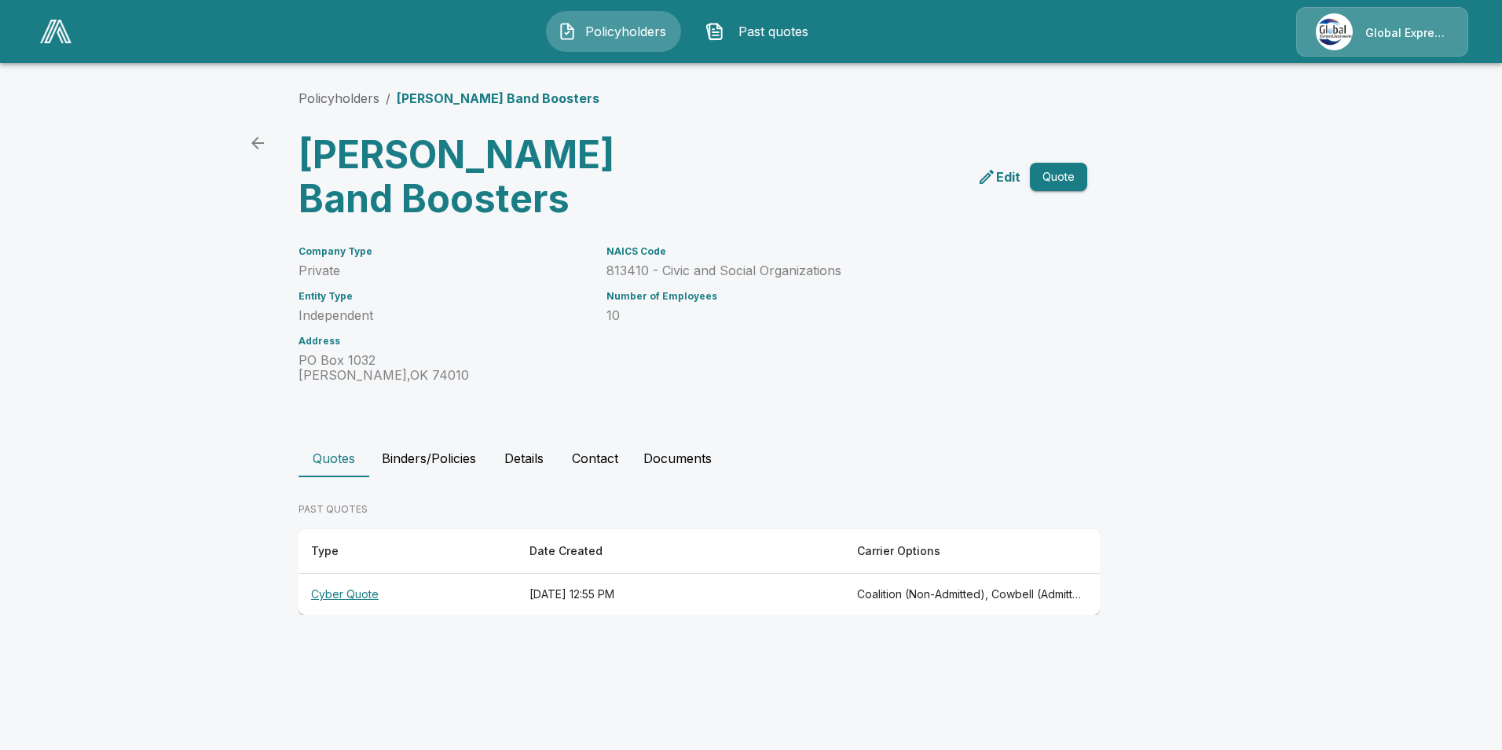
click at [350, 595] on th "Cyber Quote" at bounding box center [408, 595] width 218 height 42
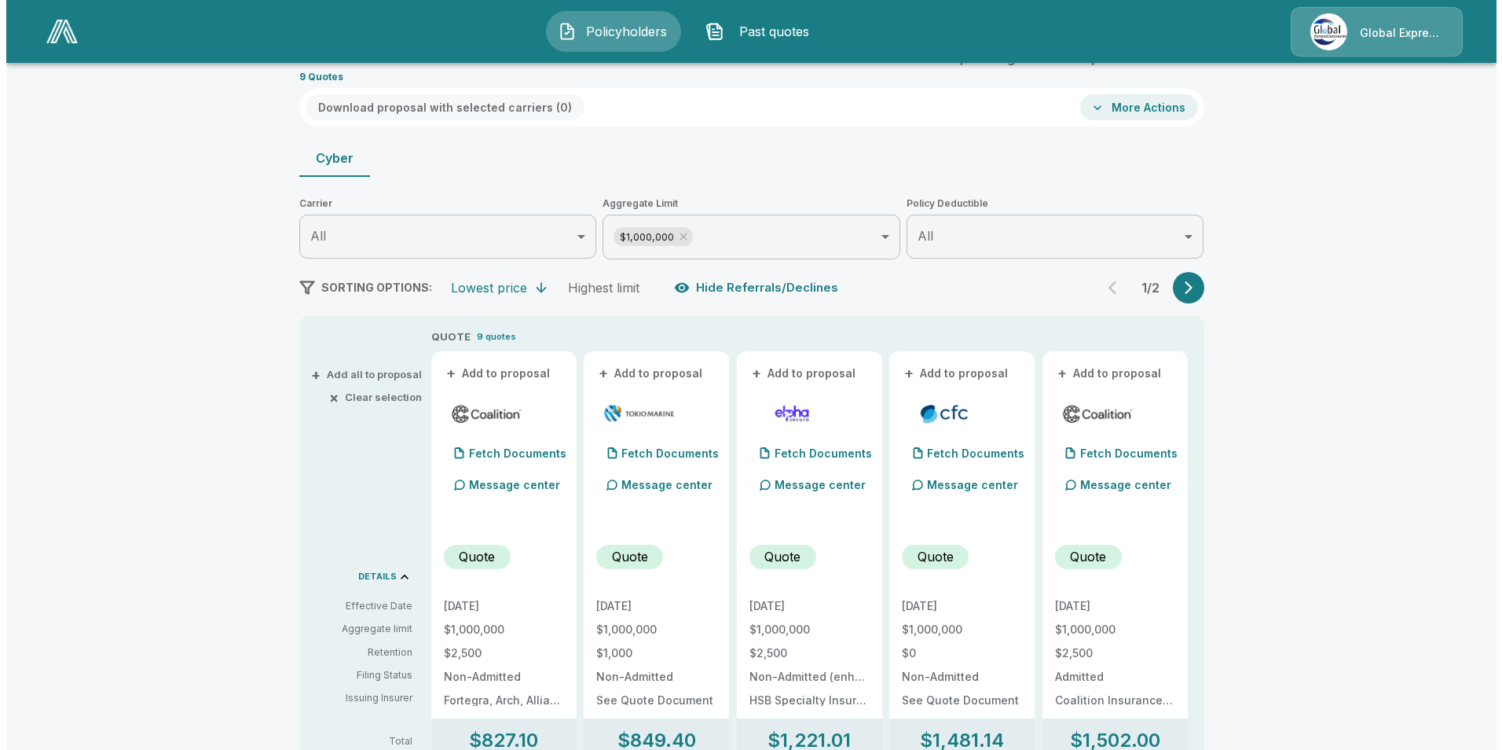
scroll to position [79, 0]
click at [499, 368] on button "+ Add to proposal" at bounding box center [493, 372] width 110 height 17
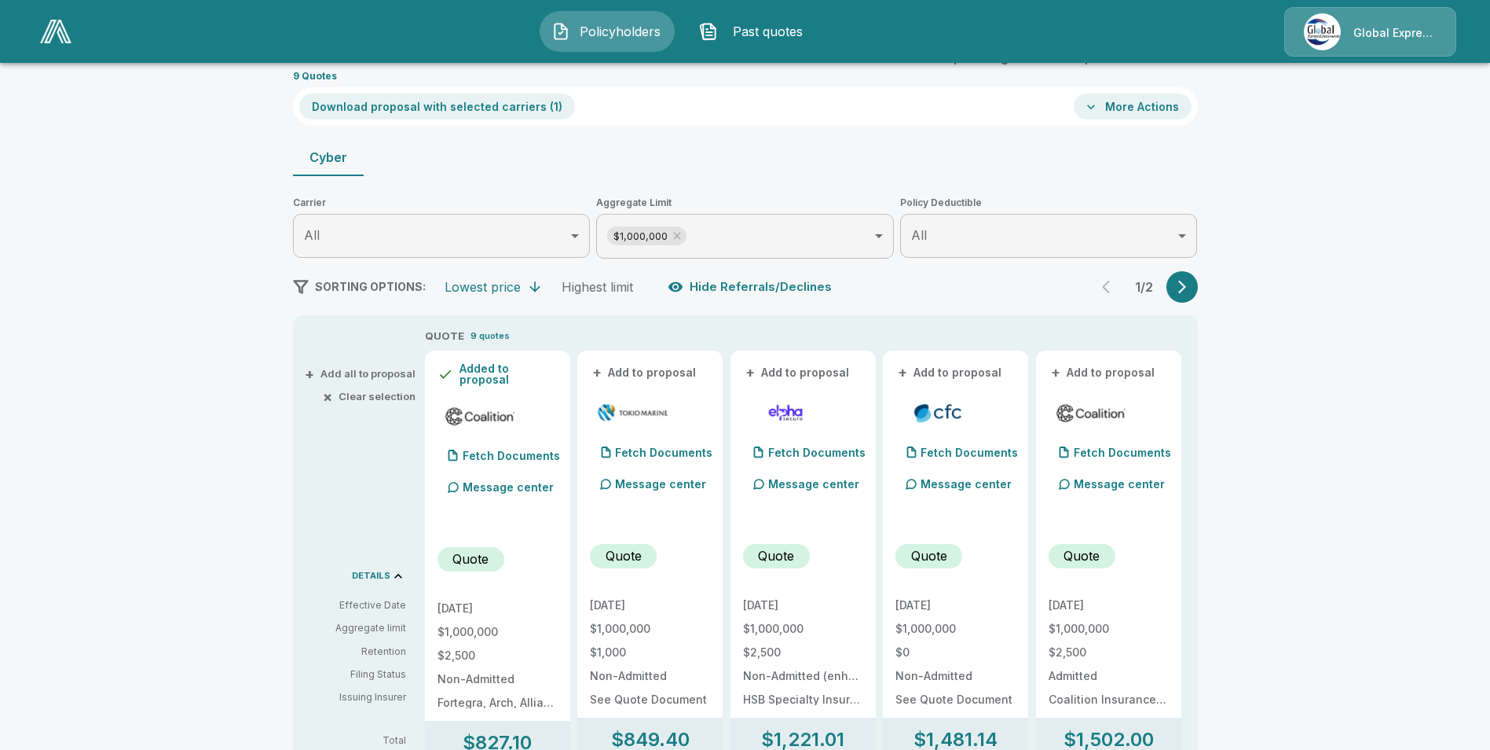
click at [653, 371] on button "+ Add to proposal" at bounding box center [645, 372] width 110 height 17
click at [776, 364] on button "+ Add to proposal" at bounding box center [798, 372] width 110 height 17
click at [950, 363] on div "+ Add to proposal" at bounding box center [956, 372] width 120 height 19
click at [952, 373] on button "+ Add to proposal" at bounding box center [951, 372] width 110 height 17
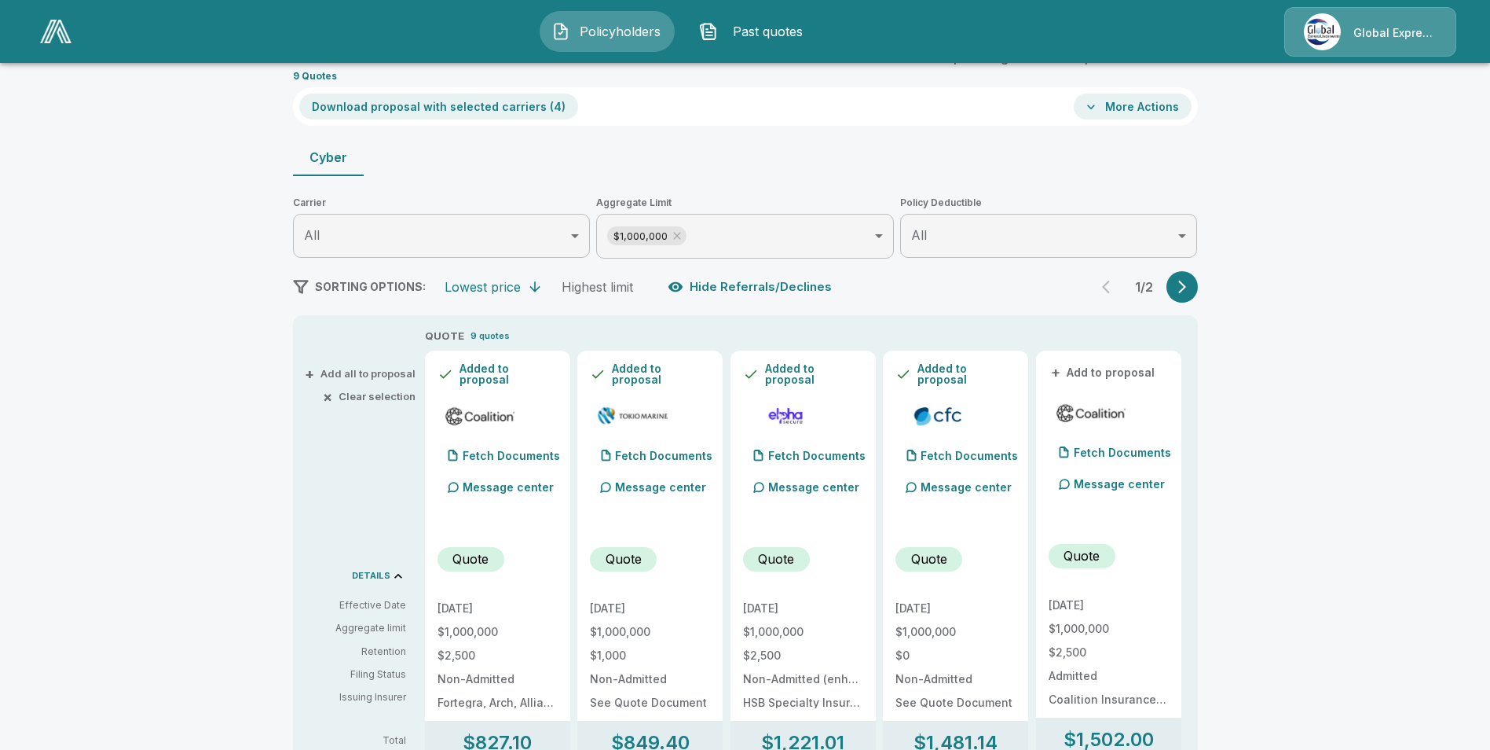
click at [409, 106] on button "Download proposal with selected carriers ( 4 )" at bounding box center [438, 106] width 279 height 26
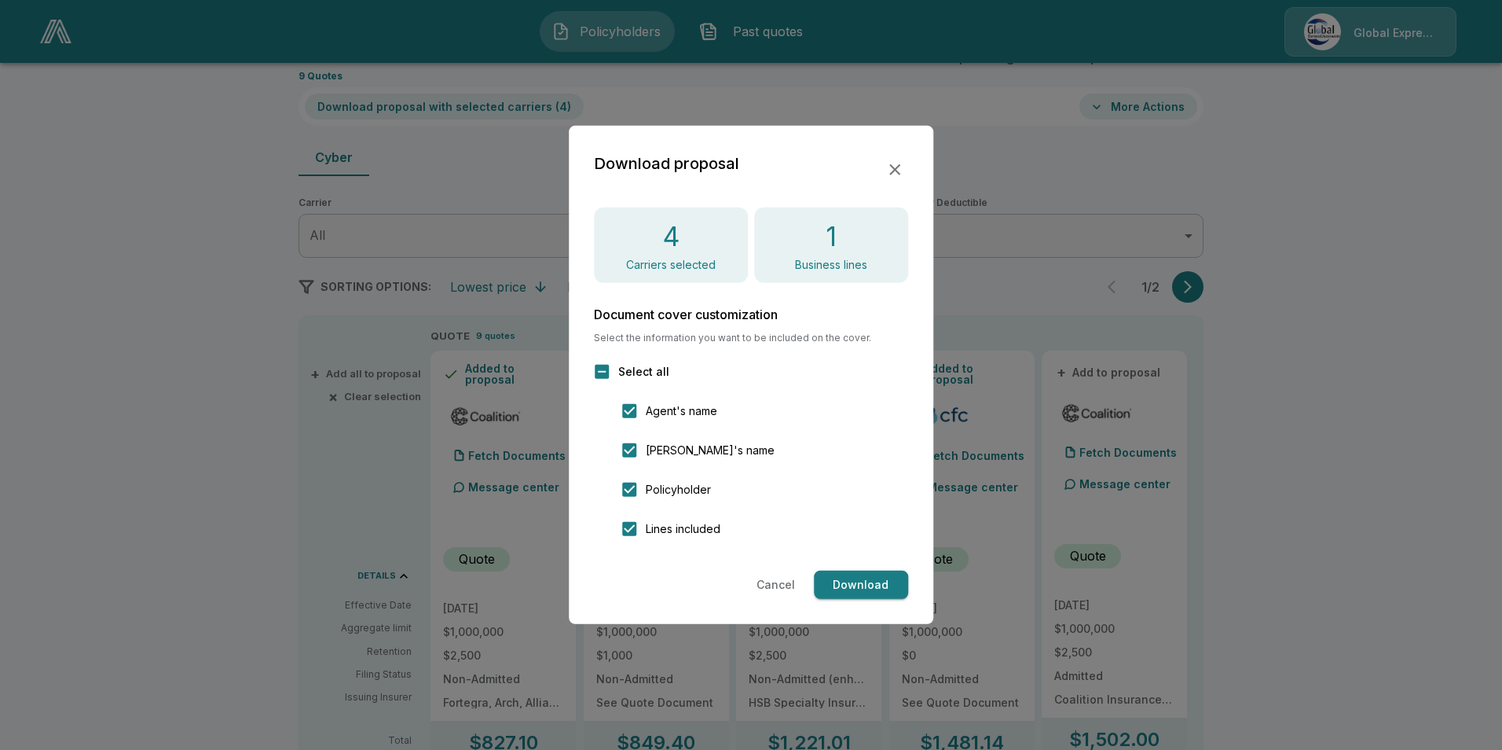
click at [826, 582] on button "Download" at bounding box center [861, 584] width 94 height 29
click at [887, 170] on icon "button" at bounding box center [894, 169] width 19 height 19
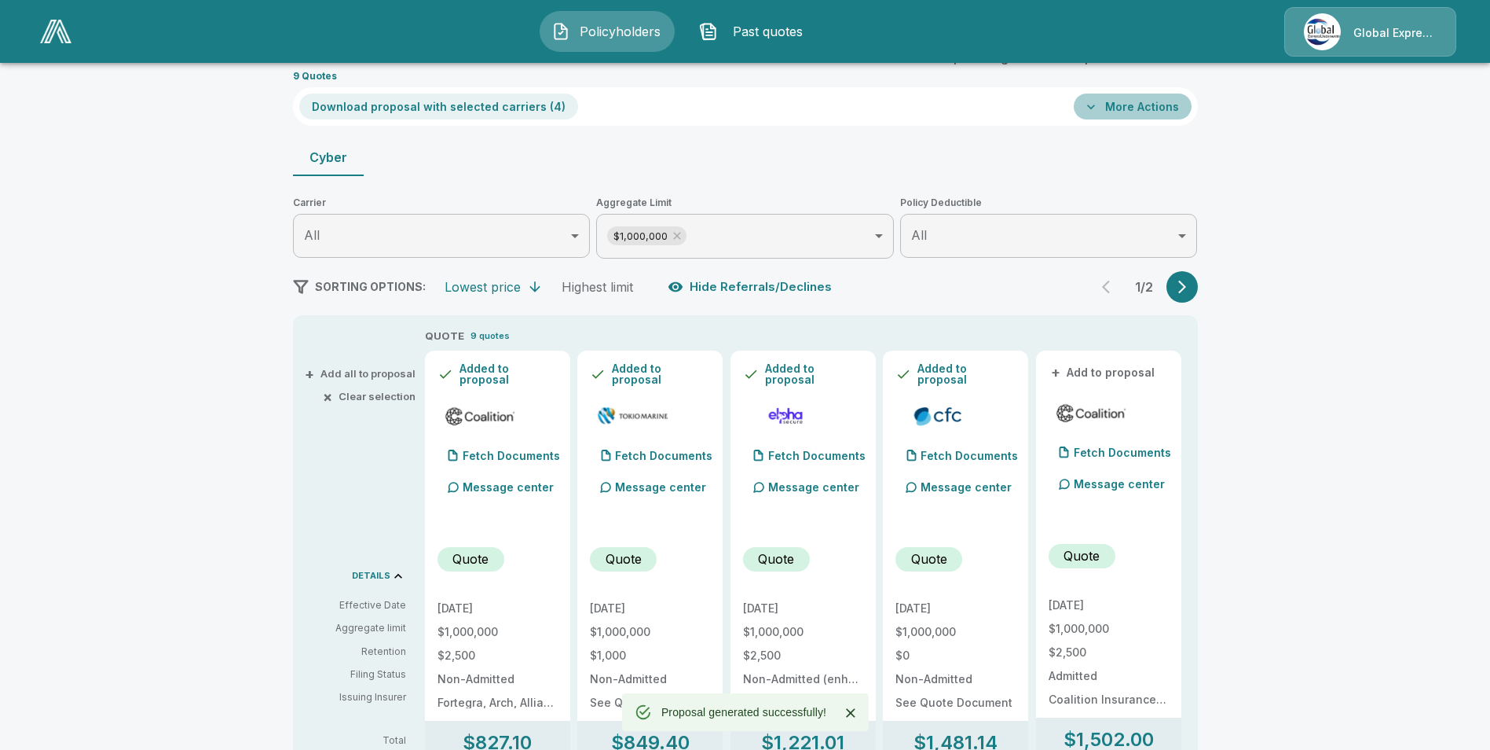
click at [1150, 102] on button "More Actions" at bounding box center [1133, 106] width 118 height 26
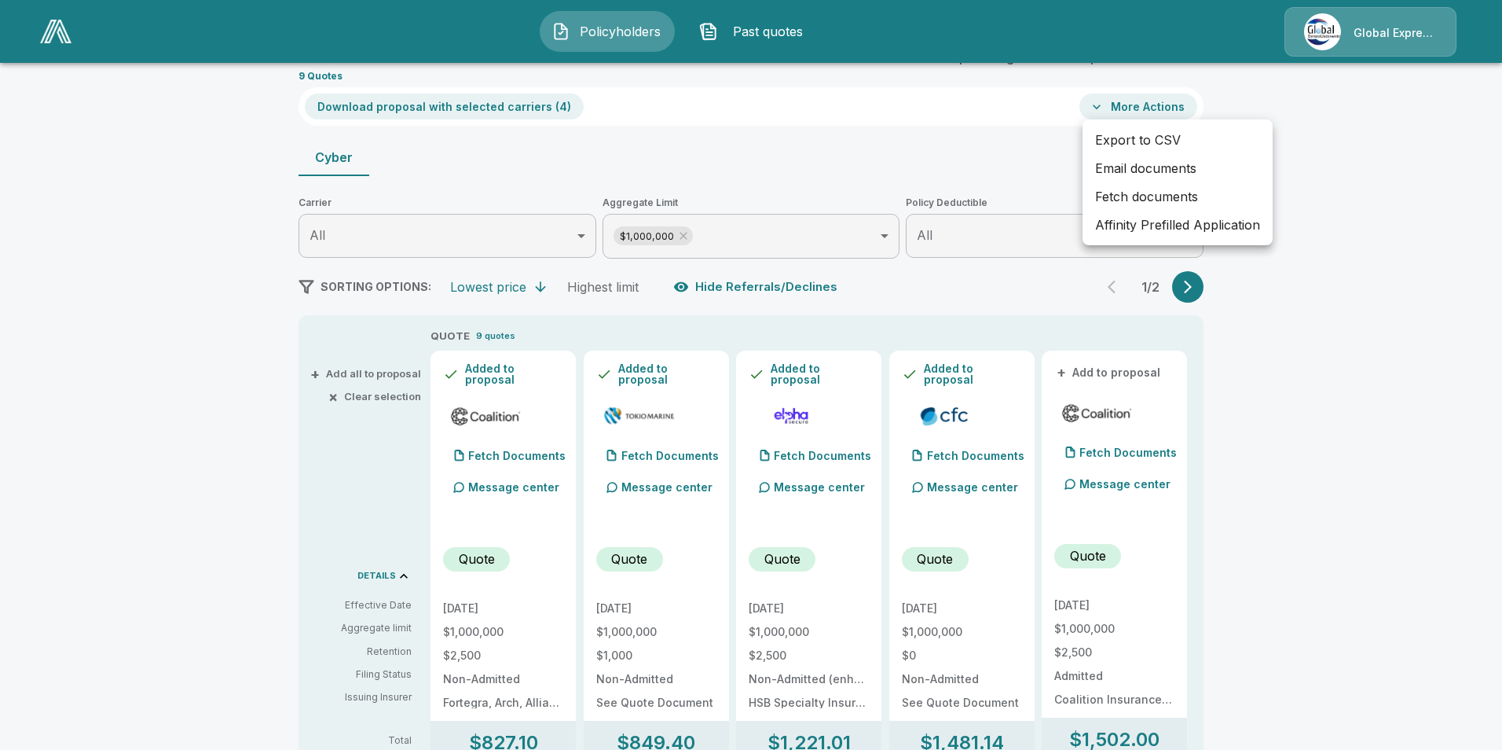
click at [1161, 167] on li "Email documents" at bounding box center [1178, 168] width 190 height 28
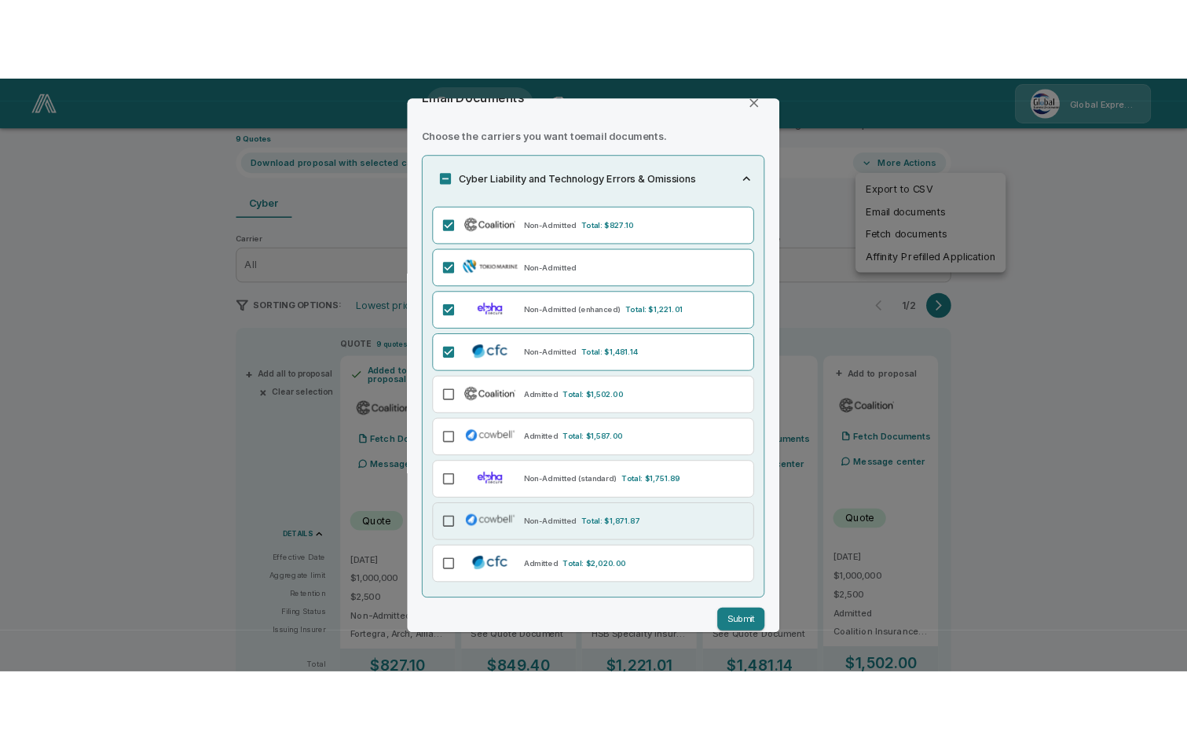
scroll to position [49, 0]
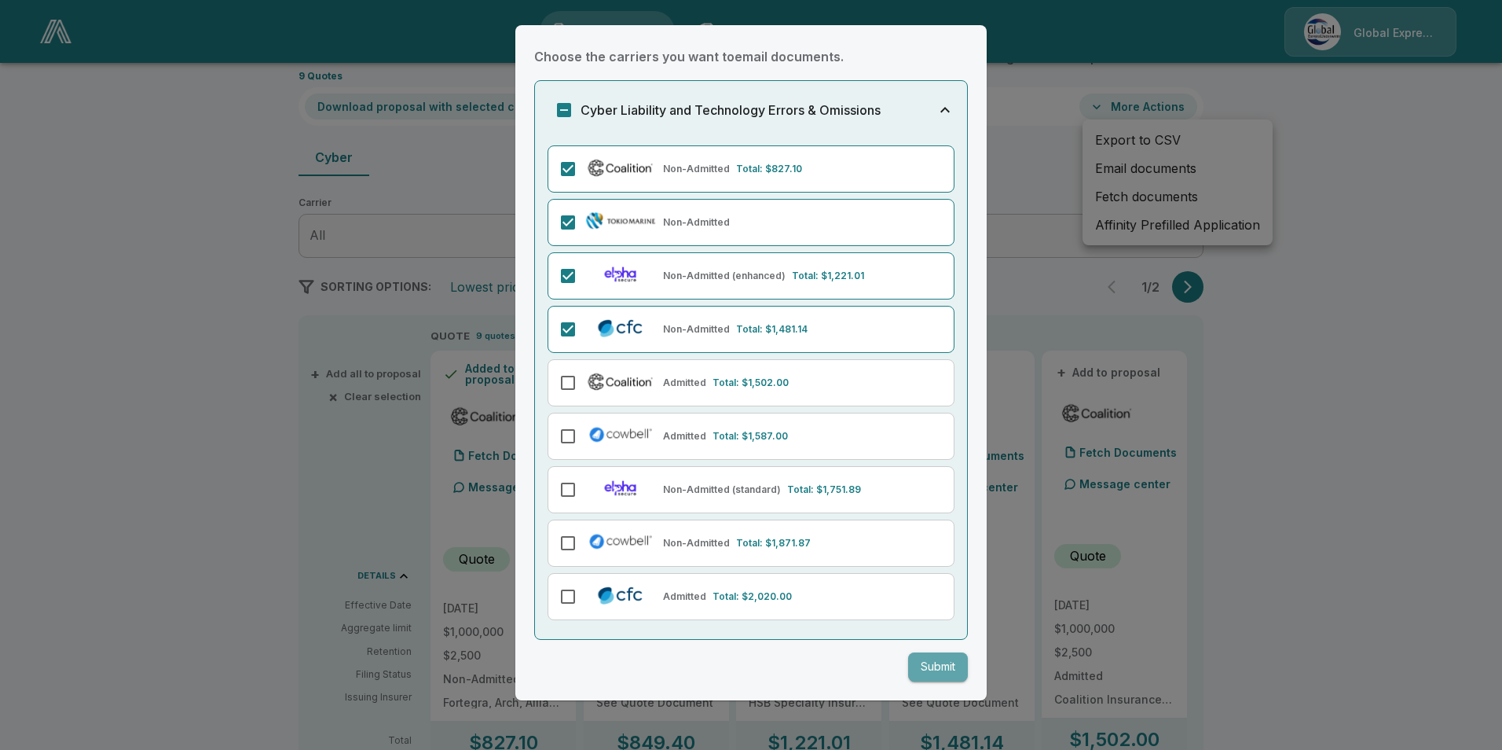
click at [918, 660] on button "Submit" at bounding box center [938, 666] width 60 height 29
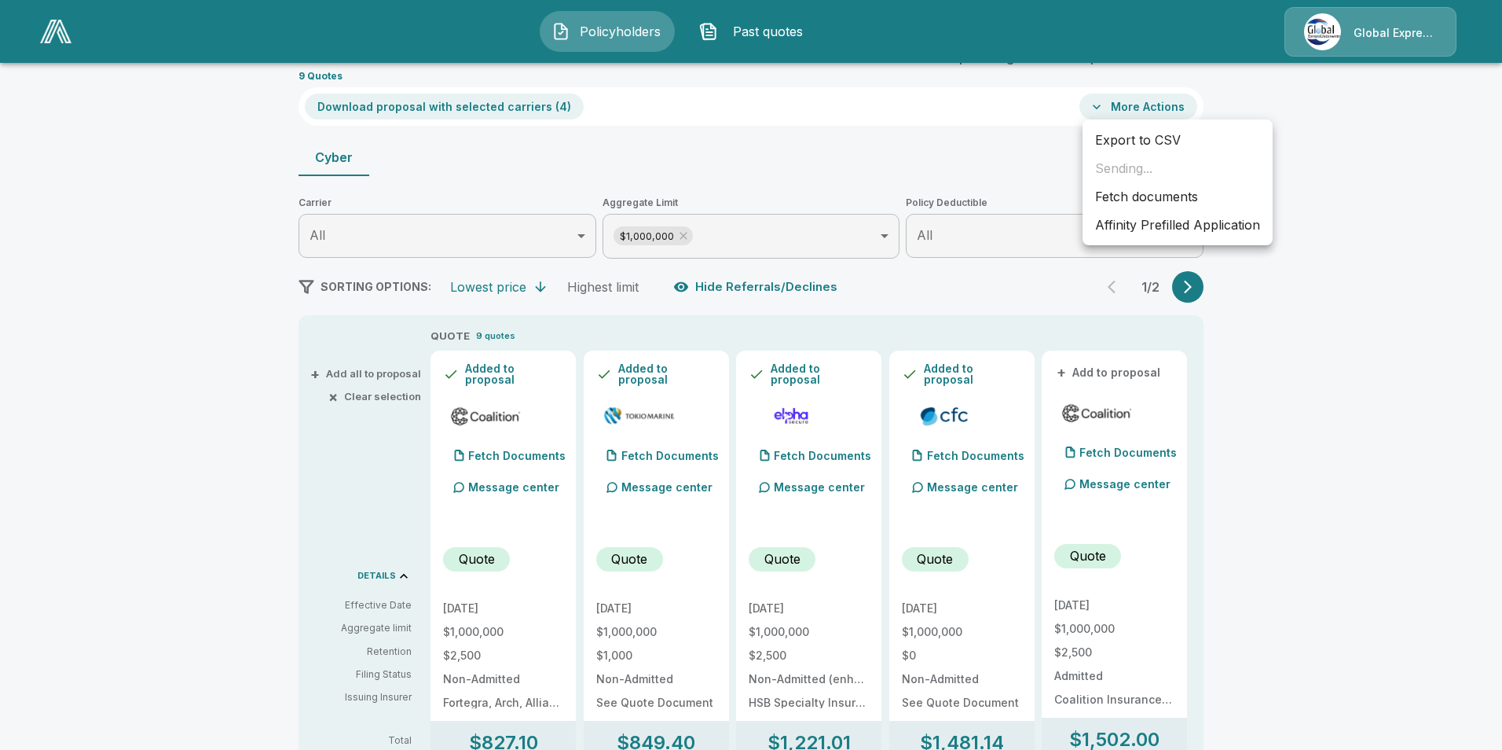
click at [1167, 229] on li "Affinity Prefilled Application" at bounding box center [1178, 225] width 190 height 28
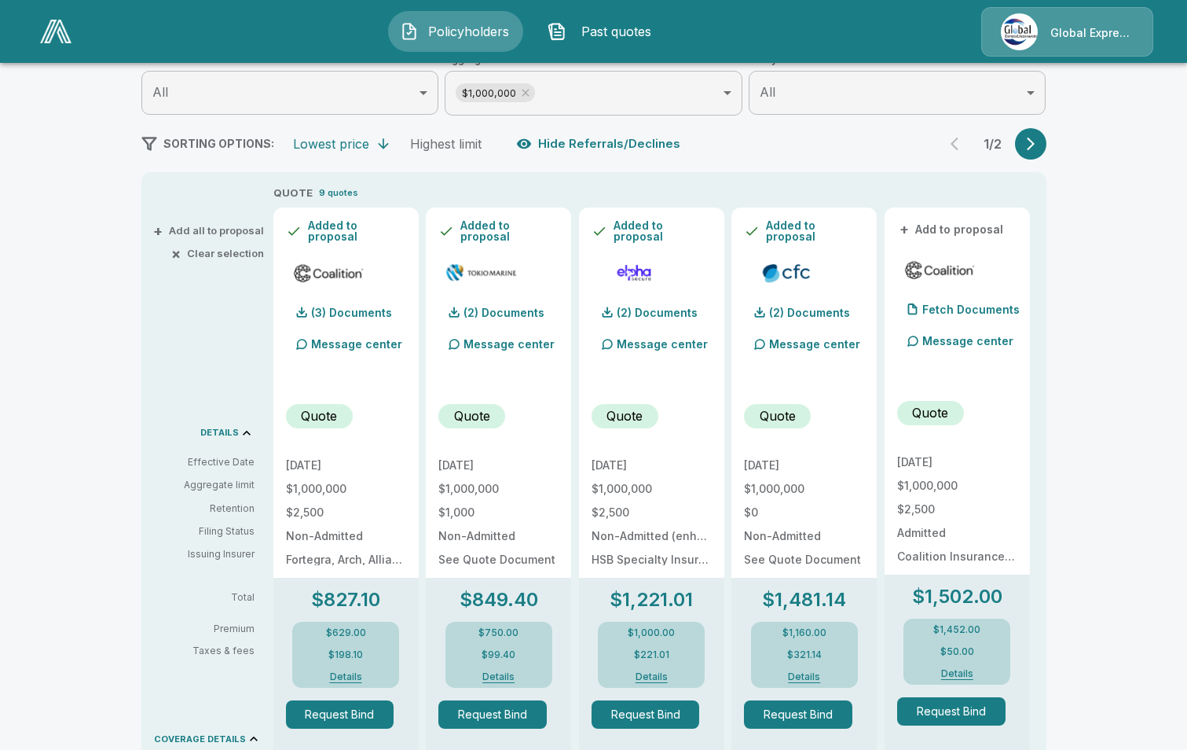
scroll to position [236, 0]
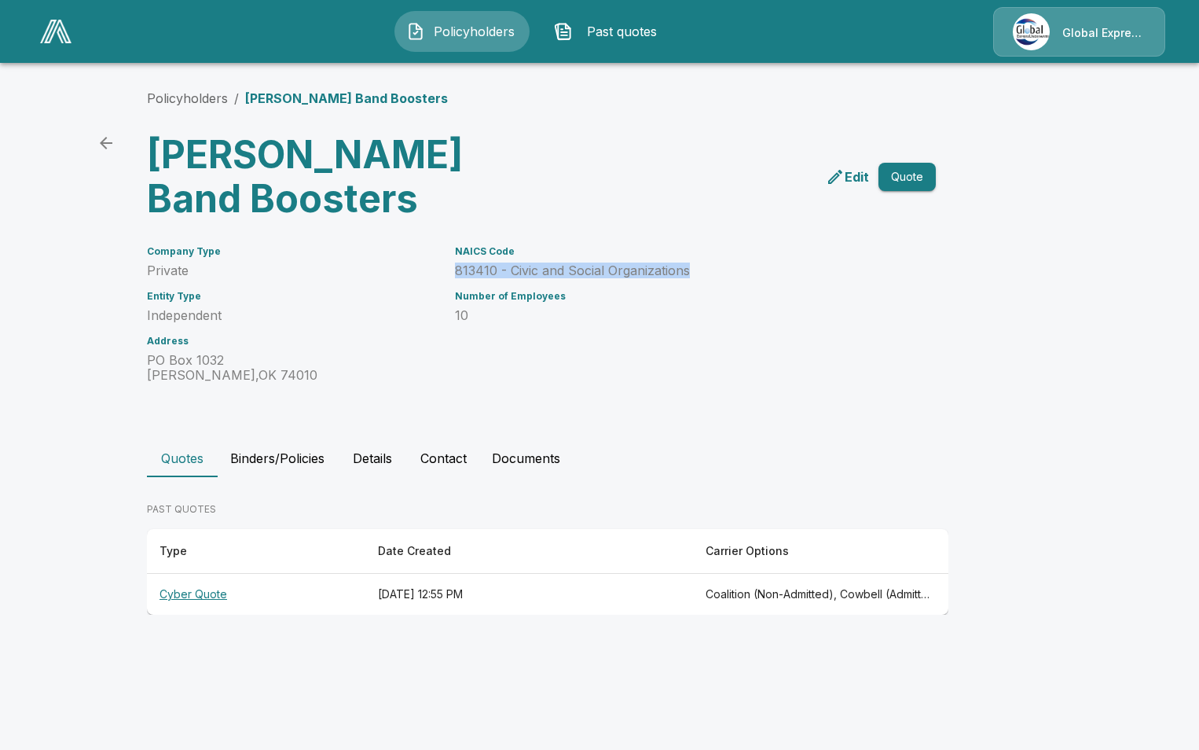
drag, startPoint x: 455, startPoint y: 269, endPoint x: 700, endPoint y: 272, distance: 245.1
click at [700, 272] on p "813410 - Civic and Social Organizations" at bounding box center [676, 270] width 443 height 15
drag, startPoint x: 700, startPoint y: 272, endPoint x: 628, endPoint y: 269, distance: 72.3
copy p "813410 - Civic and Social Organizations"
